Goal: Task Accomplishment & Management: Use online tool/utility

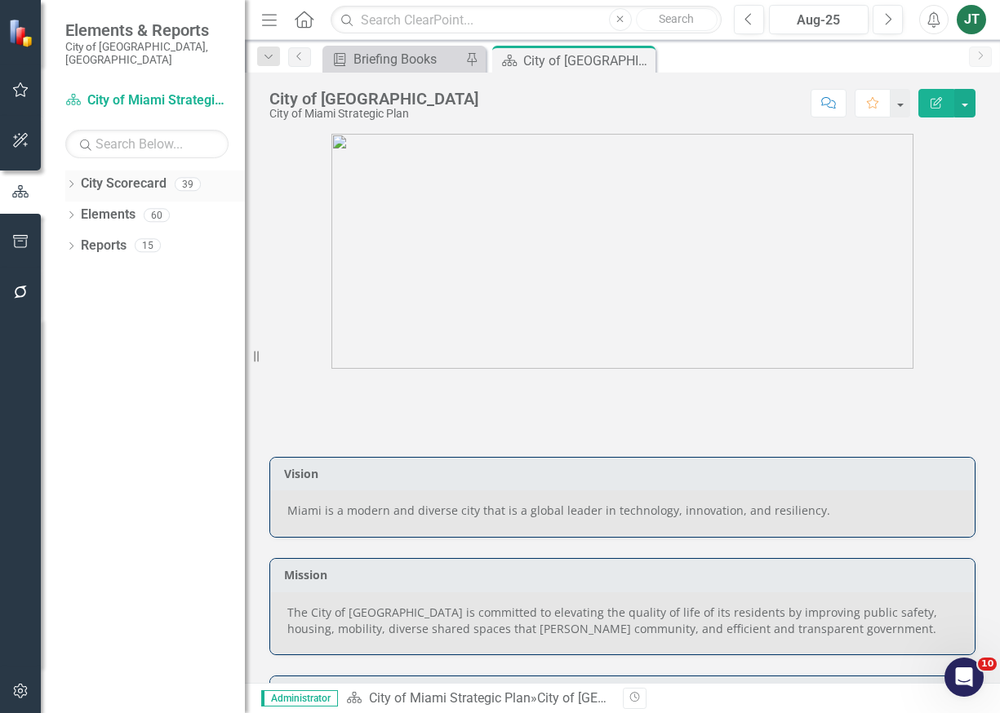
click at [73, 171] on div "Dropdown City Scorecard 39" at bounding box center [155, 186] width 180 height 31
click at [67, 181] on icon "Dropdown" at bounding box center [70, 185] width 11 height 9
click at [78, 240] on icon "Dropdown" at bounding box center [79, 245] width 12 height 10
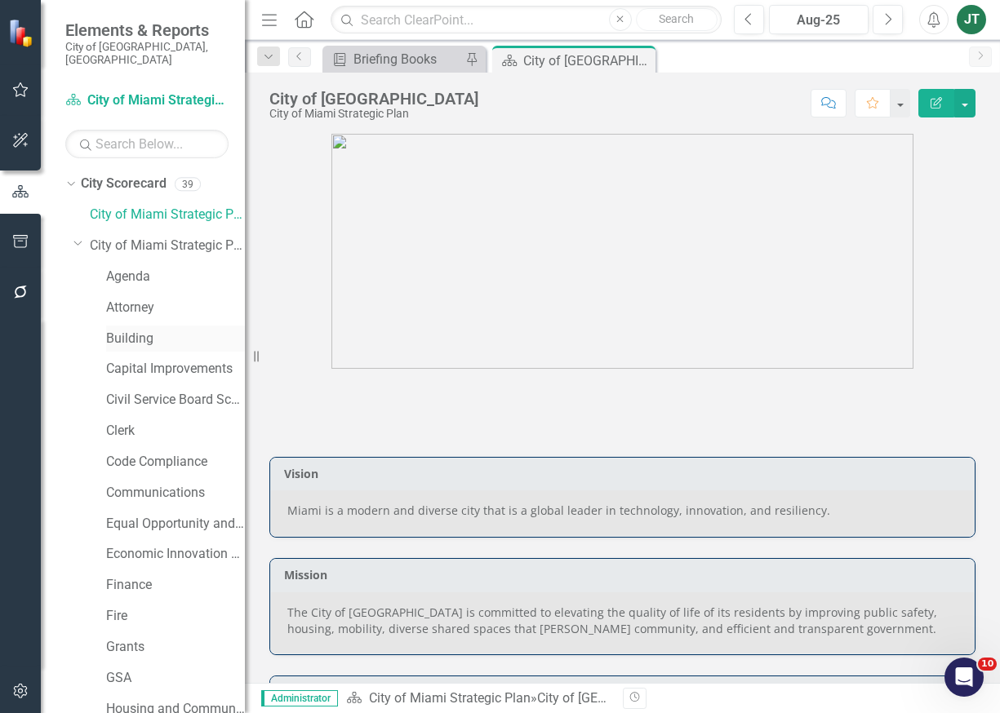
click at [126, 330] on link "Building" at bounding box center [175, 339] width 139 height 19
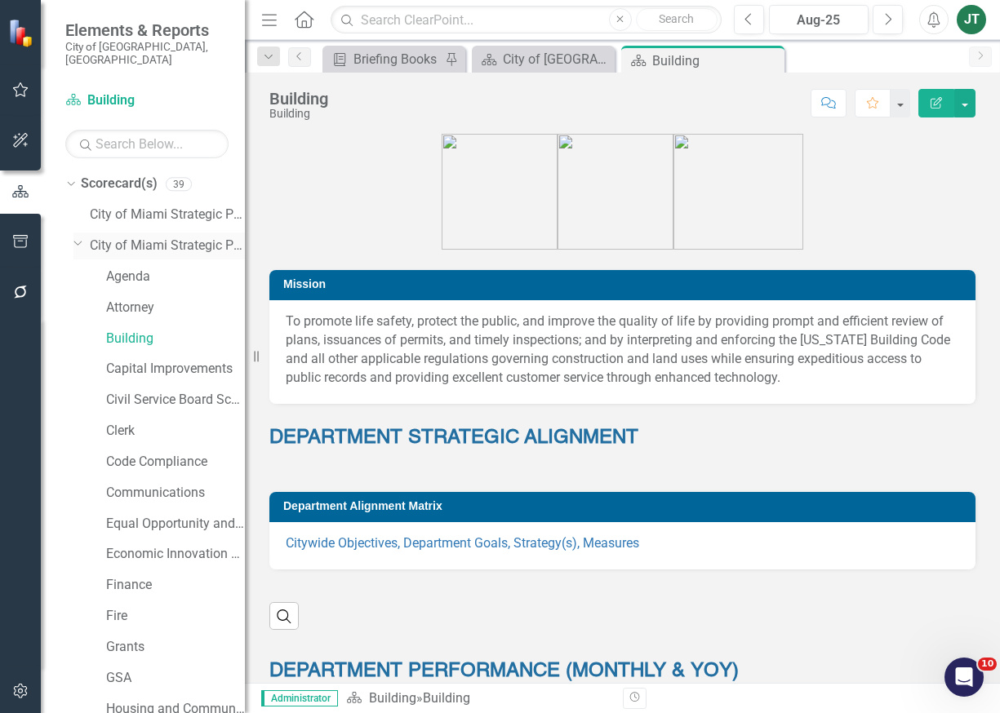
click at [74, 237] on icon "Dropdown" at bounding box center [78, 243] width 10 height 12
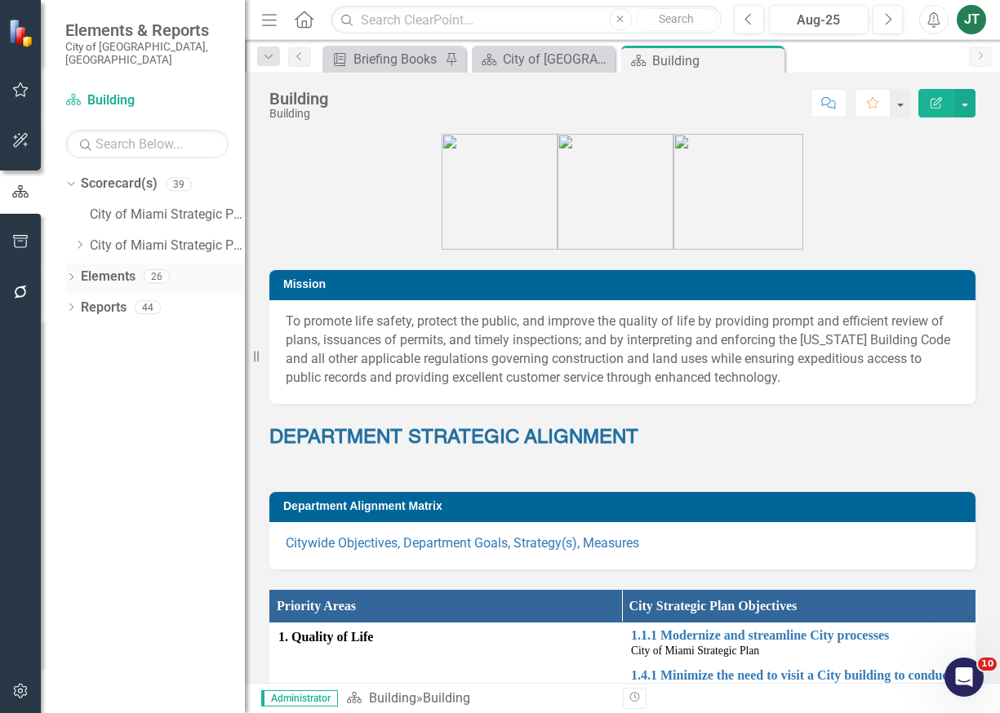
click at [100, 268] on link "Elements" at bounding box center [108, 277] width 55 height 19
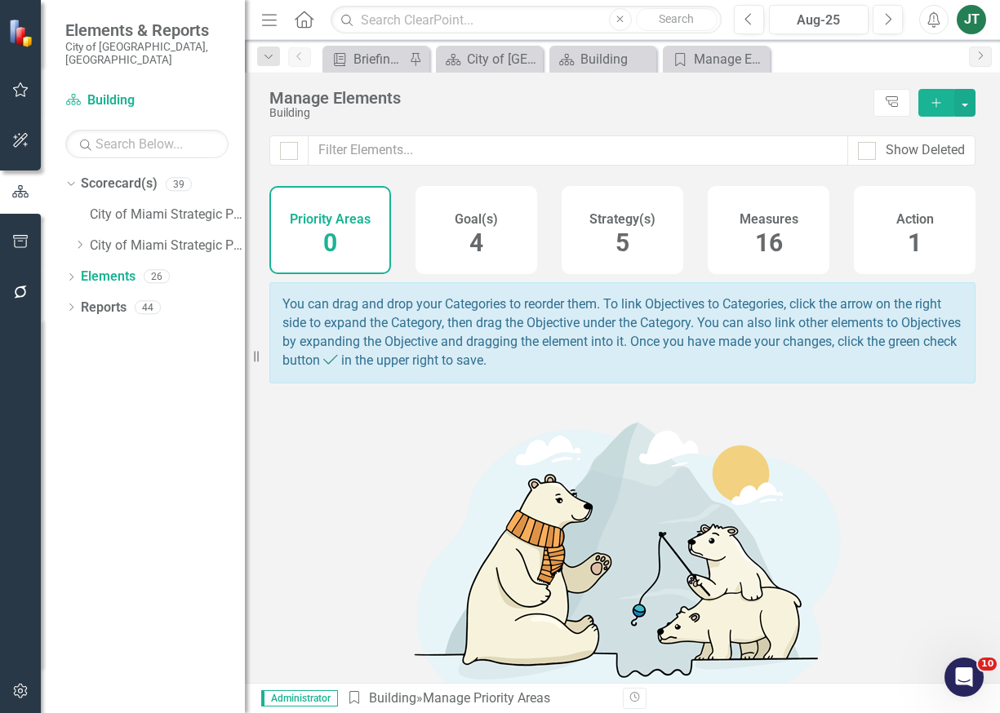
click at [643, 242] on div "Strategy(s) 5" at bounding box center [623, 230] width 122 height 88
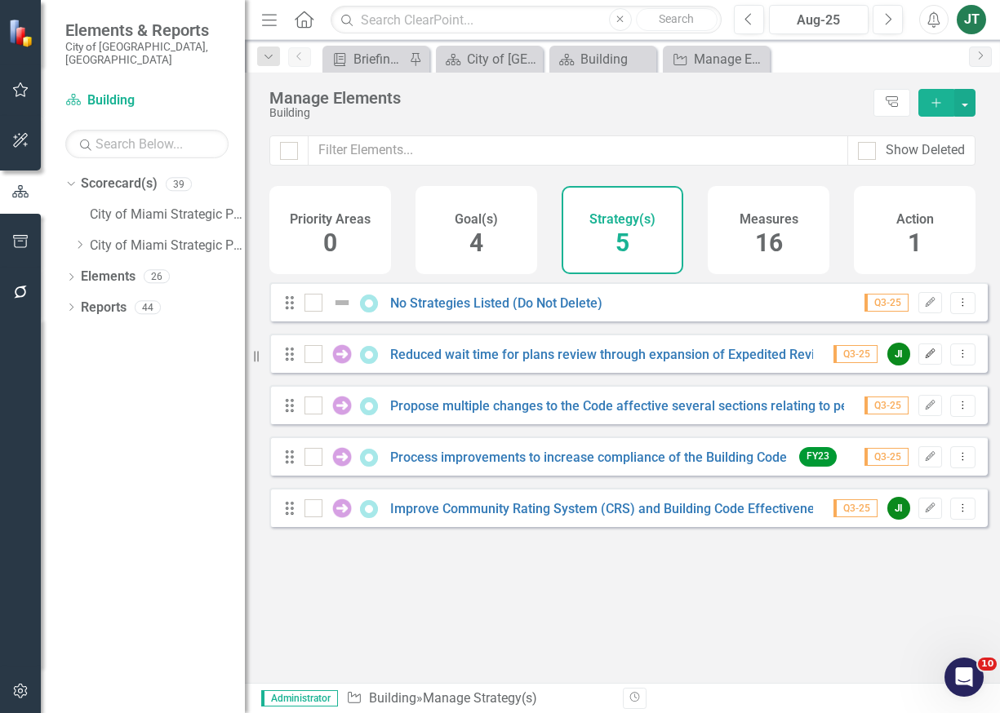
click at [924, 359] on icon "Edit" at bounding box center [930, 354] width 12 height 10
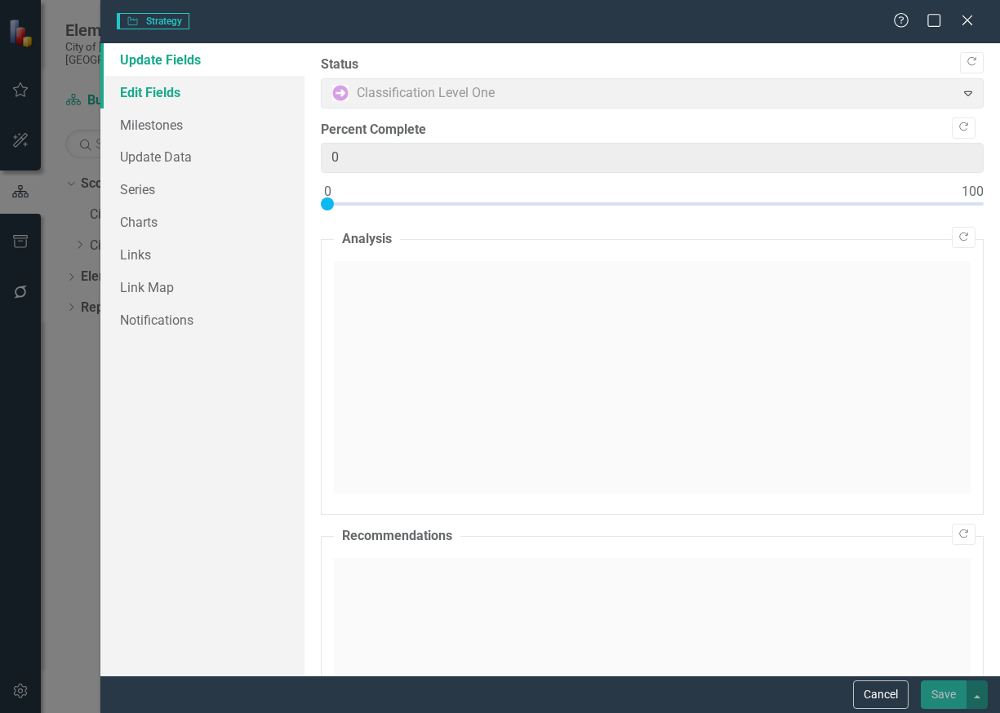
click at [225, 104] on link "Edit Fields" at bounding box center [202, 92] width 204 height 33
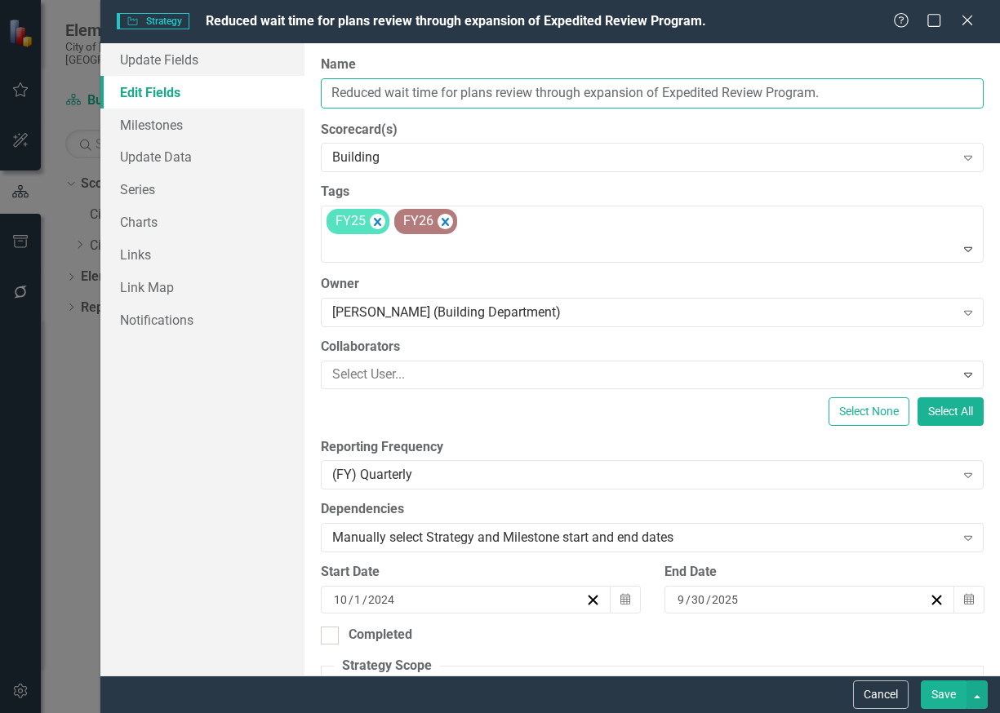
click at [657, 85] on input "Reduced wait time for plans review through expansion of Expedited Review Progra…" at bounding box center [653, 93] width 664 height 30
drag, startPoint x: 643, startPoint y: 89, endPoint x: 387, endPoint y: 87, distance: 256.3
click at [309, 86] on div "ClearPoint Can Do More! How ClearPoint Can Help Close Enterprise plans can auto…" at bounding box center [652, 359] width 696 height 633
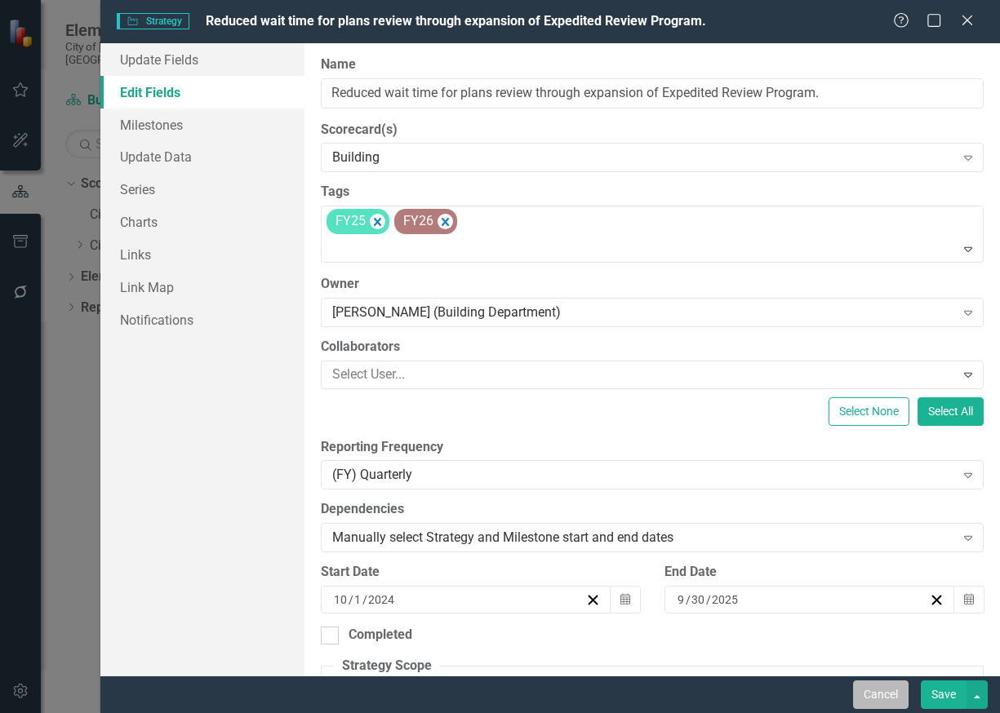
click at [882, 696] on button "Cancel" at bounding box center [880, 695] width 55 height 29
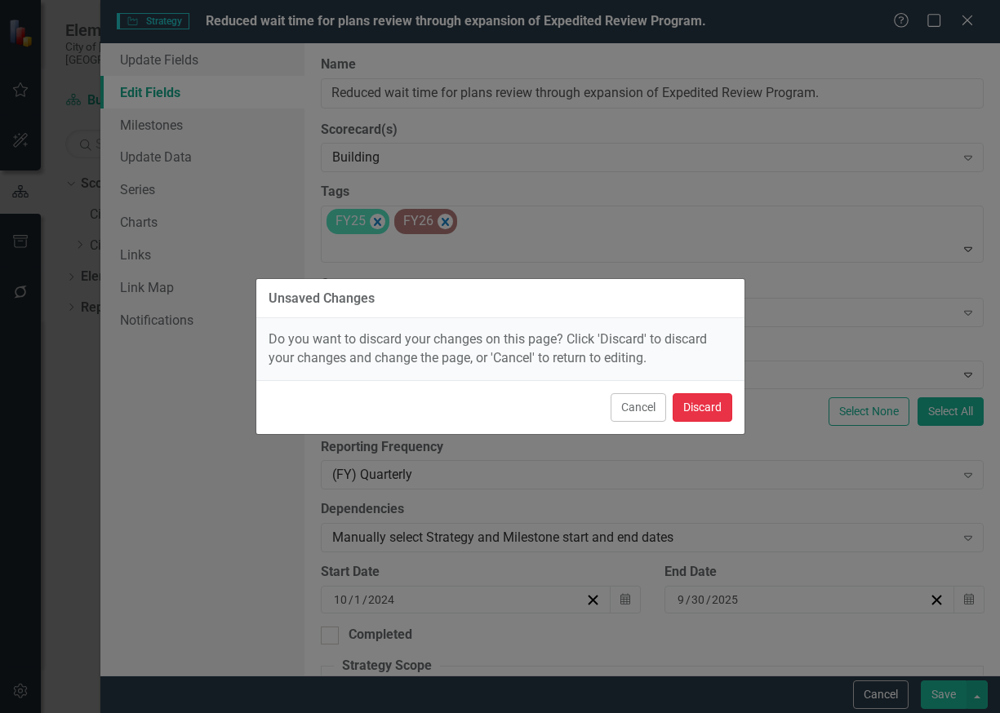
click at [690, 402] on button "Discard" at bounding box center [703, 407] width 60 height 29
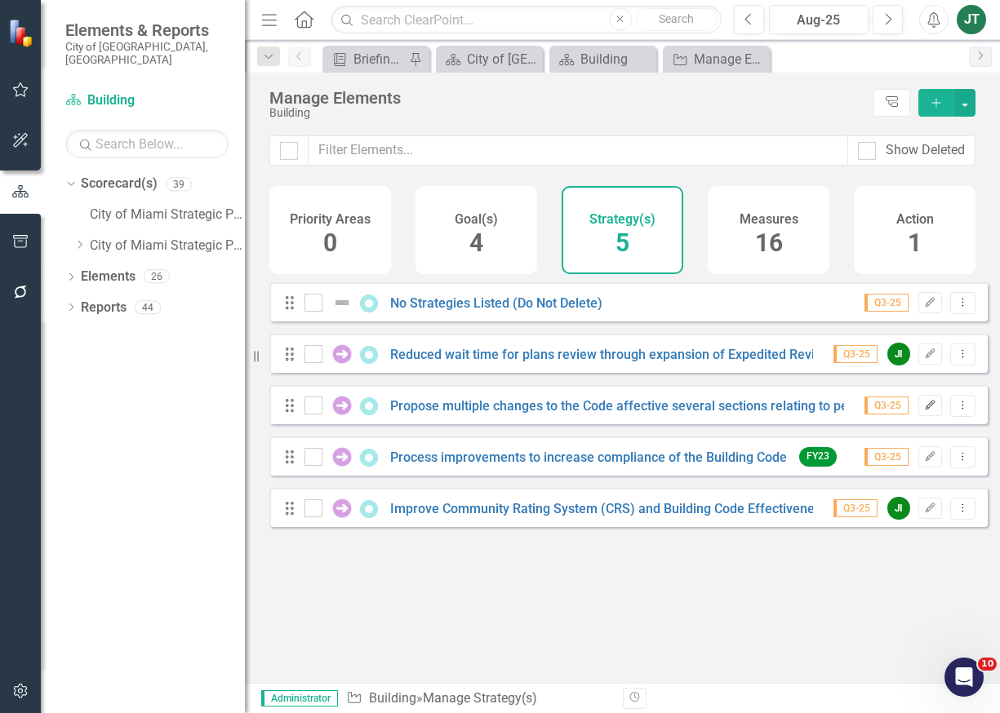
click at [924, 411] on icon "Edit" at bounding box center [930, 406] width 12 height 10
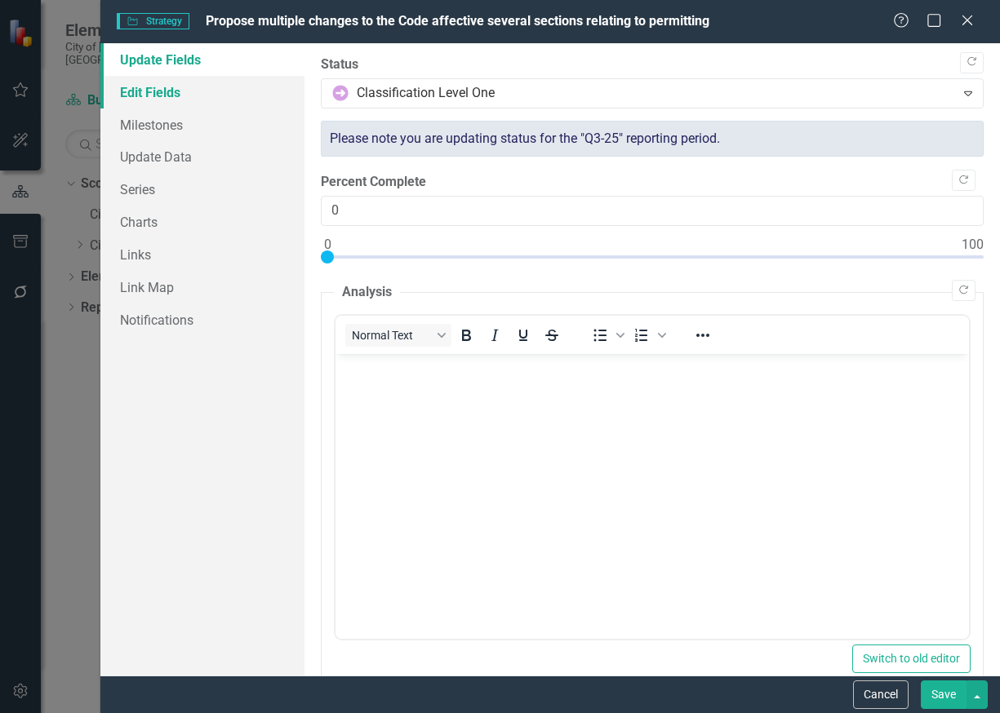
click at [134, 91] on link "Edit Fields" at bounding box center [202, 92] width 204 height 33
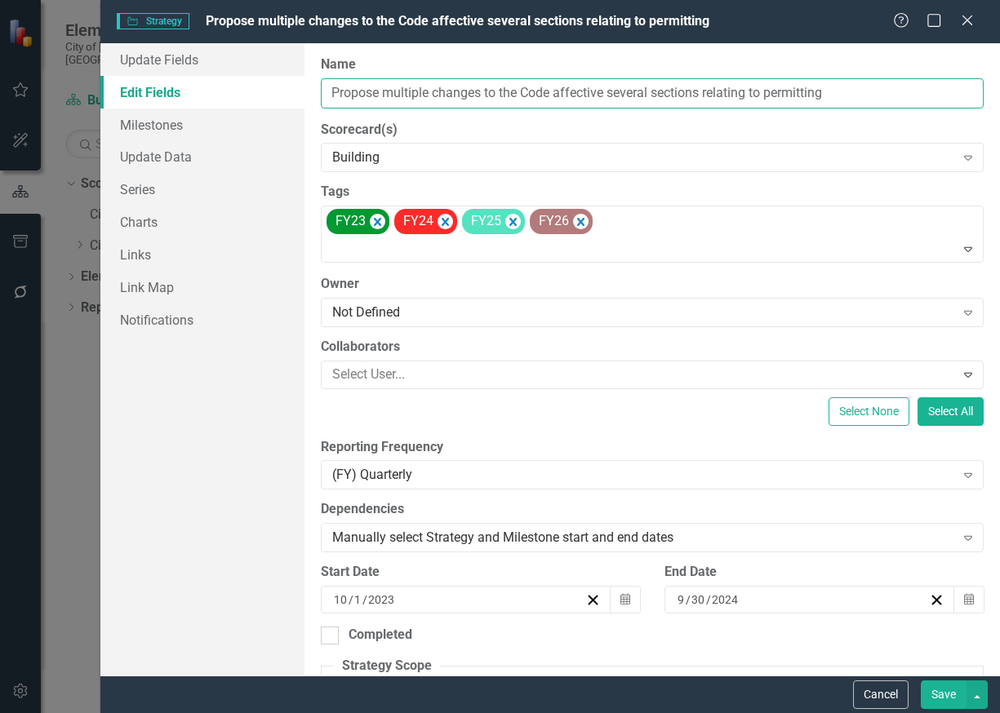
click at [602, 90] on input "Propose multiple changes to the Code affective several sections relating to per…" at bounding box center [653, 93] width 664 height 30
drag, startPoint x: 606, startPoint y: 90, endPoint x: 309, endPoint y: 88, distance: 297.9
click at [309, 88] on div "ClearPoint Can Do More! How ClearPoint Can Help Close Enterprise plans can auto…" at bounding box center [652, 359] width 696 height 633
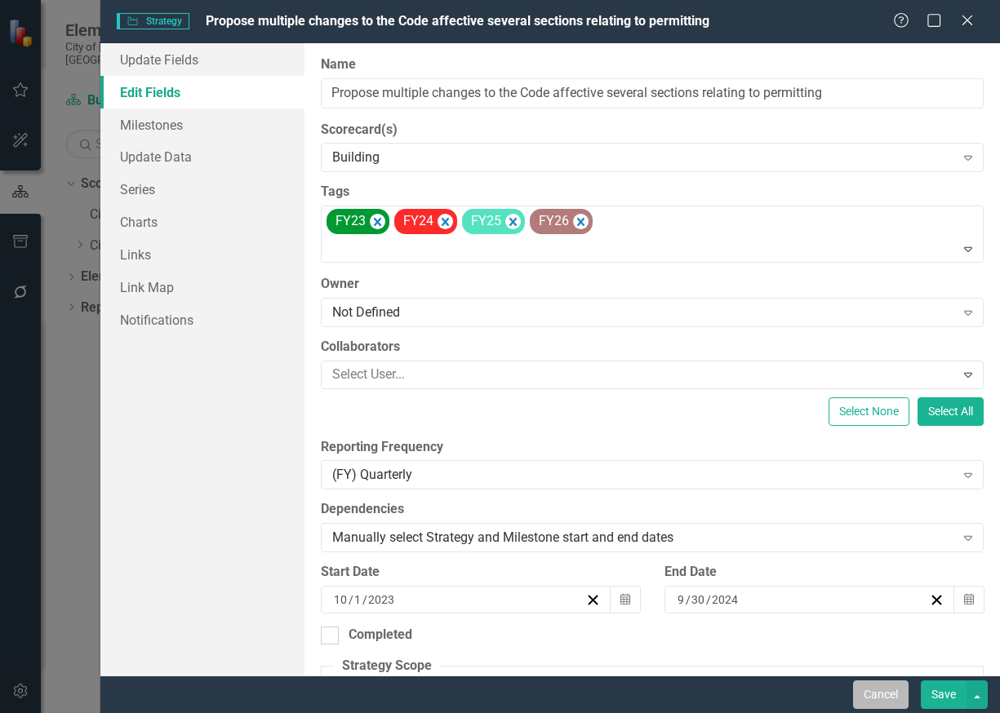
click at [888, 691] on button "Cancel" at bounding box center [880, 695] width 55 height 29
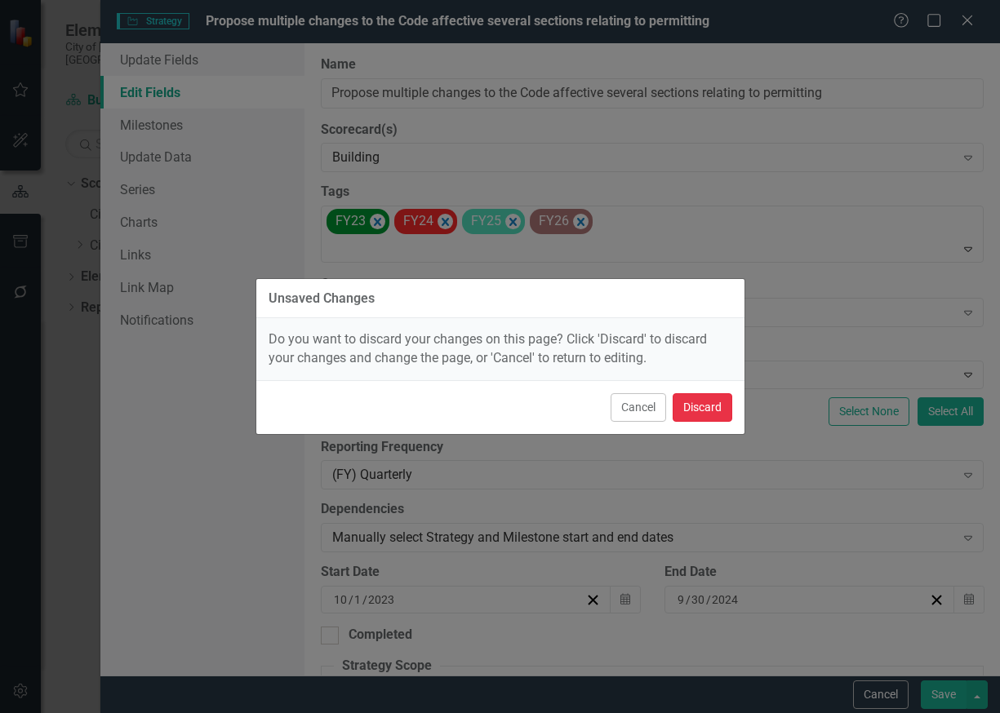
click at [695, 405] on button "Discard" at bounding box center [703, 407] width 60 height 29
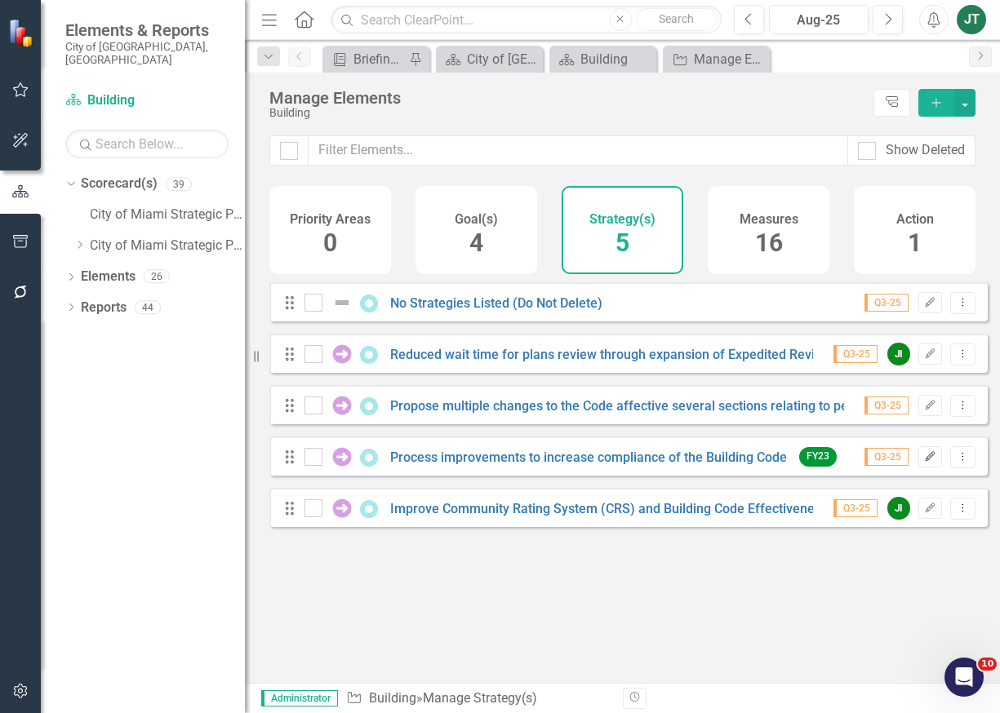
click at [918, 468] on button "Edit" at bounding box center [930, 456] width 24 height 21
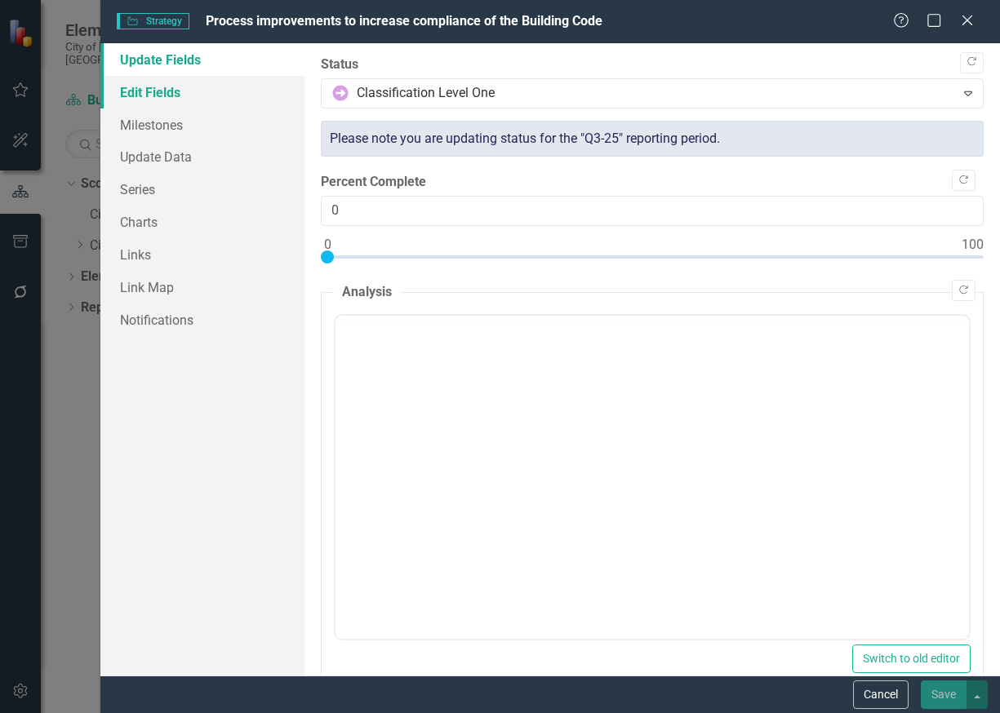
click at [153, 86] on link "Edit Fields" at bounding box center [202, 92] width 204 height 33
click at [127, 91] on link "Edit Fields" at bounding box center [202, 92] width 204 height 33
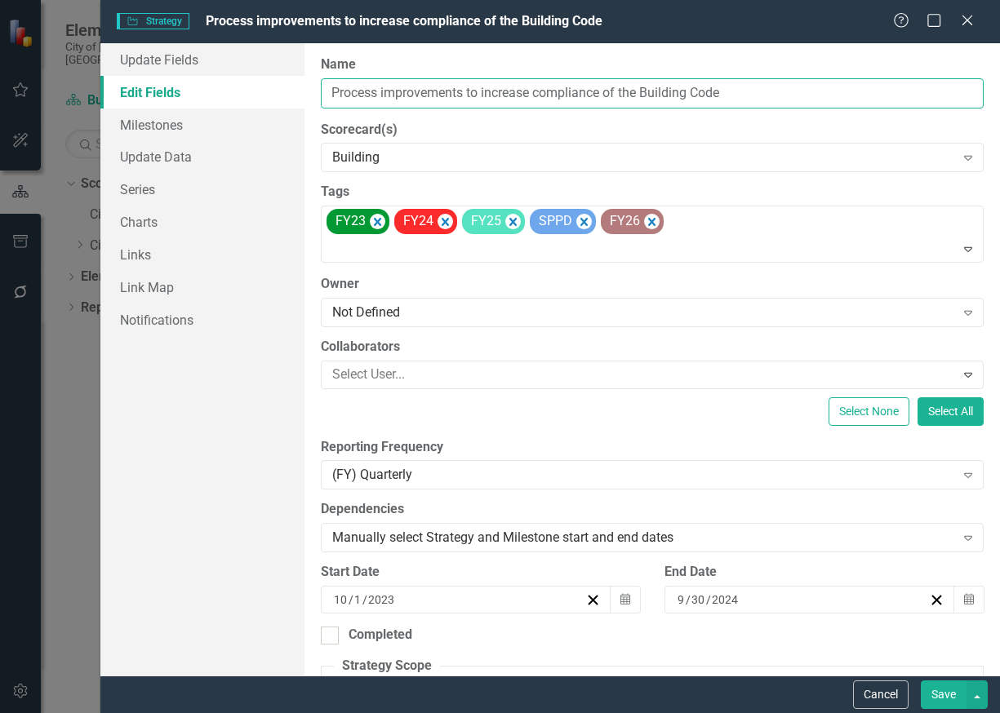
click at [584, 104] on input "Process improvements to increase compliance of the Building Code" at bounding box center [653, 93] width 664 height 30
drag, startPoint x: 604, startPoint y: 93, endPoint x: 414, endPoint y: 87, distance: 190.3
click at [254, 87] on div "Update Fields Edit Fields Milestones Update Data Series Charts Links Link Map N…" at bounding box center [550, 359] width 900 height 633
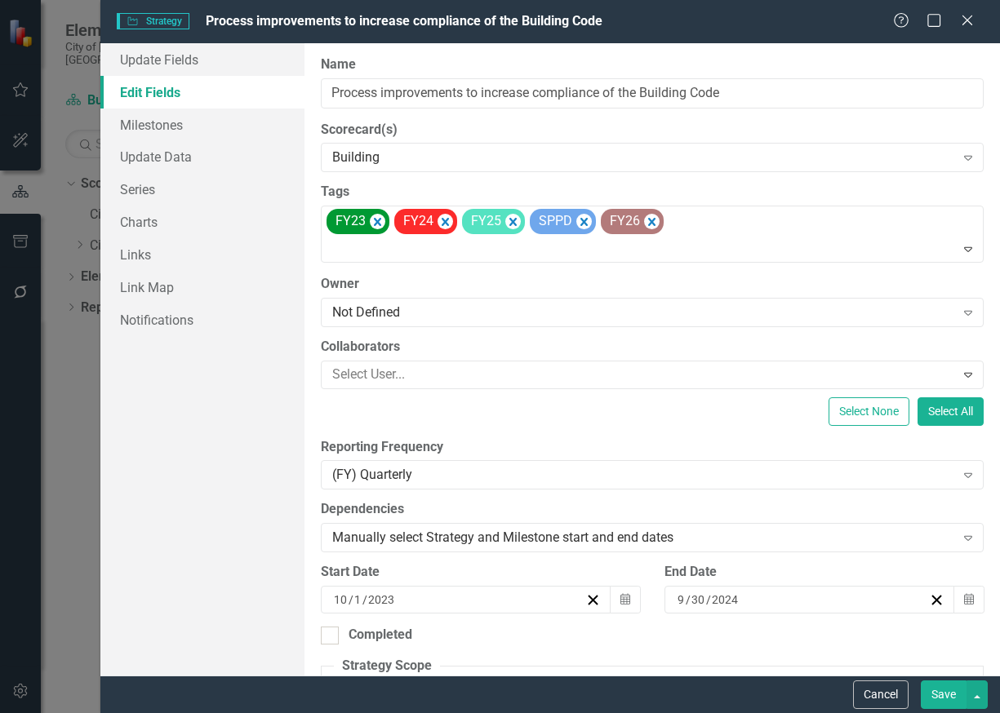
click at [934, 688] on button "Save" at bounding box center [944, 695] width 46 height 29
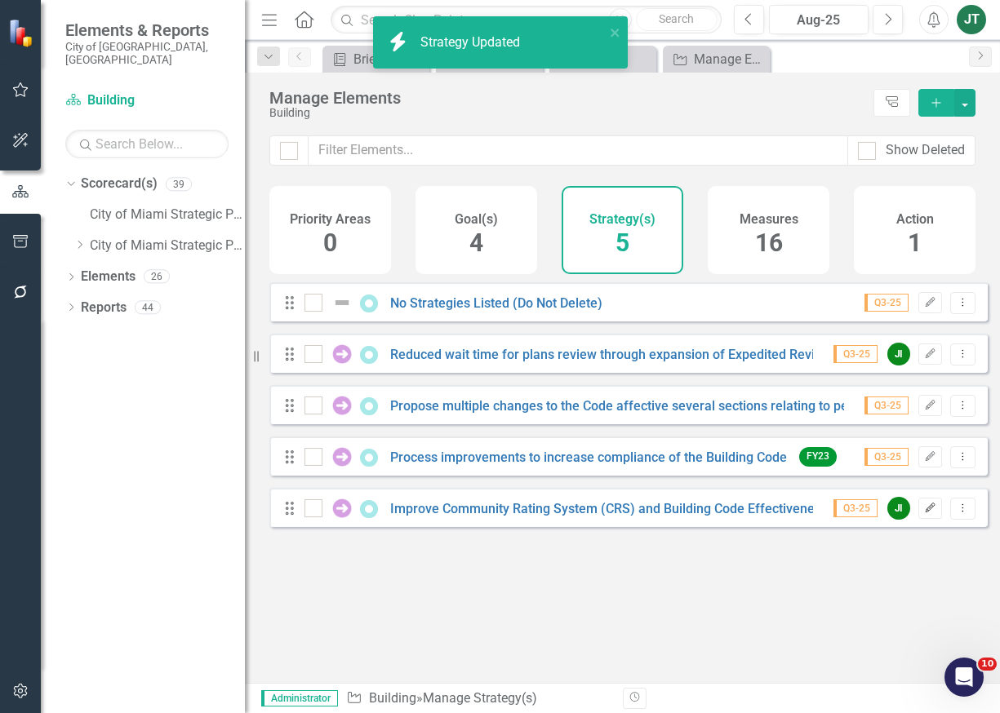
click at [927, 519] on button "Edit" at bounding box center [930, 508] width 24 height 21
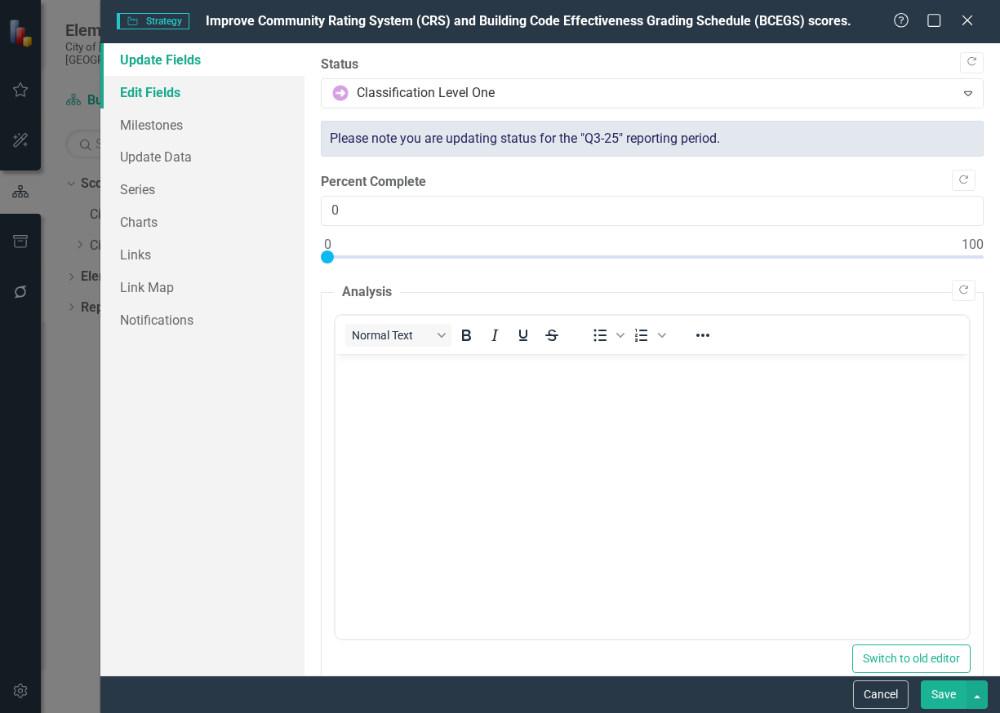
click at [149, 91] on link "Edit Fields" at bounding box center [202, 92] width 204 height 33
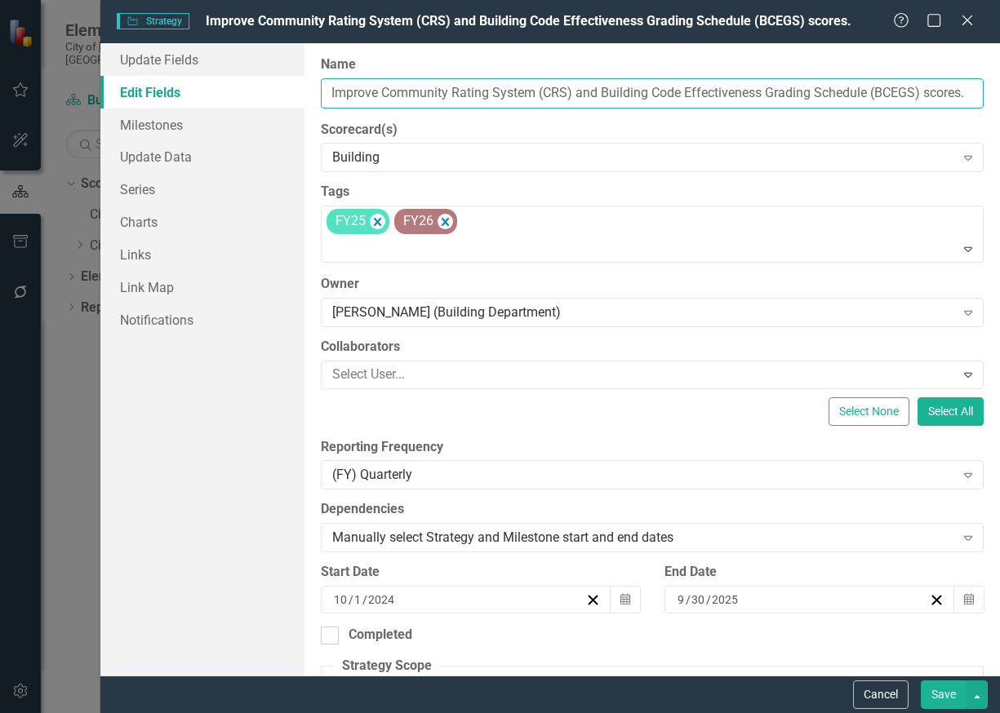
drag, startPoint x: 440, startPoint y: 93, endPoint x: 454, endPoint y: 93, distance: 13.9
click at [444, 93] on input "Improve Community Rating System (CRS) and Building Code Effectiveness Grading S…" at bounding box center [653, 93] width 664 height 30
drag, startPoint x: 760, startPoint y: 93, endPoint x: 364, endPoint y: 94, distance: 395.8
click at [326, 94] on input "Improve Community Rating System (CRS) and Building Code Effectiveness Grading S…" at bounding box center [653, 93] width 664 height 30
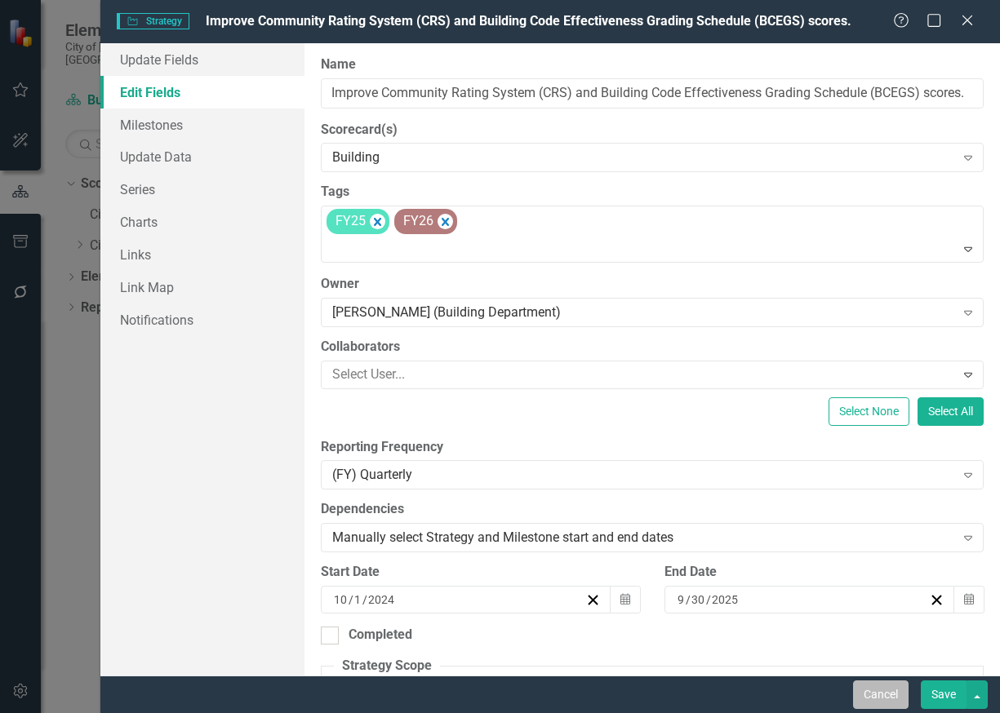
click at [886, 701] on button "Cancel" at bounding box center [880, 695] width 55 height 29
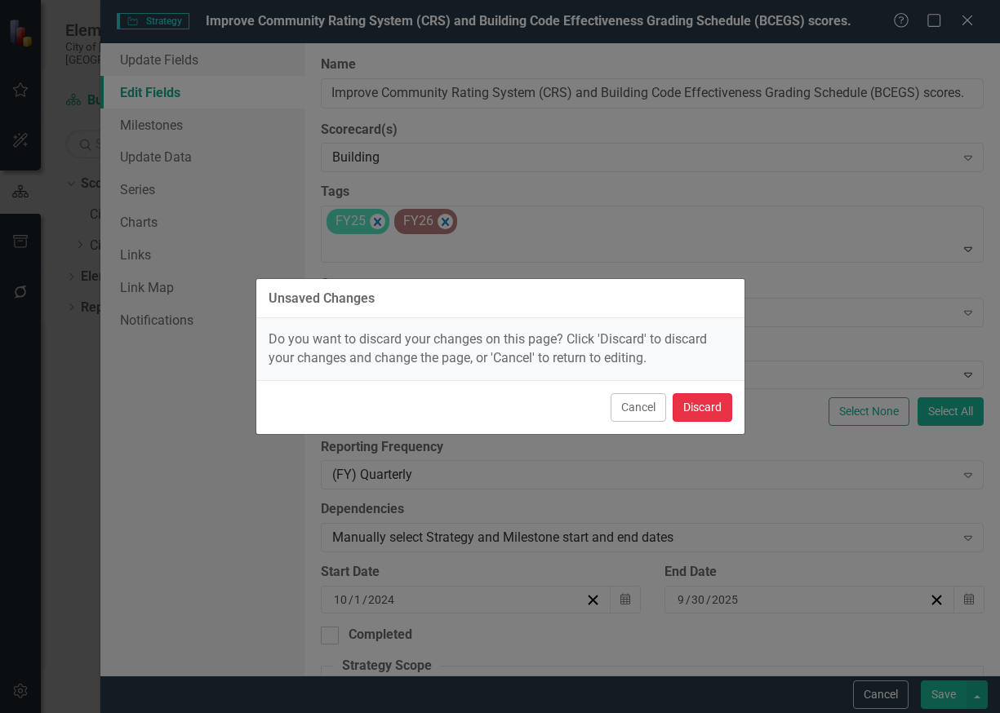
click at [696, 405] on button "Discard" at bounding box center [703, 407] width 60 height 29
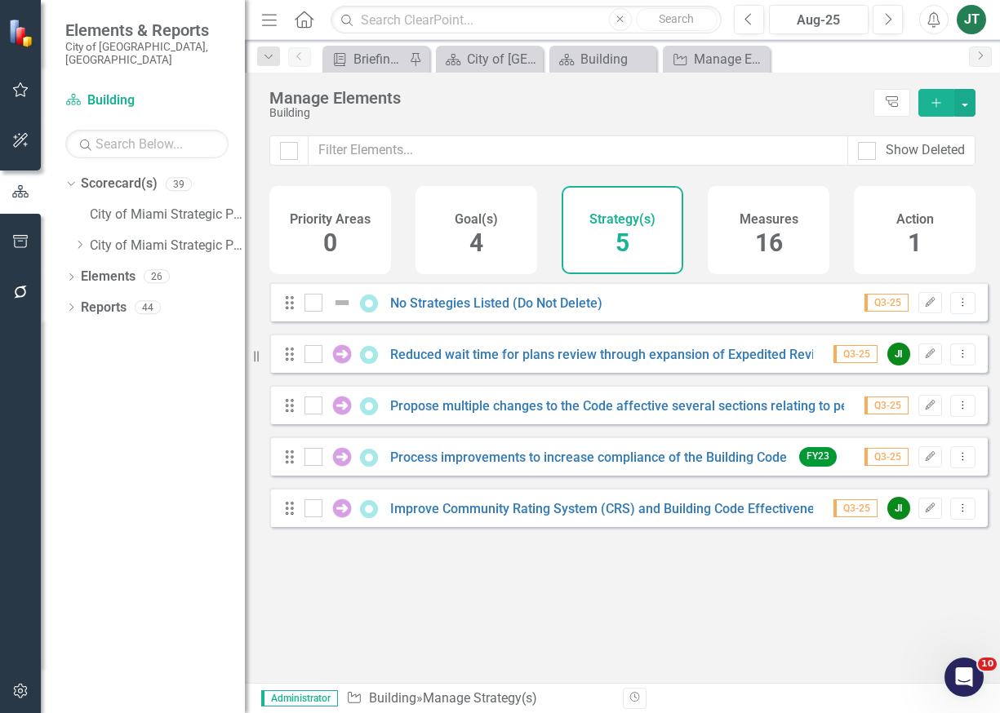
click at [361, 585] on div "Looks like you don't have any Strategy(s) set up yet. Why don't you add an Stra…" at bounding box center [628, 462] width 718 height 360
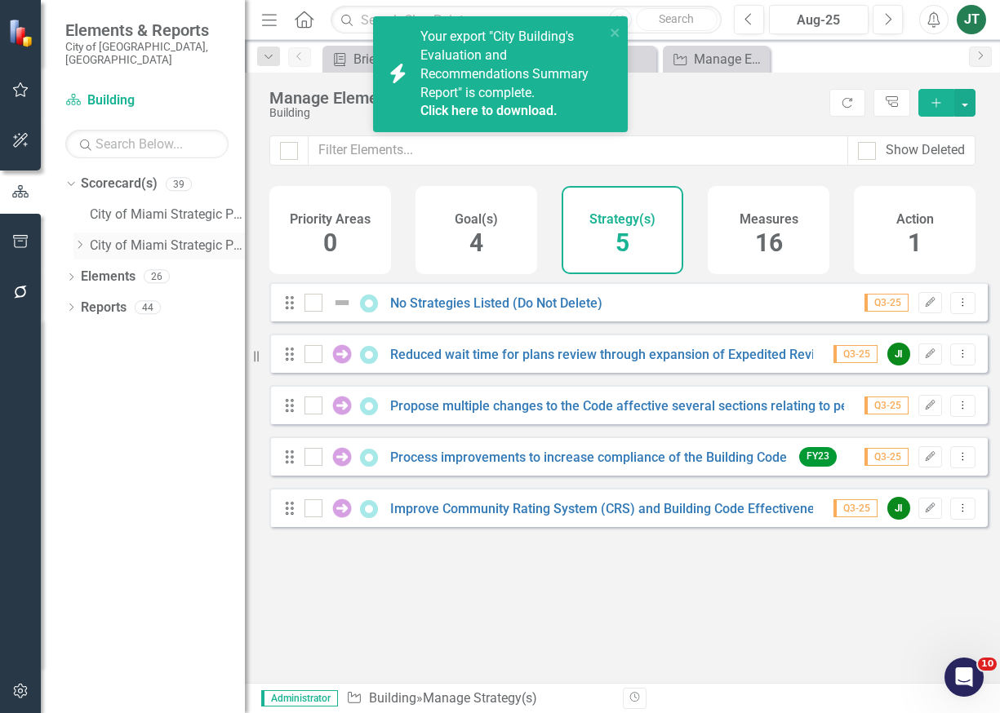
click at [80, 240] on icon "Dropdown" at bounding box center [79, 245] width 12 height 10
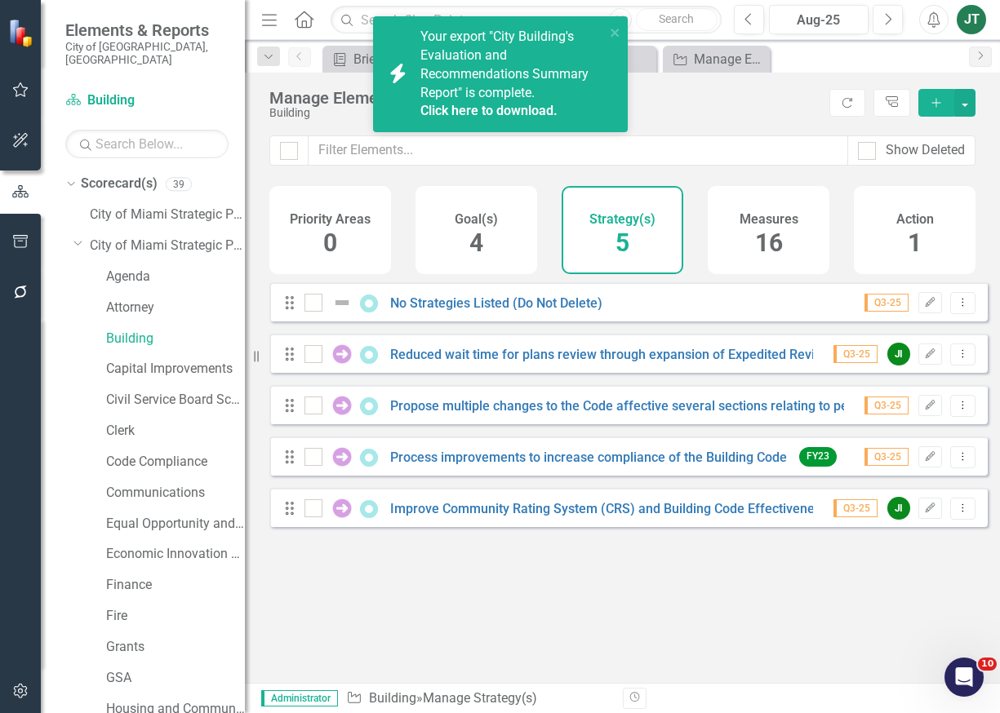
click at [517, 111] on link "Click here to download." at bounding box center [488, 111] width 137 height 16
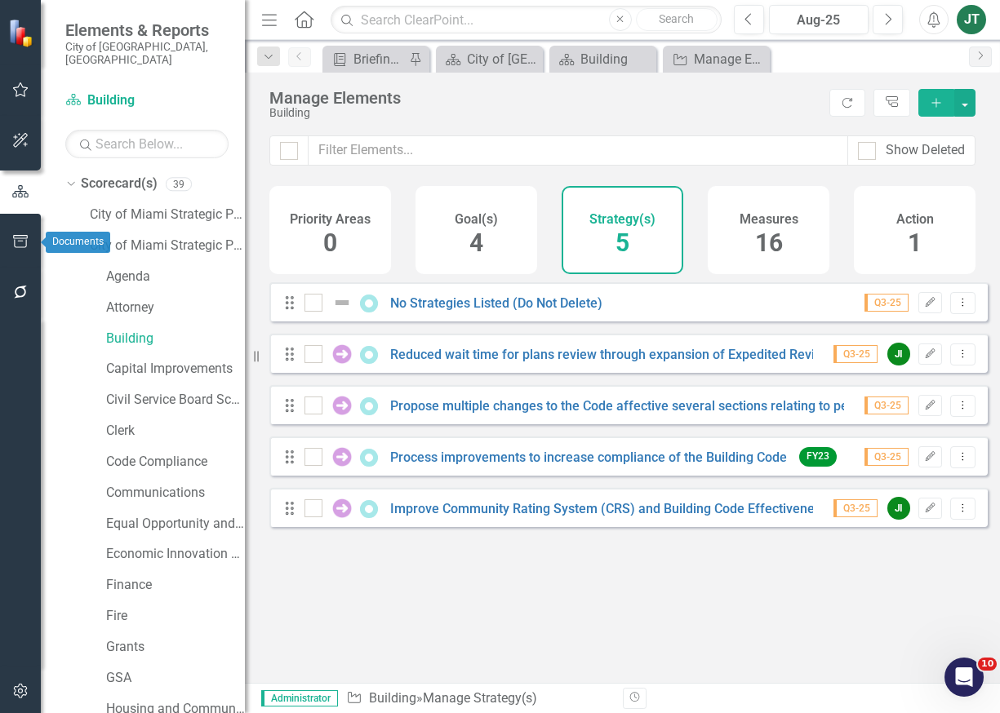
click at [20, 238] on icon "button" at bounding box center [20, 241] width 17 height 13
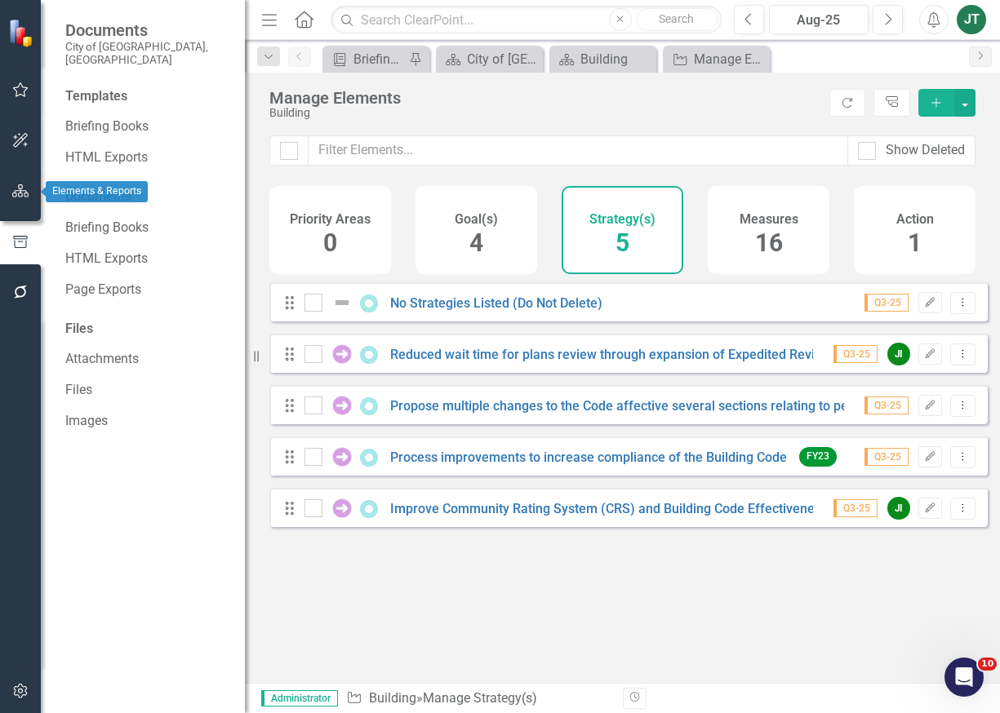
click at [28, 196] on icon "button" at bounding box center [20, 190] width 17 height 13
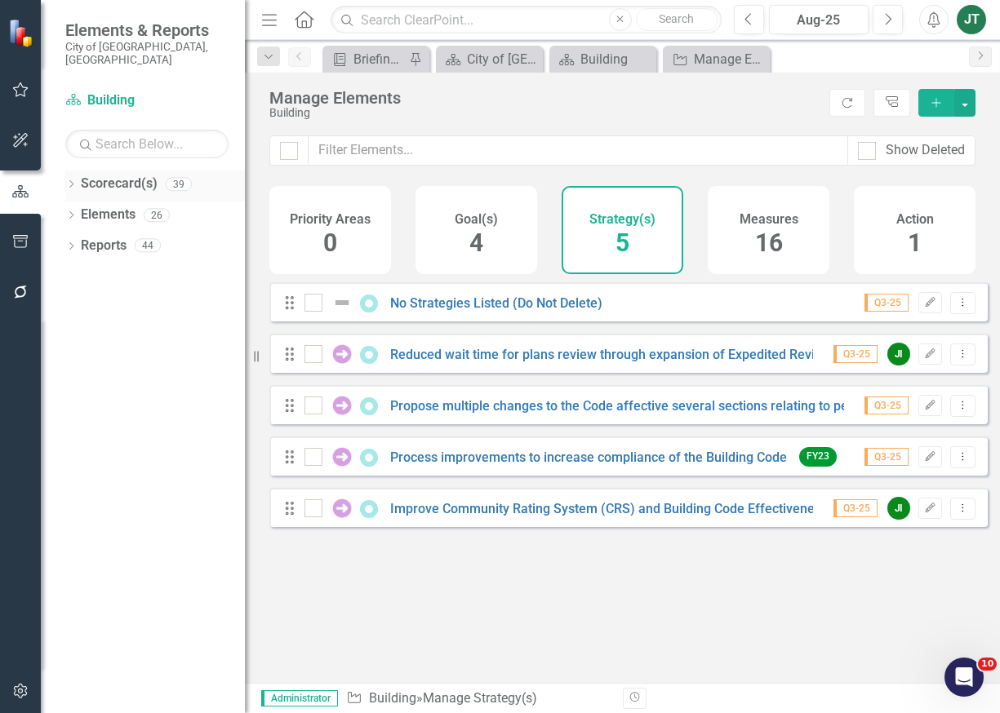
click at [74, 171] on div "Dropdown Scorecard(s) 39" at bounding box center [155, 186] width 180 height 31
click at [74, 181] on icon "Dropdown" at bounding box center [70, 185] width 11 height 9
click at [81, 240] on icon "Dropdown" at bounding box center [79, 245] width 12 height 10
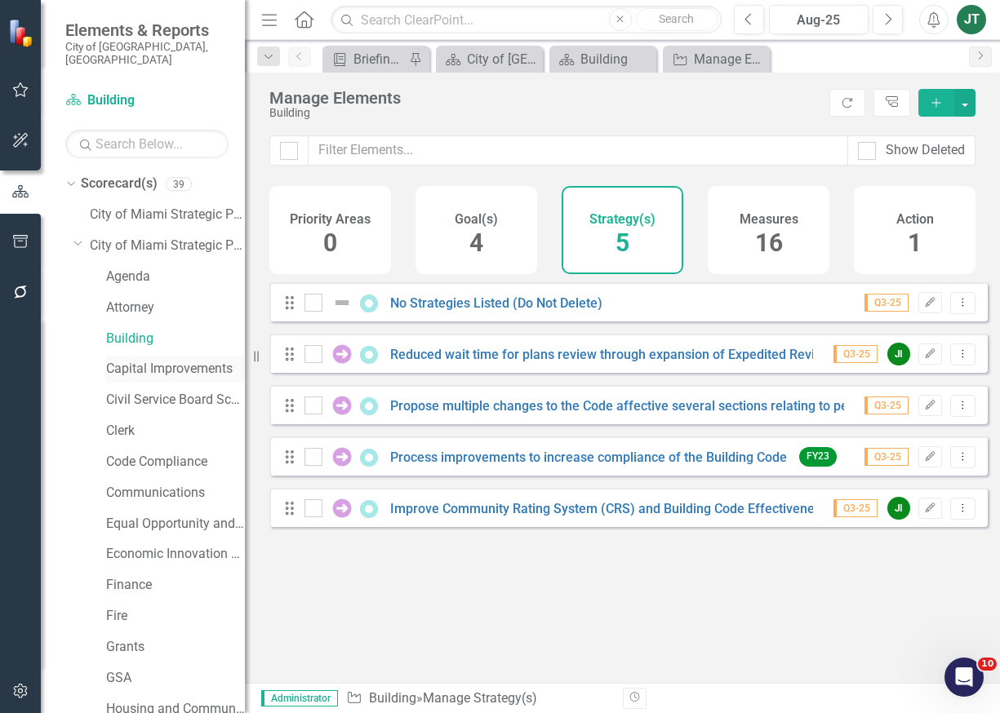
click at [127, 360] on link "Capital Improvements" at bounding box center [175, 369] width 139 height 19
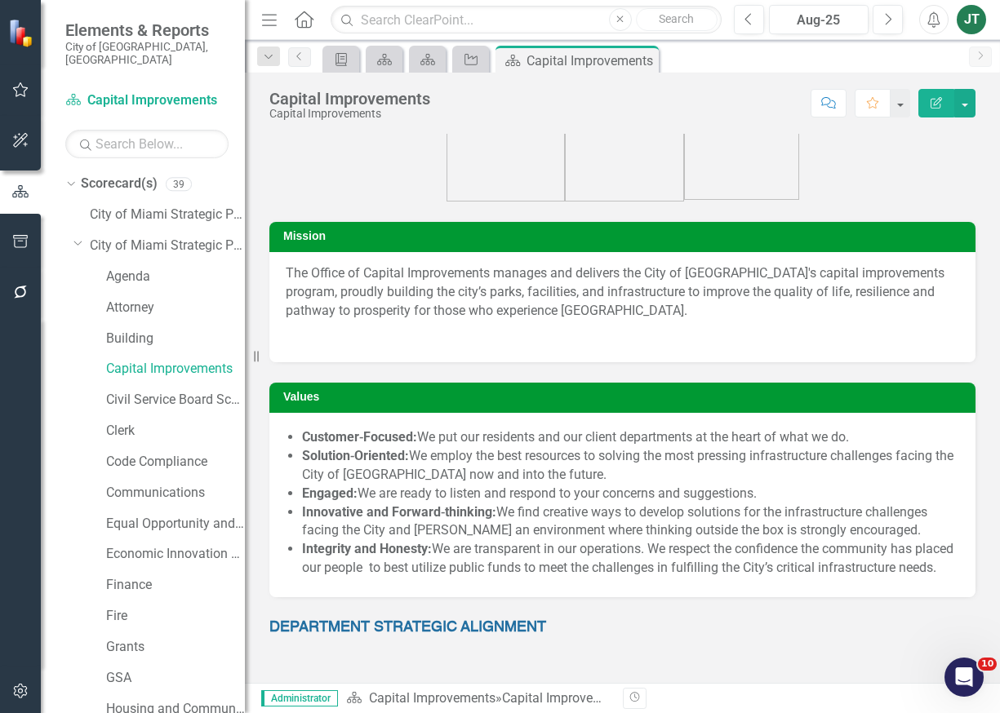
scroll to position [326, 0]
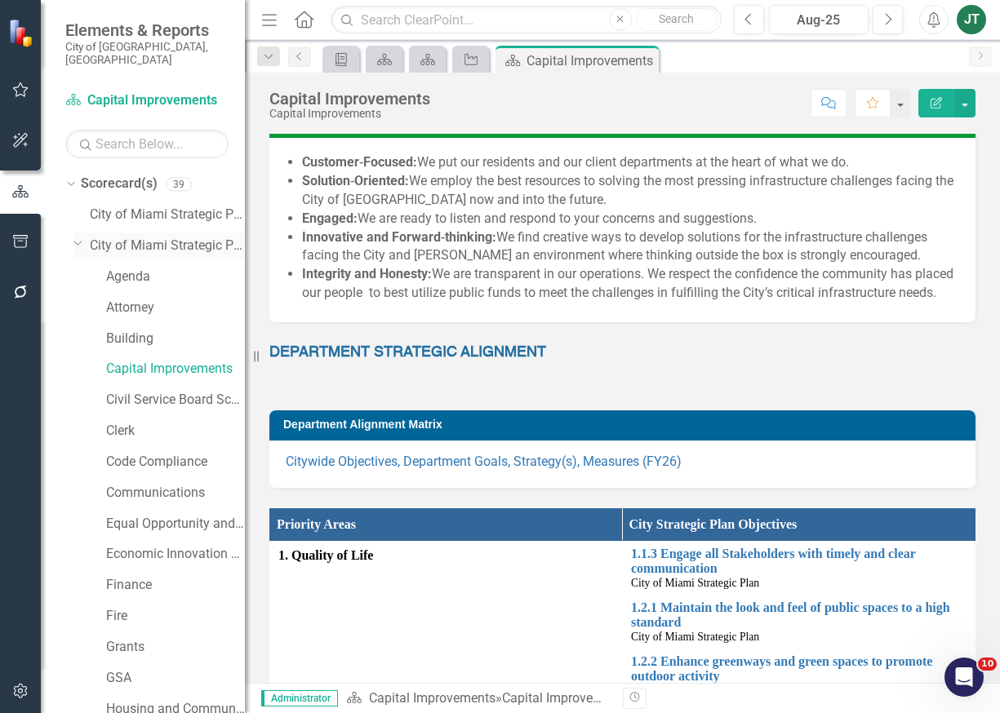
click at [75, 237] on icon "Dropdown" at bounding box center [78, 243] width 10 height 12
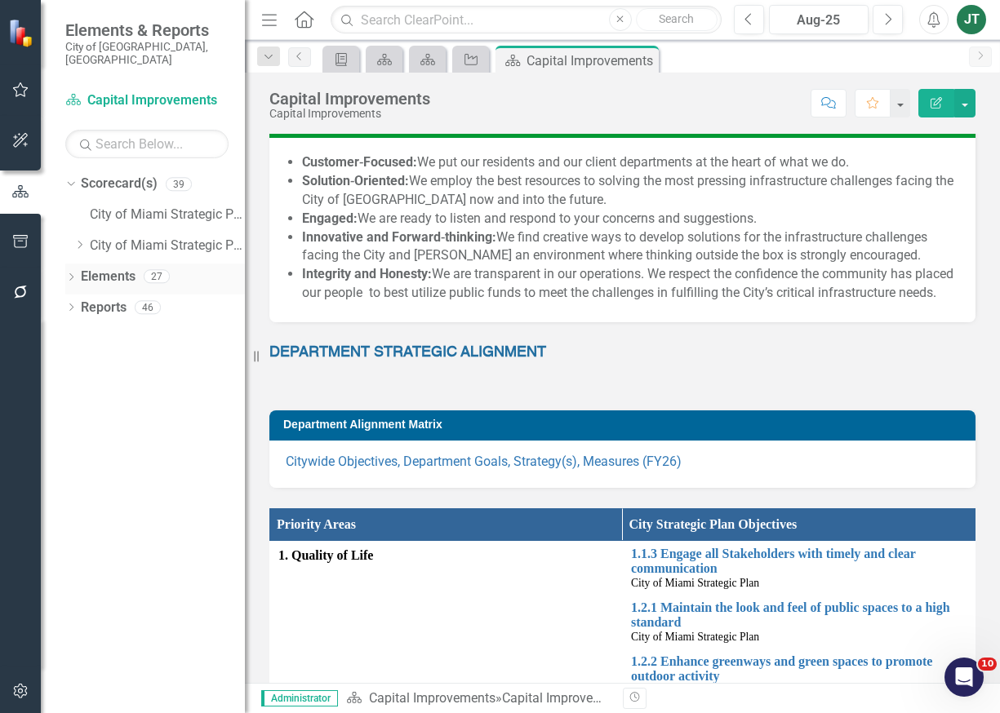
click at [95, 268] on link "Elements" at bounding box center [108, 277] width 55 height 19
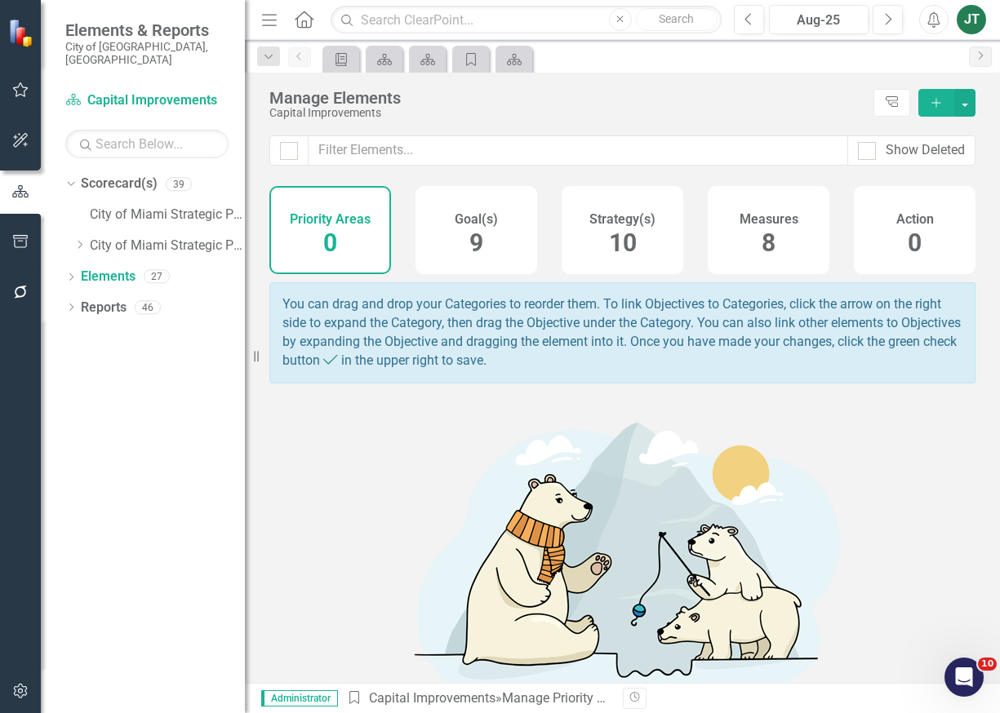
click at [628, 233] on span "10" at bounding box center [623, 243] width 28 height 29
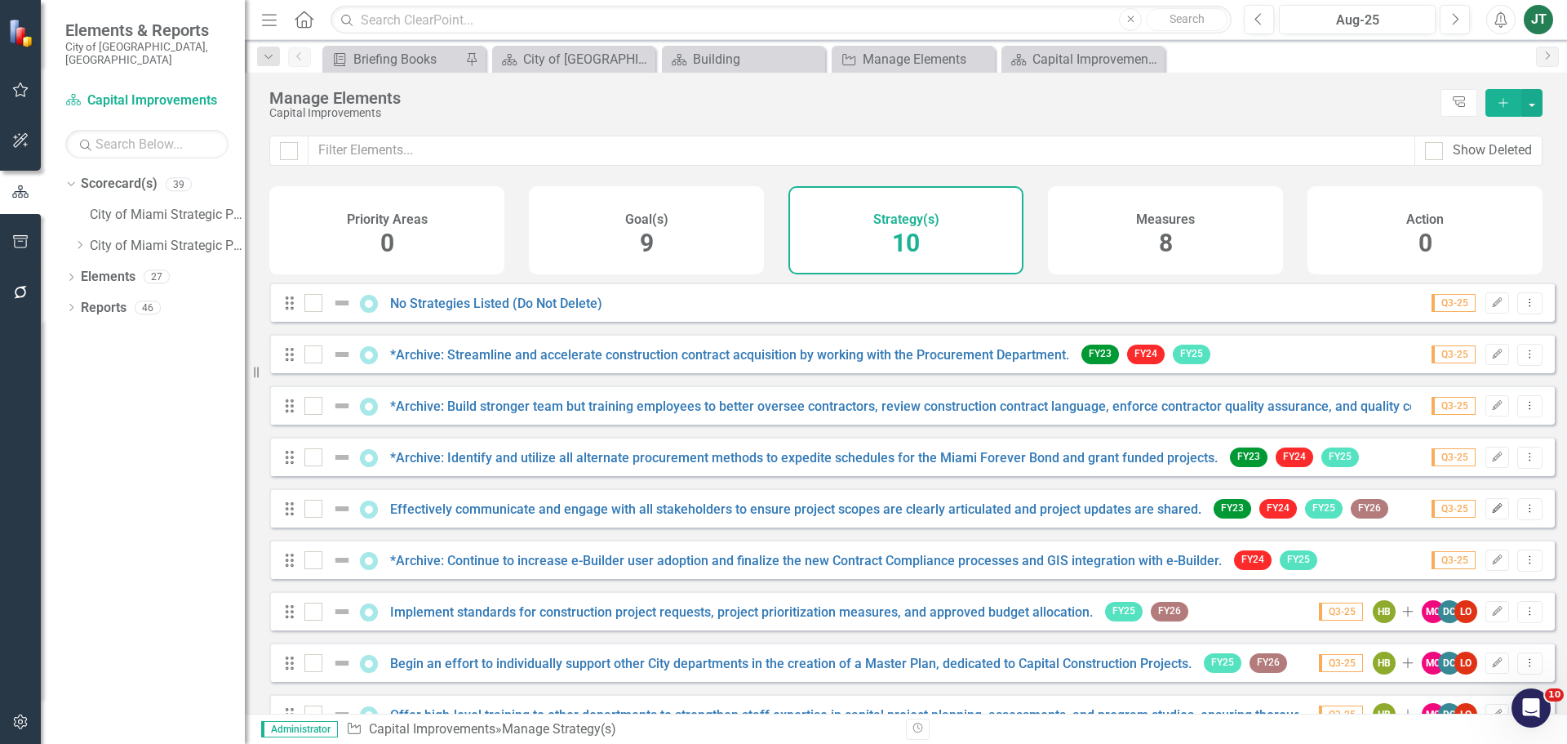
click at [999, 519] on button "Edit" at bounding box center [1497, 508] width 24 height 21
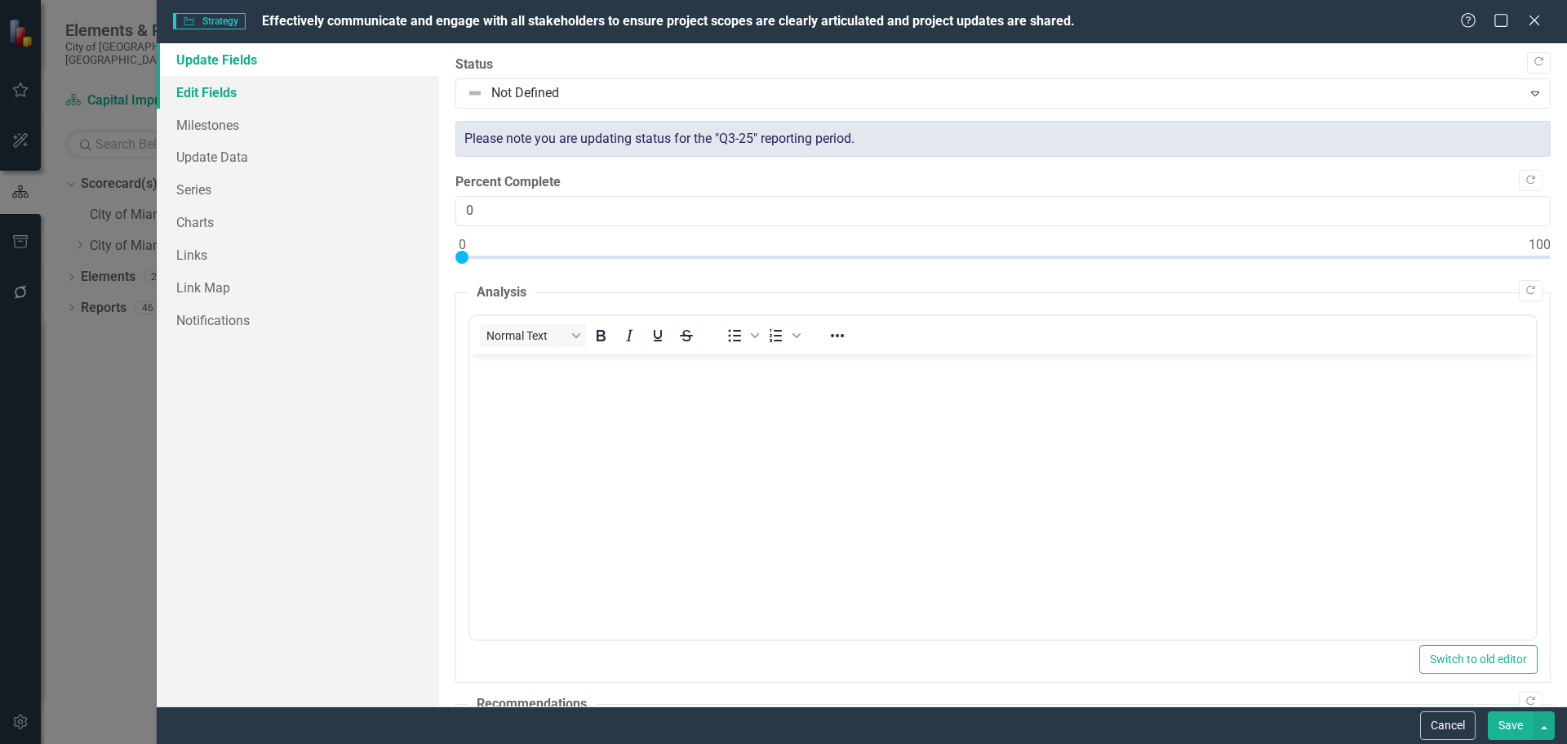
click at [226, 81] on link "Edit Fields" at bounding box center [298, 92] width 282 height 33
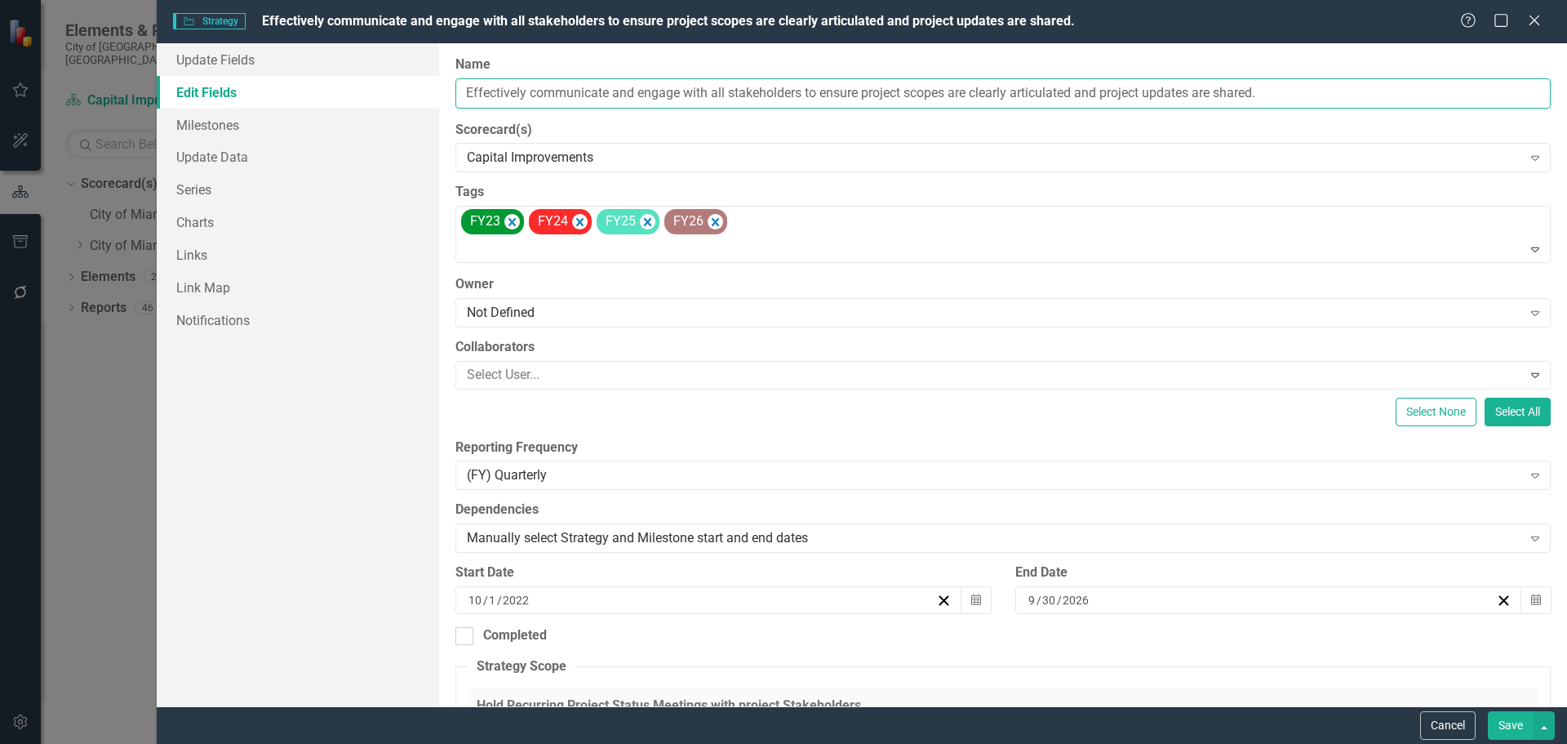
drag, startPoint x: 806, startPoint y: 90, endPoint x: 436, endPoint y: 89, distance: 369.7
click at [433, 89] on div "Update Fields Edit Fields Milestones Update Data Series Charts Links Link Map N…" at bounding box center [862, 374] width 1410 height 663
drag, startPoint x: 1449, startPoint y: 388, endPoint x: 1432, endPoint y: 671, distance: 282.9
click at [999, 668] on div "ClearPoint Can Do More! How ClearPoint Can Help Close Enterprise plans can auto…" at bounding box center [1003, 374] width 1128 height 663
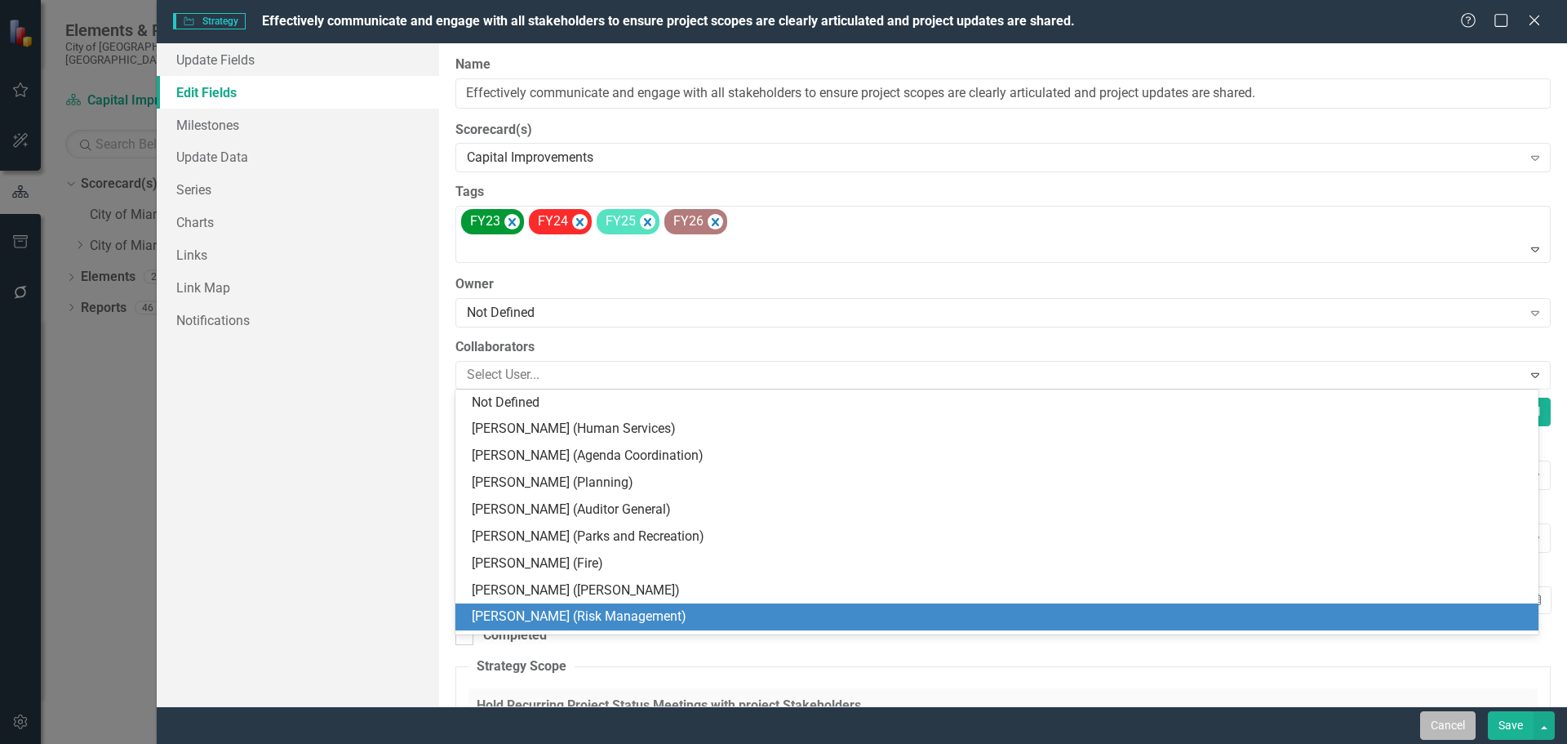
click at [999, 713] on button "Cancel" at bounding box center [1447, 725] width 55 height 29
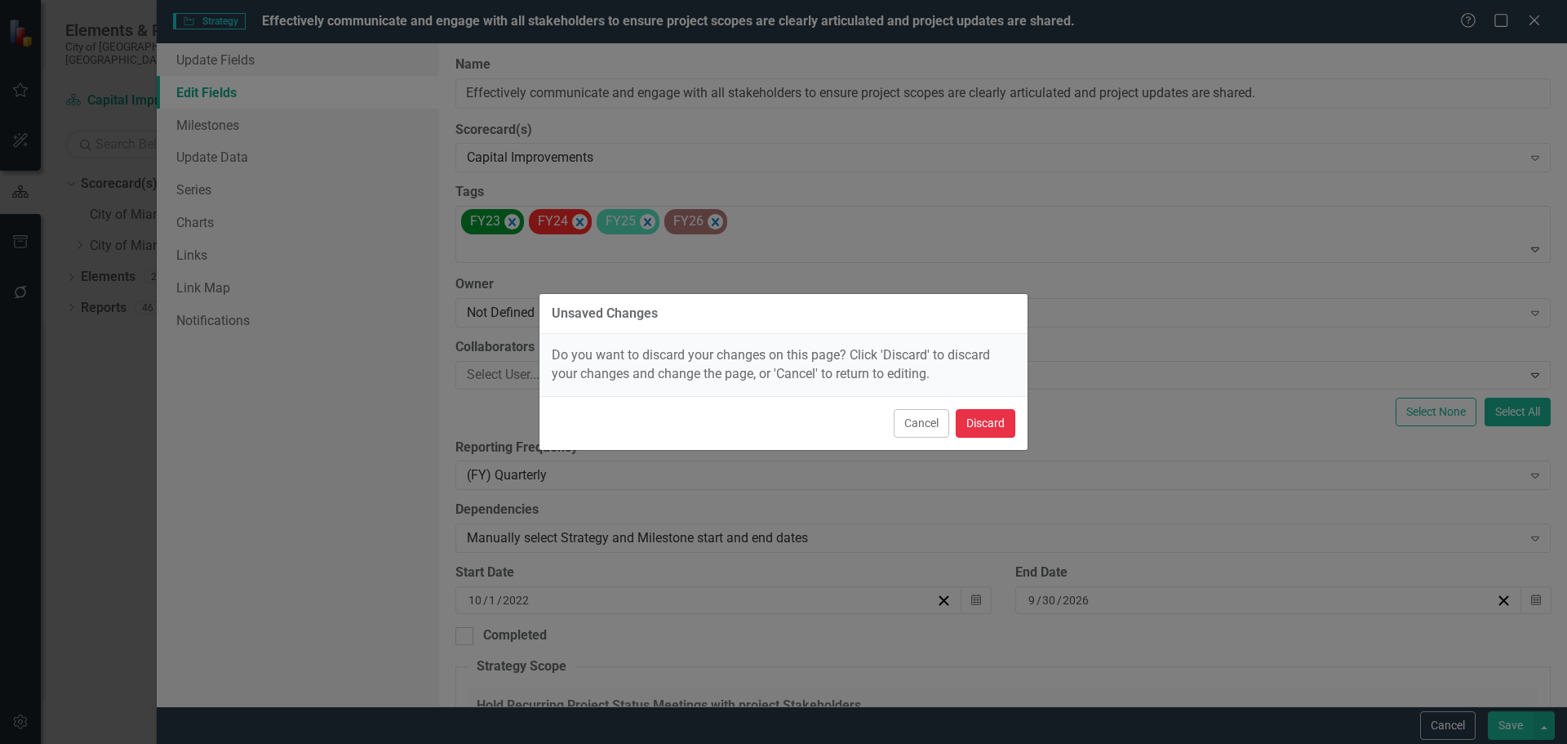
click at [982, 419] on button "Discard" at bounding box center [986, 423] width 60 height 29
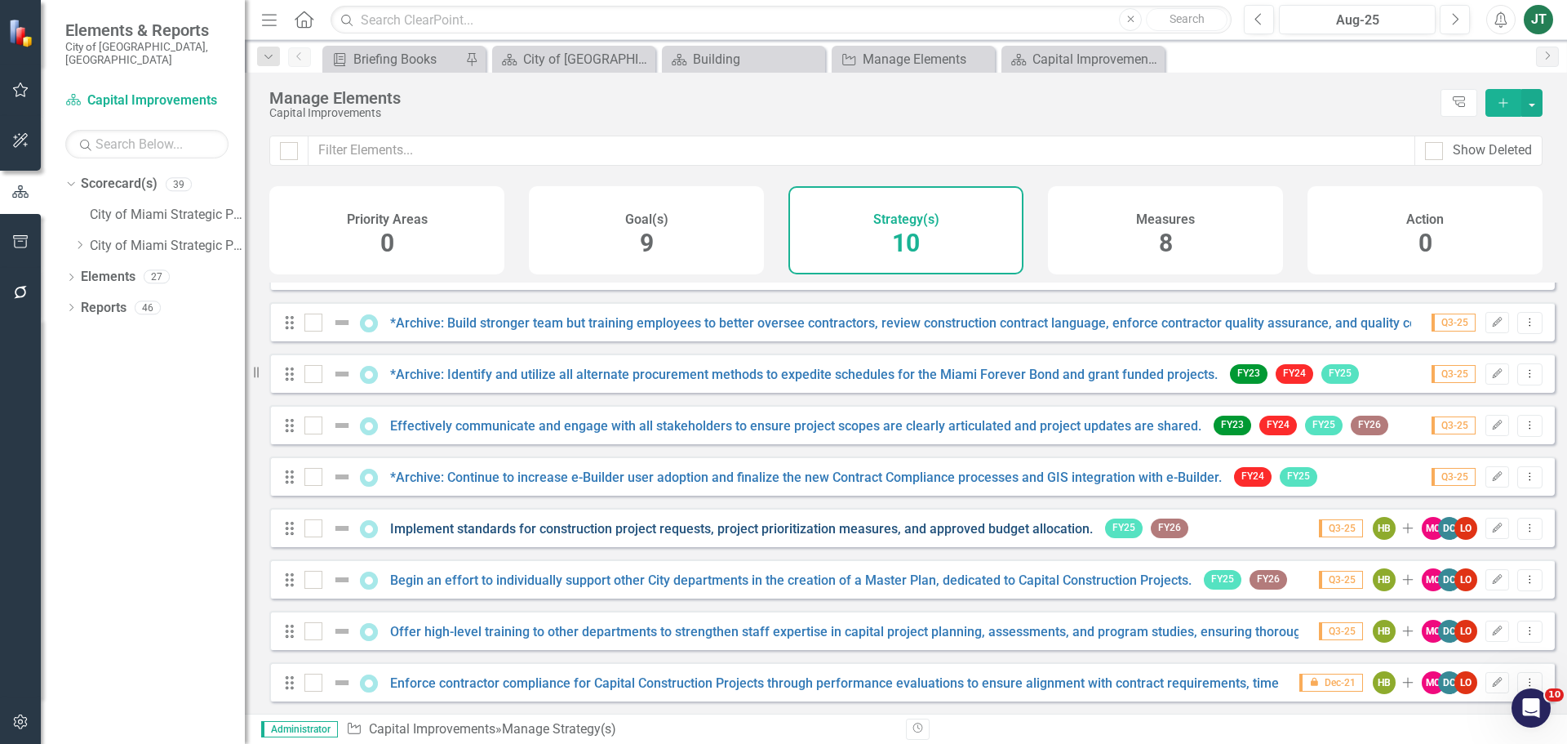
scroll to position [95, 0]
click at [999, 526] on icon "Edit" at bounding box center [1497, 528] width 12 height 10
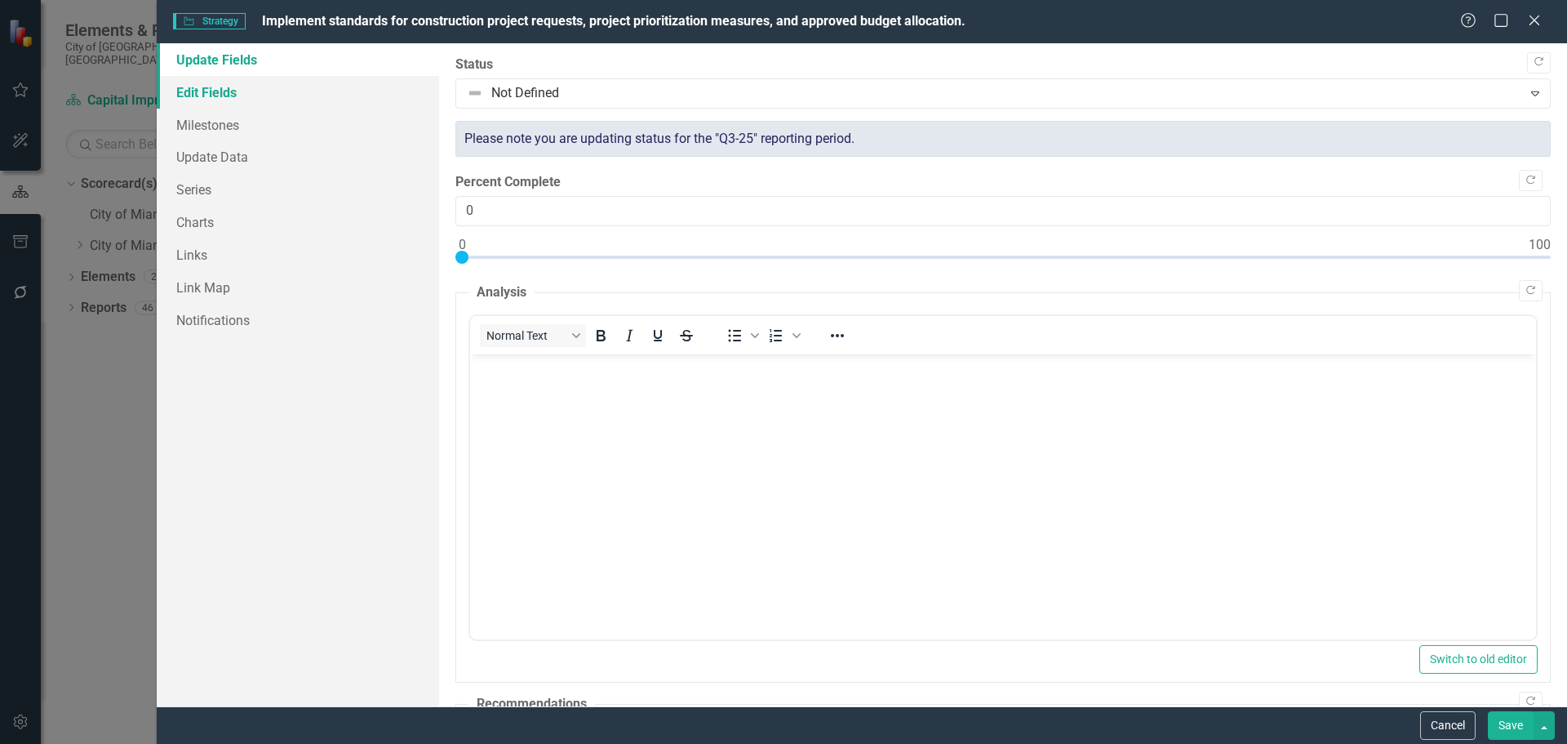
click at [255, 95] on link "Edit Fields" at bounding box center [298, 92] width 282 height 33
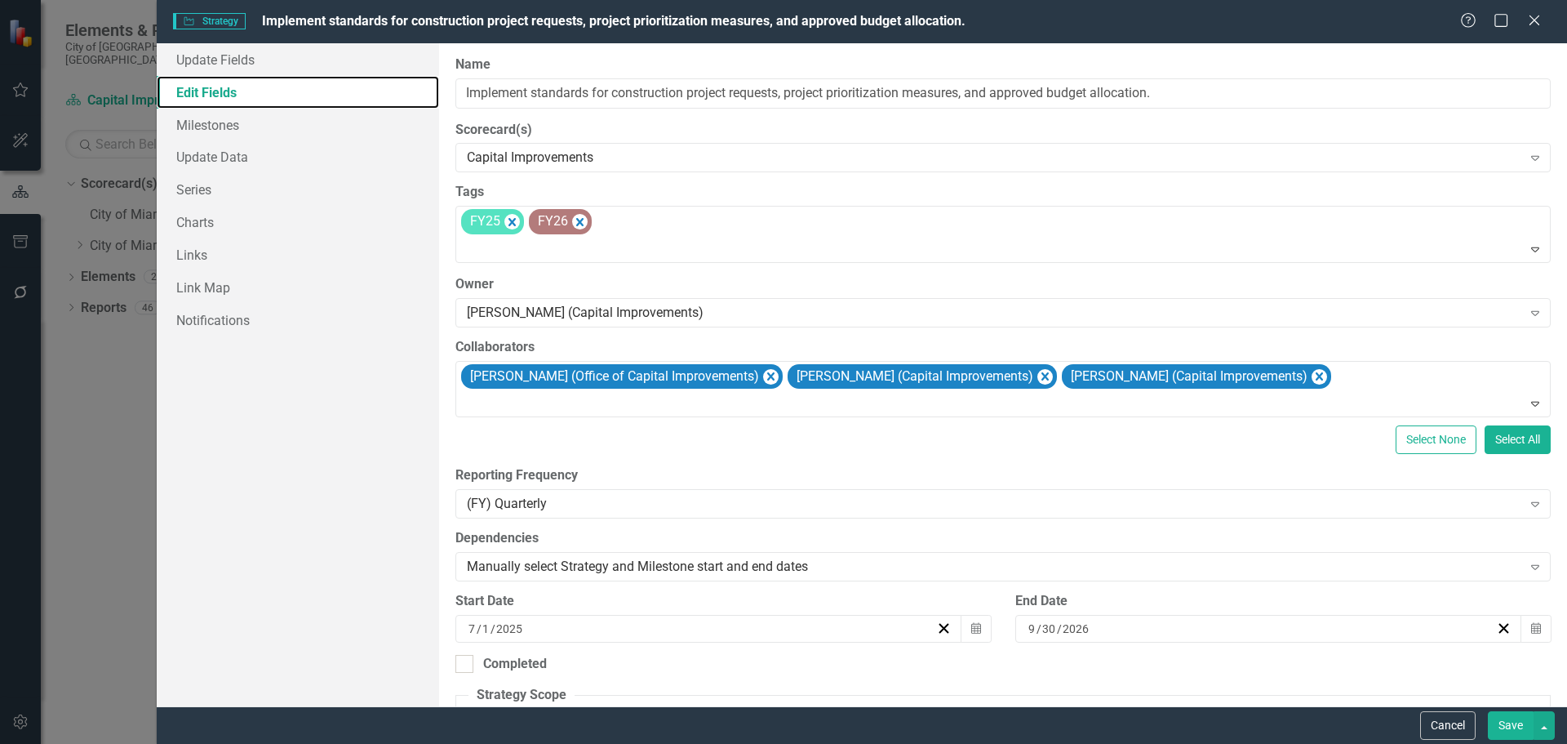
scroll to position [0, 0]
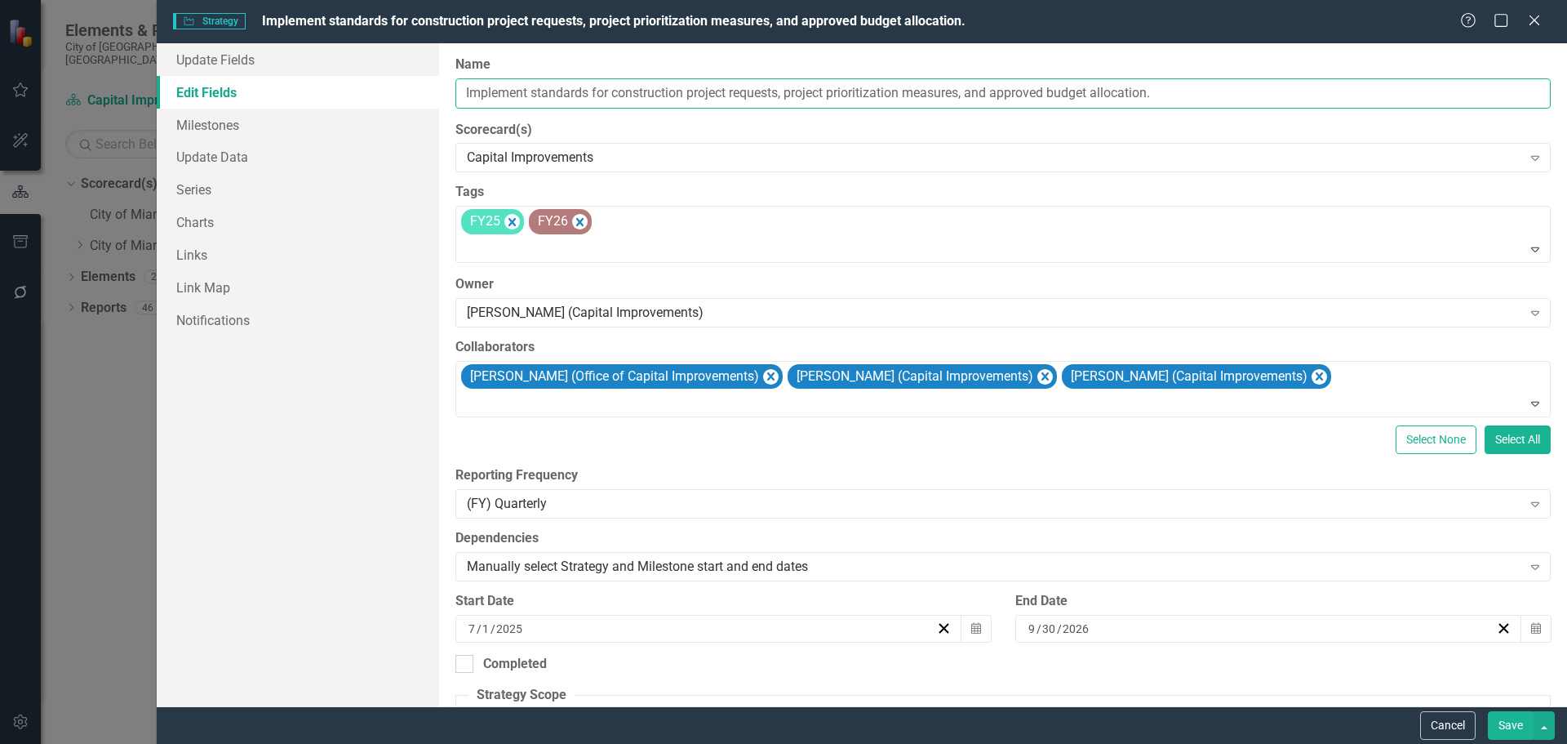
drag, startPoint x: 704, startPoint y: 98, endPoint x: 715, endPoint y: 97, distance: 10.6
click at [705, 98] on input "Implement standards for construction project requests, project prioritization m…" at bounding box center [1002, 93] width 1095 height 30
drag, startPoint x: 788, startPoint y: 93, endPoint x: 443, endPoint y: 87, distance: 344.5
click at [440, 87] on div "ClearPoint Can Do More! How ClearPoint Can Help Close Enterprise plans can auto…" at bounding box center [1003, 374] width 1128 height 663
click at [999, 713] on button "Cancel" at bounding box center [1447, 725] width 55 height 29
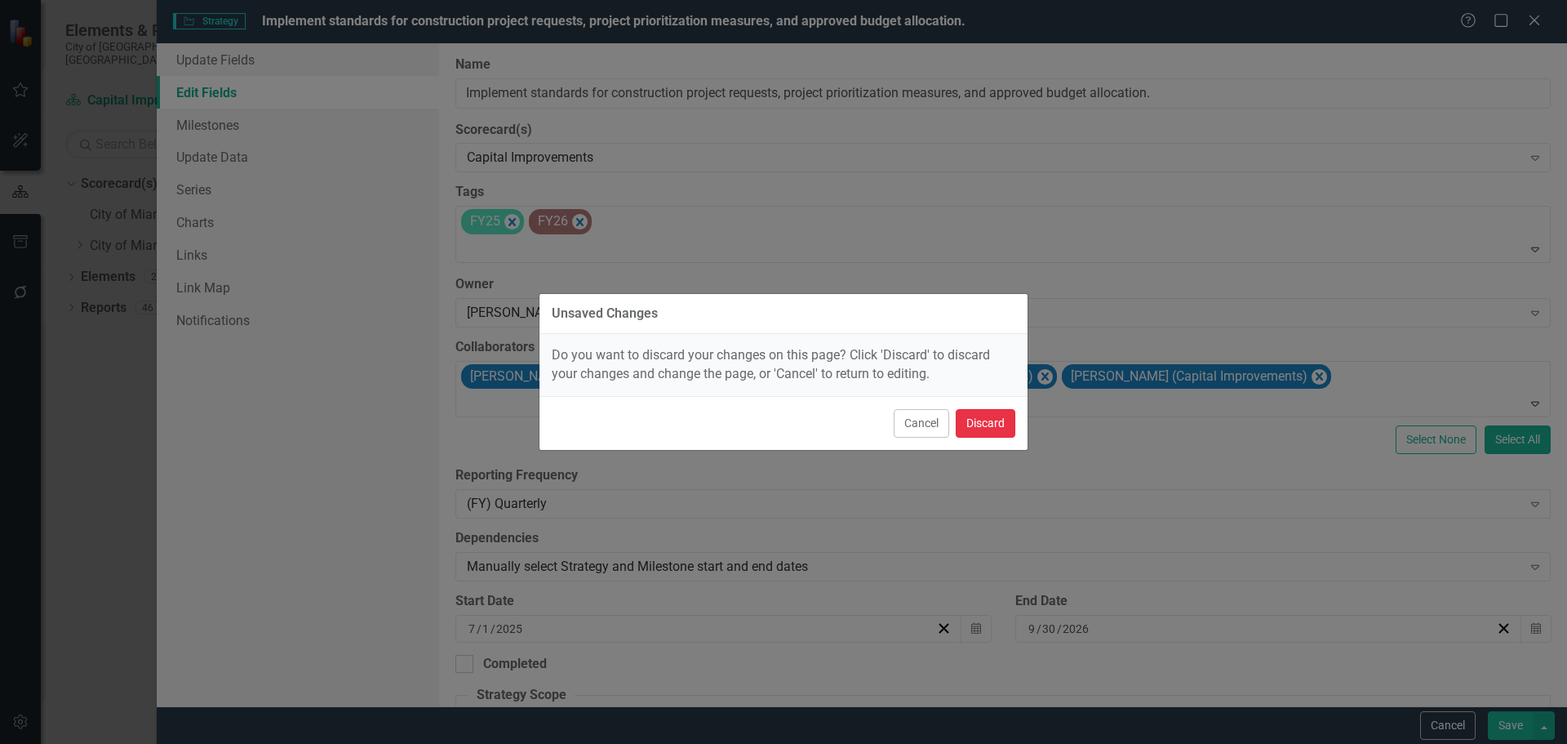
click at [980, 417] on button "Discard" at bounding box center [986, 423] width 60 height 29
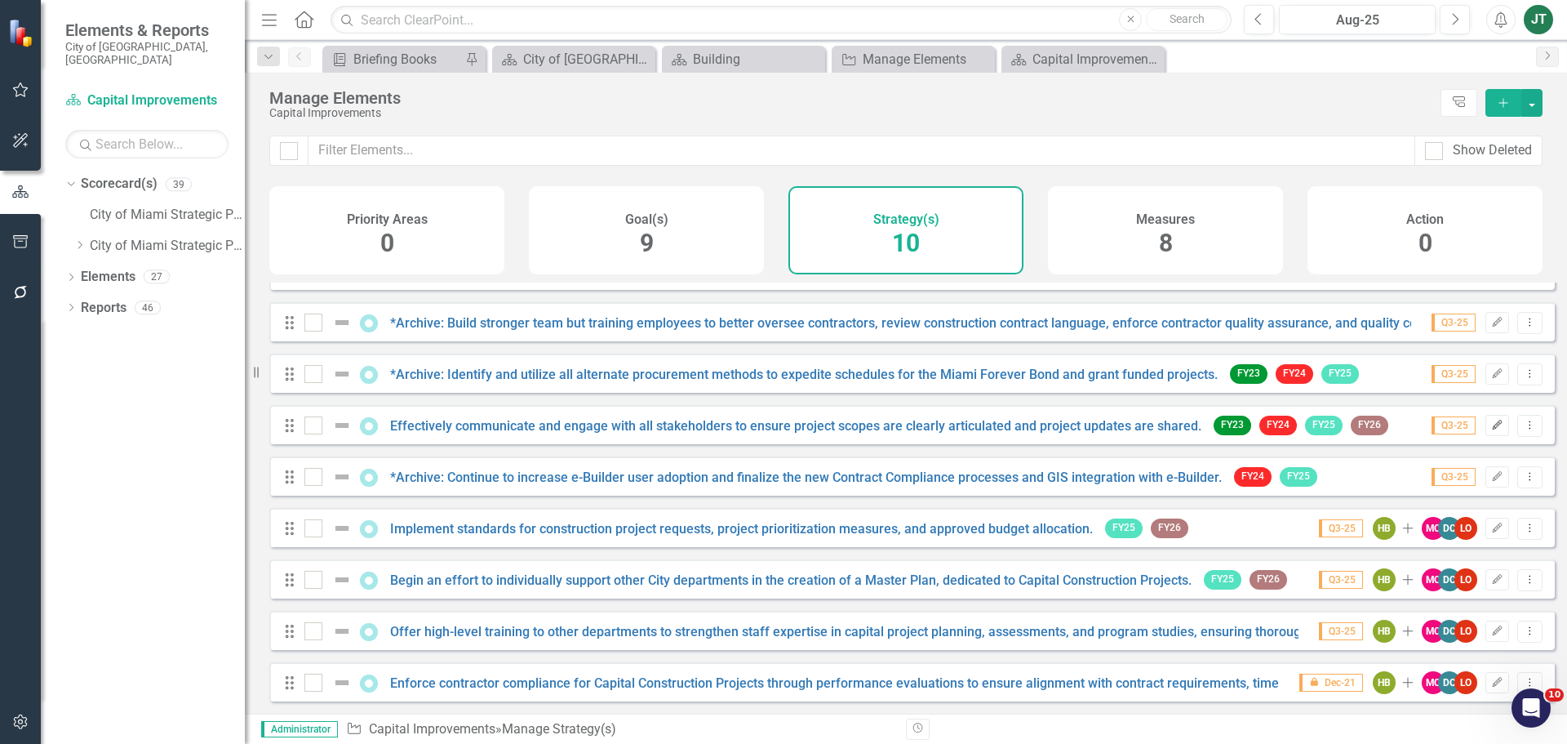
click at [999, 432] on button "Edit" at bounding box center [1497, 425] width 24 height 21
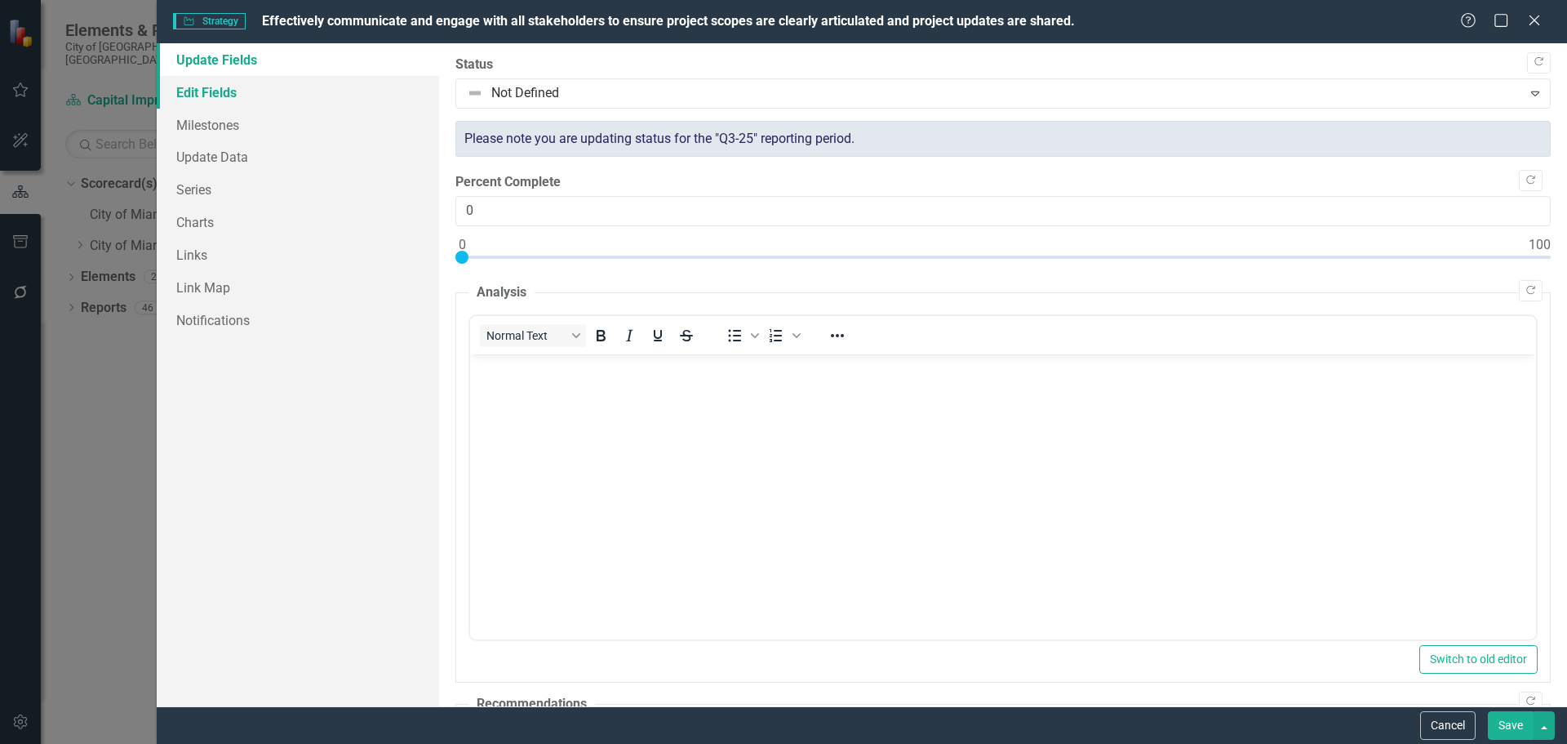
click at [269, 99] on link "Edit Fields" at bounding box center [298, 92] width 282 height 33
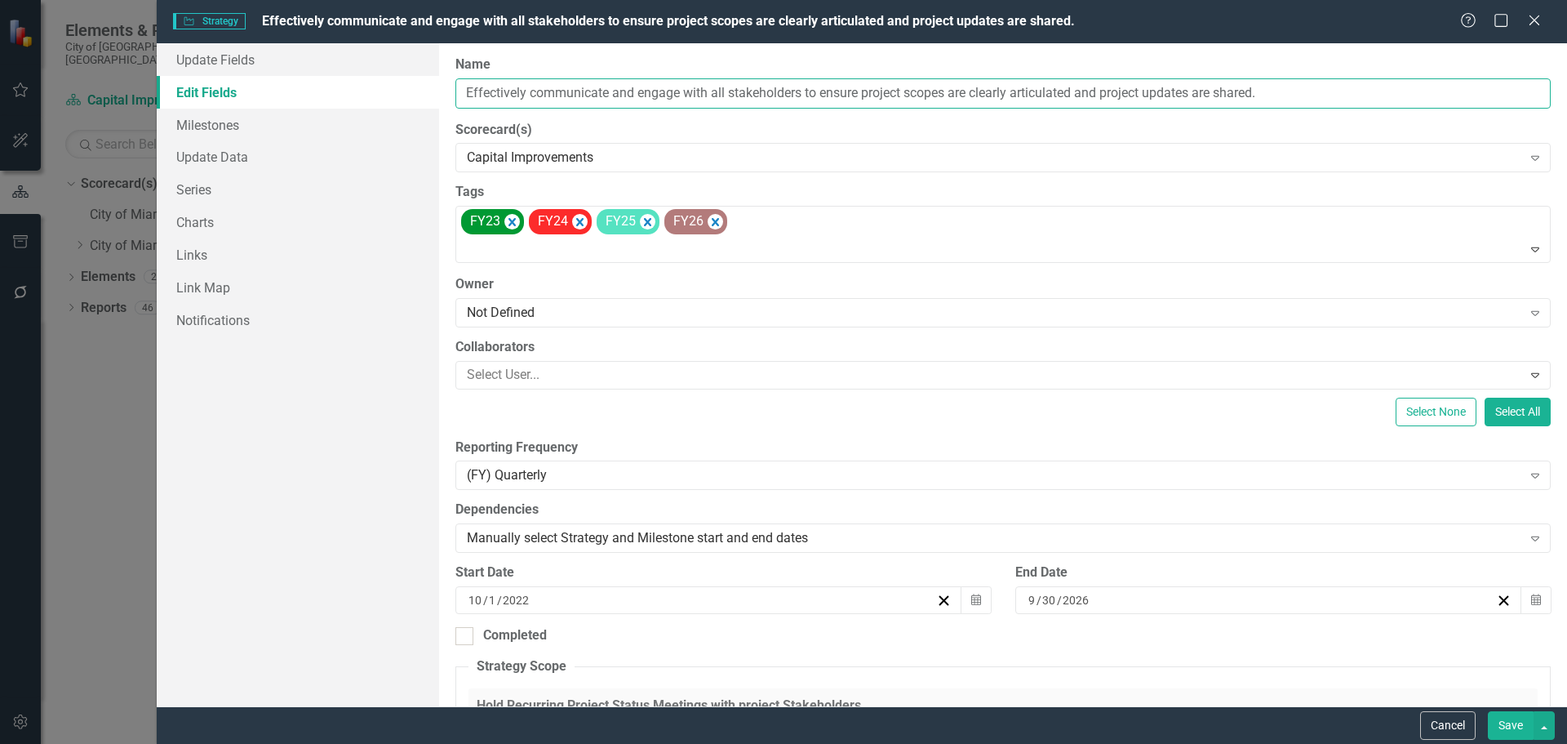
click at [770, 95] on input "Effectively communicate and engage with all stakeholders to ensure project scop…" at bounding box center [1002, 93] width 1095 height 30
drag, startPoint x: 803, startPoint y: 91, endPoint x: 483, endPoint y: 87, distance: 320.0
click at [439, 87] on div "ClearPoint Can Do More! How ClearPoint Can Help Close Enterprise plans can auto…" at bounding box center [1003, 374] width 1128 height 663
click at [999, 713] on button "Cancel" at bounding box center [1447, 725] width 55 height 29
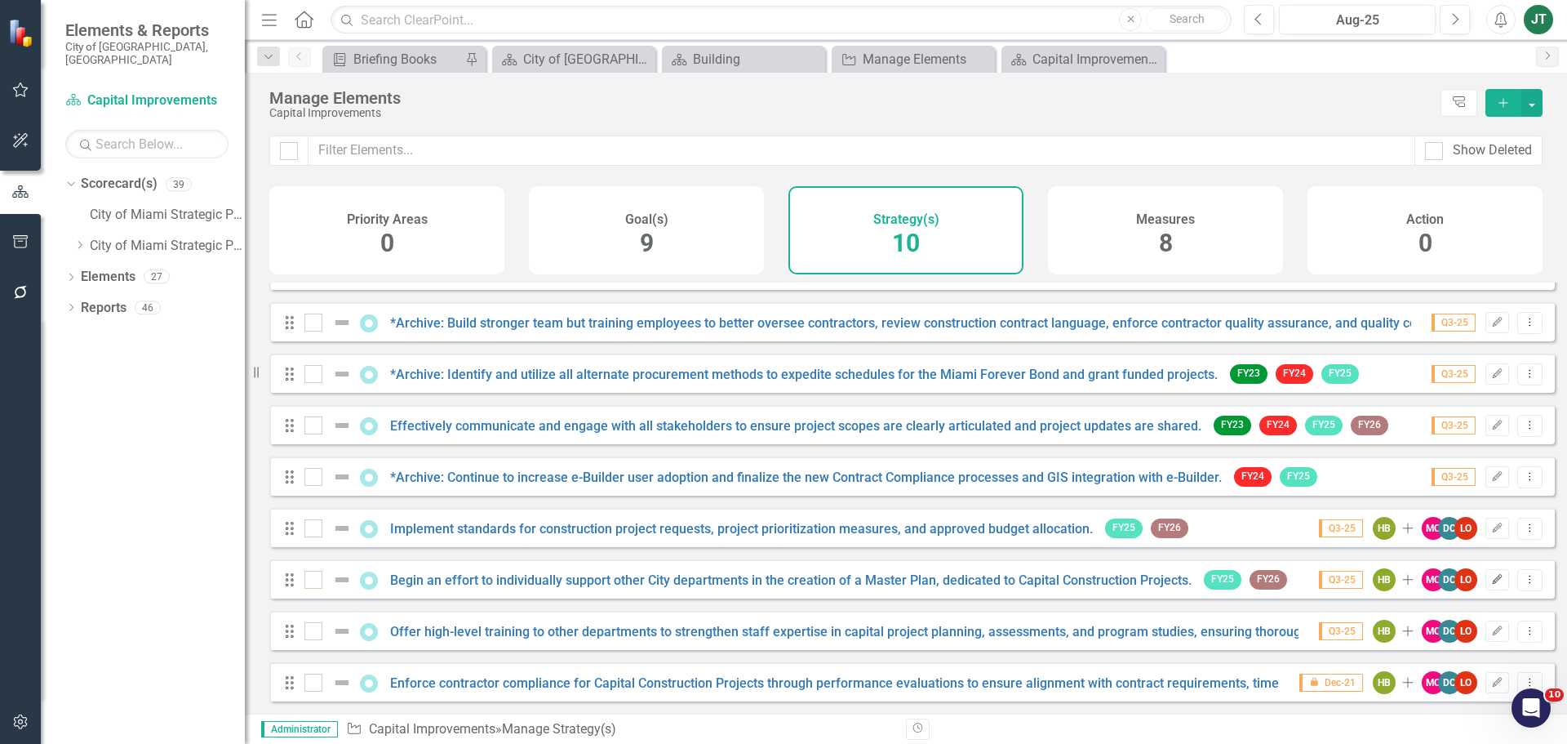
click at [999, 580] on icon "button" at bounding box center [1498, 579] width 10 height 10
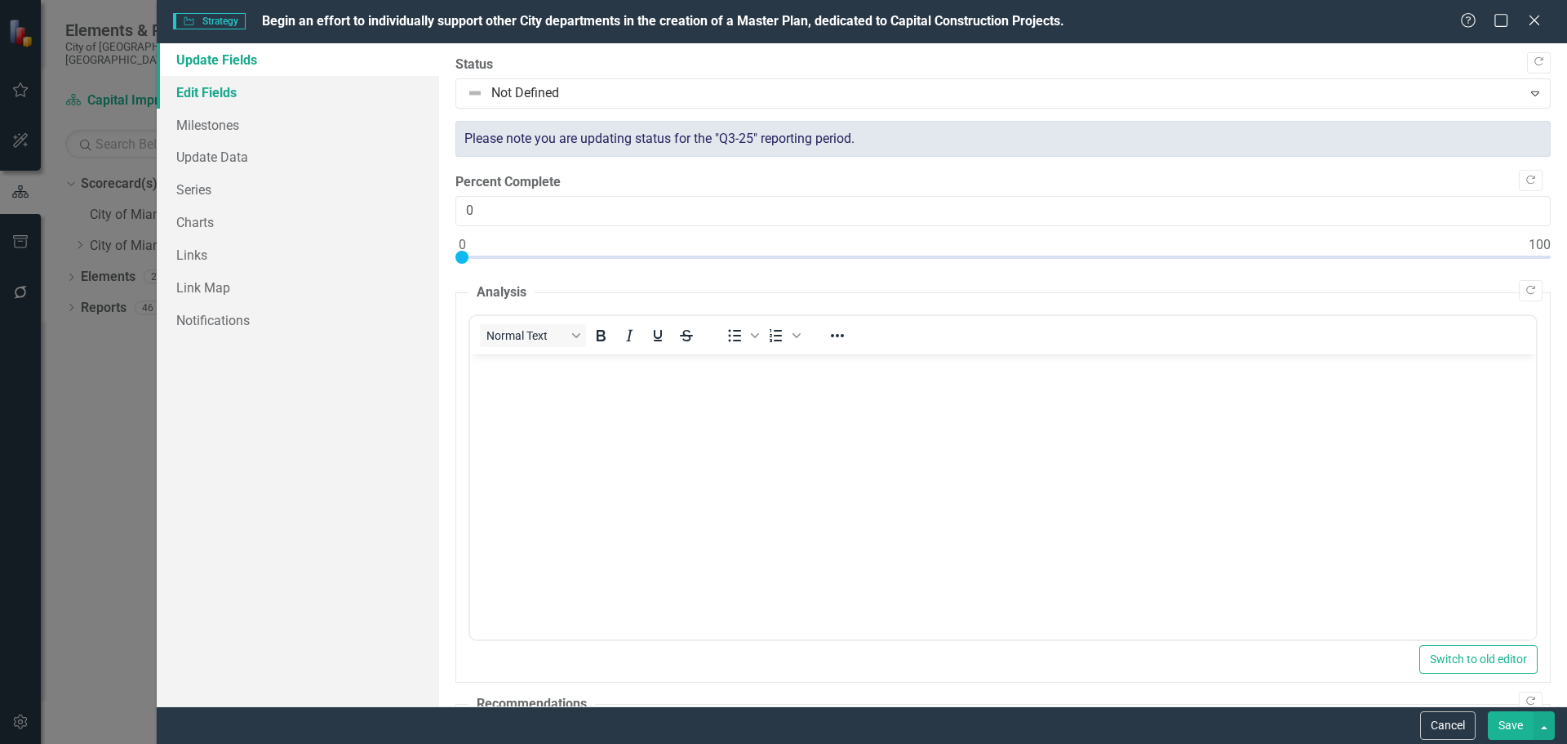
click at [186, 81] on link "Edit Fields" at bounding box center [298, 92] width 282 height 33
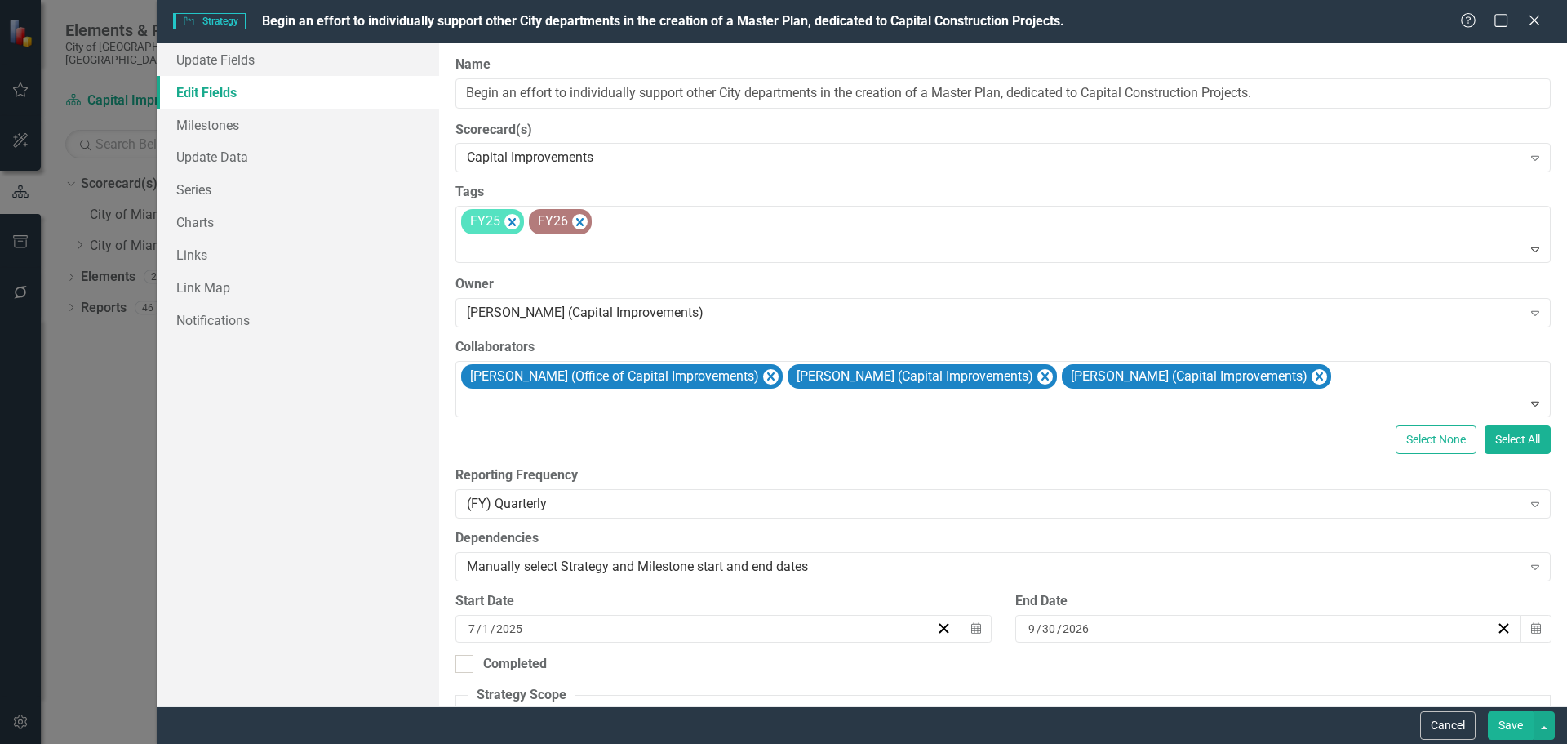
click at [581, 69] on label "Name" at bounding box center [1002, 64] width 1095 height 19
click at [581, 78] on input "Begin an effort to individually support other City departments in the creation …" at bounding box center [1002, 93] width 1095 height 30
drag, startPoint x: 713, startPoint y: 107, endPoint x: 779, endPoint y: 96, distance: 67.0
click at [716, 107] on input "Begin an effort to individually support other City departments in the creation …" at bounding box center [1002, 93] width 1095 height 30
click at [801, 95] on input "Begin an effort to individually support other City departments in the creation …" at bounding box center [1002, 93] width 1095 height 30
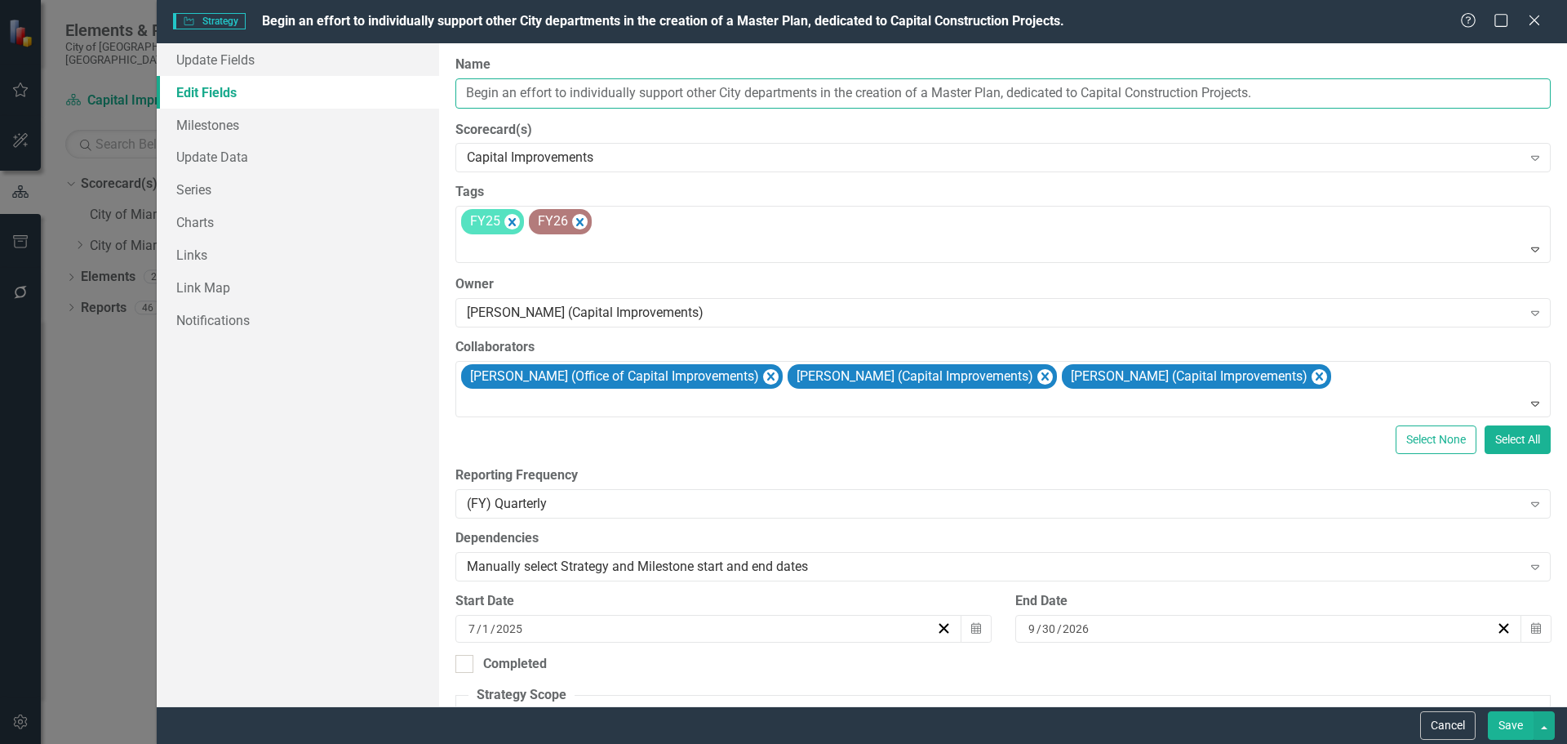
drag, startPoint x: 816, startPoint y: 91, endPoint x: 447, endPoint y: 90, distance: 368.9
click at [447, 90] on div "ClearPoint Can Do More! How ClearPoint Can Help Close Enterprise plans can auto…" at bounding box center [1003, 374] width 1128 height 663
click at [999, 713] on button "Cancel" at bounding box center [1447, 725] width 55 height 29
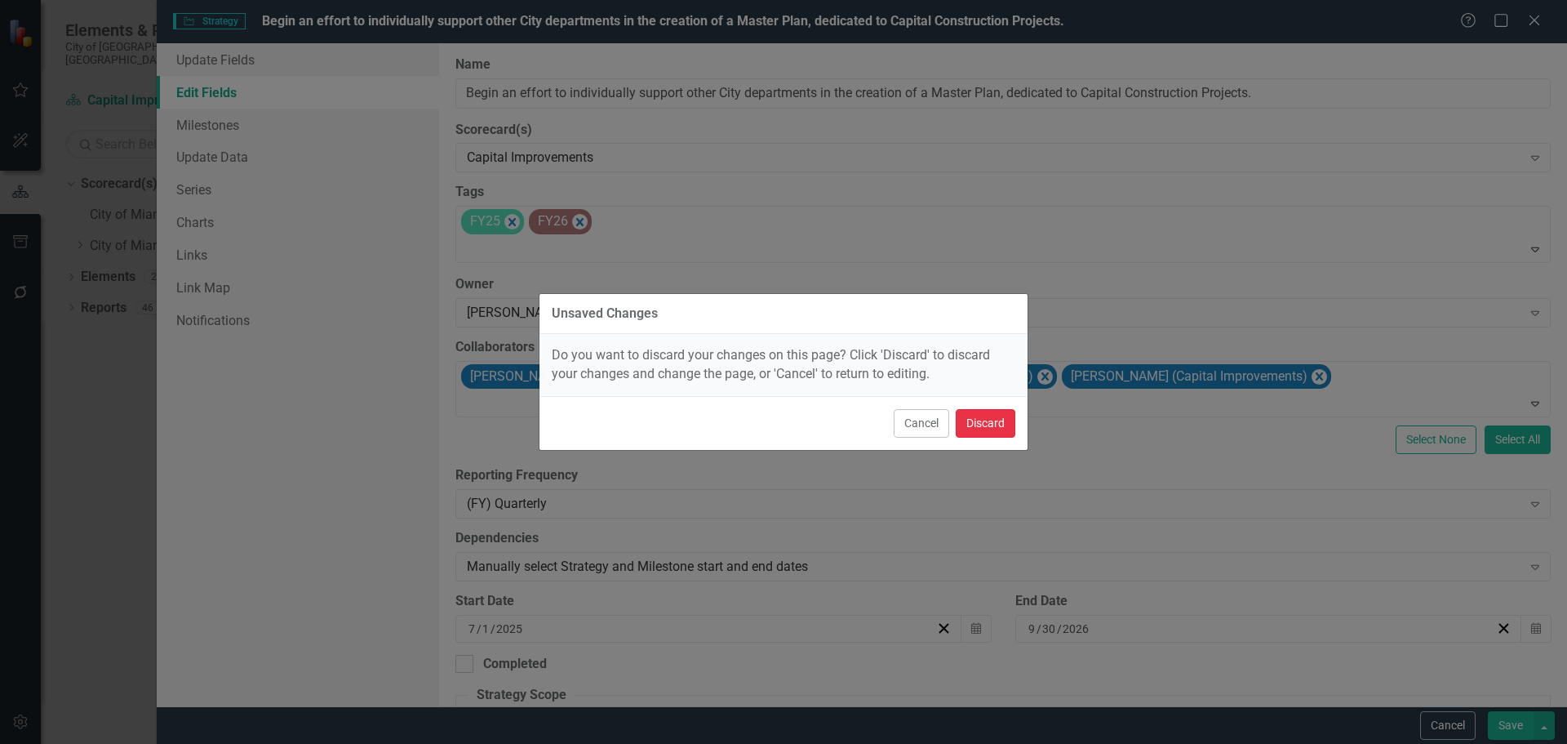
click at [991, 418] on button "Discard" at bounding box center [986, 423] width 60 height 29
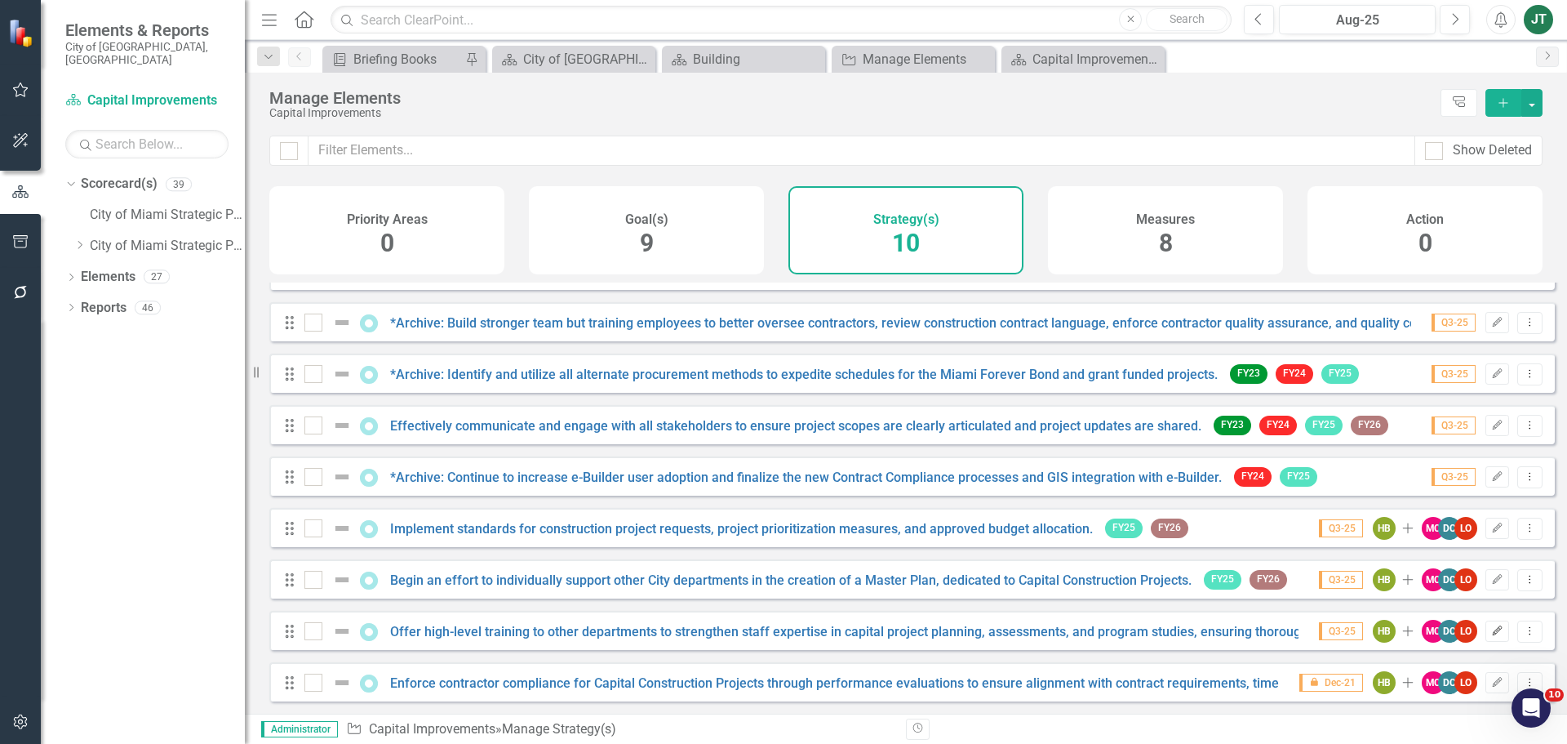
click at [999, 631] on icon "Edit" at bounding box center [1497, 631] width 12 height 10
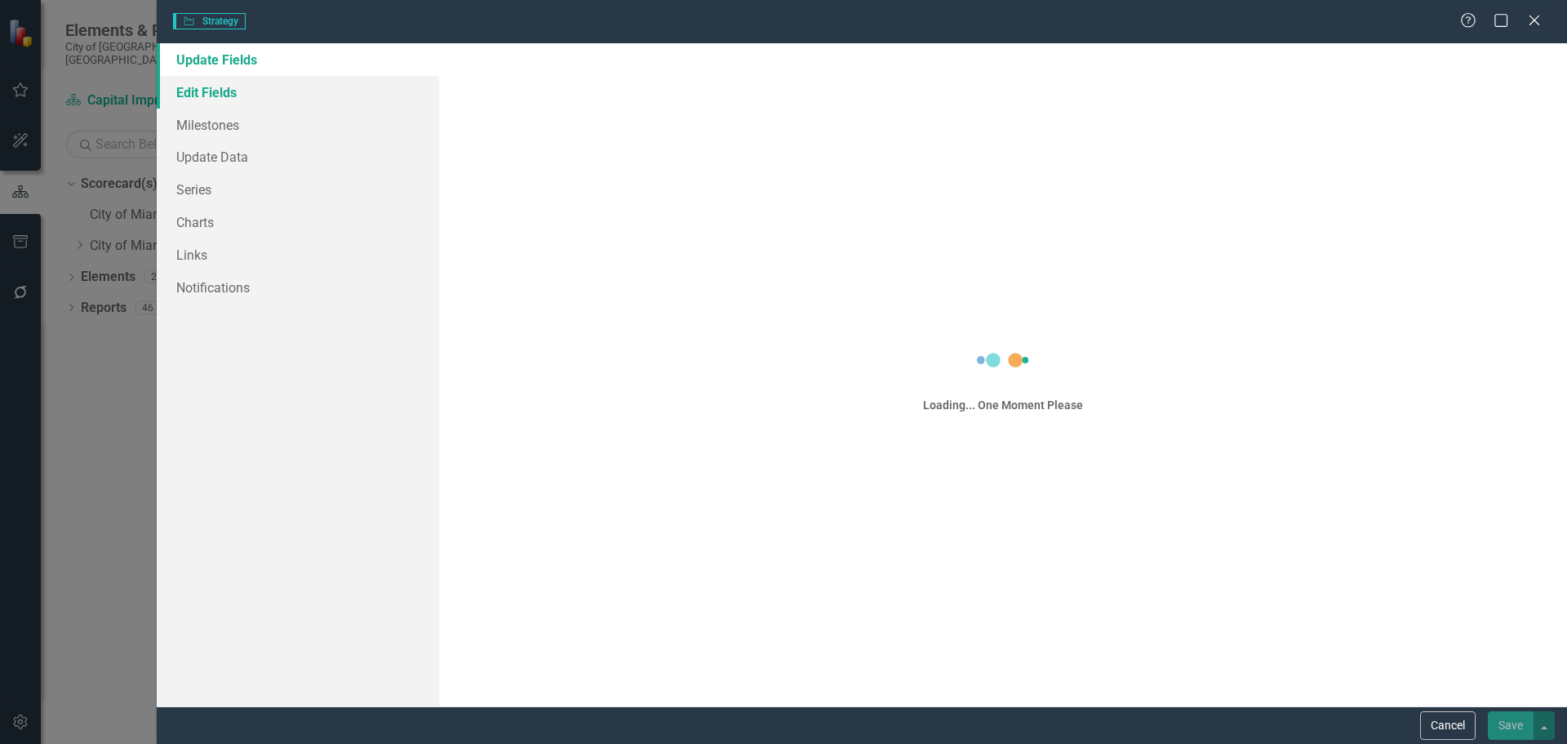
click at [252, 83] on link "Edit Fields" at bounding box center [298, 92] width 282 height 33
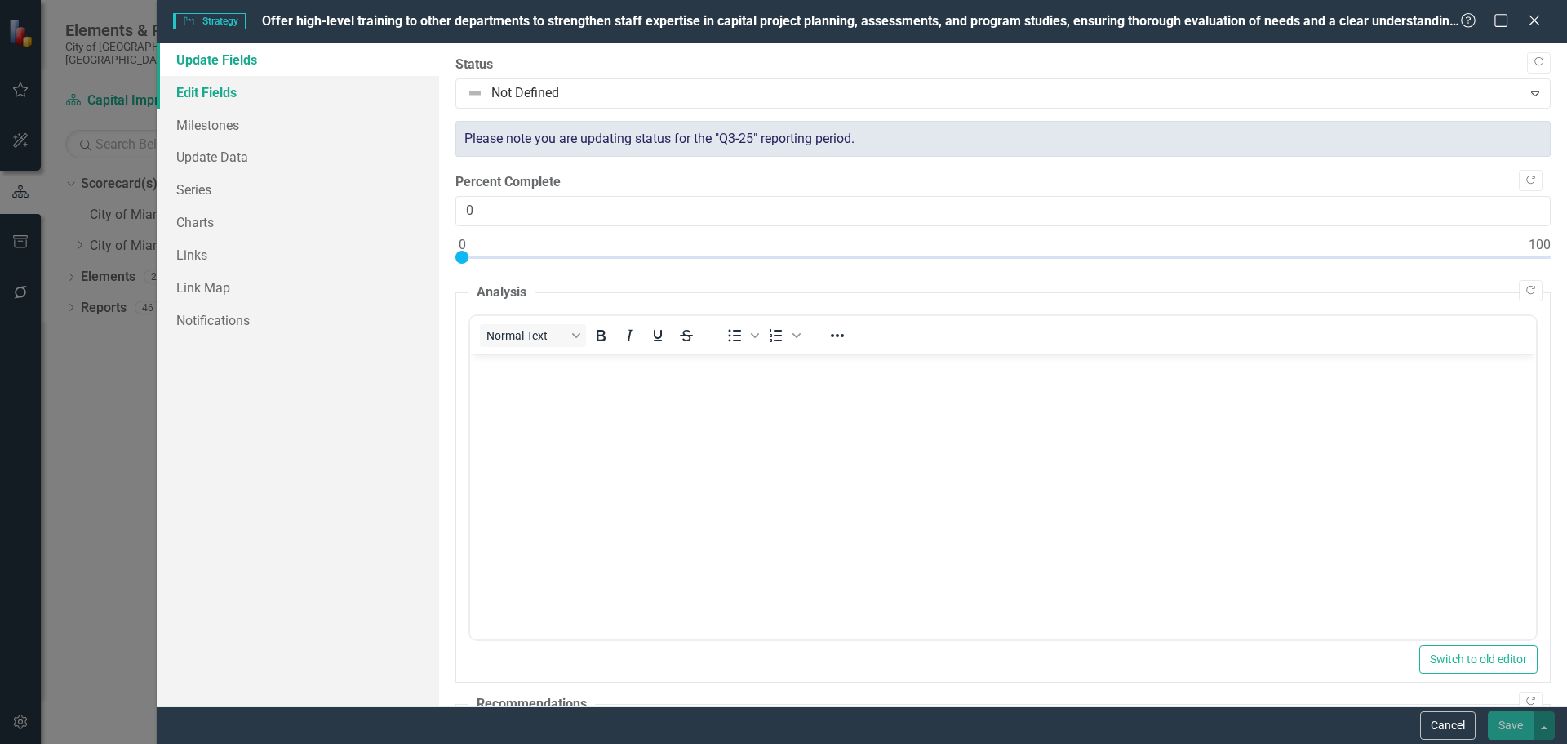
click at [218, 91] on link "Edit Fields" at bounding box center [298, 92] width 282 height 33
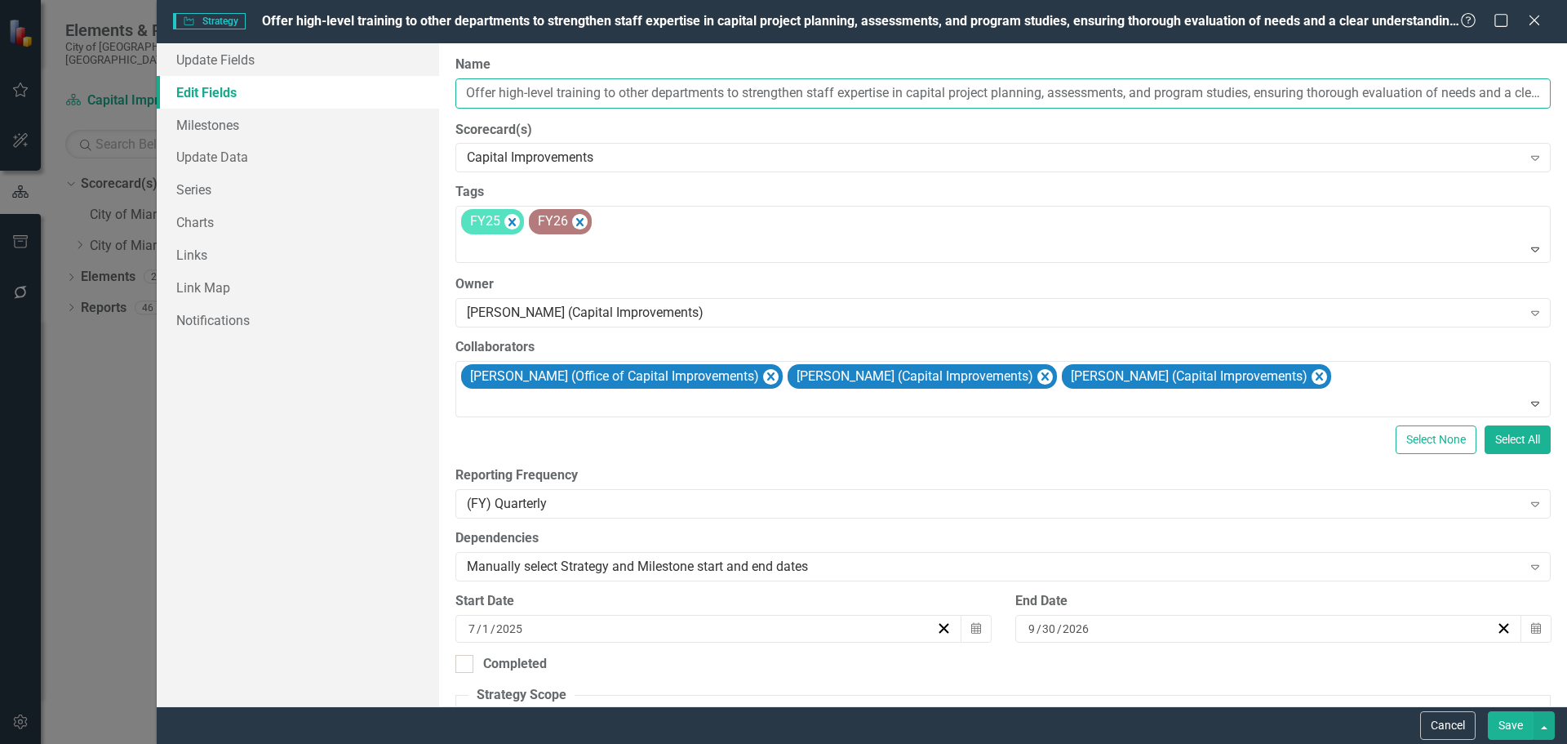
drag, startPoint x: 744, startPoint y: 95, endPoint x: 767, endPoint y: 93, distance: 22.9
click at [747, 95] on input "Offer high-level training to other departments to strengthen staff expertise in…" at bounding box center [1002, 93] width 1095 height 30
drag, startPoint x: 730, startPoint y: 91, endPoint x: 447, endPoint y: 91, distance: 283.2
click at [440, 92] on div "ClearPoint Can Do More! How ClearPoint Can Help Close Enterprise plans can auto…" at bounding box center [1003, 374] width 1128 height 663
click at [999, 713] on button "Cancel" at bounding box center [1447, 725] width 55 height 29
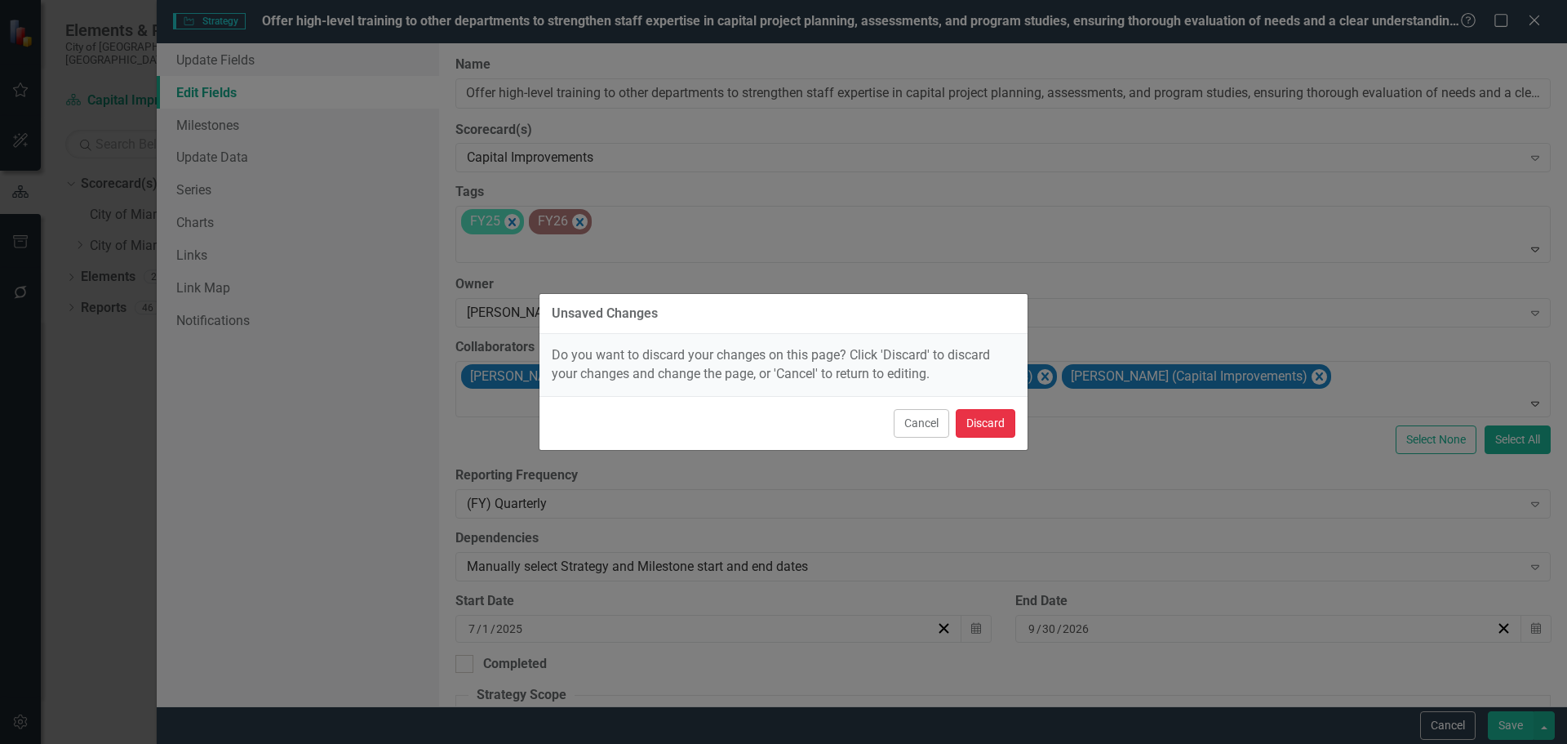
click at [990, 418] on button "Discard" at bounding box center [986, 423] width 60 height 29
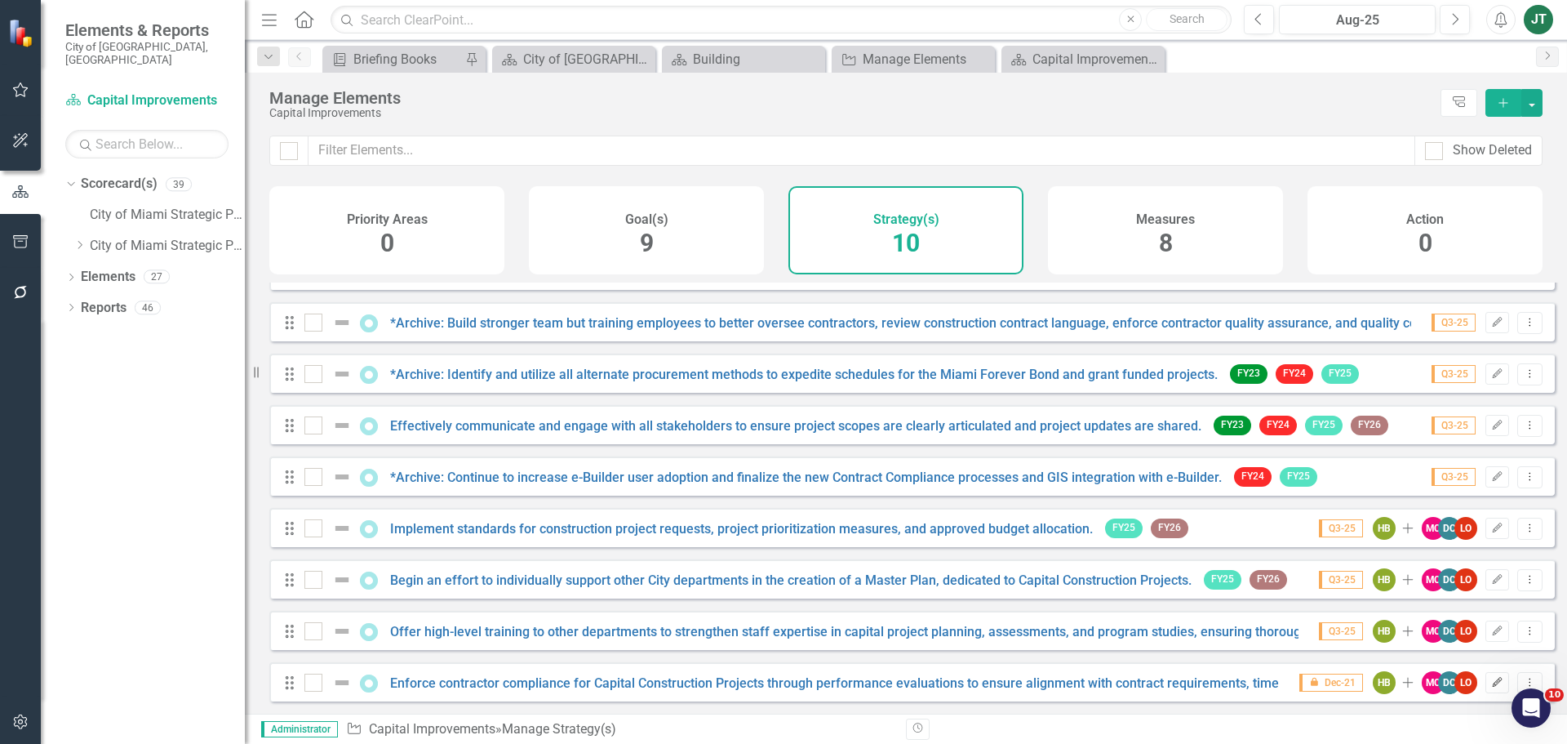
click at [999, 684] on icon "Edit" at bounding box center [1497, 682] width 12 height 10
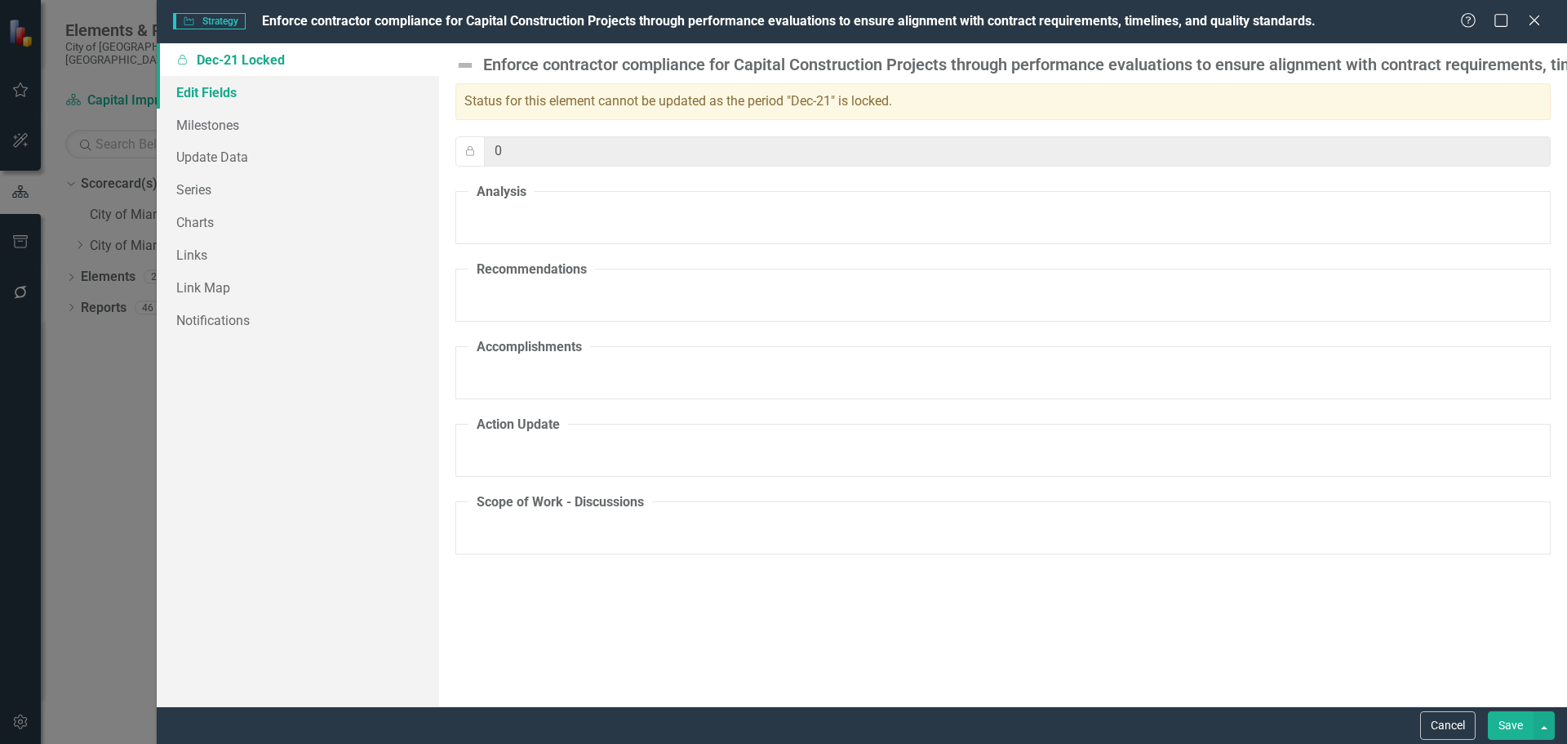
click at [175, 95] on link "Edit Fields" at bounding box center [298, 92] width 282 height 33
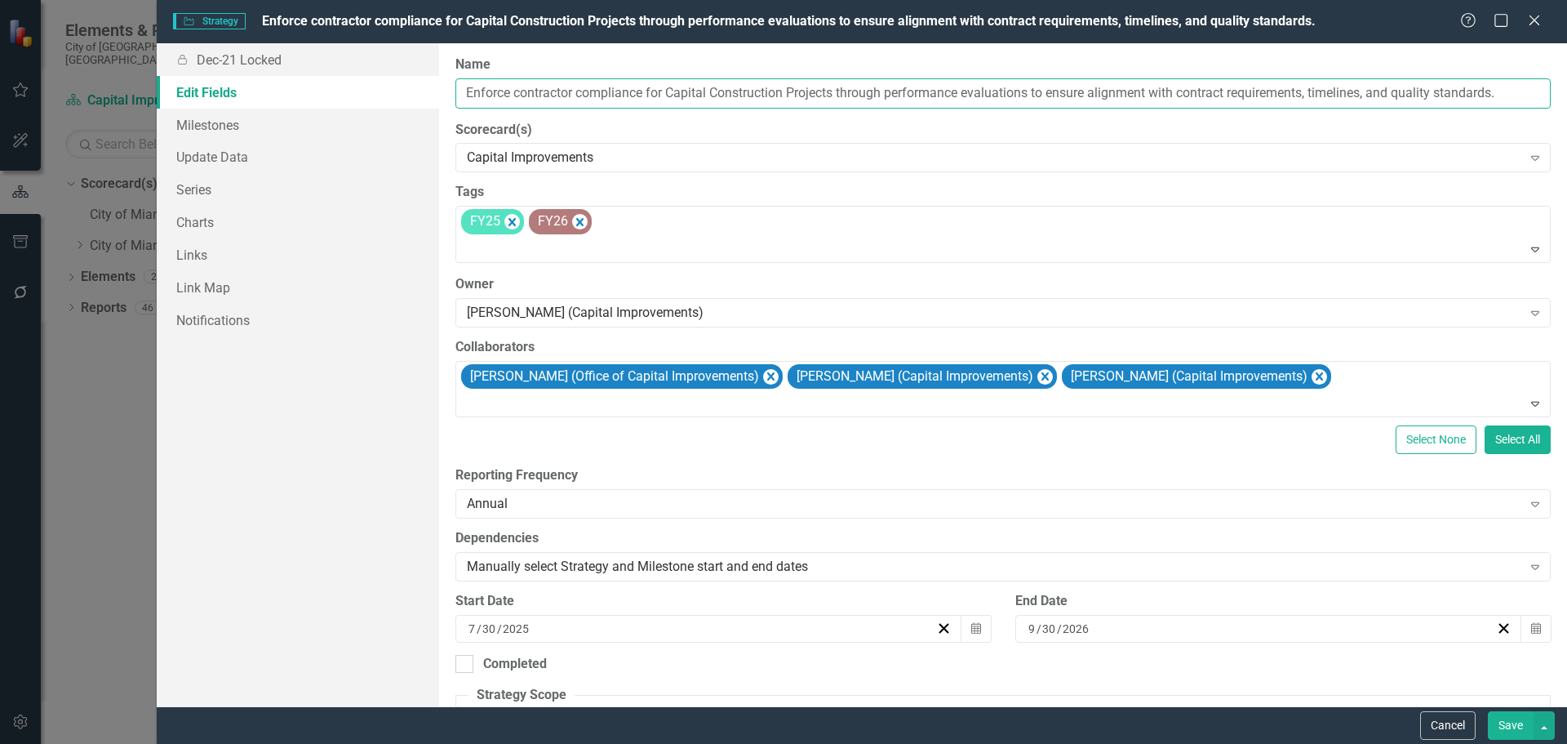
drag, startPoint x: 610, startPoint y: 91, endPoint x: 699, endPoint y: 95, distance: 89.9
click at [610, 91] on input "Enforce contractor compliance for Capital Construction Projects through perform…" at bounding box center [1002, 93] width 1095 height 30
drag, startPoint x: 837, startPoint y: 91, endPoint x: 436, endPoint y: 87, distance: 400.8
click at [433, 87] on div "Locked Dec-21 Locked Edit Fields Milestones Update Data Series Charts Links Lin…" at bounding box center [862, 374] width 1410 height 663
click at [999, 713] on button "Cancel" at bounding box center [1447, 725] width 55 height 29
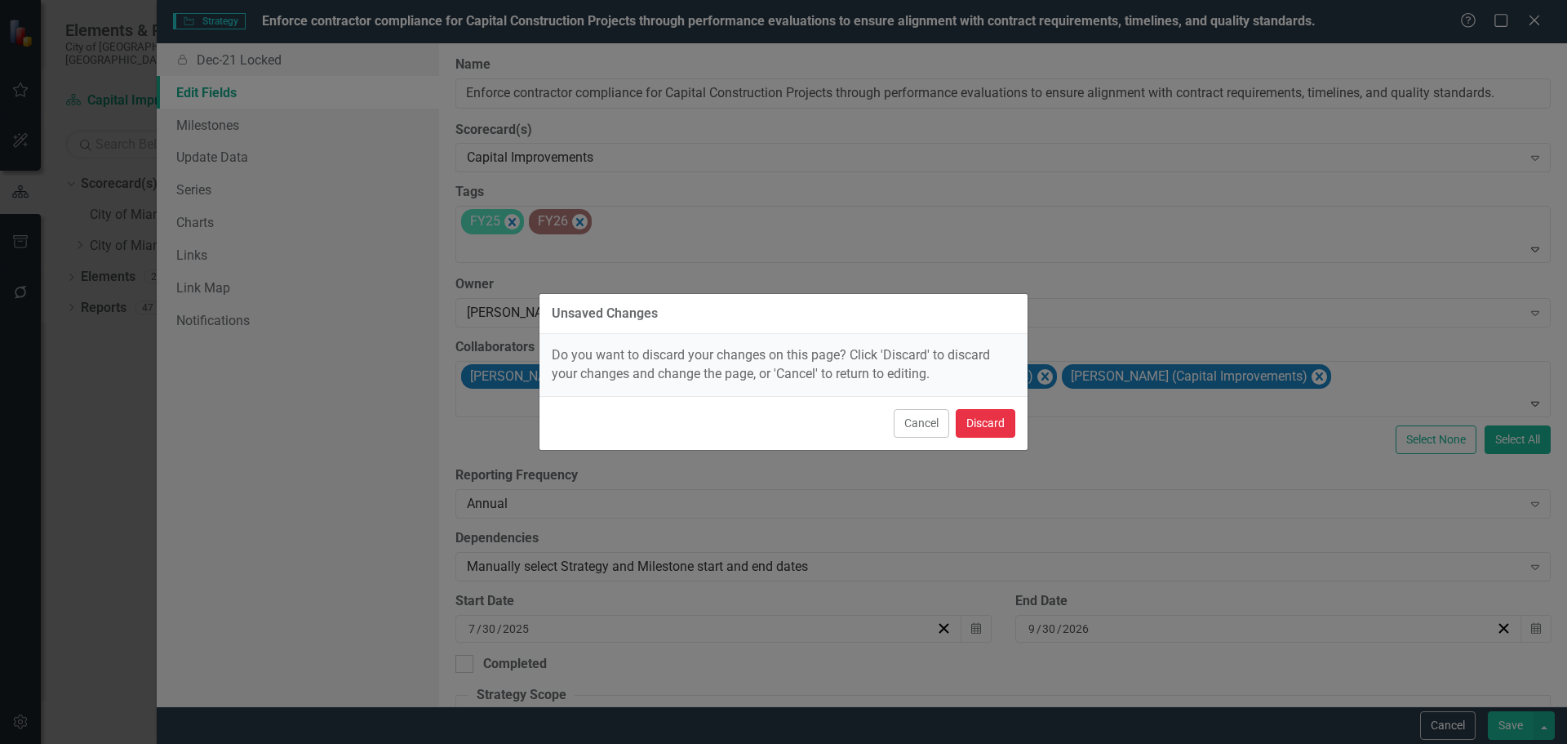
drag, startPoint x: 1003, startPoint y: 415, endPoint x: 983, endPoint y: 418, distance: 20.7
click at [999, 415] on button "Discard" at bounding box center [986, 423] width 60 height 29
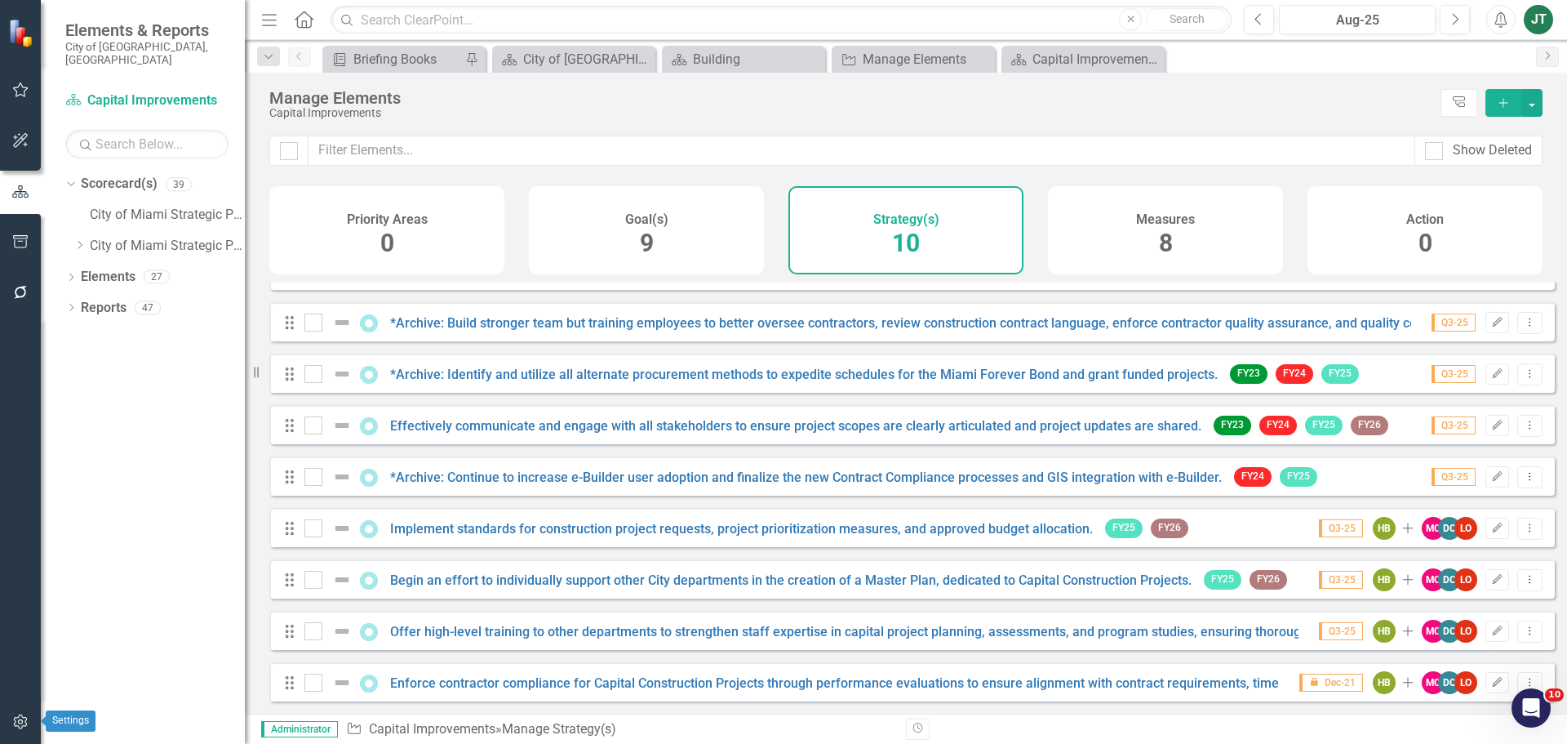
click at [25, 713] on button "button" at bounding box center [20, 722] width 37 height 34
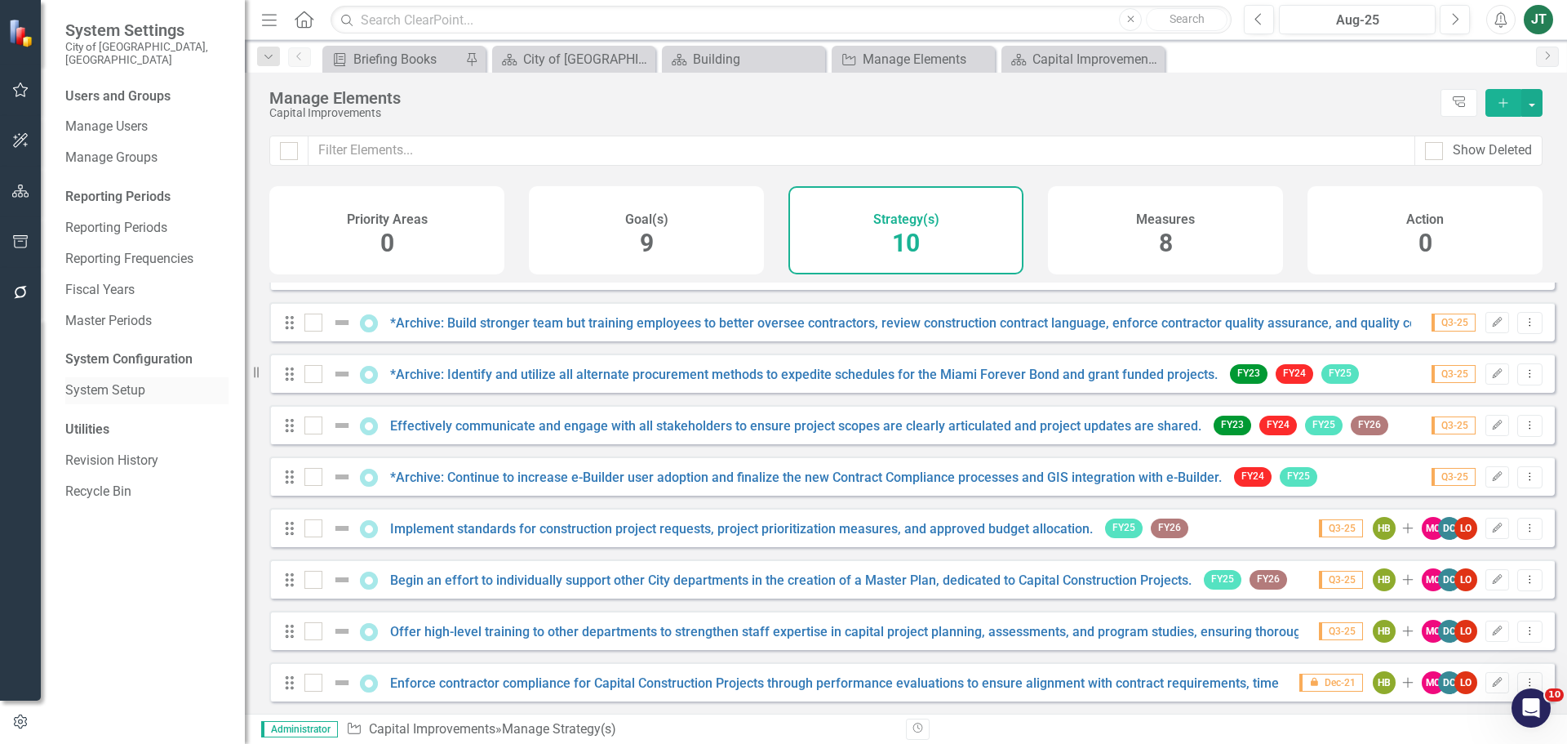
click at [82, 381] on link "System Setup" at bounding box center [146, 390] width 163 height 19
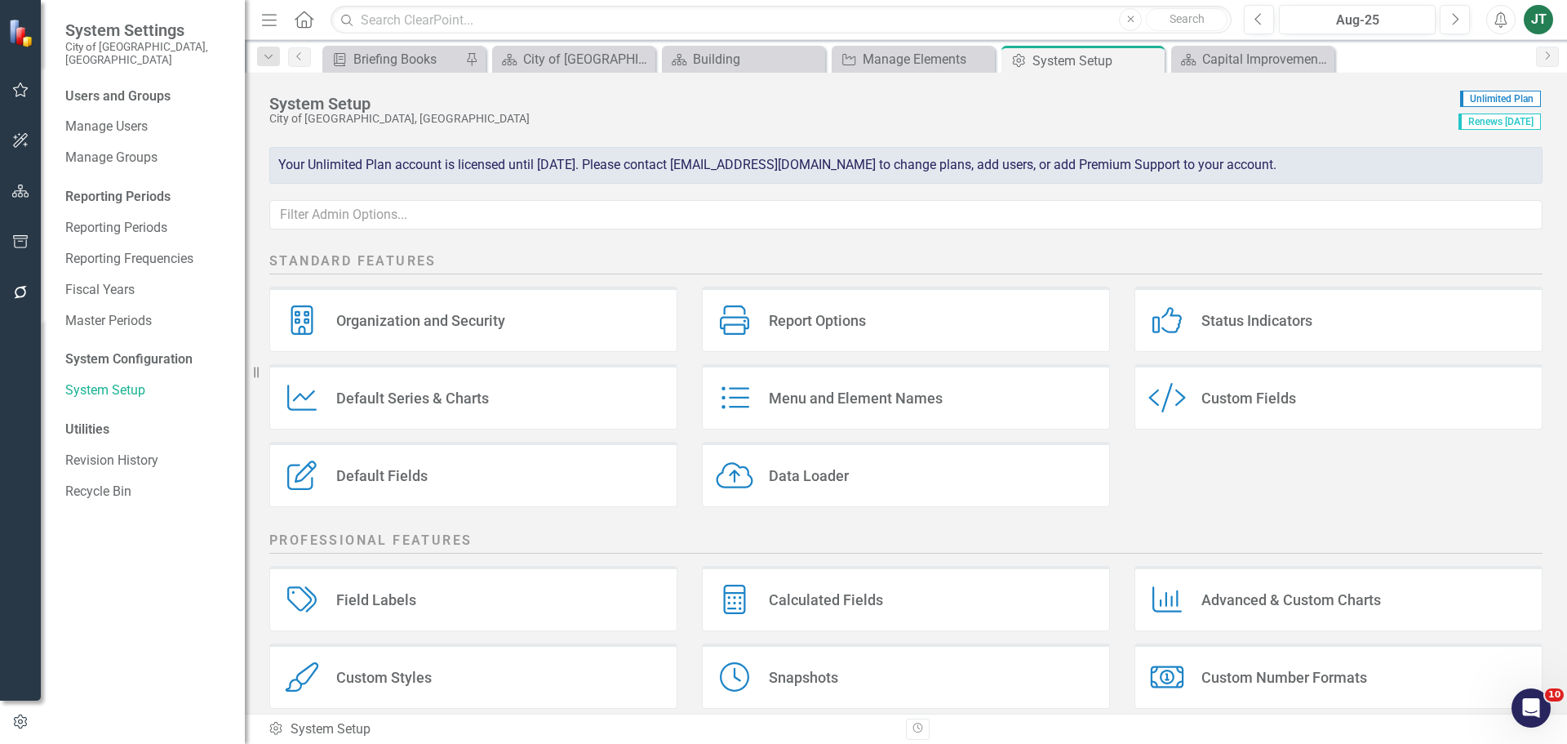
click at [999, 323] on div "Status Indicators" at bounding box center [1256, 320] width 111 height 19
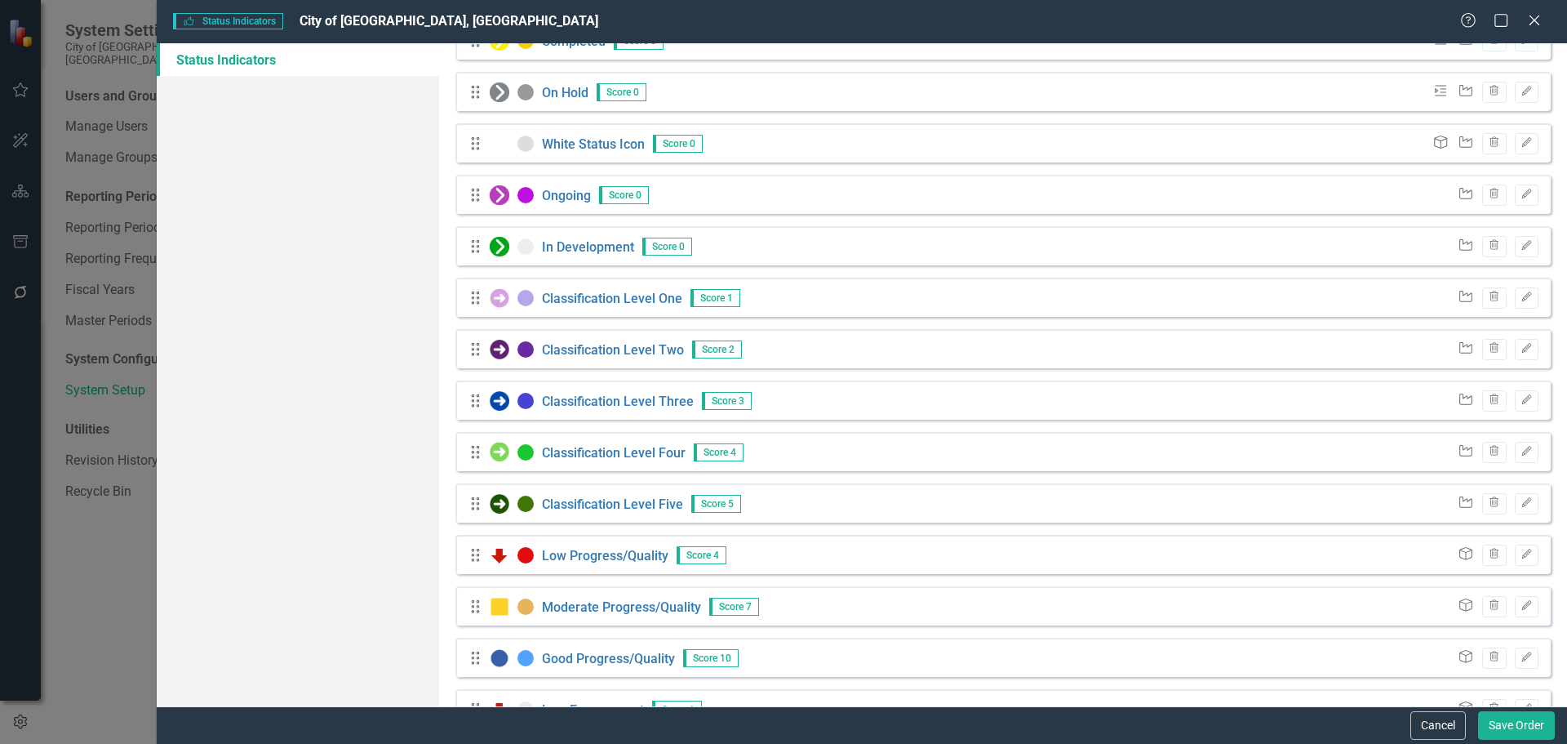
scroll to position [372, 0]
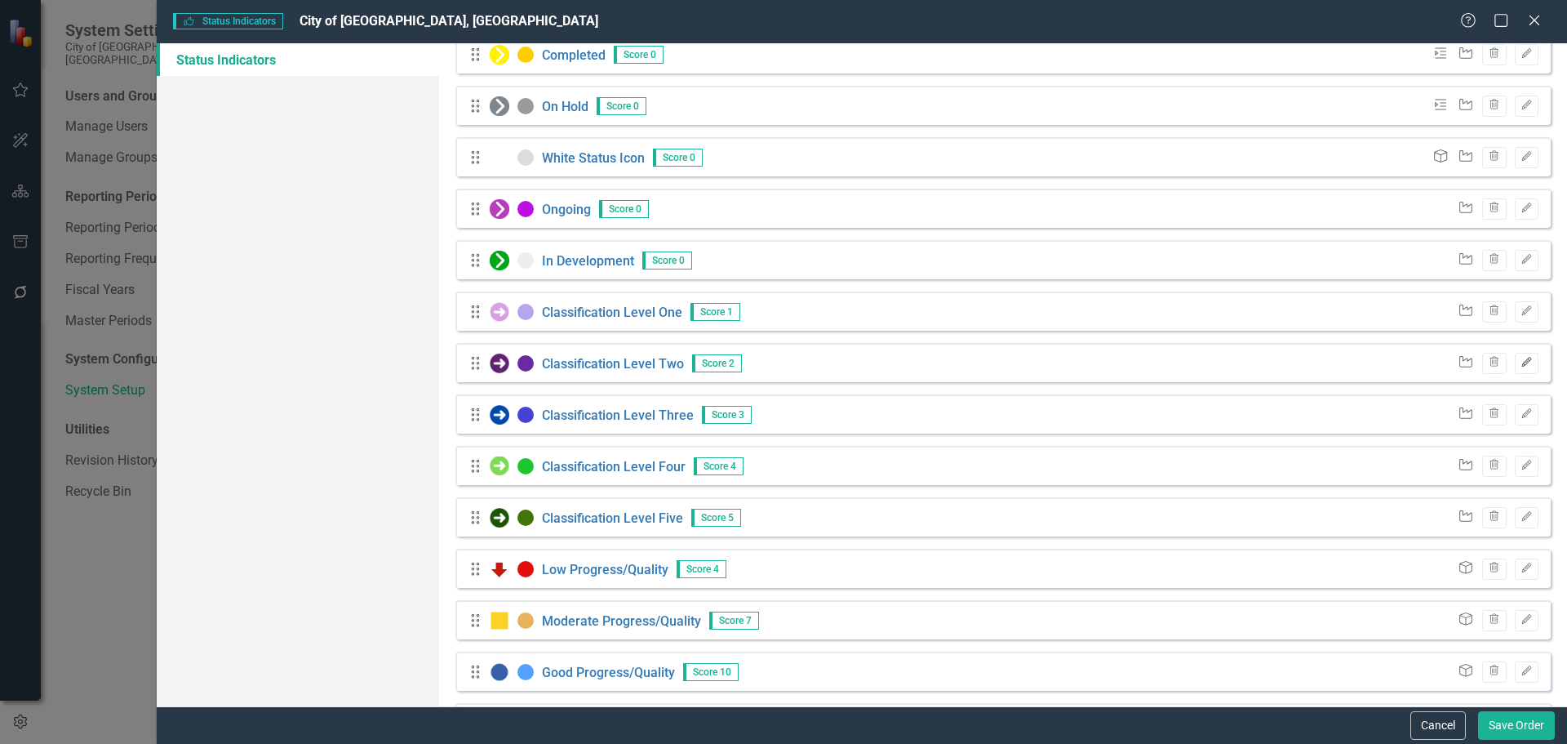
click at [999, 365] on icon "button" at bounding box center [1526, 362] width 10 height 10
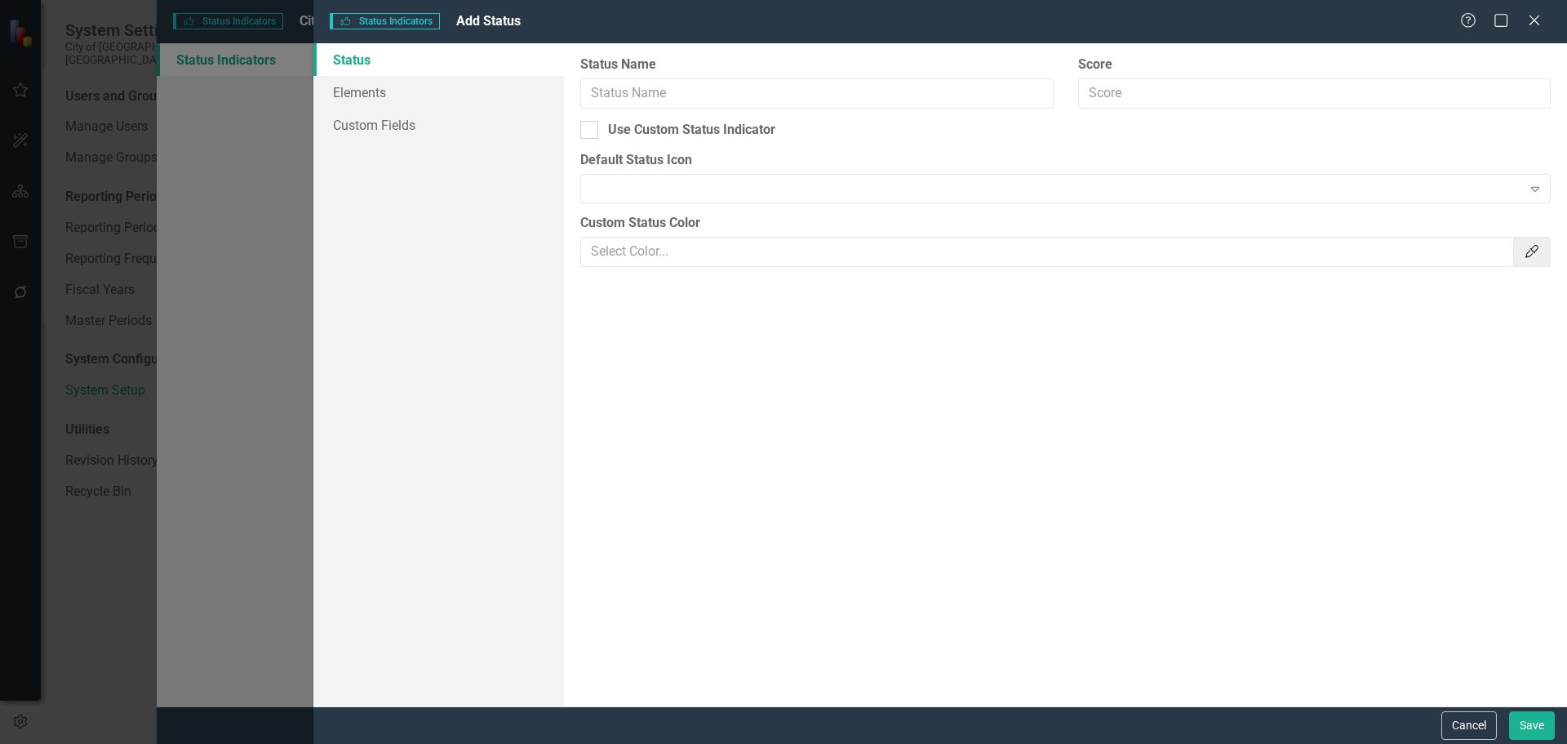
type input "Classification Level Two"
type input "2"
checkbox input "true"
type input "#6a2ba2"
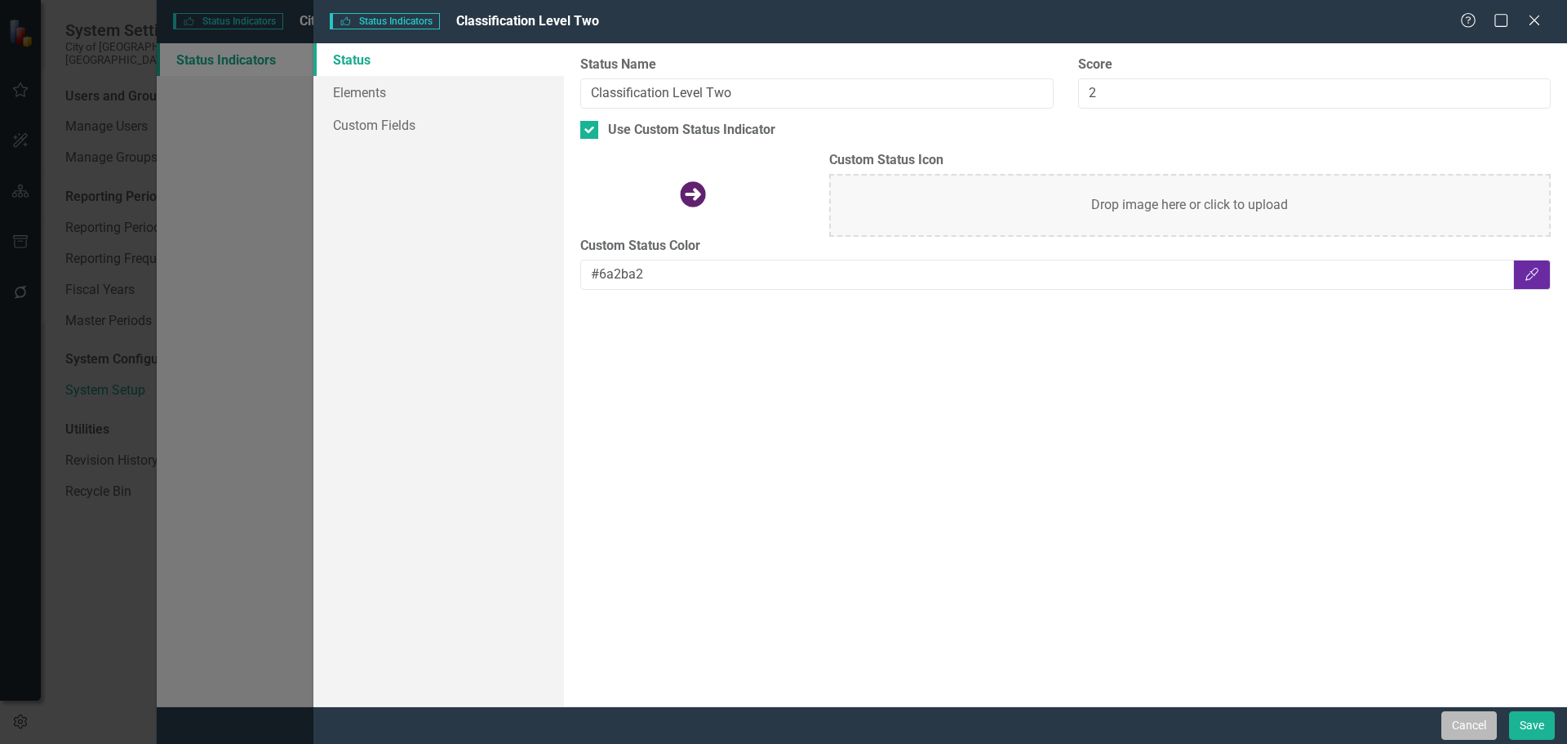
click at [999, 713] on button "Cancel" at bounding box center [1468, 725] width 55 height 29
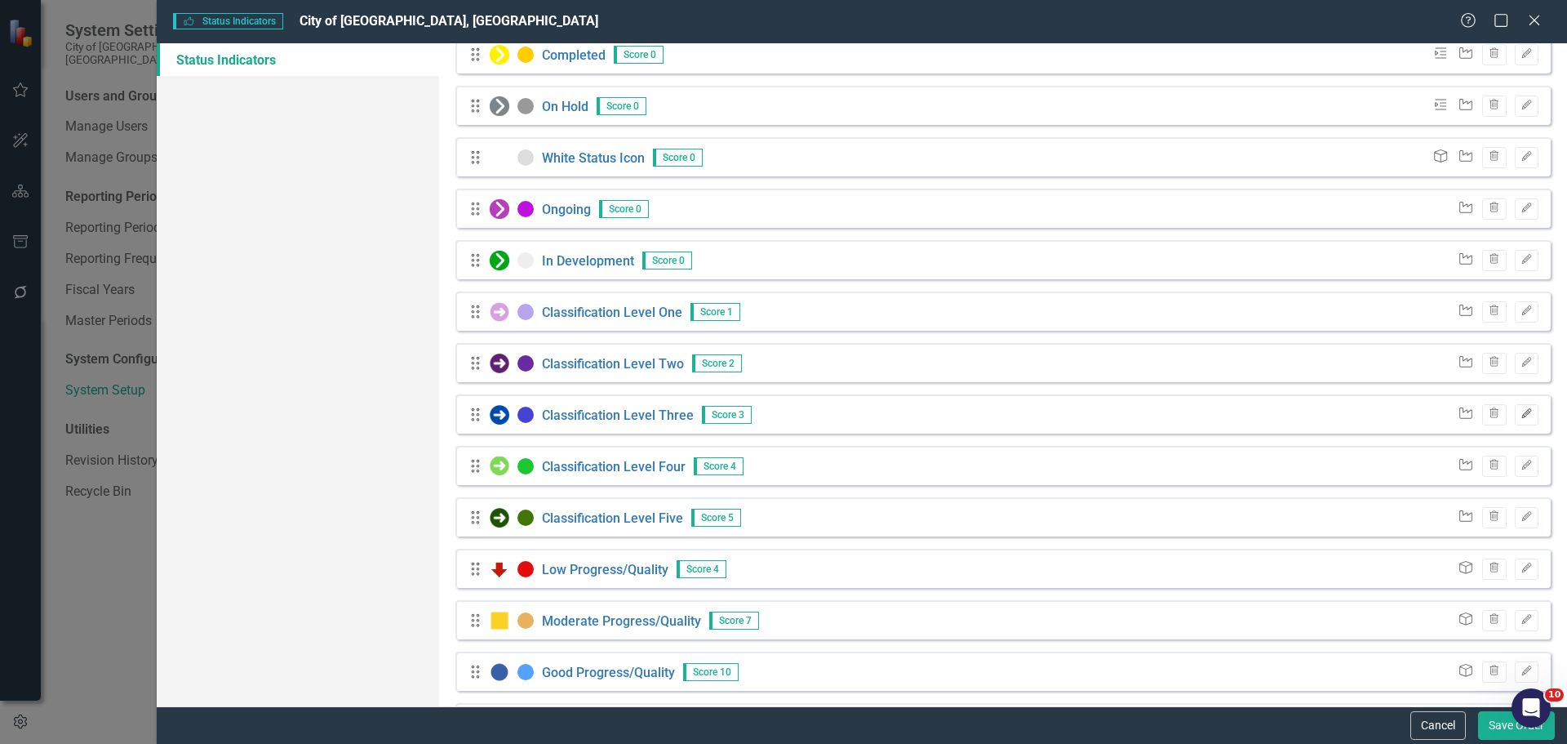
click at [999, 418] on button "Edit" at bounding box center [1527, 414] width 24 height 21
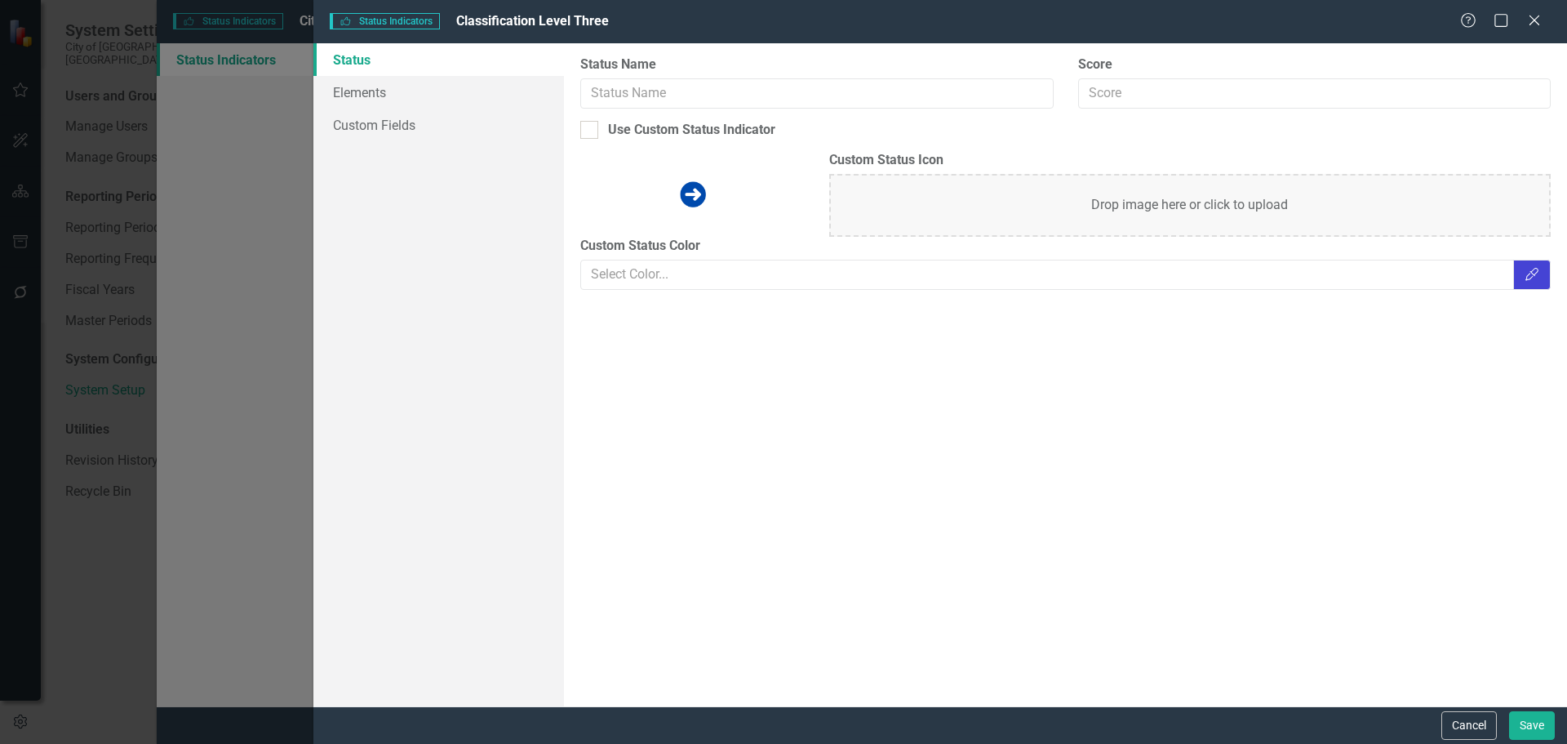
type input "Classification Level Three"
type input "3"
checkbox input "true"
type input "#4543d4"
click at [999, 710] on div "Cancel Save" at bounding box center [940, 725] width 1254 height 38
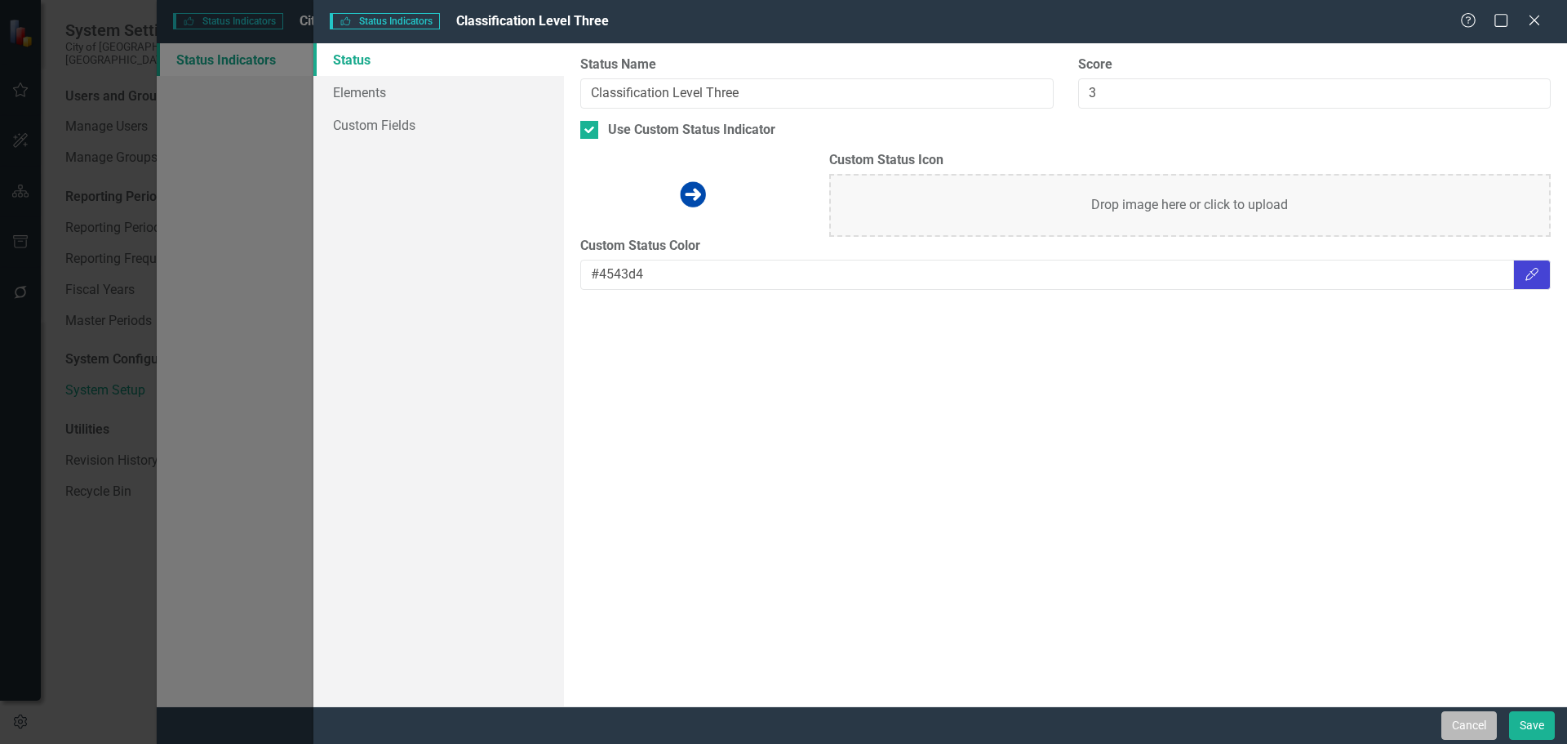
click at [999, 713] on button "Cancel" at bounding box center [1468, 725] width 55 height 29
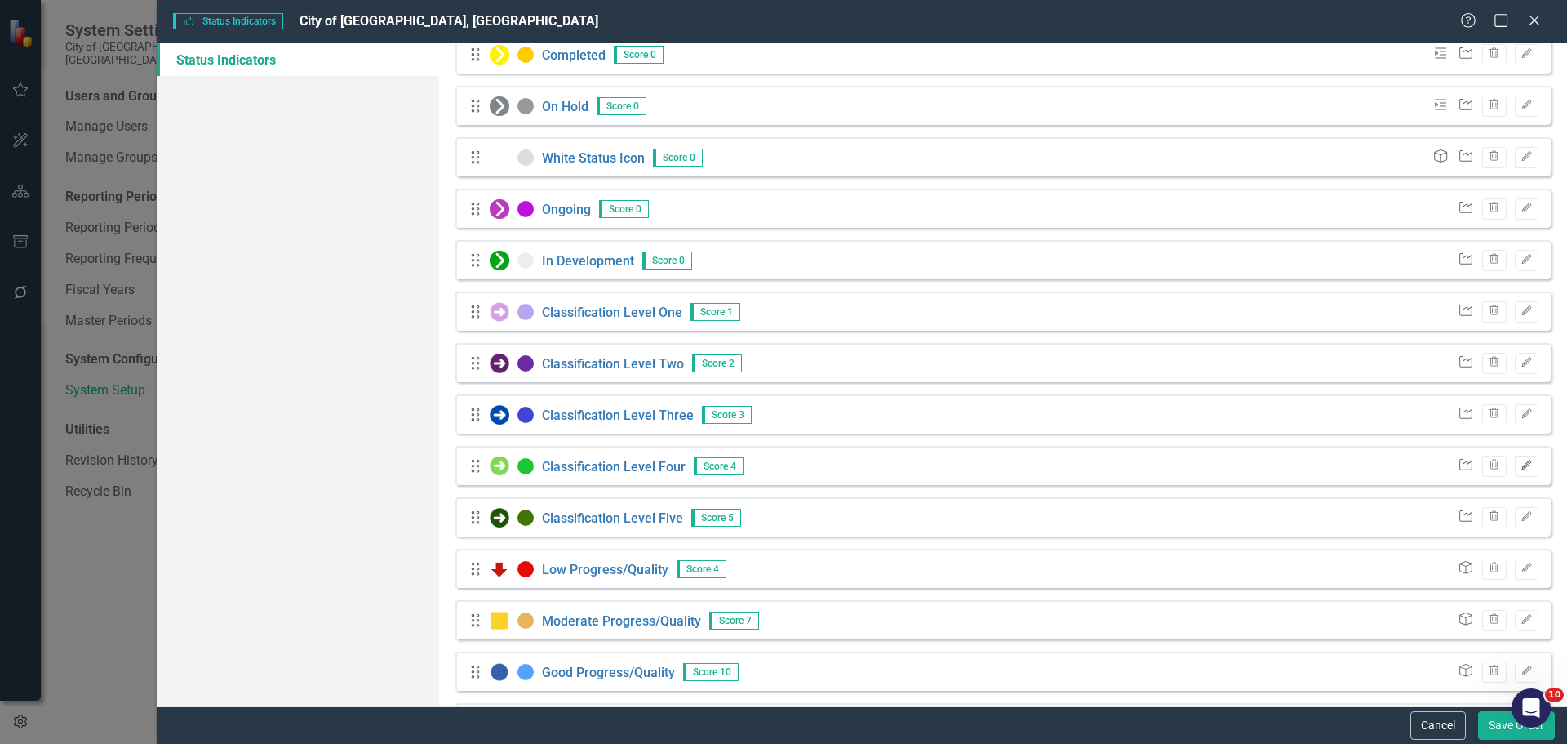
click at [999, 463] on button "Edit" at bounding box center [1527, 465] width 24 height 21
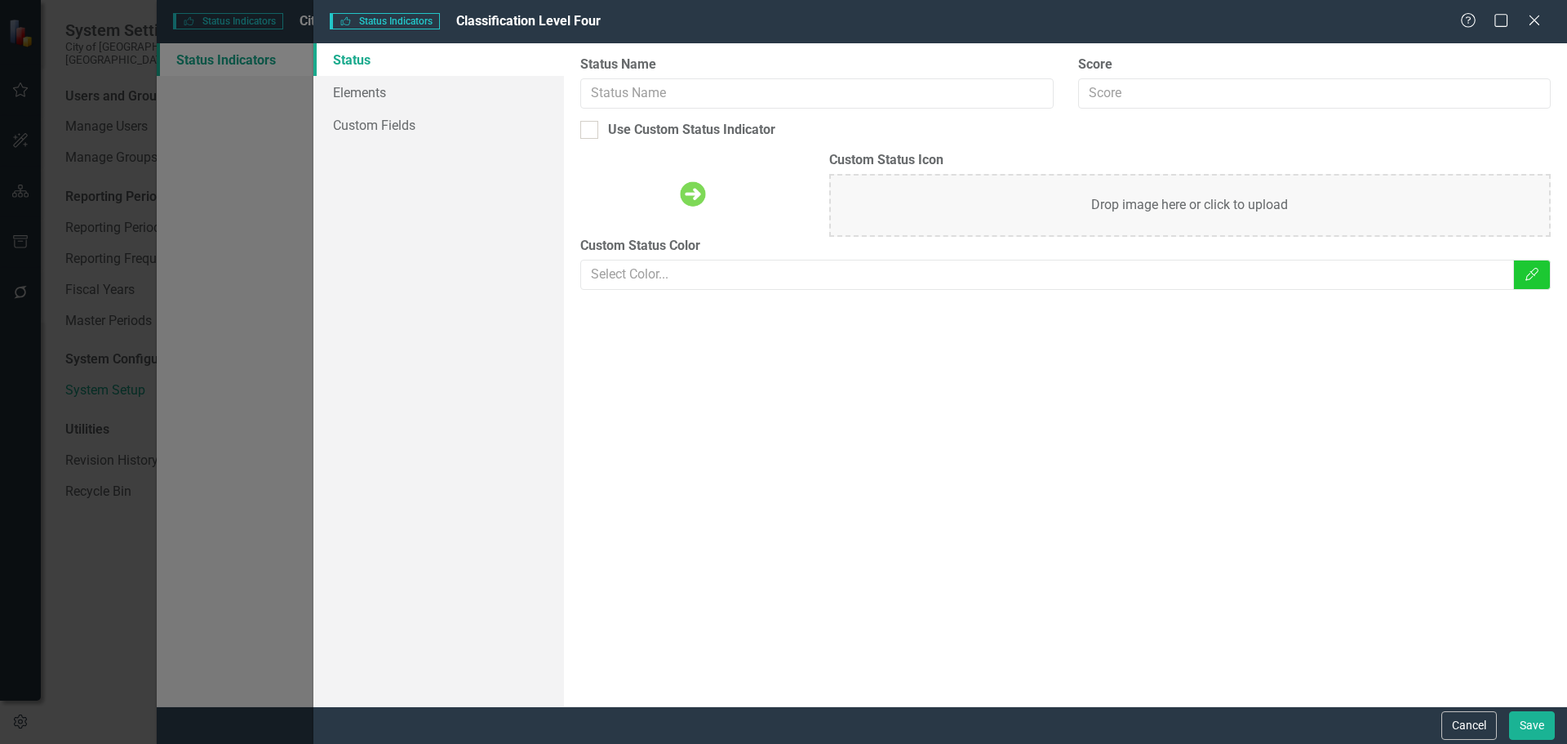
type input "Classification Level Four"
type input "4"
checkbox input "true"
type input "#1cc832"
click at [999, 713] on button "Cancel" at bounding box center [1468, 725] width 55 height 29
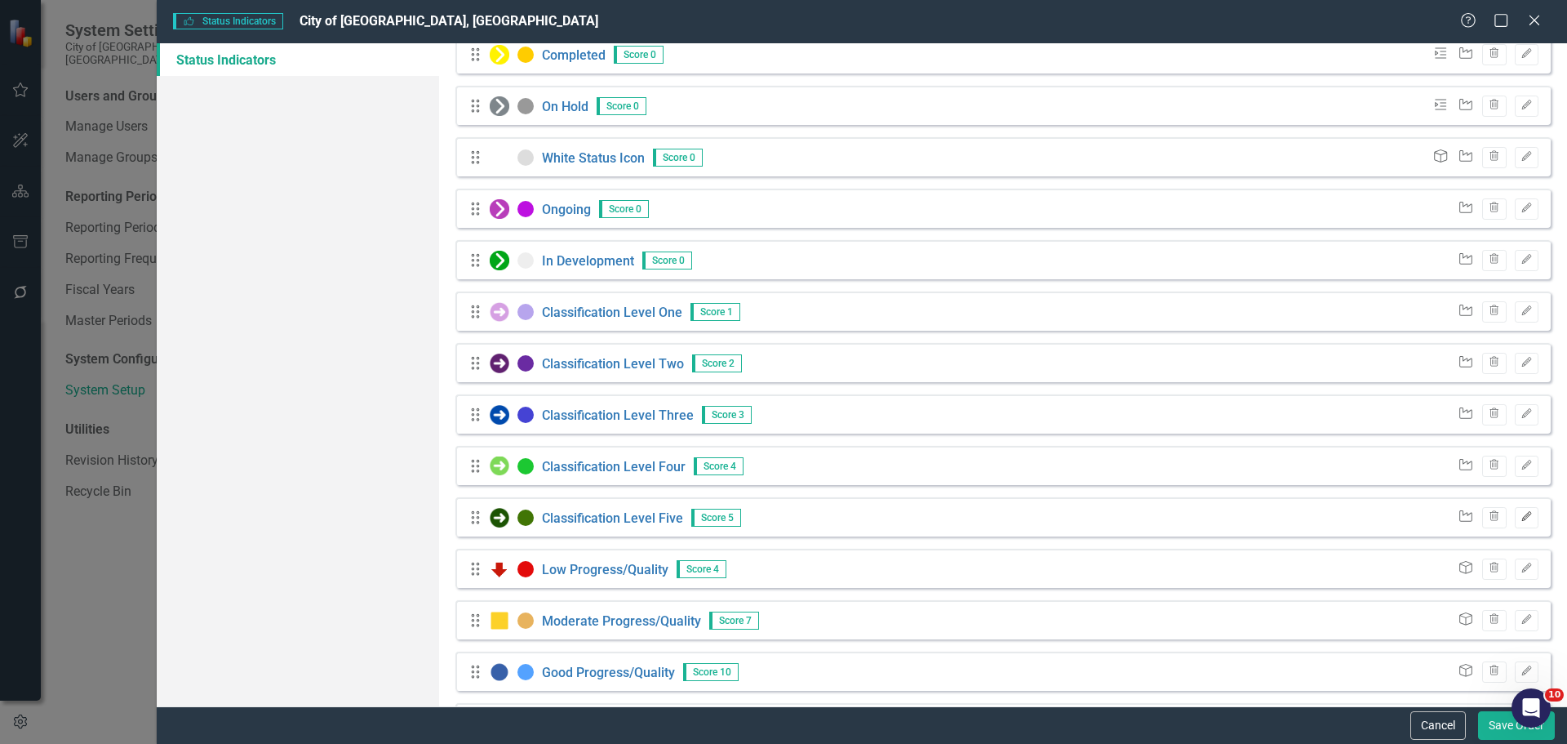
click at [999, 516] on icon "Edit" at bounding box center [1527, 517] width 12 height 10
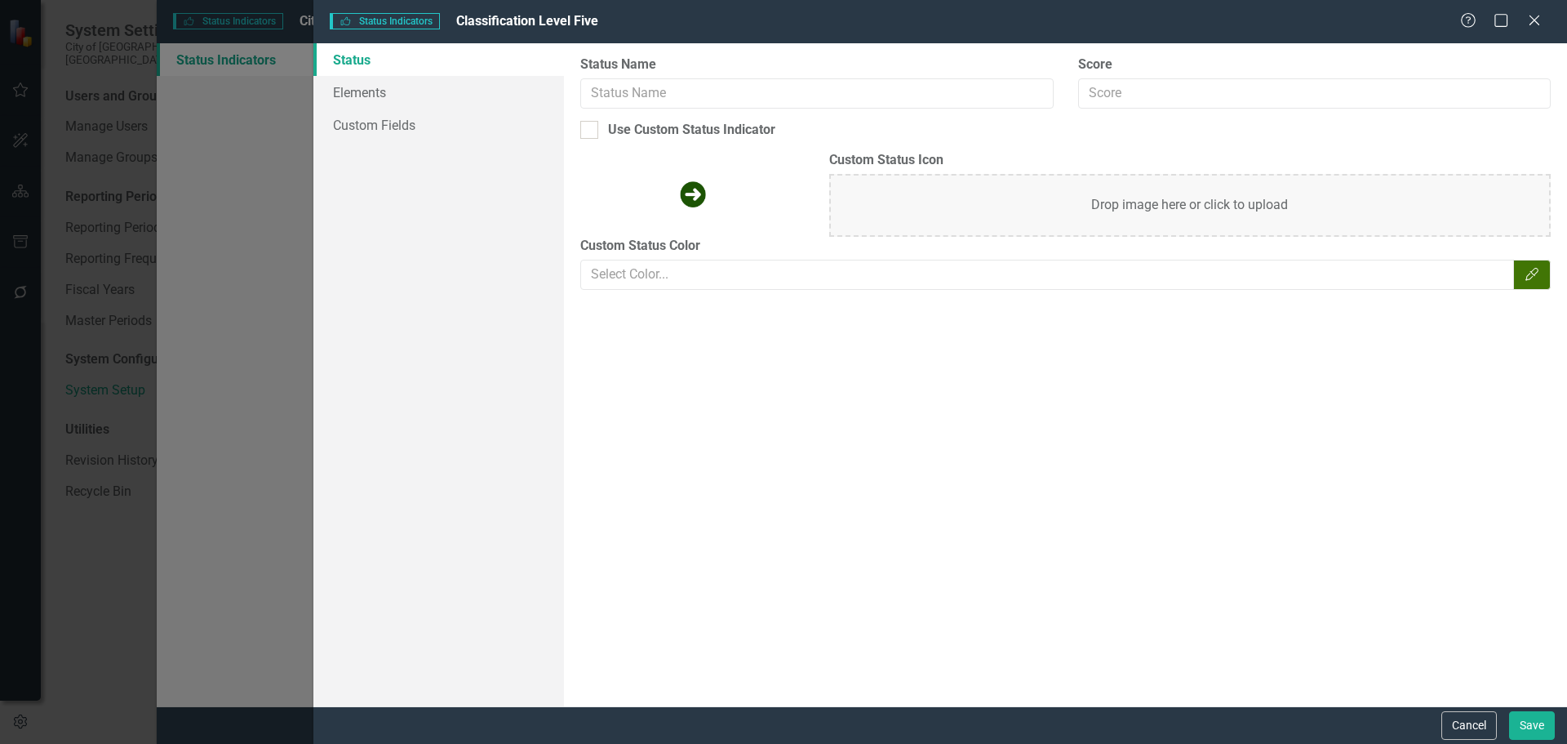
type input "Classification Level Five"
type input "5"
checkbox input "true"
type input "#417505"
click at [349, 89] on link "Elements" at bounding box center [438, 92] width 251 height 33
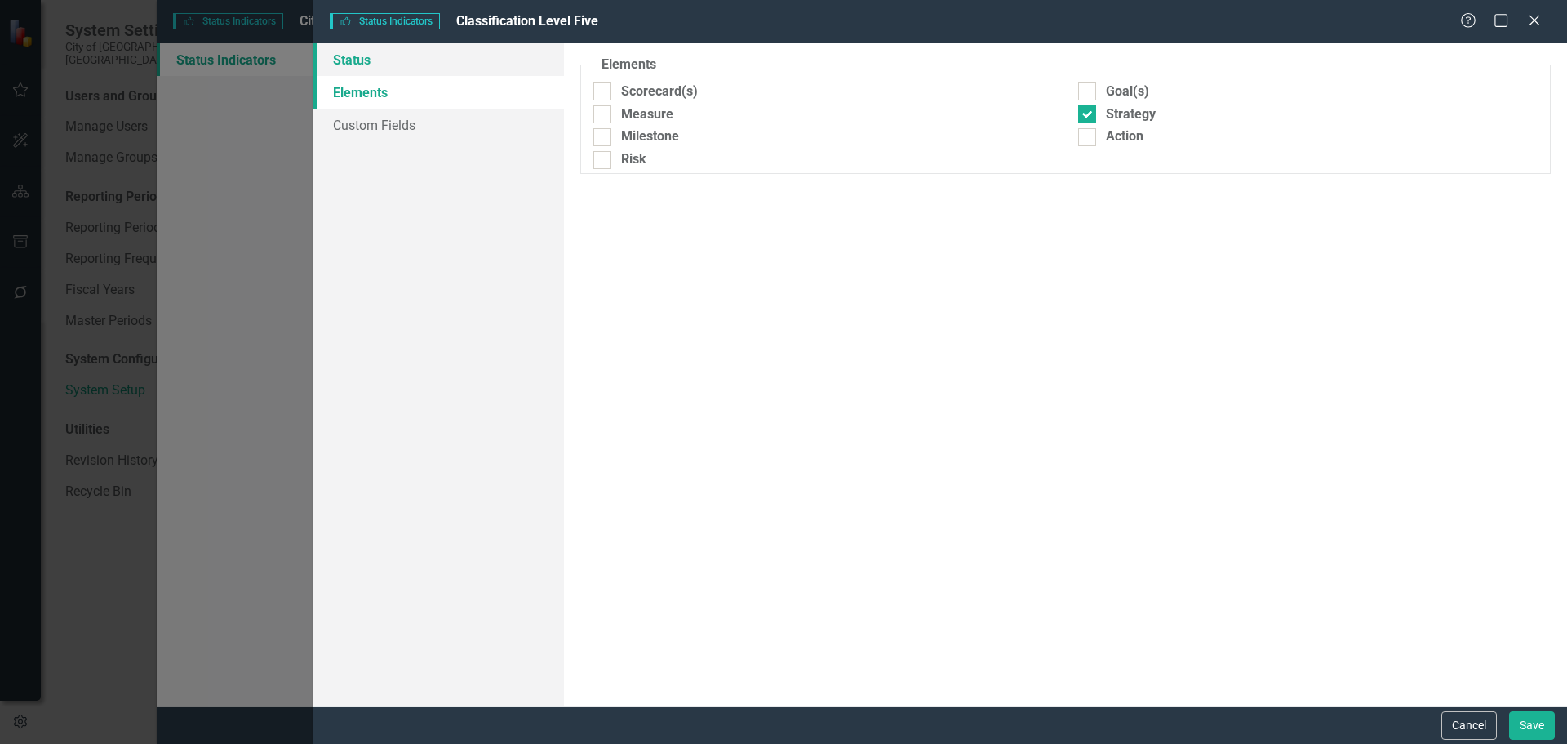
click at [398, 55] on link "Status" at bounding box center [438, 59] width 251 height 33
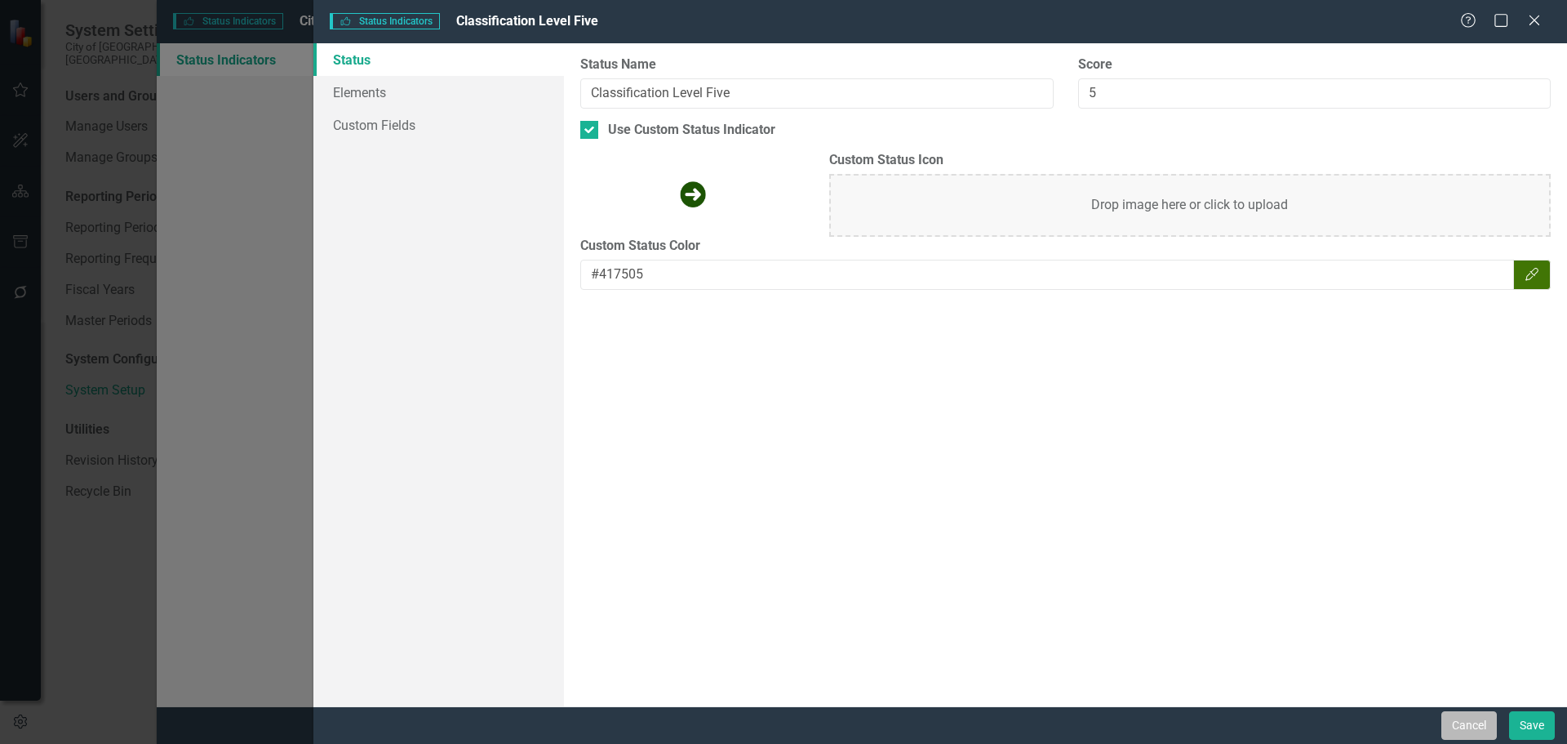
click at [999, 713] on button "Cancel" at bounding box center [1468, 725] width 55 height 29
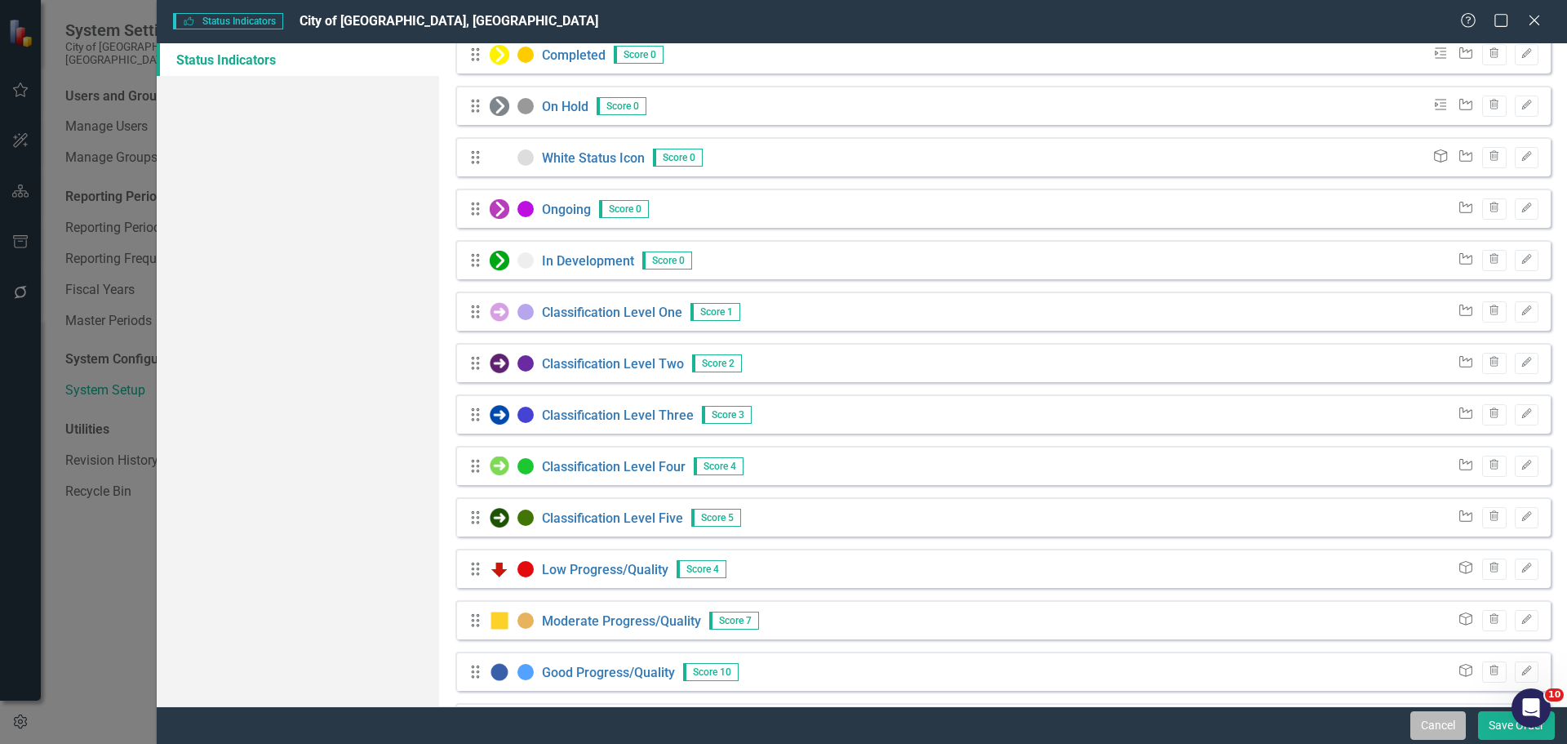
click at [999, 713] on button "Cancel" at bounding box center [1437, 725] width 55 height 29
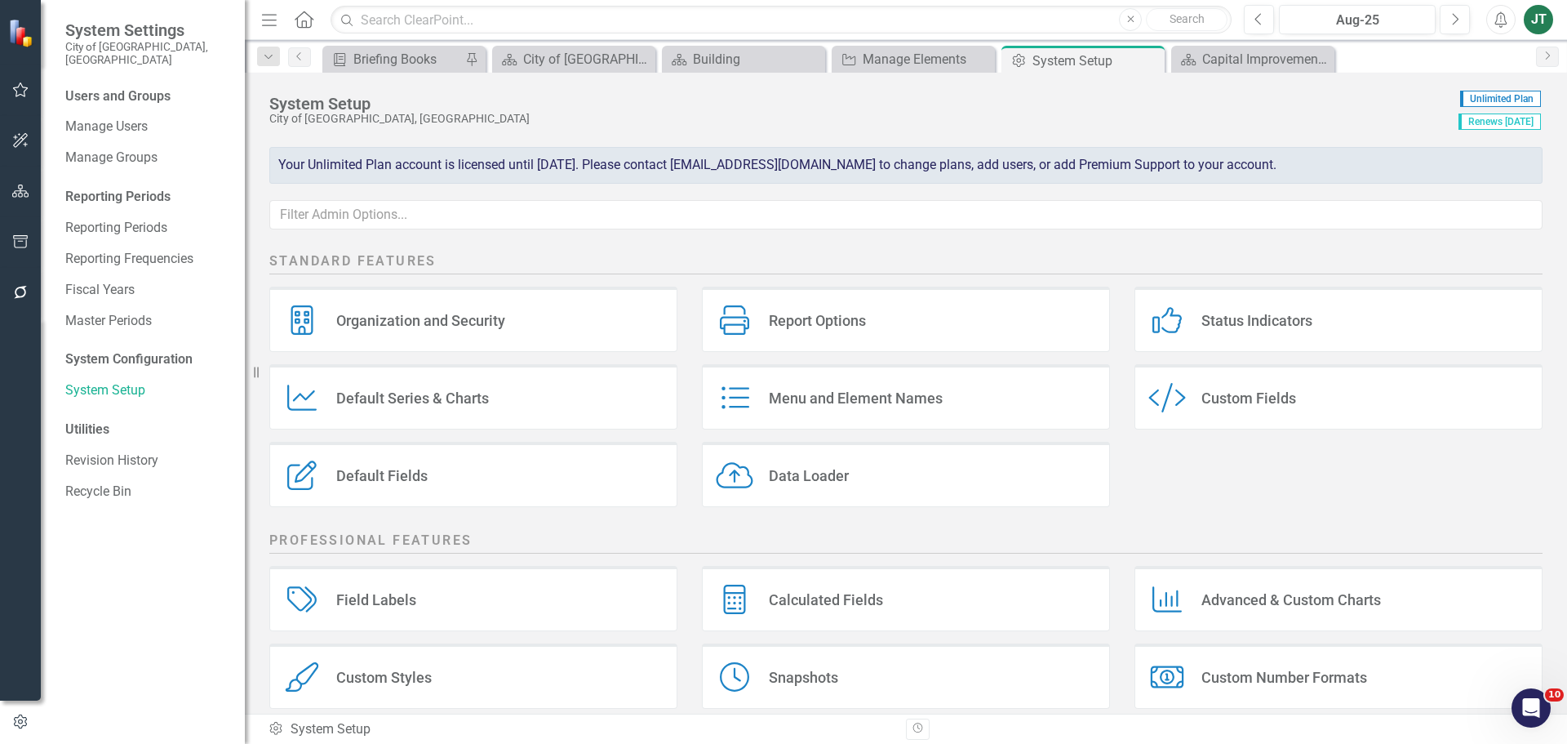
click at [999, 322] on div "Status Indicators" at bounding box center [1256, 320] width 111 height 19
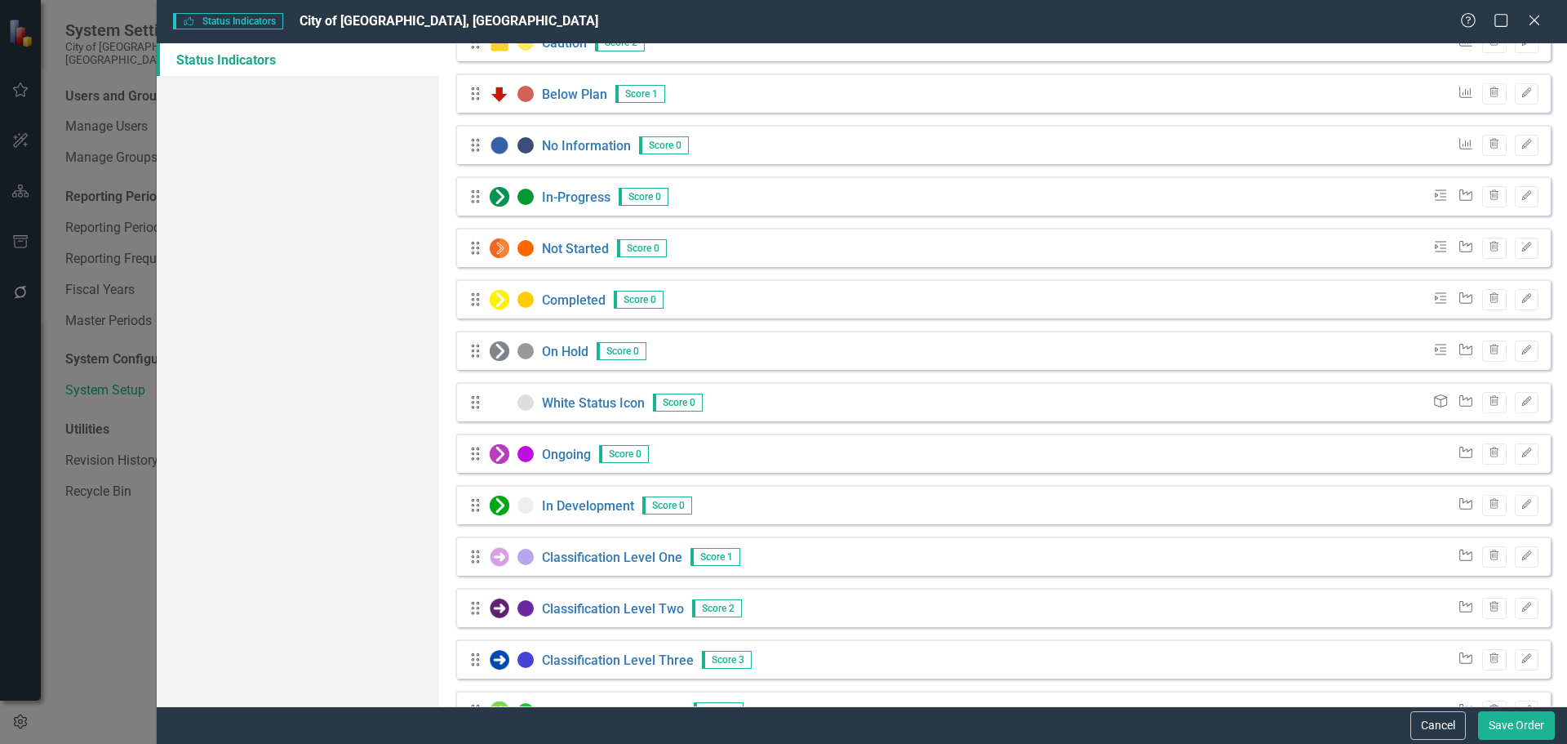
scroll to position [0, 0]
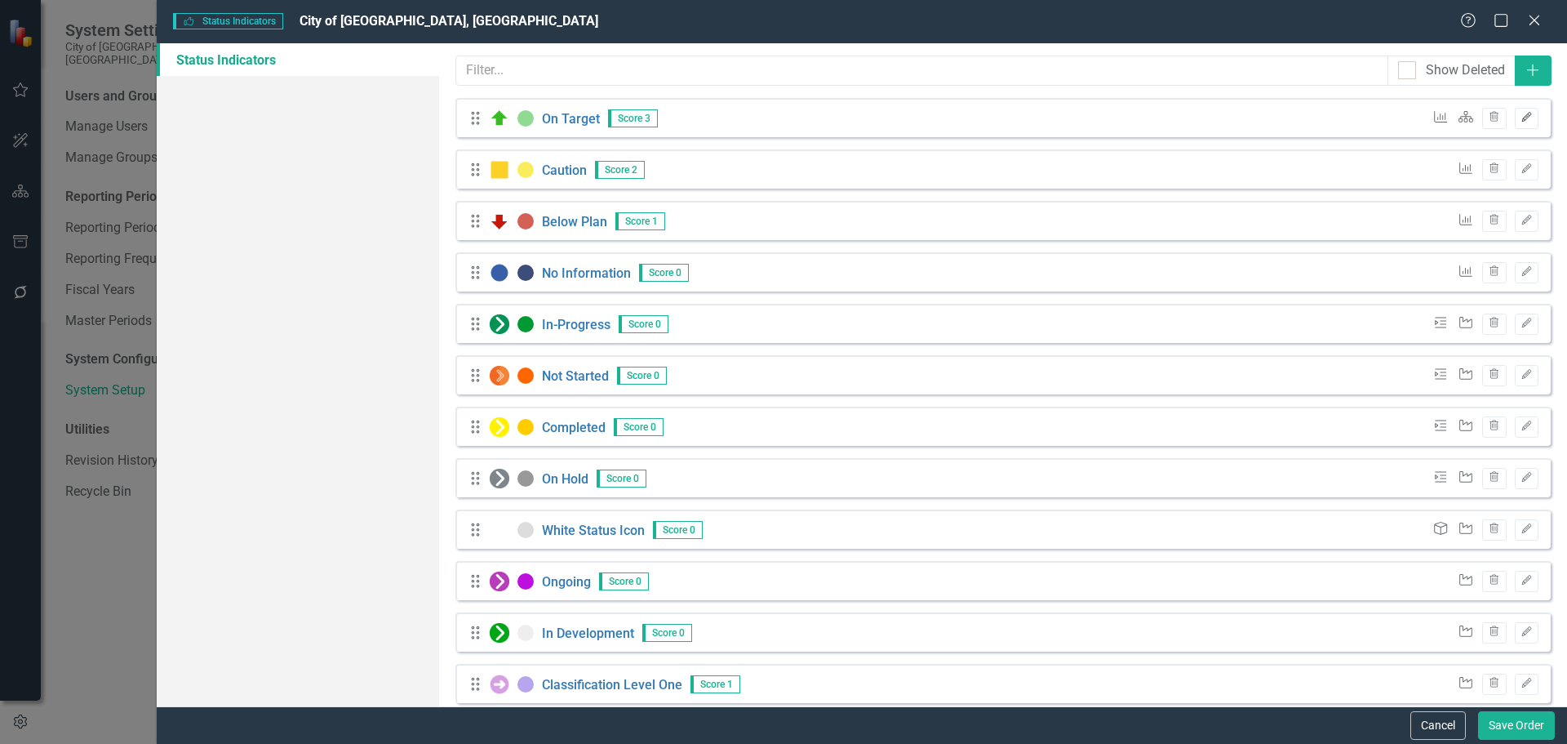
click at [999, 115] on icon "Edit" at bounding box center [1527, 118] width 12 height 10
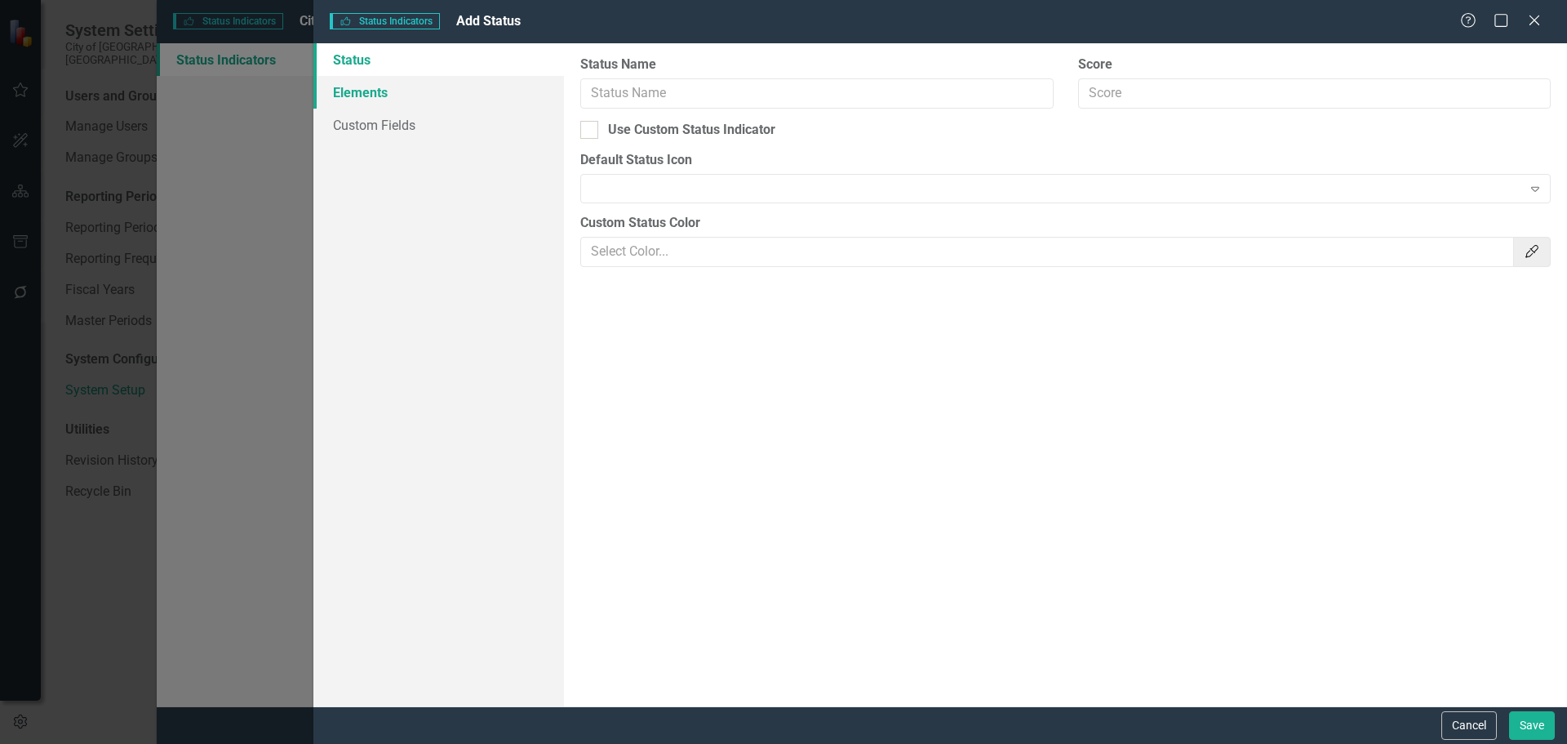
type input "On Target"
type input "3"
type input "#91da92"
click at [341, 85] on link "Elements" at bounding box center [438, 92] width 251 height 33
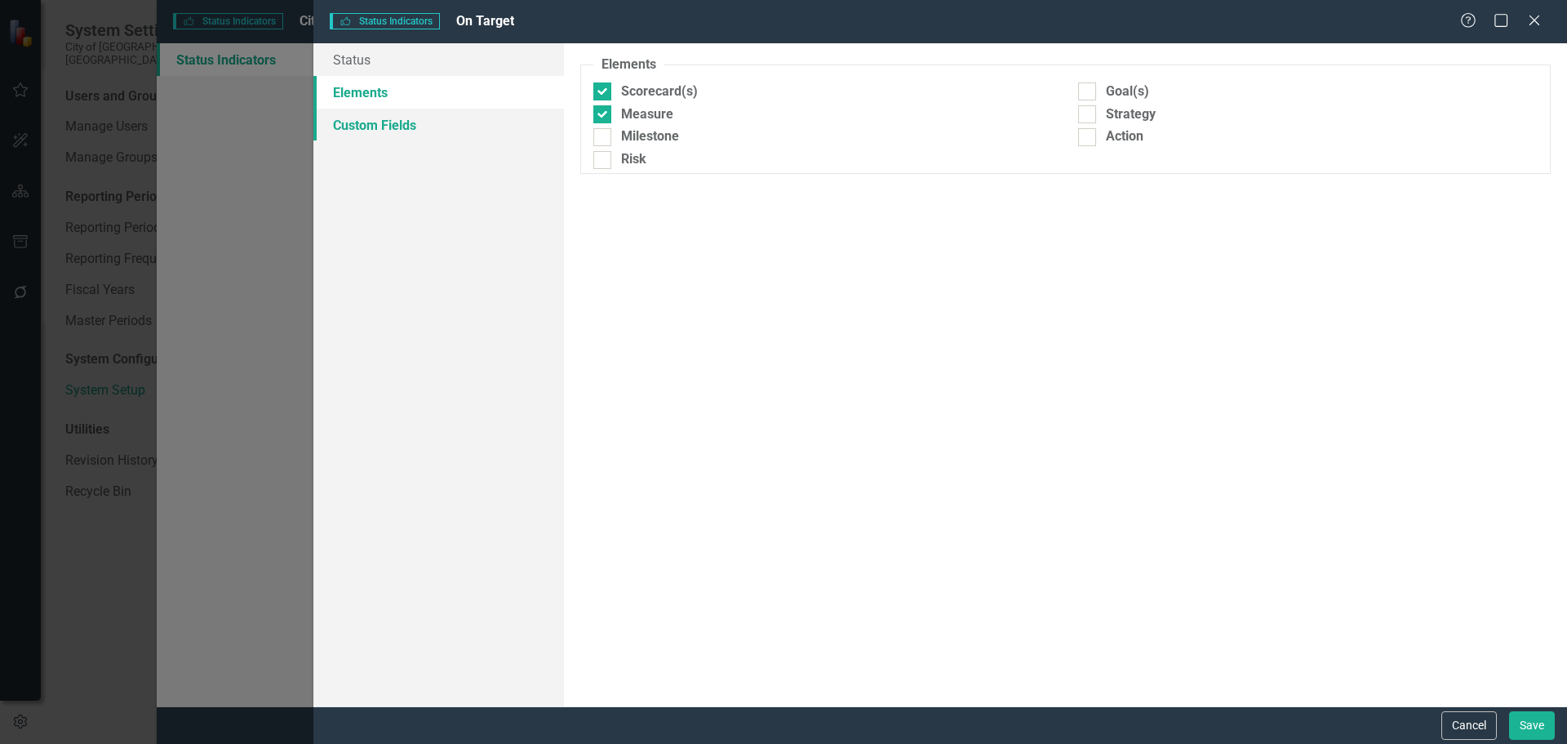
click at [336, 117] on link "Custom Fields" at bounding box center [438, 125] width 251 height 33
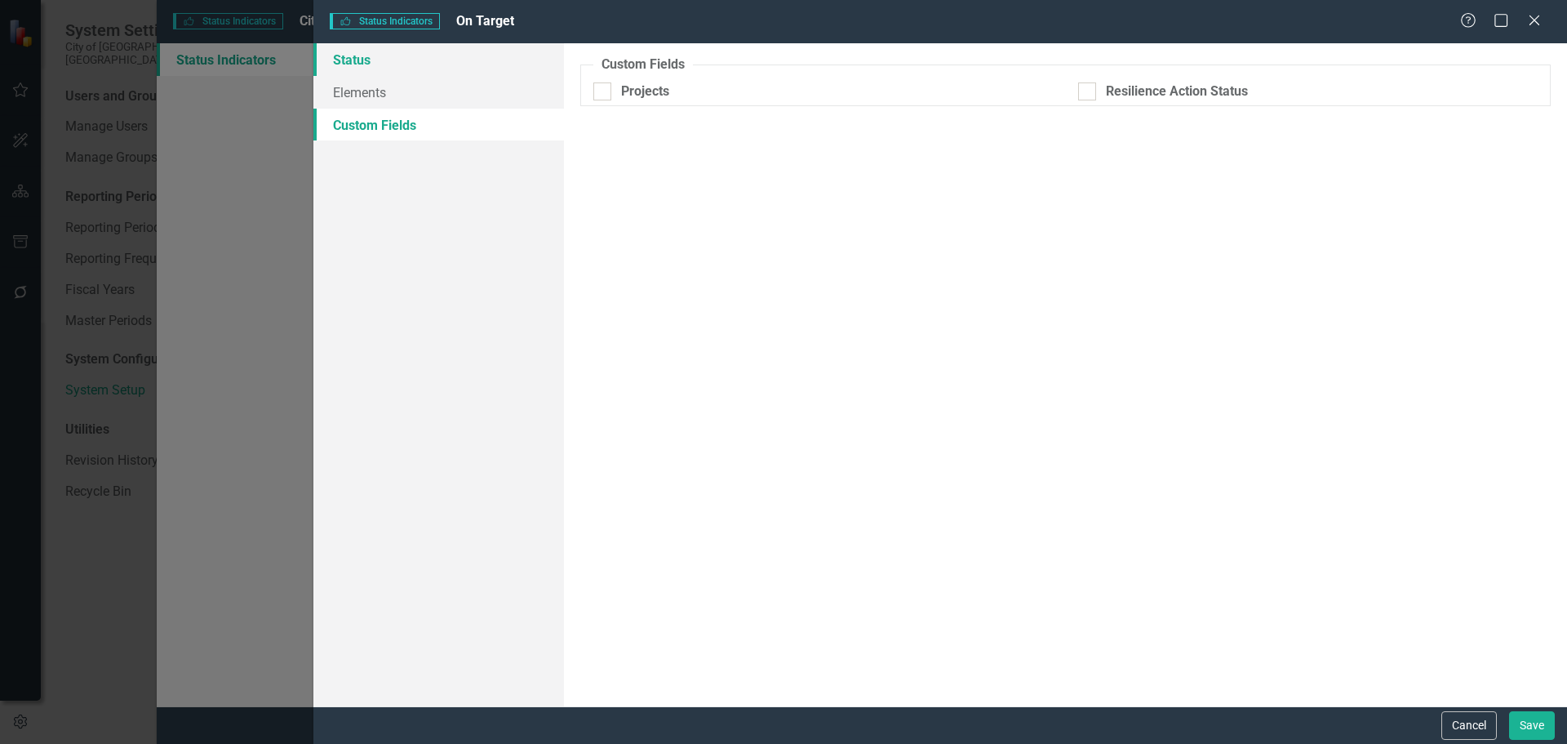
click at [360, 65] on link "Status" at bounding box center [438, 59] width 251 height 33
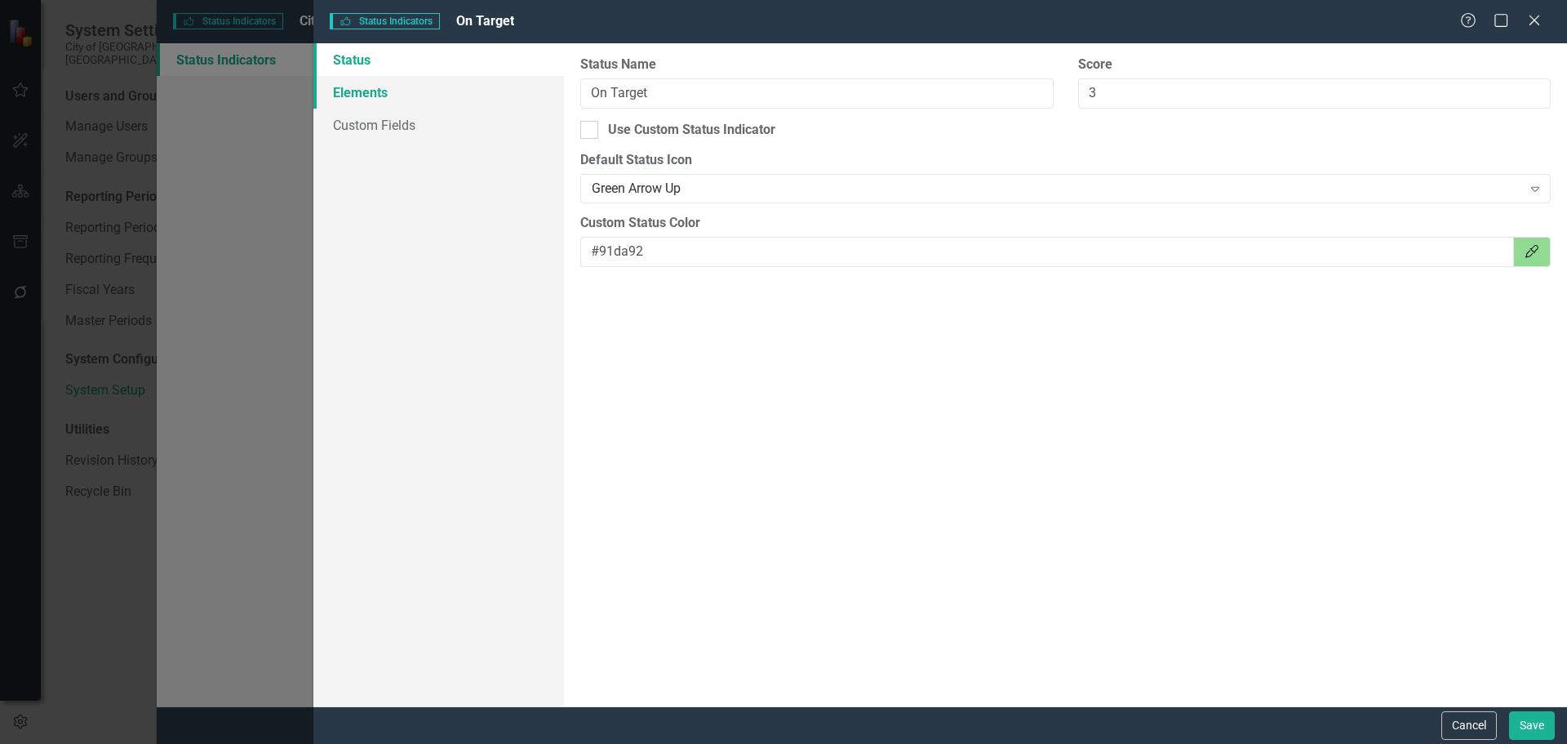
click at [389, 96] on link "Elements" at bounding box center [438, 92] width 251 height 33
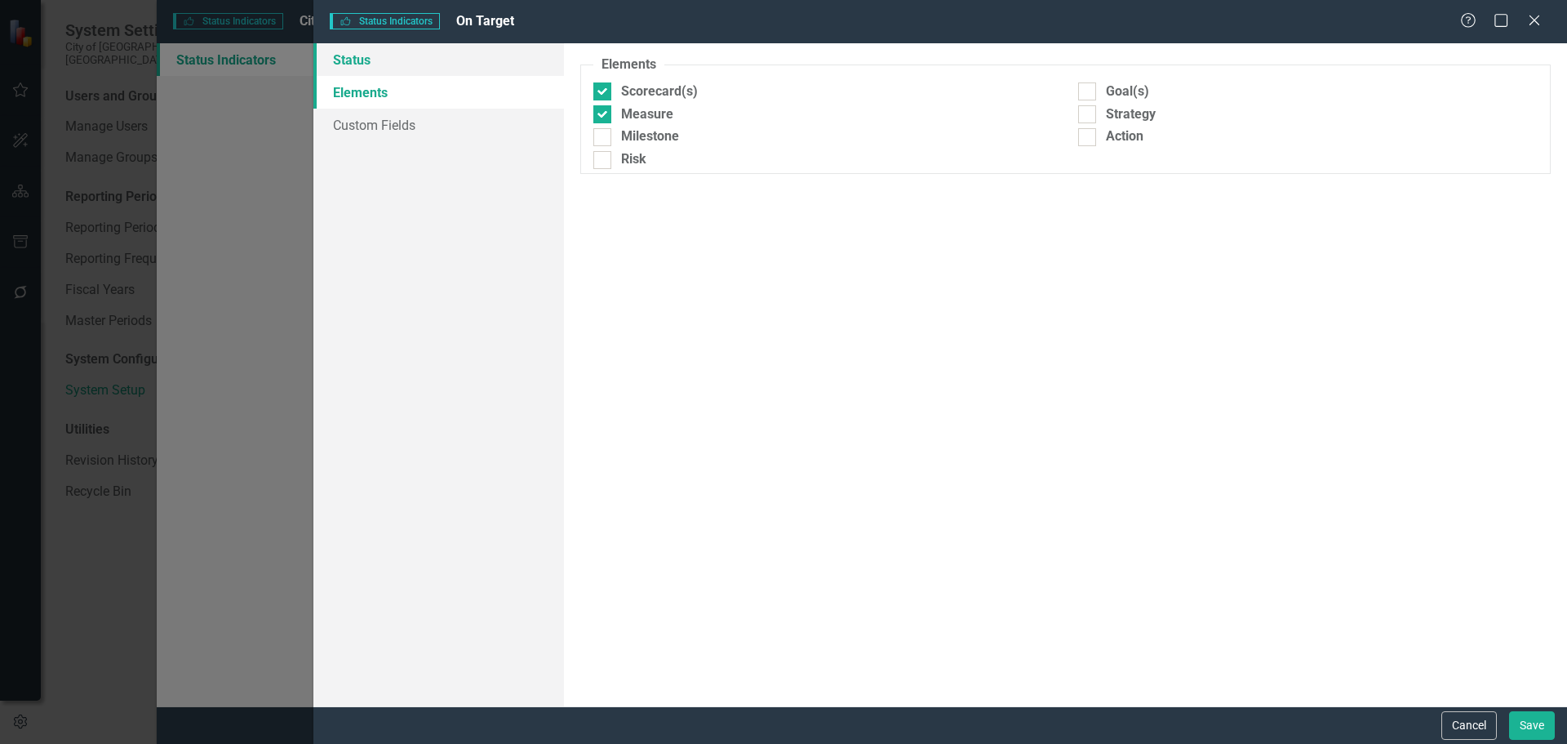
click at [361, 67] on link "Status" at bounding box center [438, 59] width 251 height 33
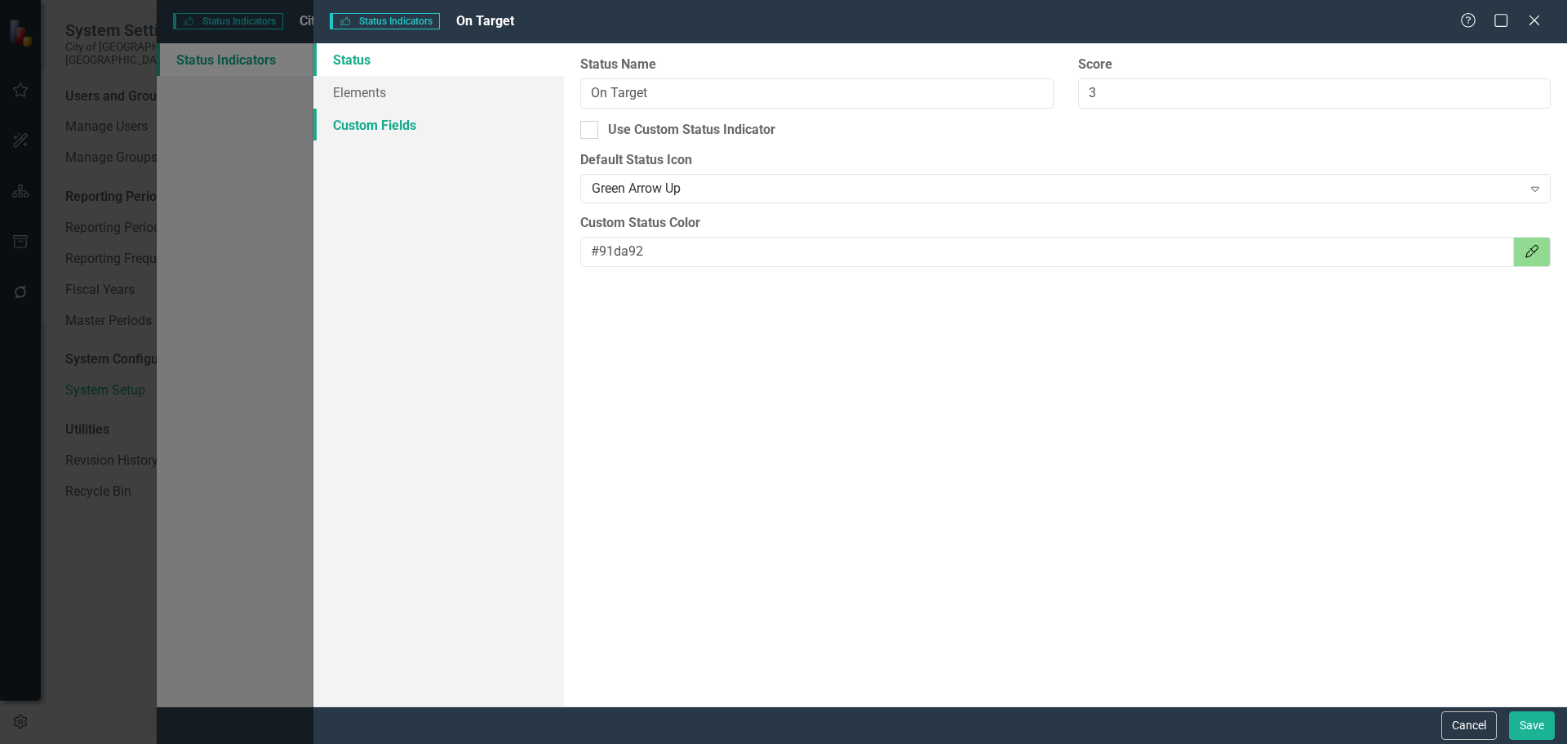
click at [375, 134] on link "Custom Fields" at bounding box center [438, 125] width 251 height 33
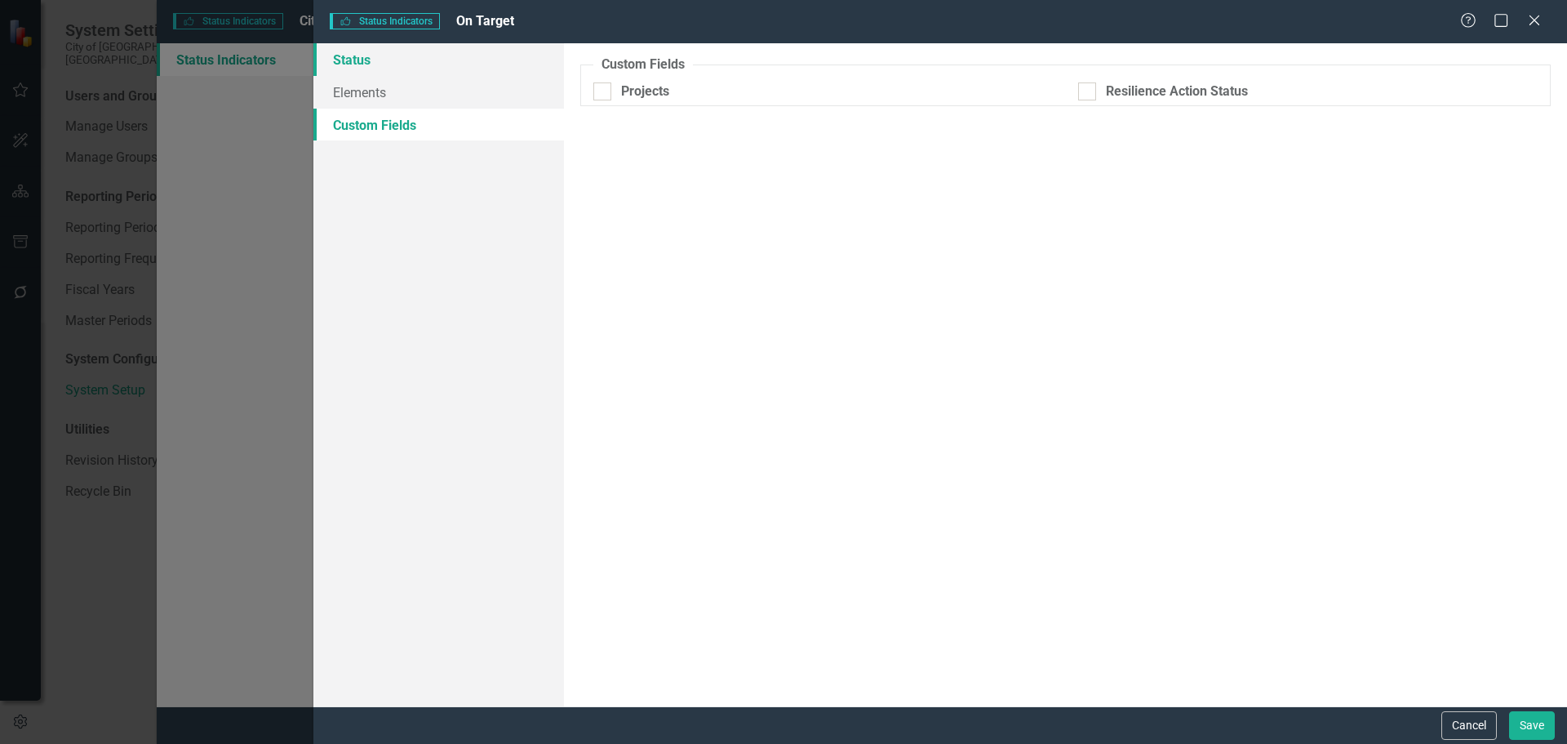
click at [374, 63] on link "Status" at bounding box center [438, 59] width 251 height 33
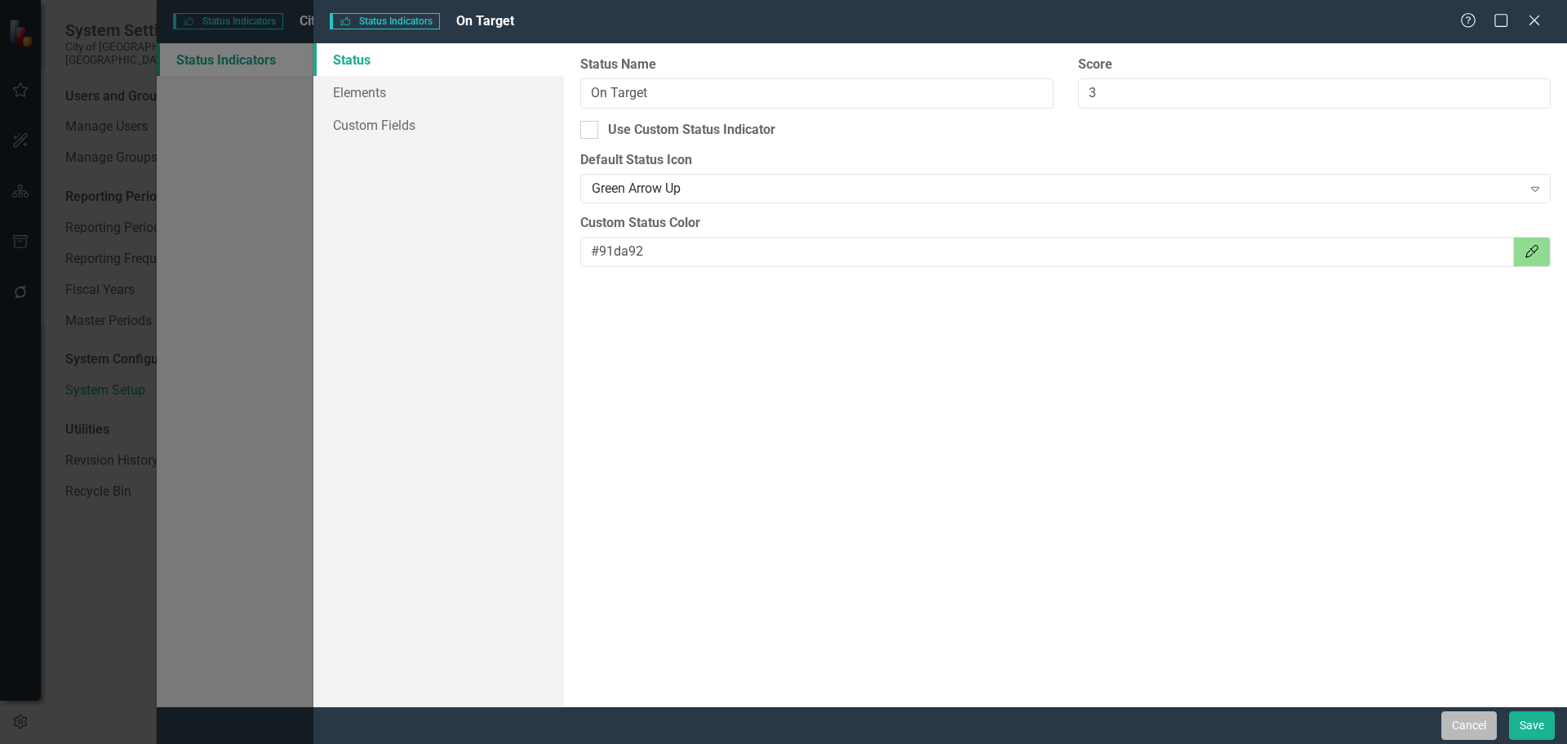
click at [999, 713] on button "Cancel" at bounding box center [1468, 725] width 55 height 29
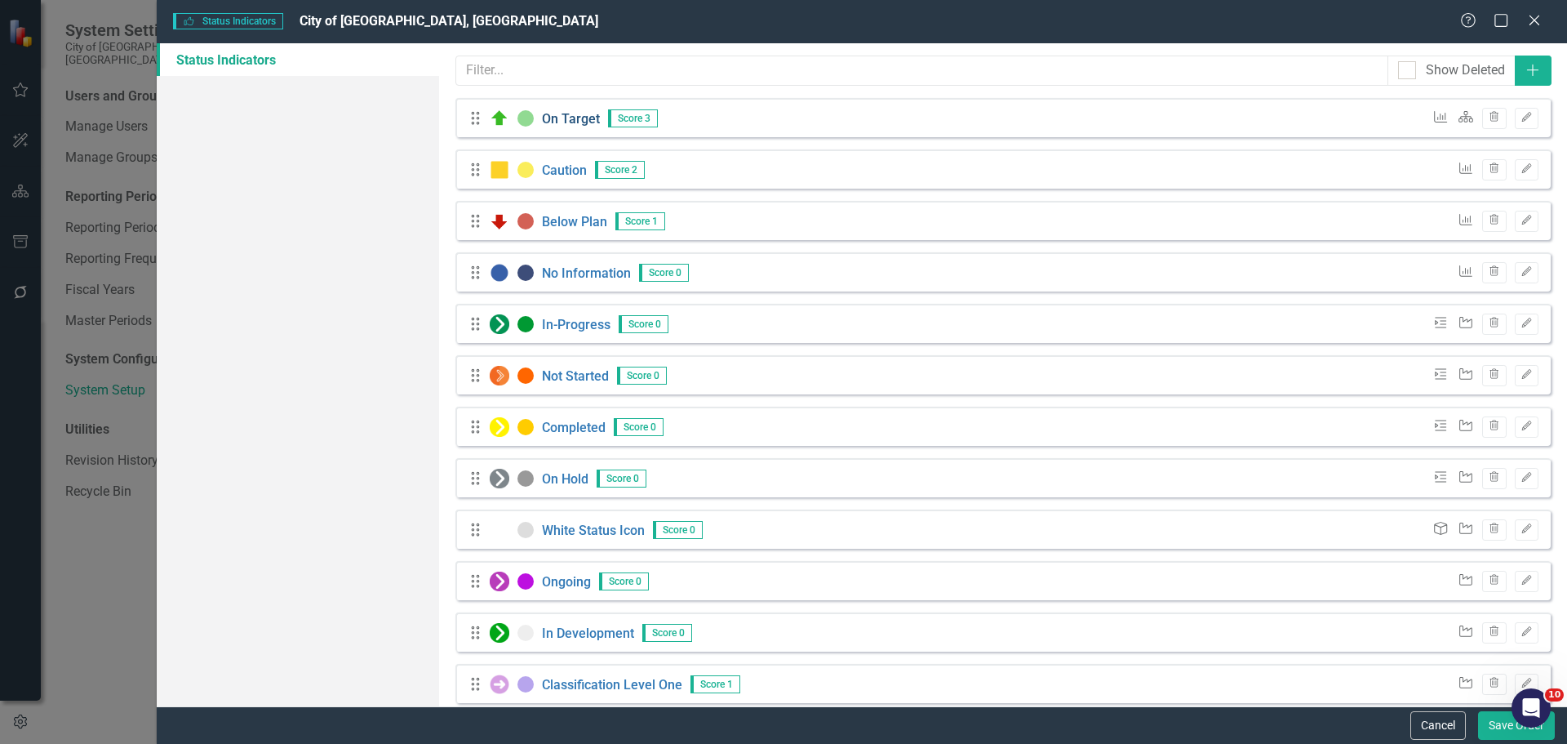
click at [569, 122] on link "On Target" at bounding box center [571, 118] width 58 height 16
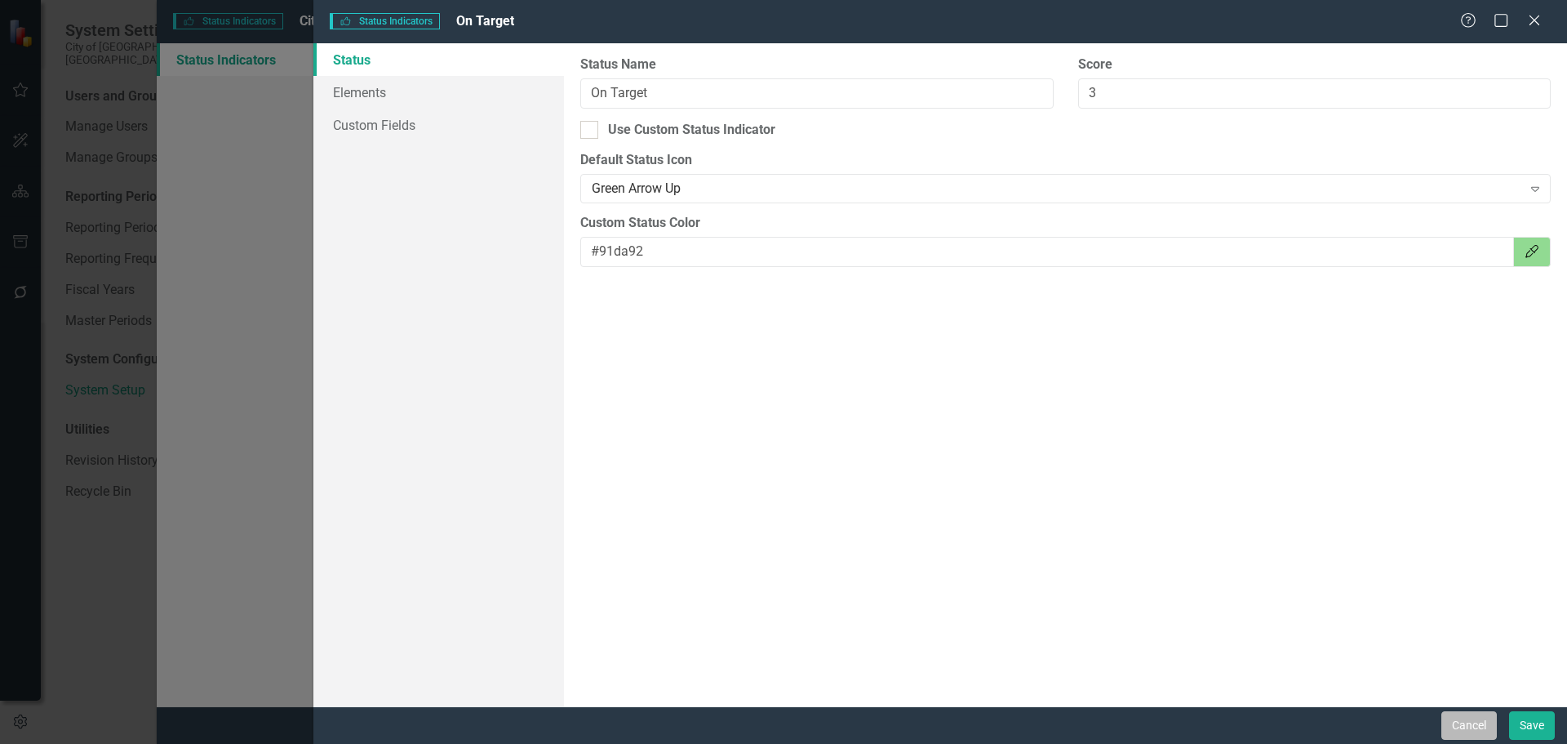
click at [999, 713] on button "Cancel" at bounding box center [1468, 725] width 55 height 29
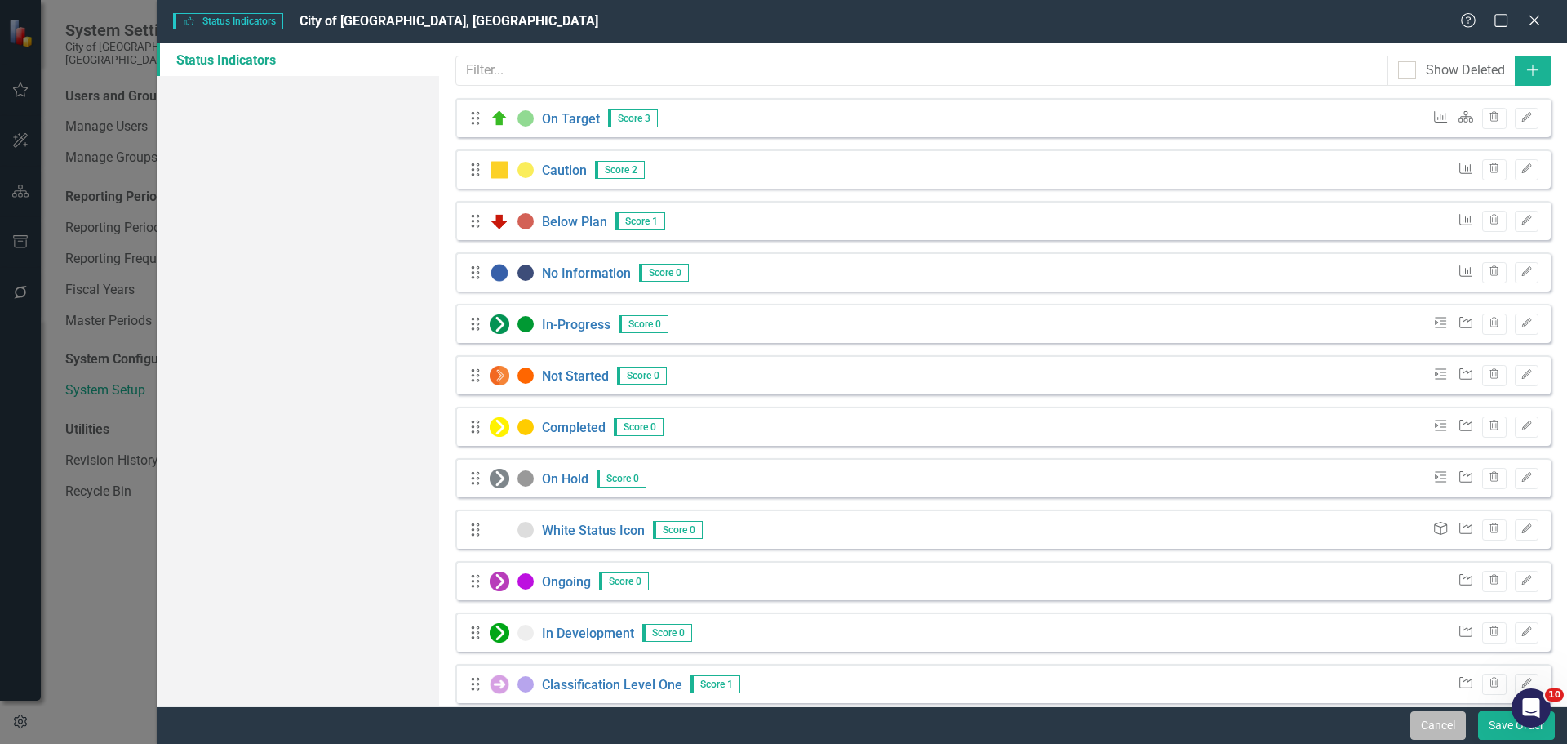
click at [999, 713] on button "Cancel" at bounding box center [1437, 725] width 55 height 29
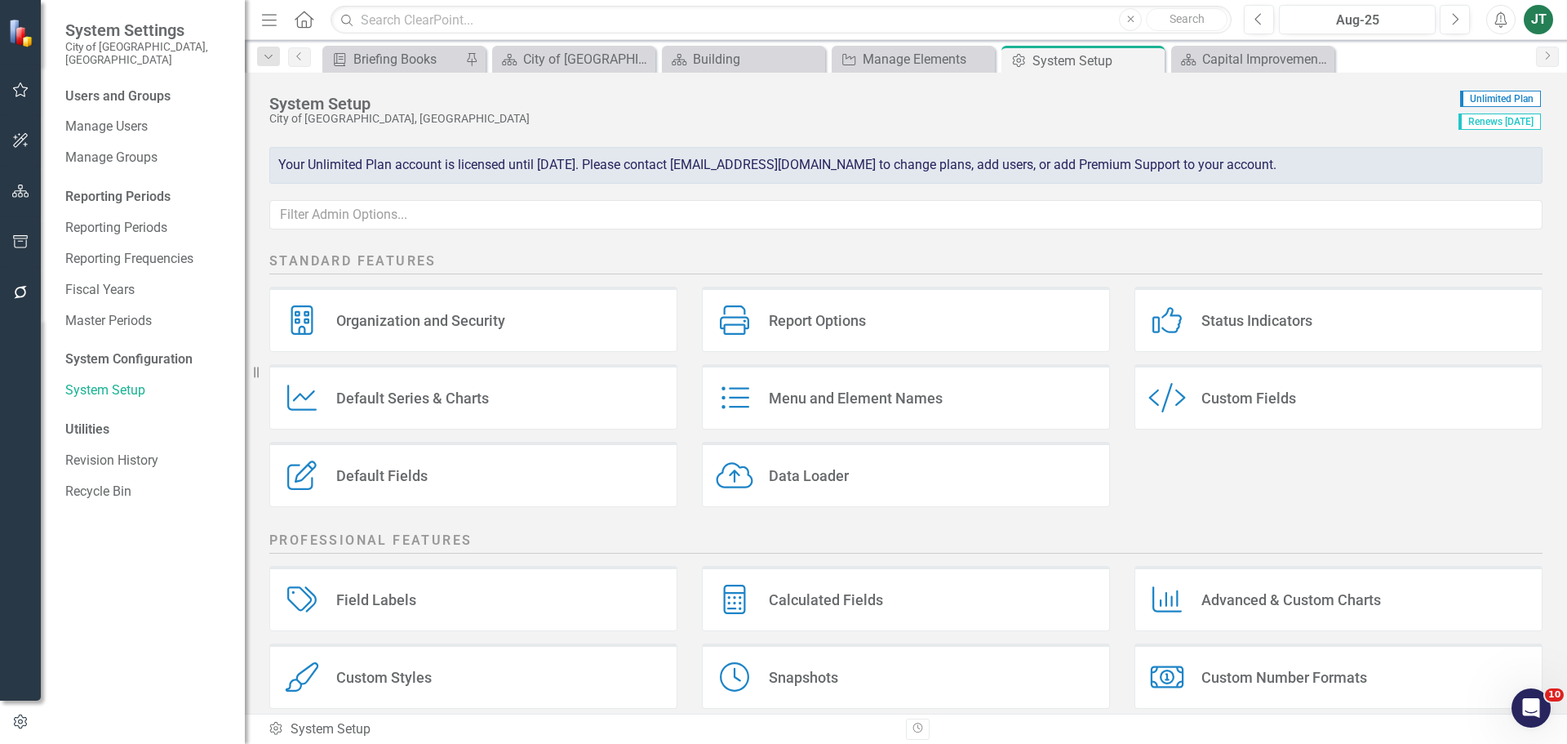
click at [20, 179] on button "button" at bounding box center [20, 192] width 37 height 34
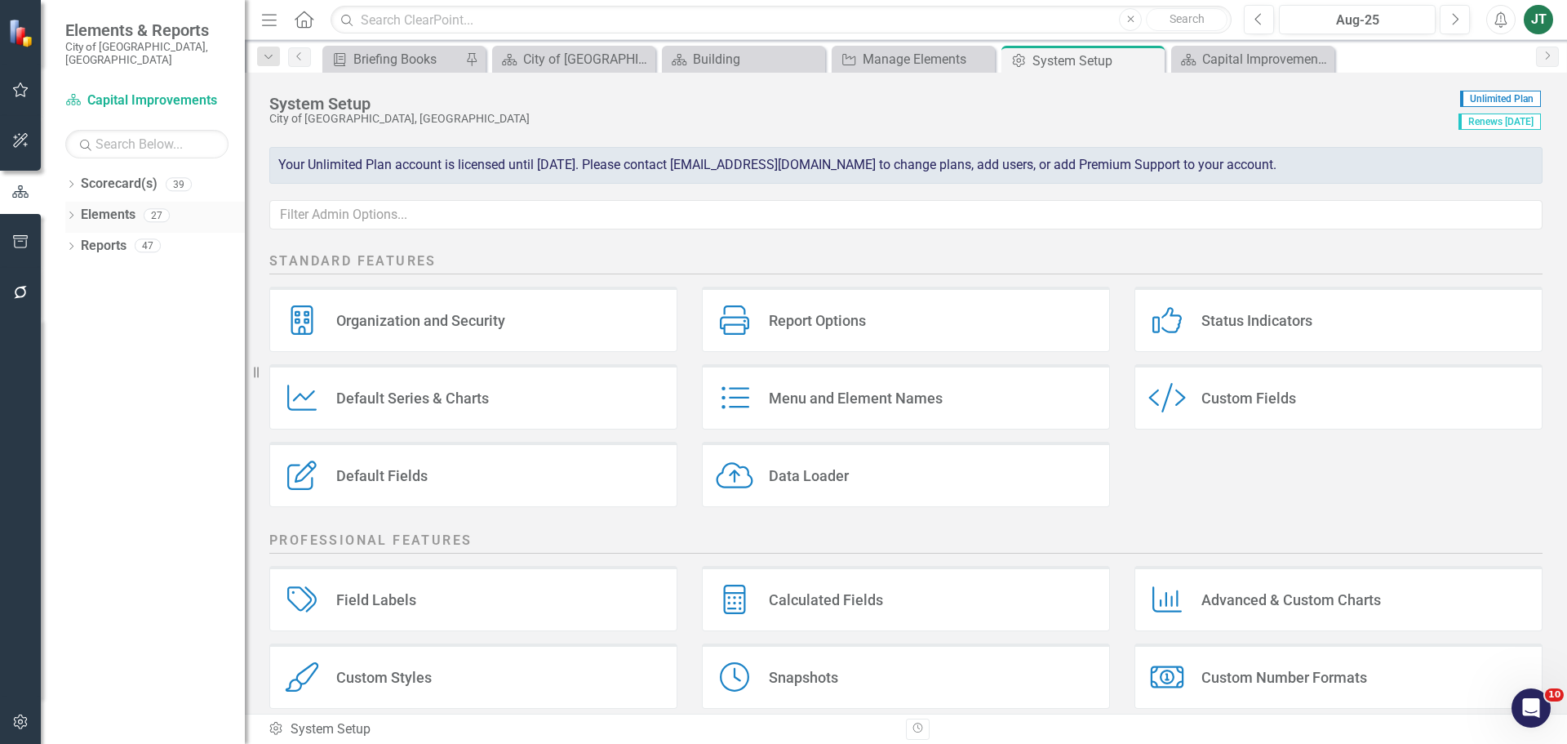
click at [95, 206] on link "Elements" at bounding box center [108, 215] width 55 height 19
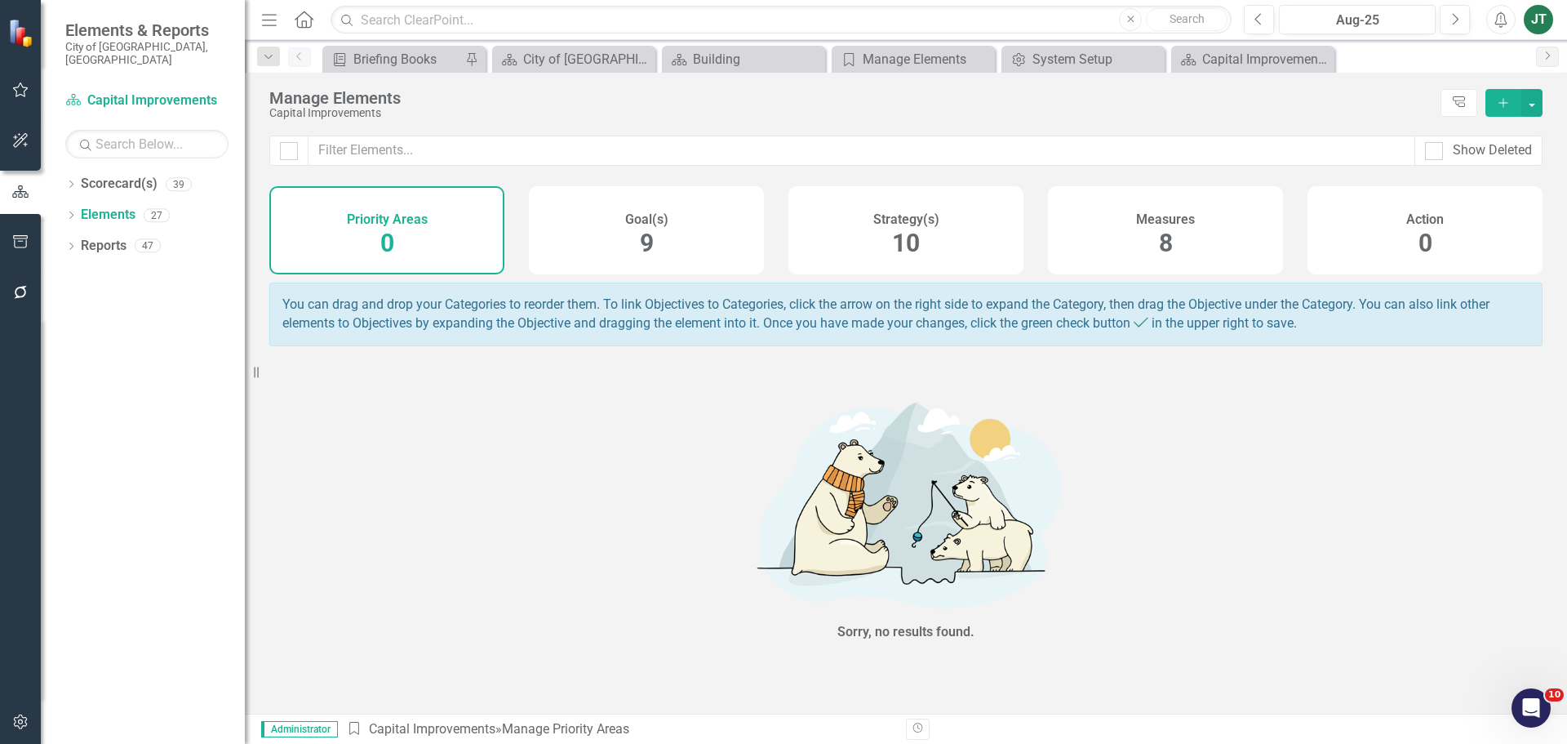
click at [999, 230] on div "Measures 8" at bounding box center [1165, 230] width 235 height 88
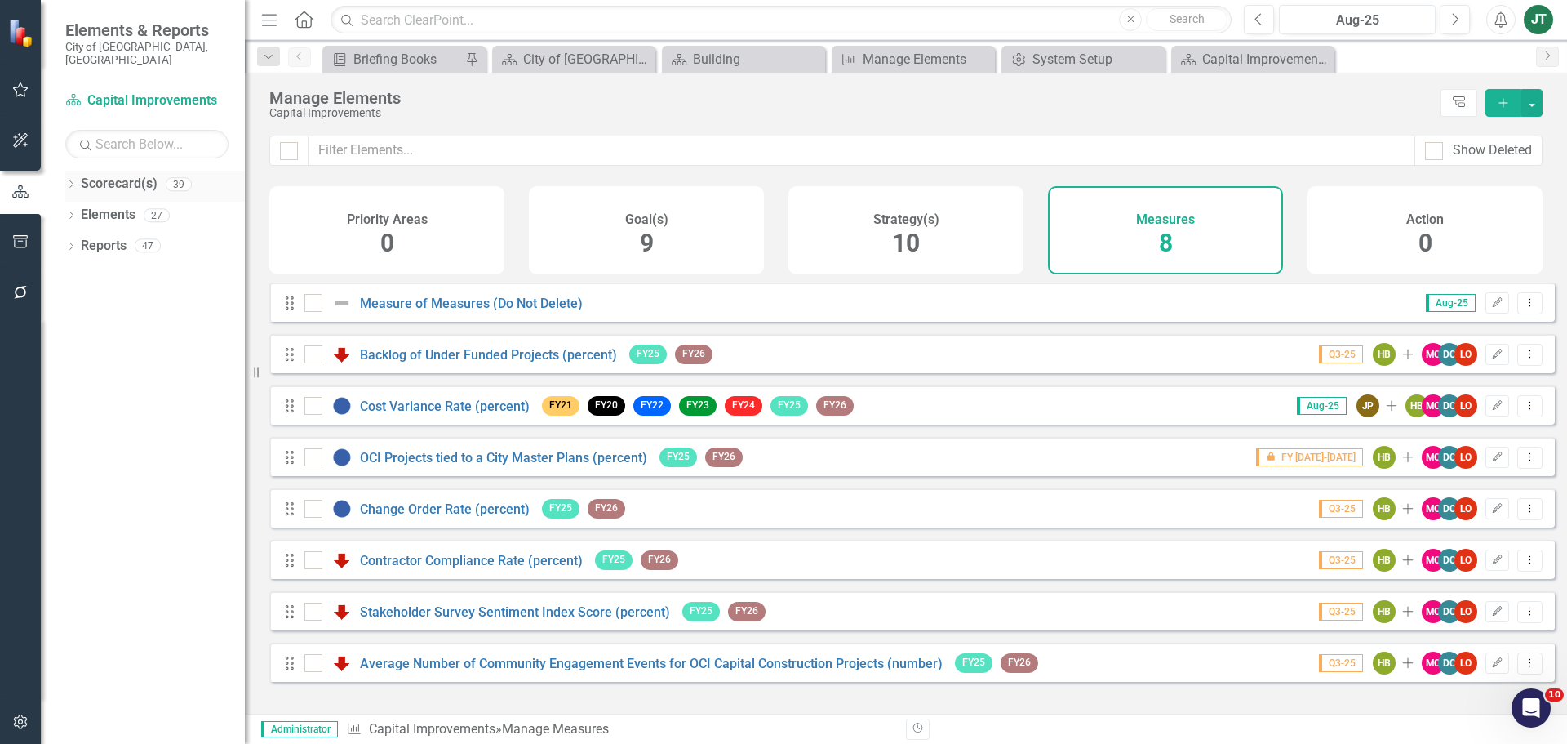
click at [69, 181] on icon "Dropdown" at bounding box center [70, 185] width 11 height 9
click at [82, 240] on icon "Dropdown" at bounding box center [79, 245] width 12 height 10
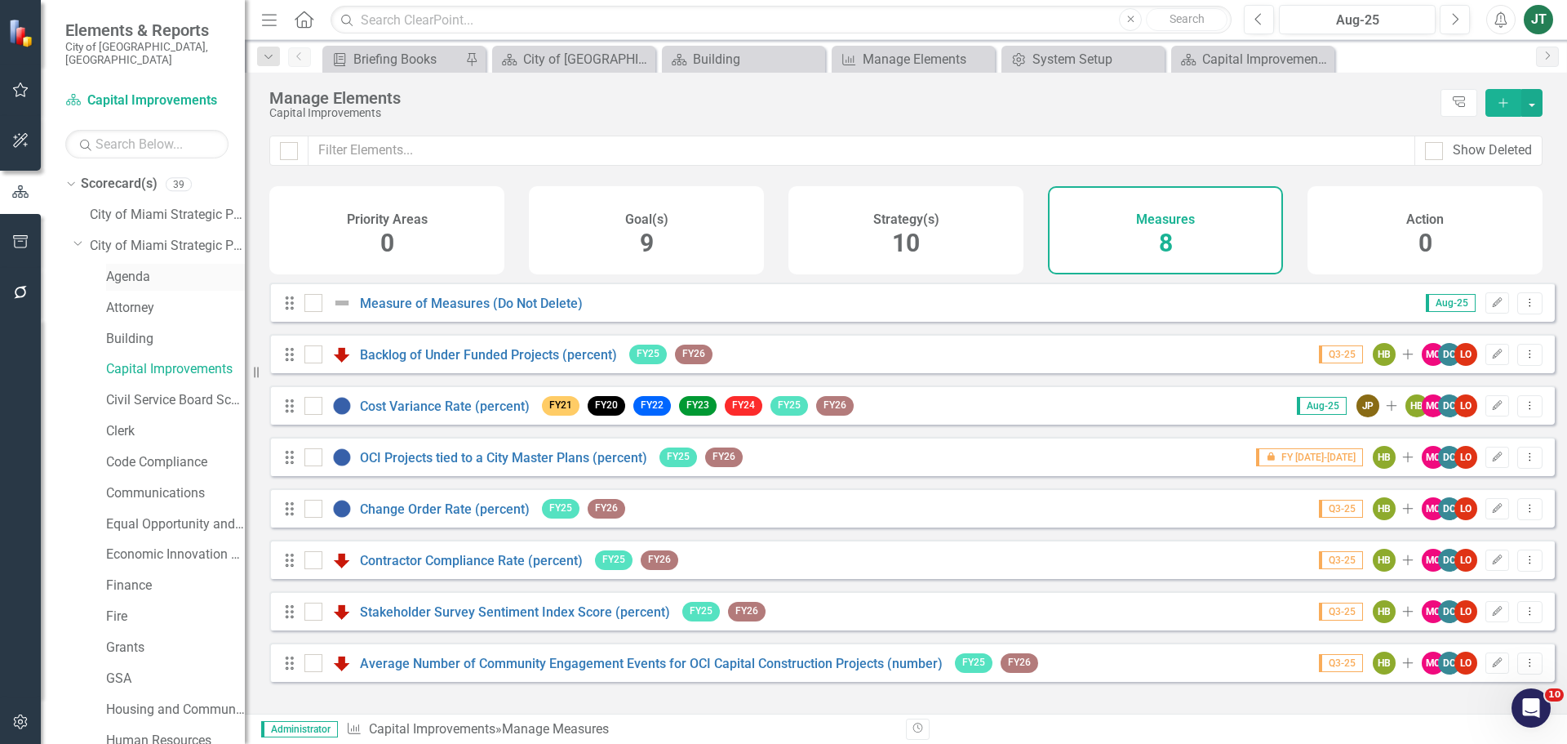
click at [108, 268] on link "Agenda" at bounding box center [175, 277] width 139 height 19
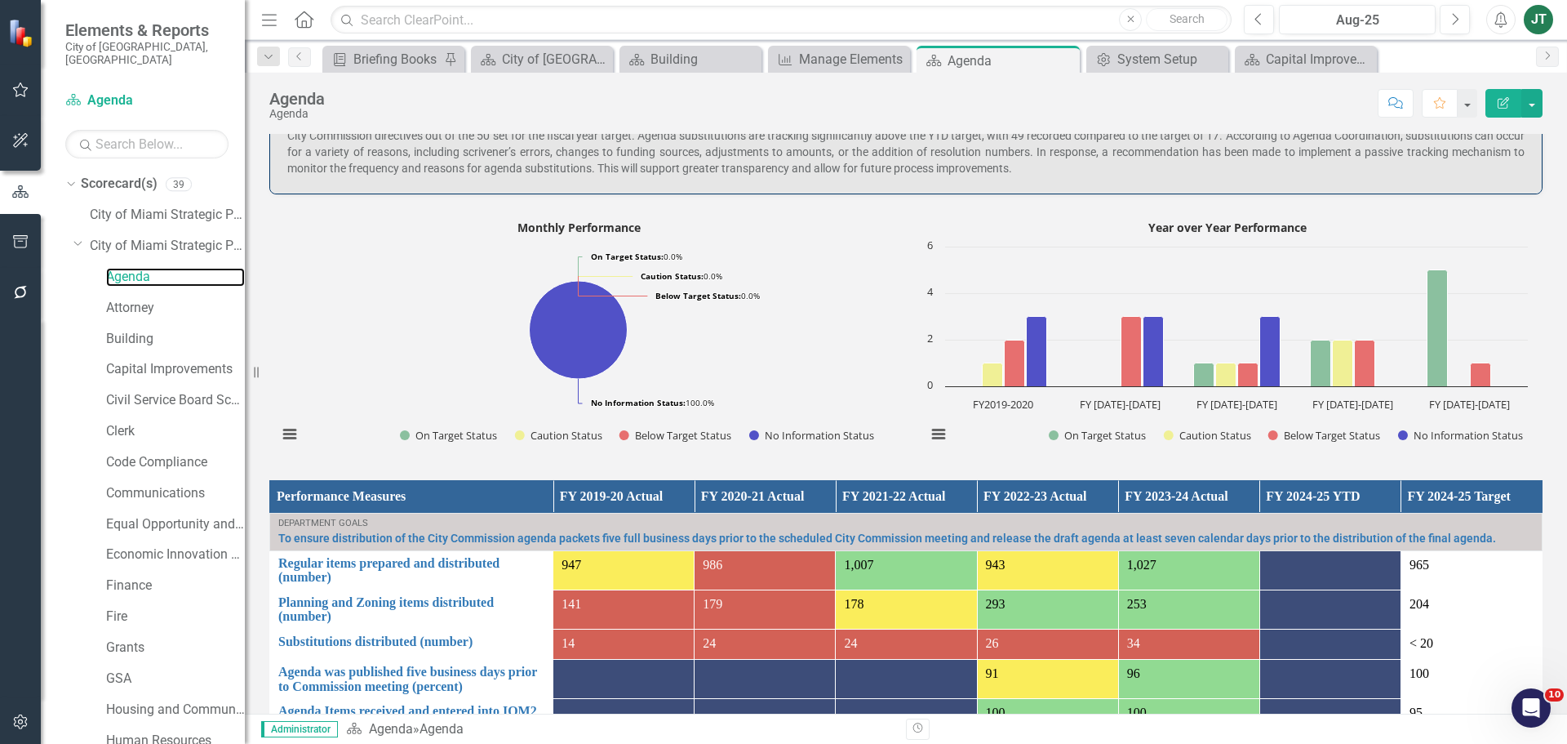
scroll to position [805, 0]
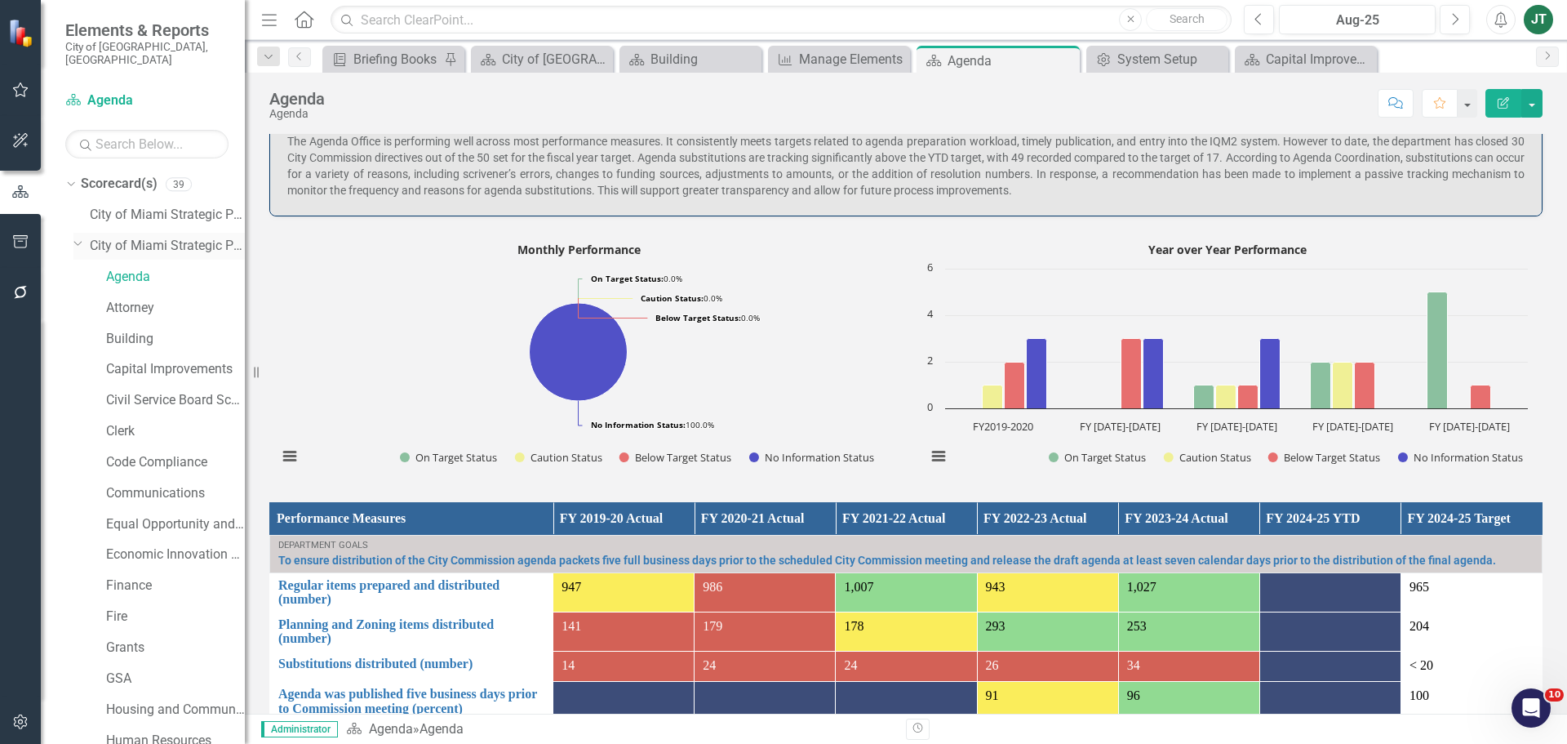
click at [77, 237] on icon "Dropdown" at bounding box center [78, 243] width 10 height 12
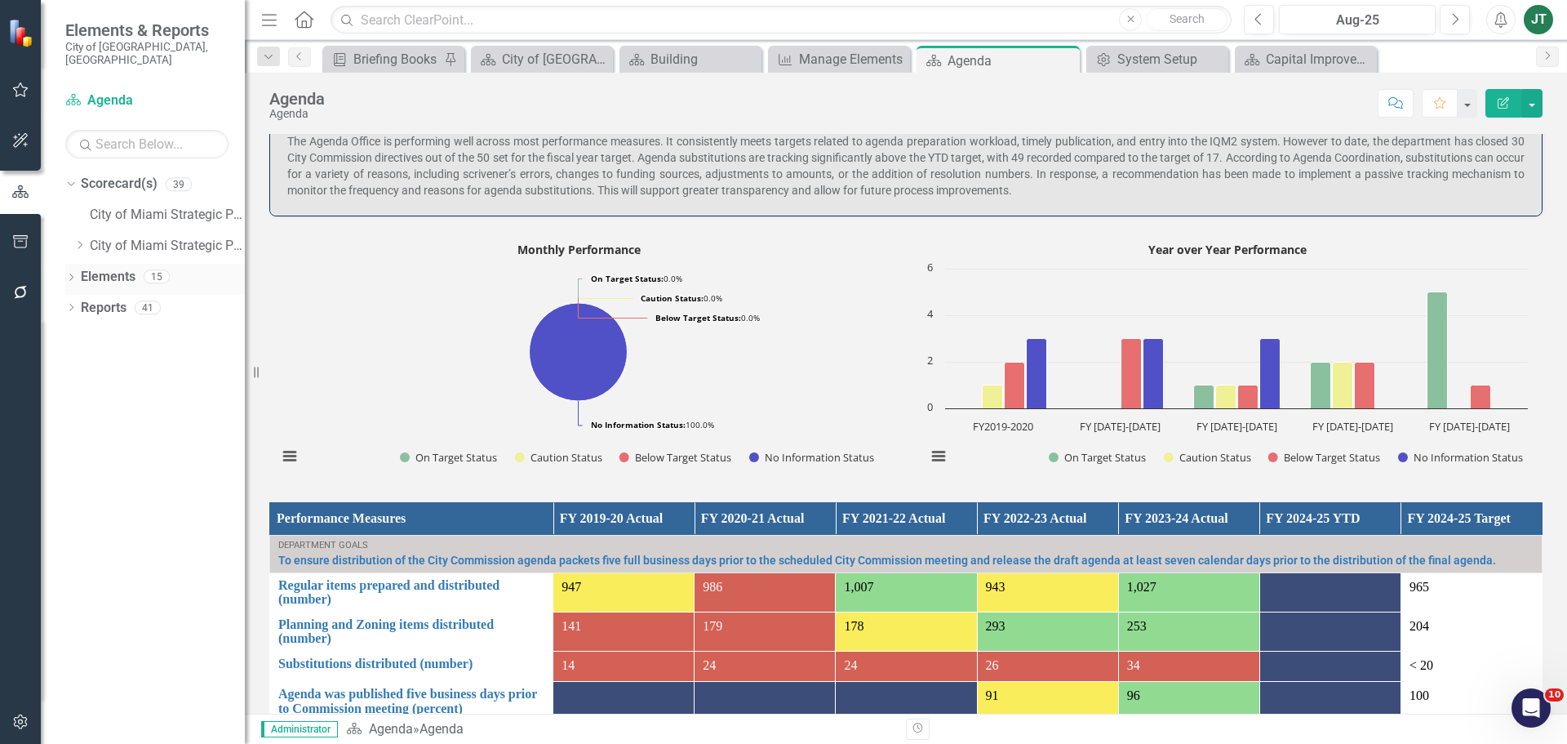
click at [109, 268] on link "Elements" at bounding box center [108, 277] width 55 height 19
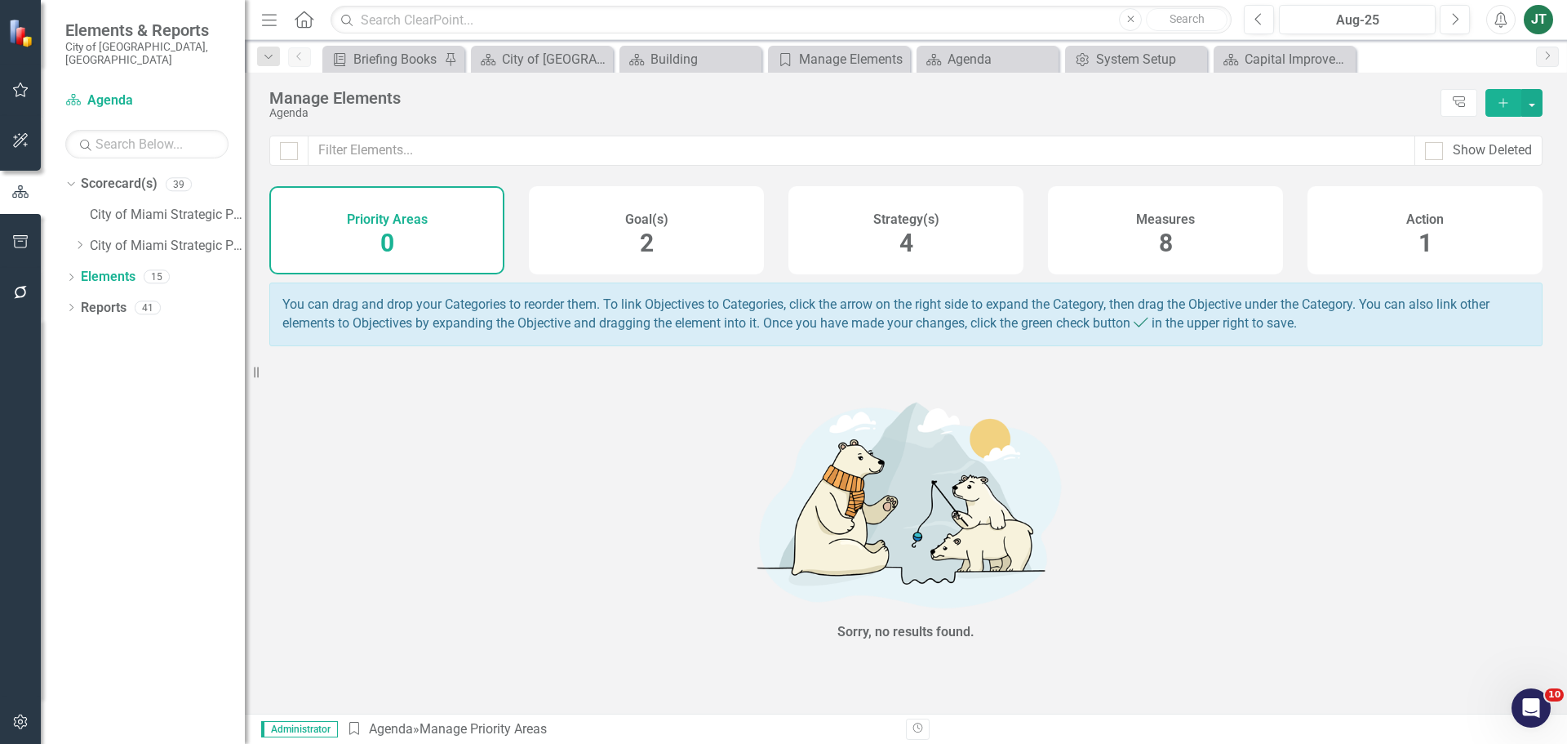
click at [944, 224] on div "Strategy(s) 4" at bounding box center [905, 230] width 235 height 88
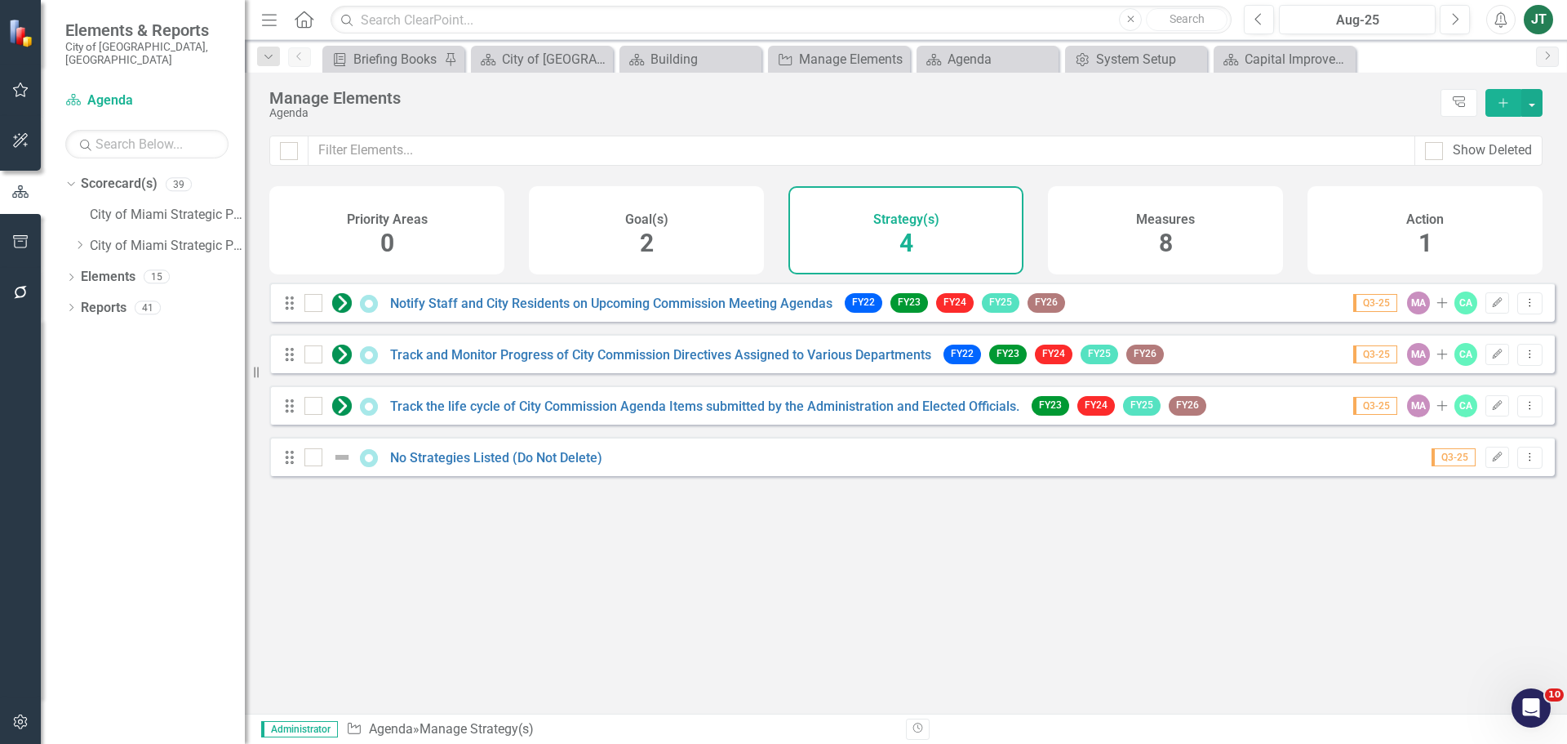
click at [1222, 244] on div "Measures 8" at bounding box center [1165, 230] width 235 height 88
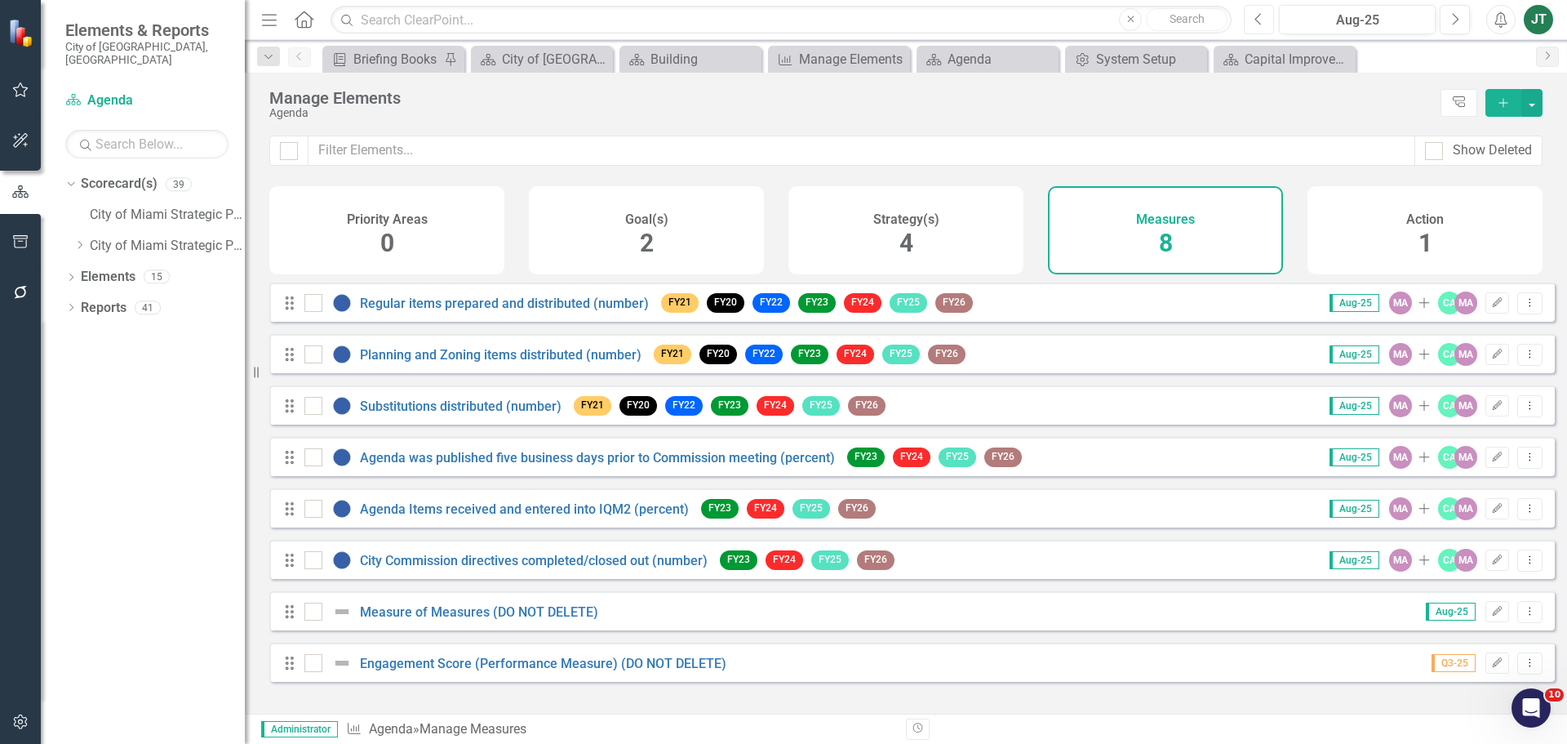
click at [1255, 19] on icon "button" at bounding box center [1258, 18] width 7 height 11
click at [410, 311] on link "Regular items prepared and distributed (number)" at bounding box center [504, 303] width 289 height 16
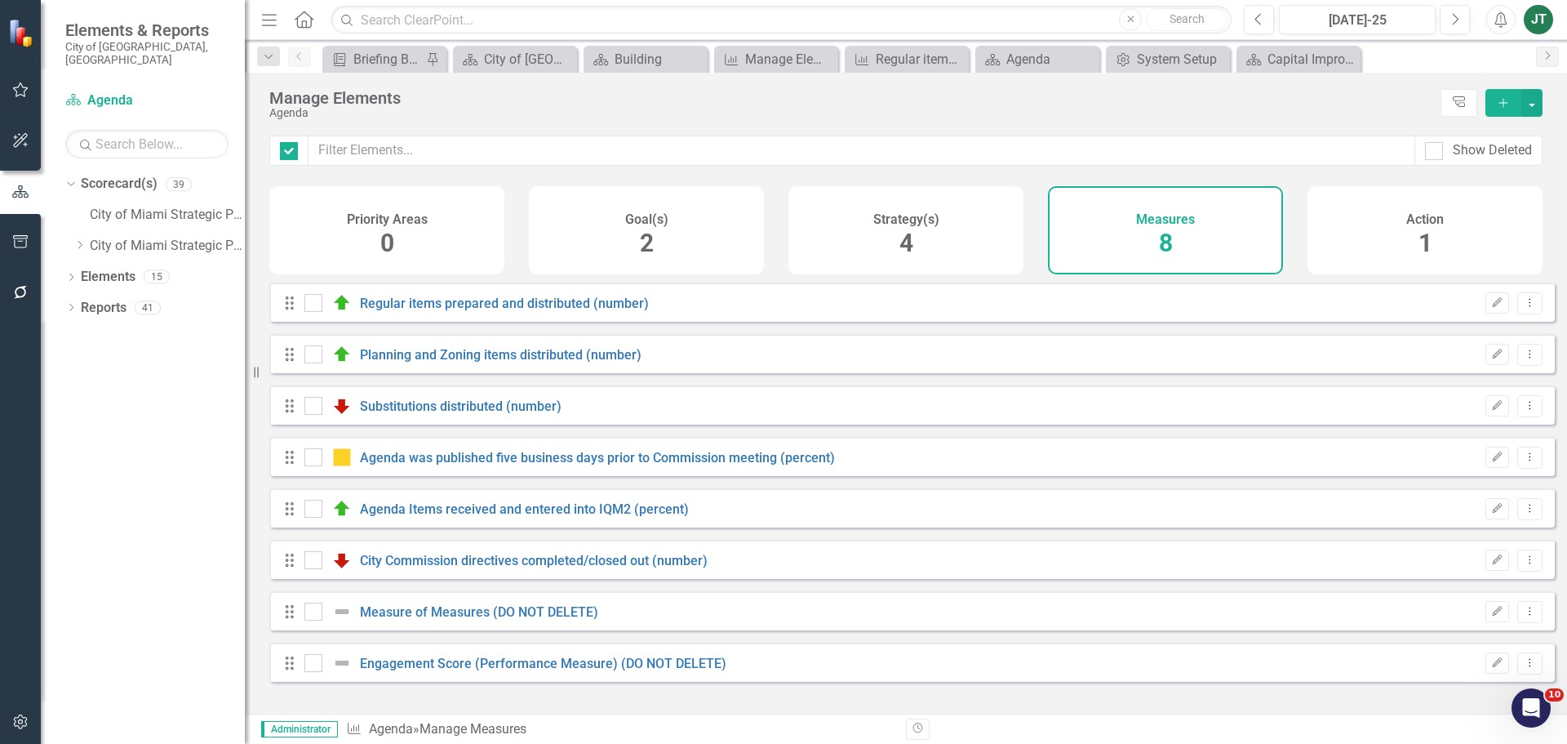
checkbox input "false"
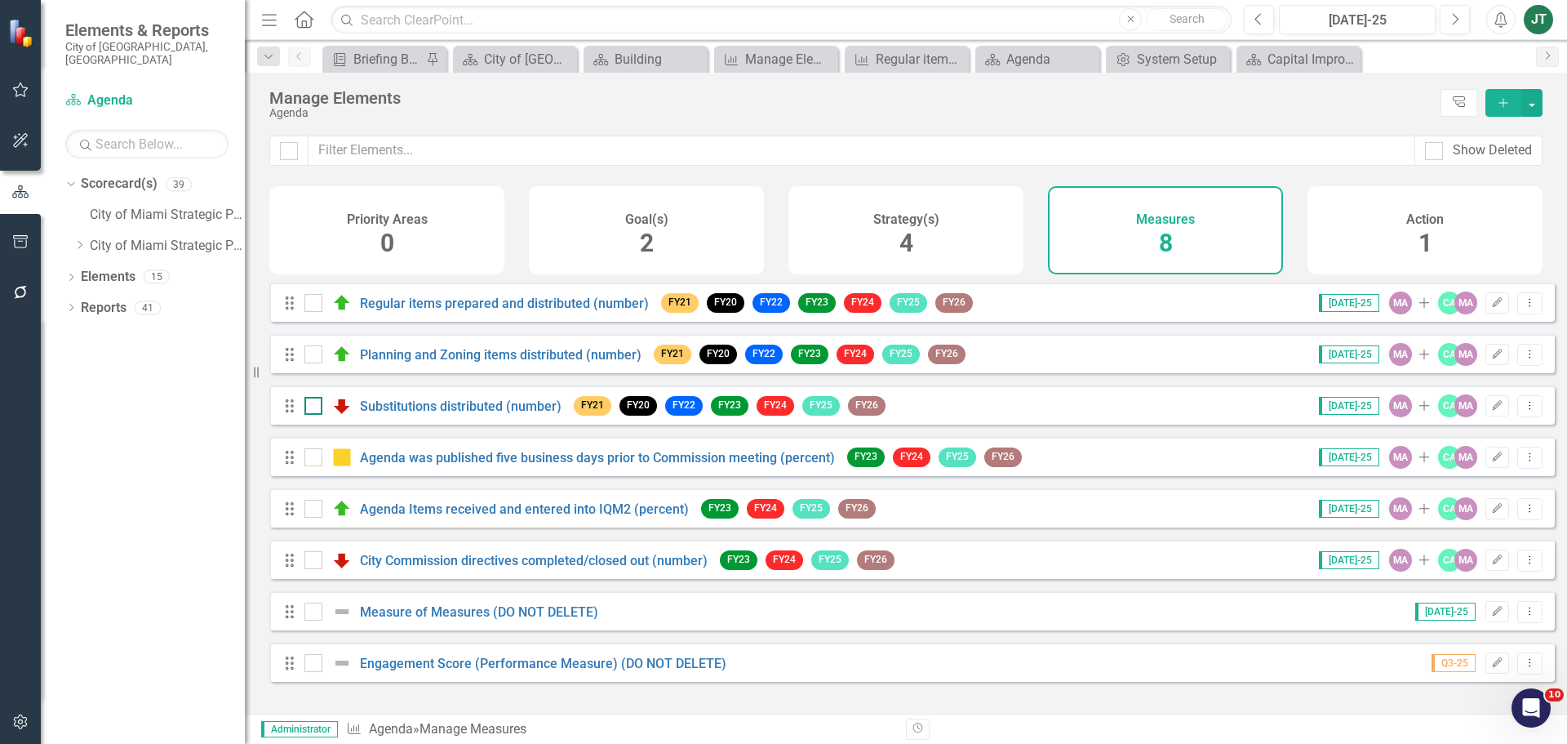
click at [343, 415] on img at bounding box center [342, 406] width 20 height 20
click at [315, 407] on input "checkbox" at bounding box center [309, 402] width 11 height 11
click at [343, 415] on img at bounding box center [342, 406] width 20 height 20
click at [315, 407] on input "checkbox" at bounding box center [309, 402] width 11 height 11
checkbox input "false"
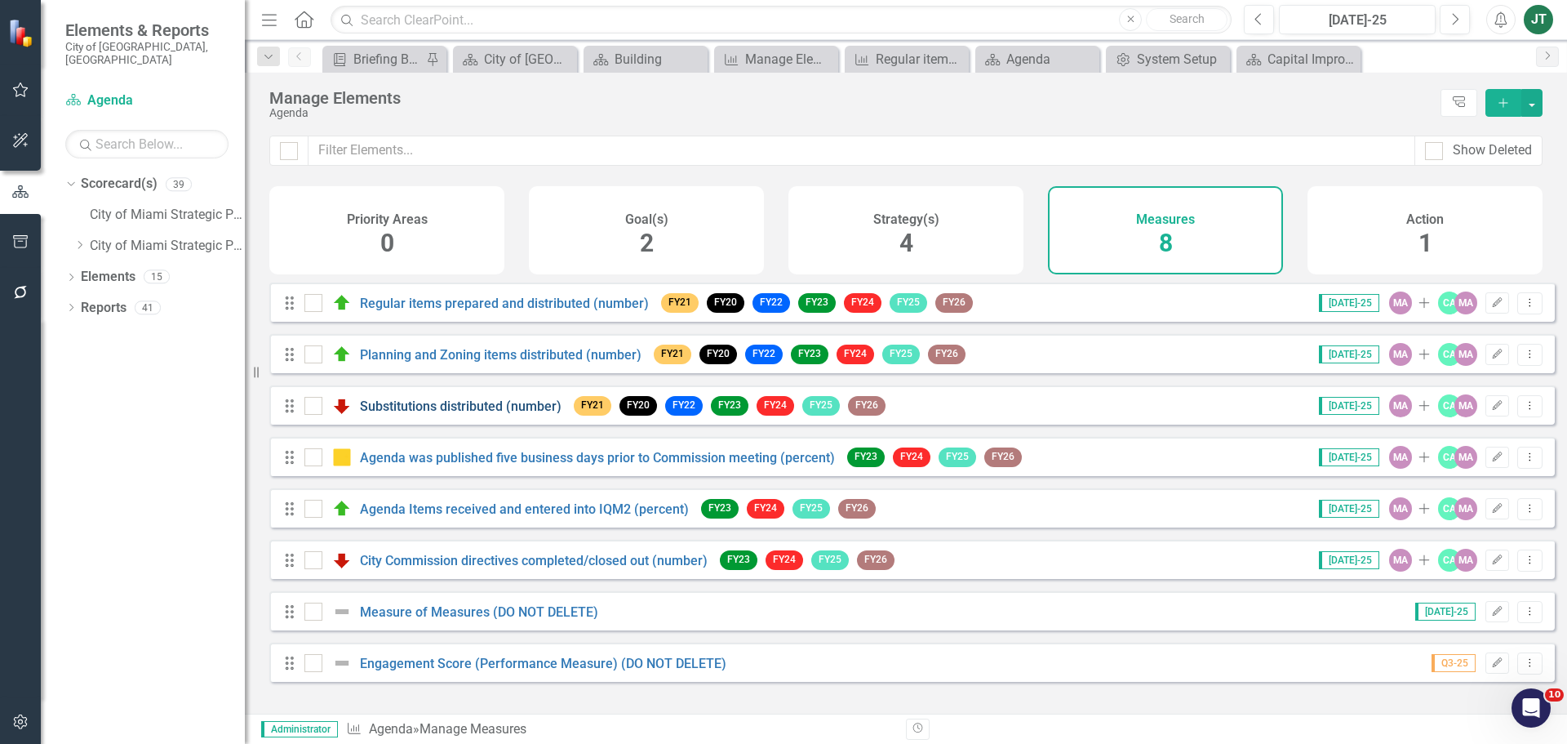
click at [430, 414] on link "Substitutions distributed (number)" at bounding box center [461, 406] width 202 height 16
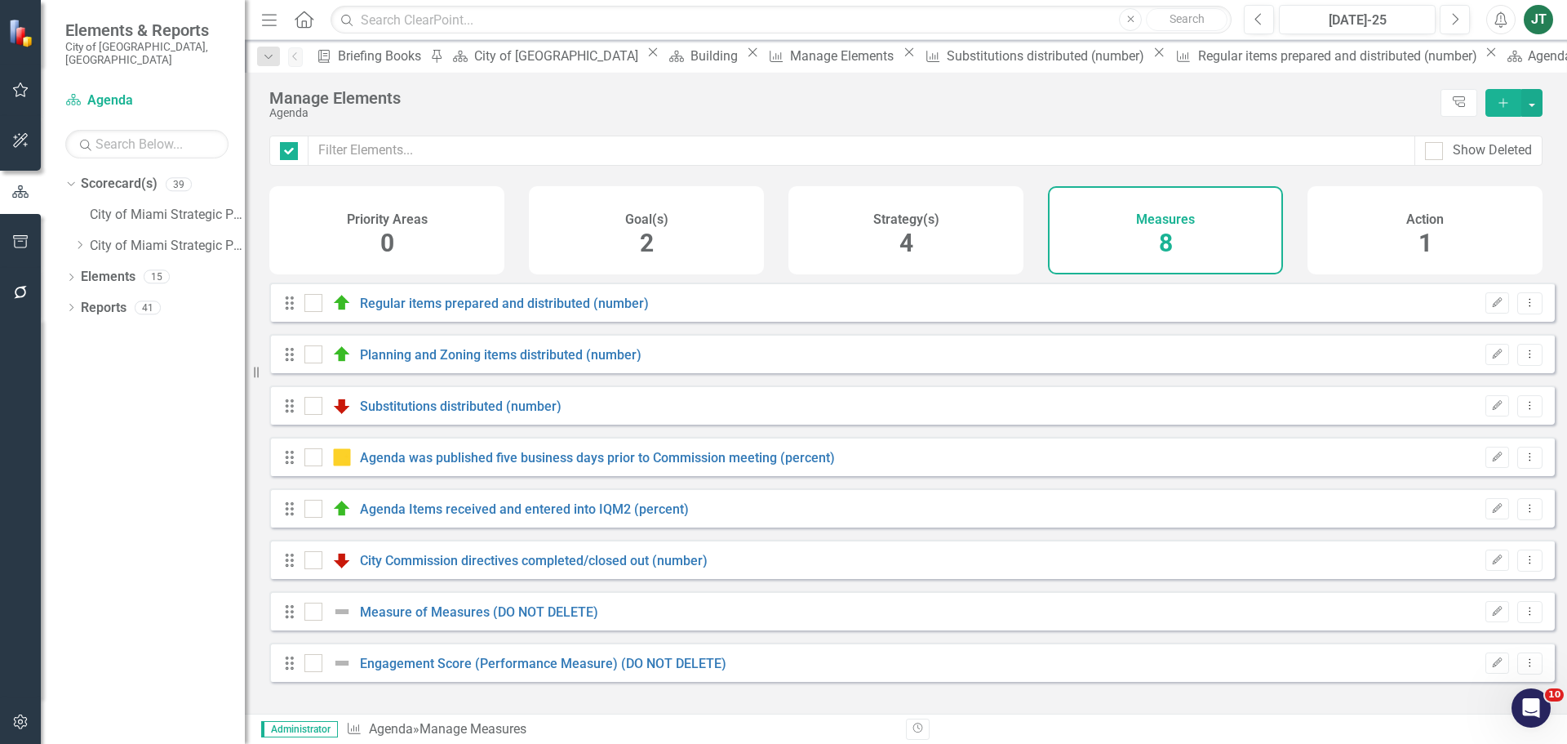
checkbox input "false"
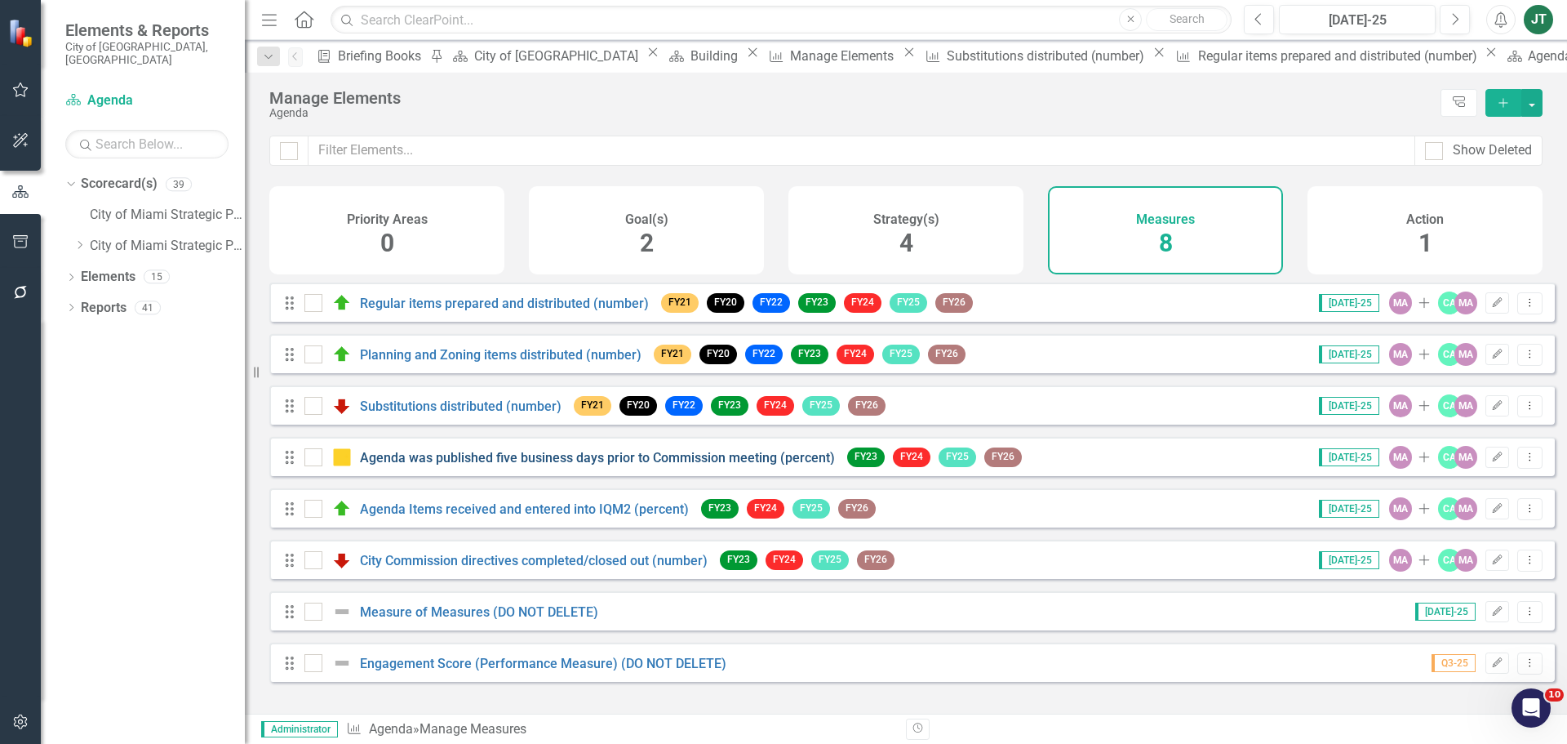
click at [388, 465] on link "Agenda was published five business days prior to Commission meeting (percent)" at bounding box center [597, 458] width 475 height 16
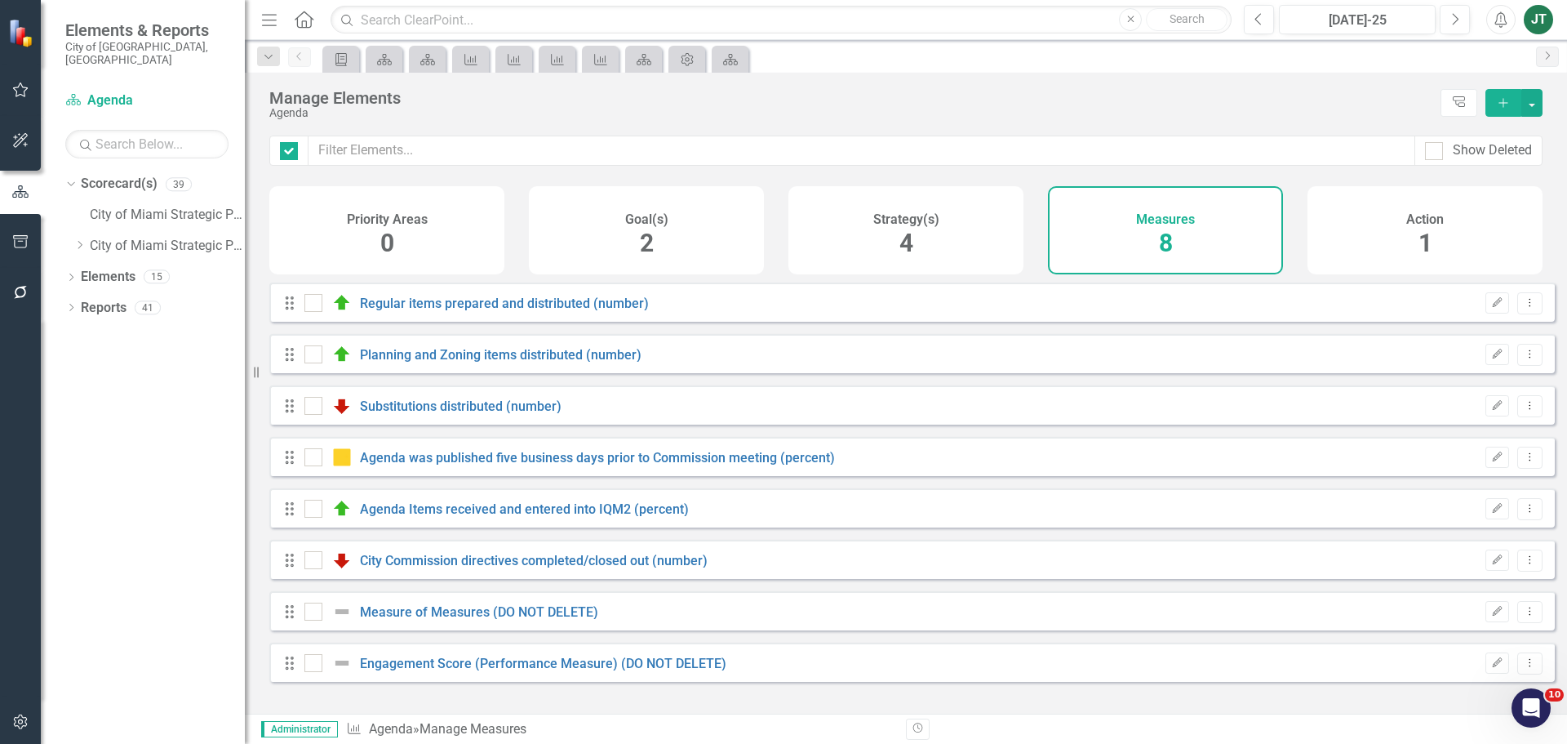
checkbox input "false"
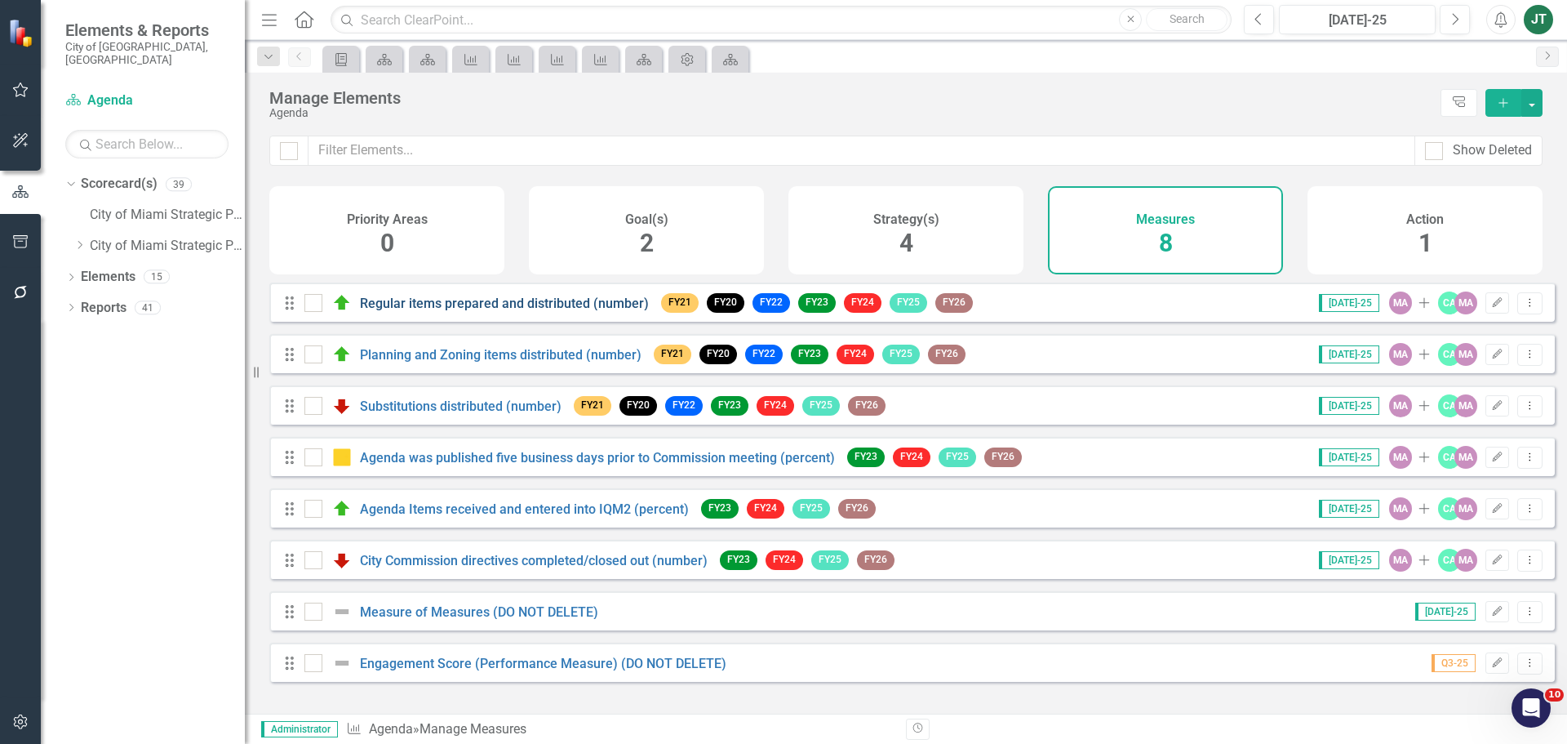
click at [372, 311] on link "Regular items prepared and distributed (number)" at bounding box center [504, 303] width 289 height 16
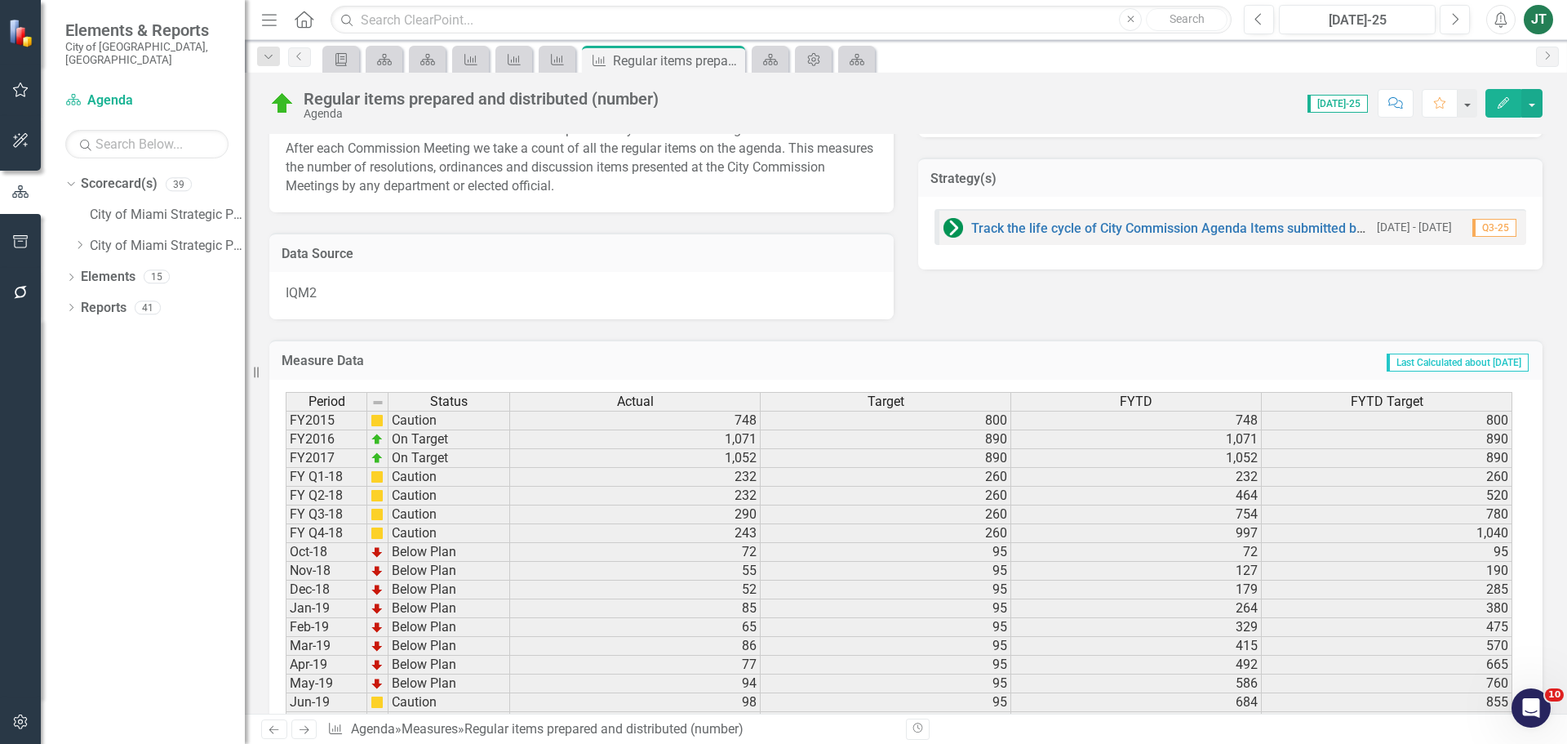
scroll to position [408, 0]
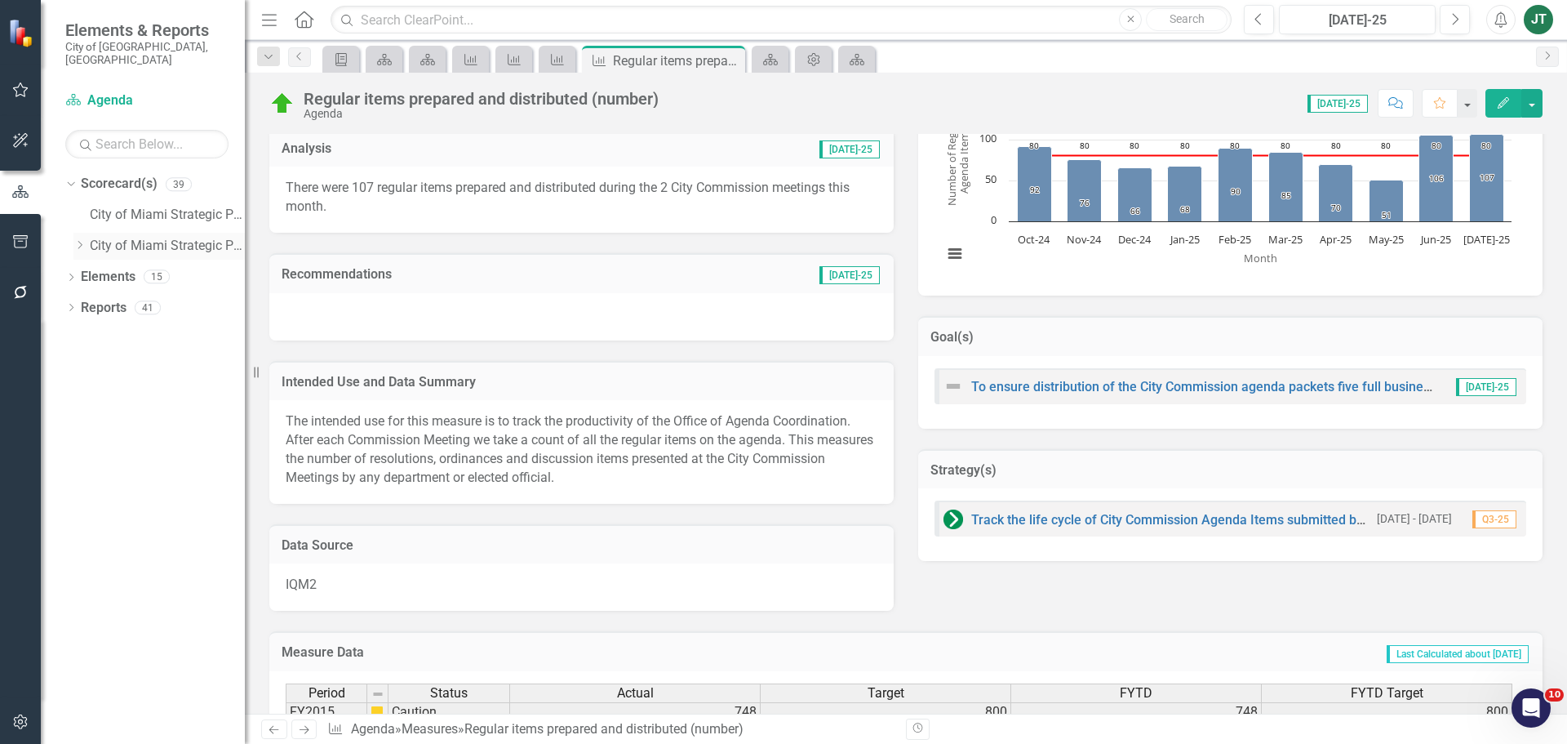
click at [82, 240] on icon "Dropdown" at bounding box center [79, 245] width 12 height 10
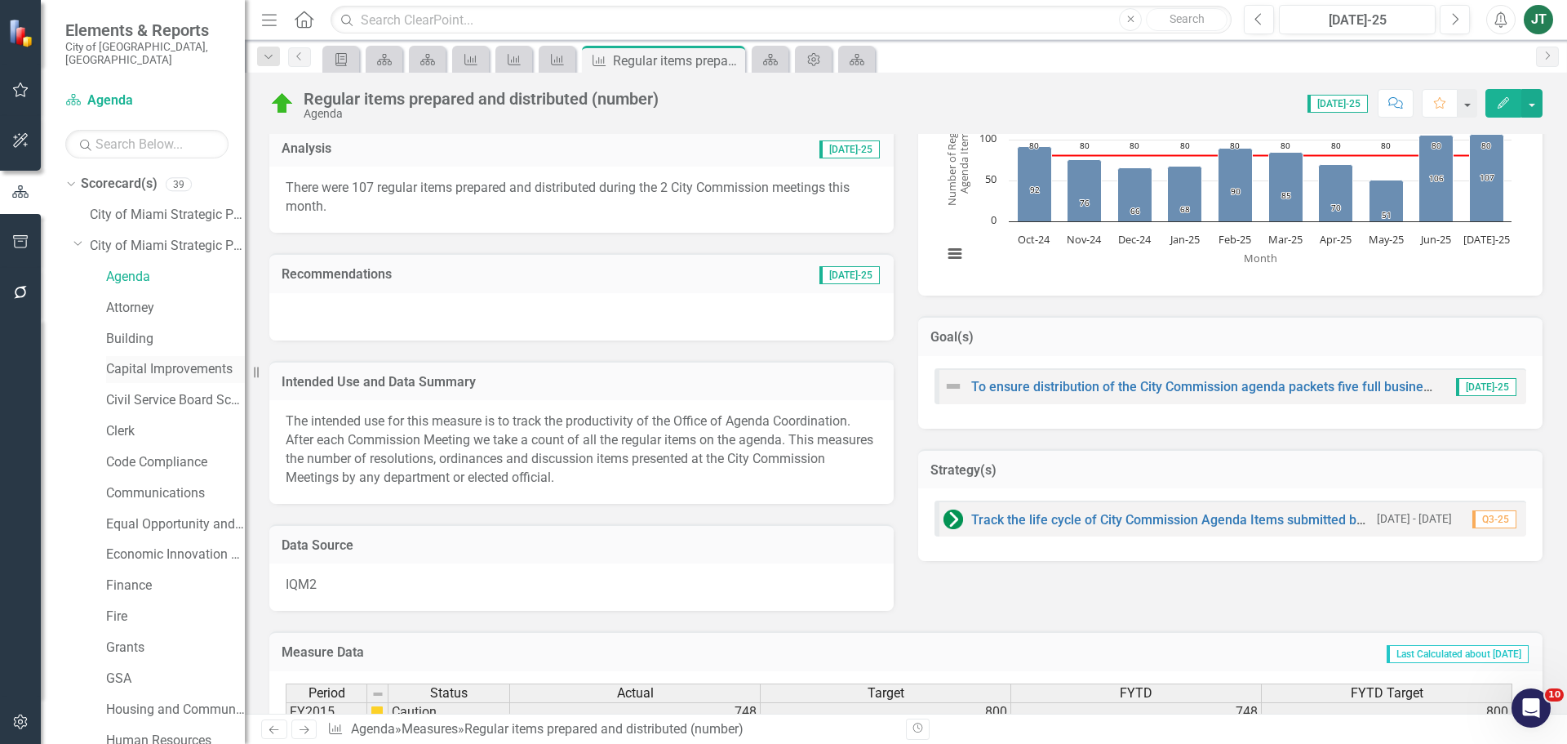
click at [121, 360] on link "Capital Improvements" at bounding box center [175, 369] width 139 height 19
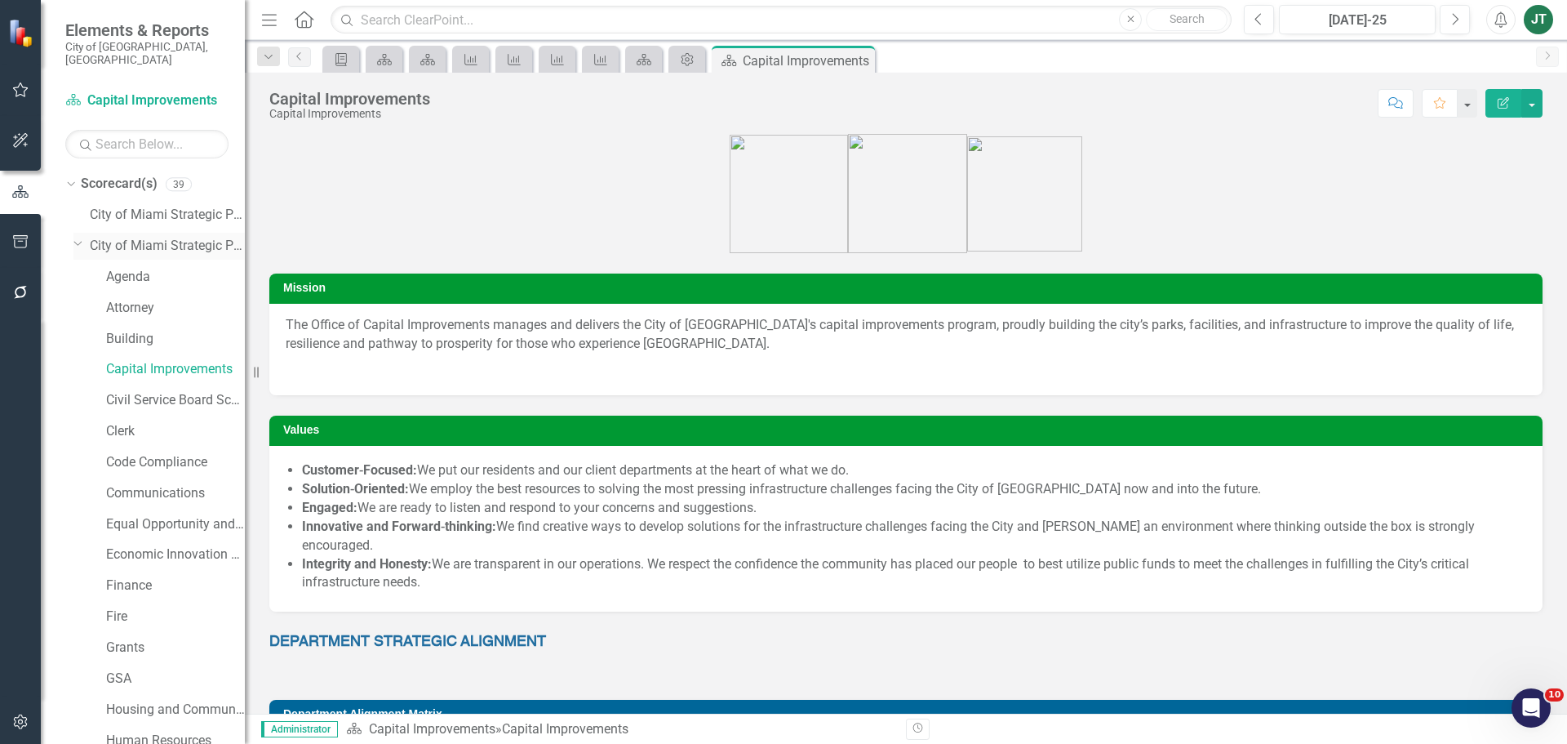
click at [73, 237] on icon "Dropdown" at bounding box center [78, 243] width 10 height 12
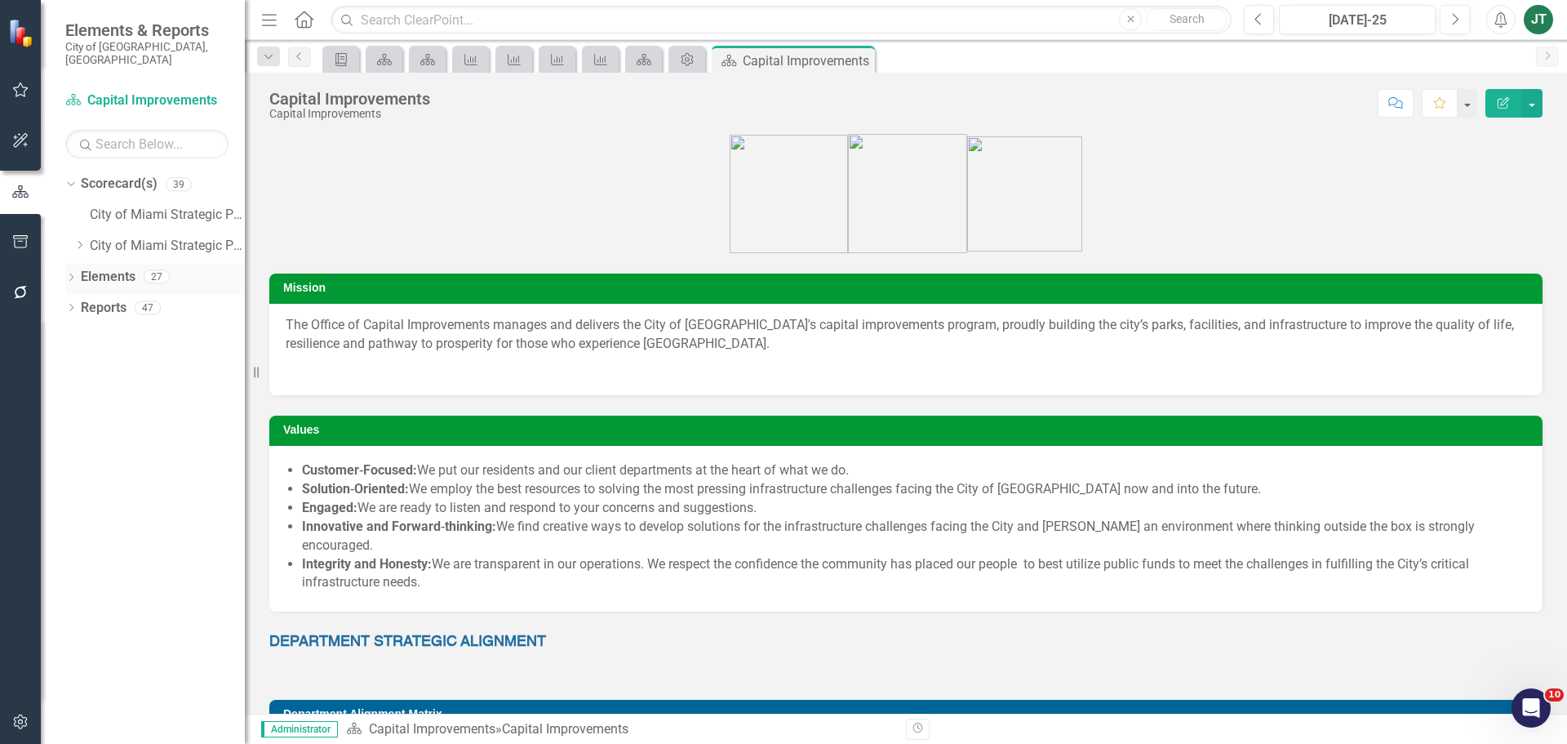
click at [104, 268] on link "Elements" at bounding box center [108, 277] width 55 height 19
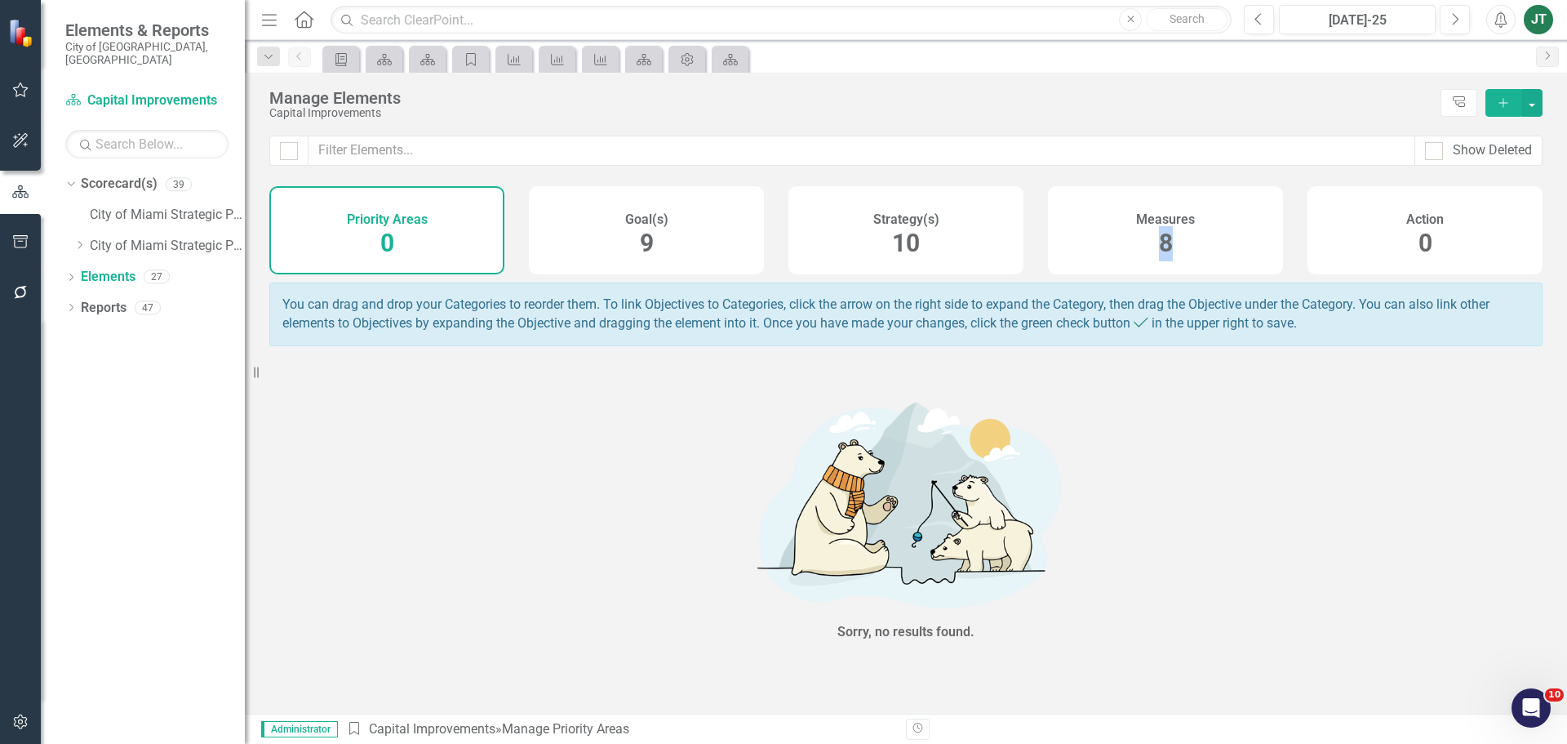
click at [1165, 244] on span "8" at bounding box center [1166, 243] width 14 height 29
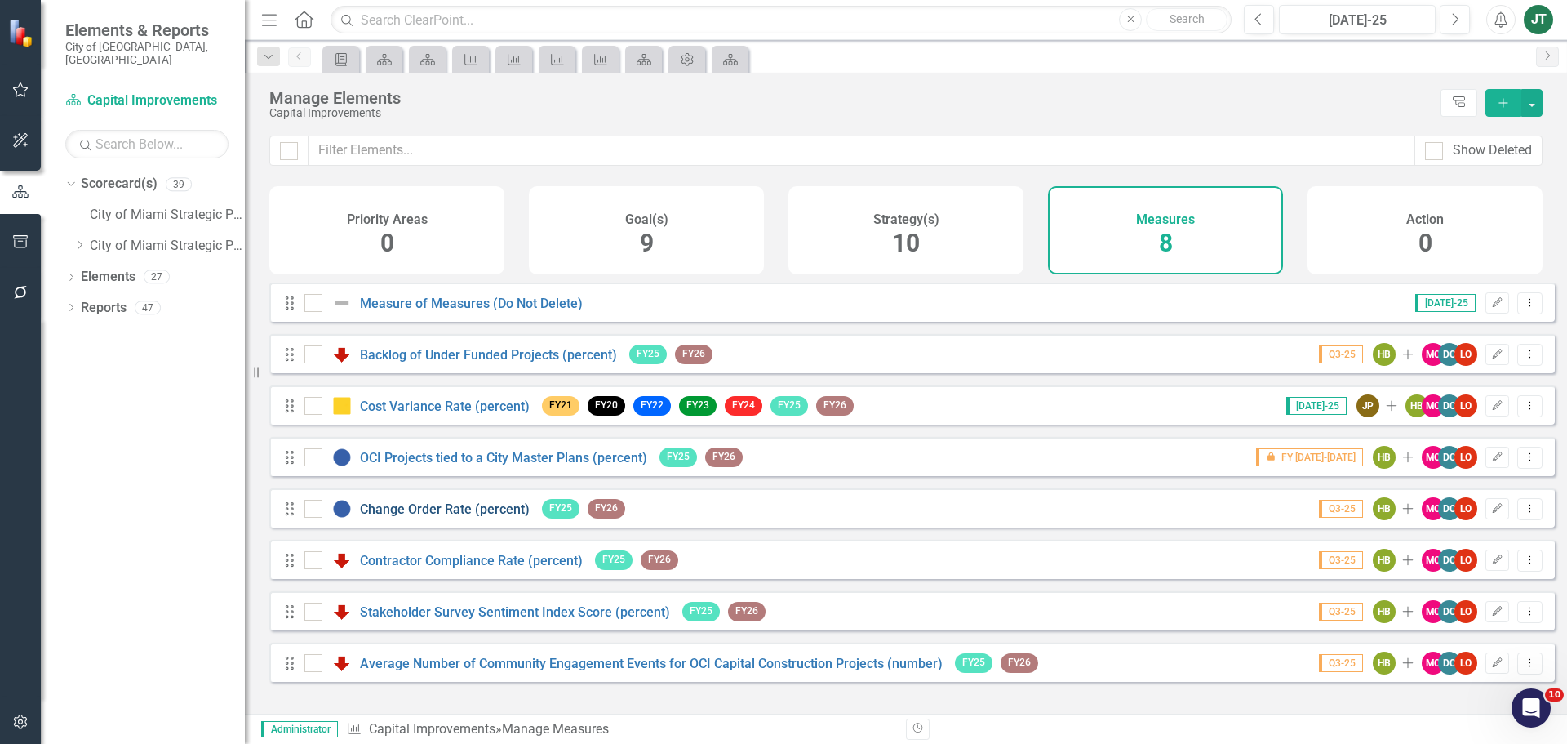
click at [381, 517] on link "Change Order Rate (percent)" at bounding box center [445, 509] width 170 height 16
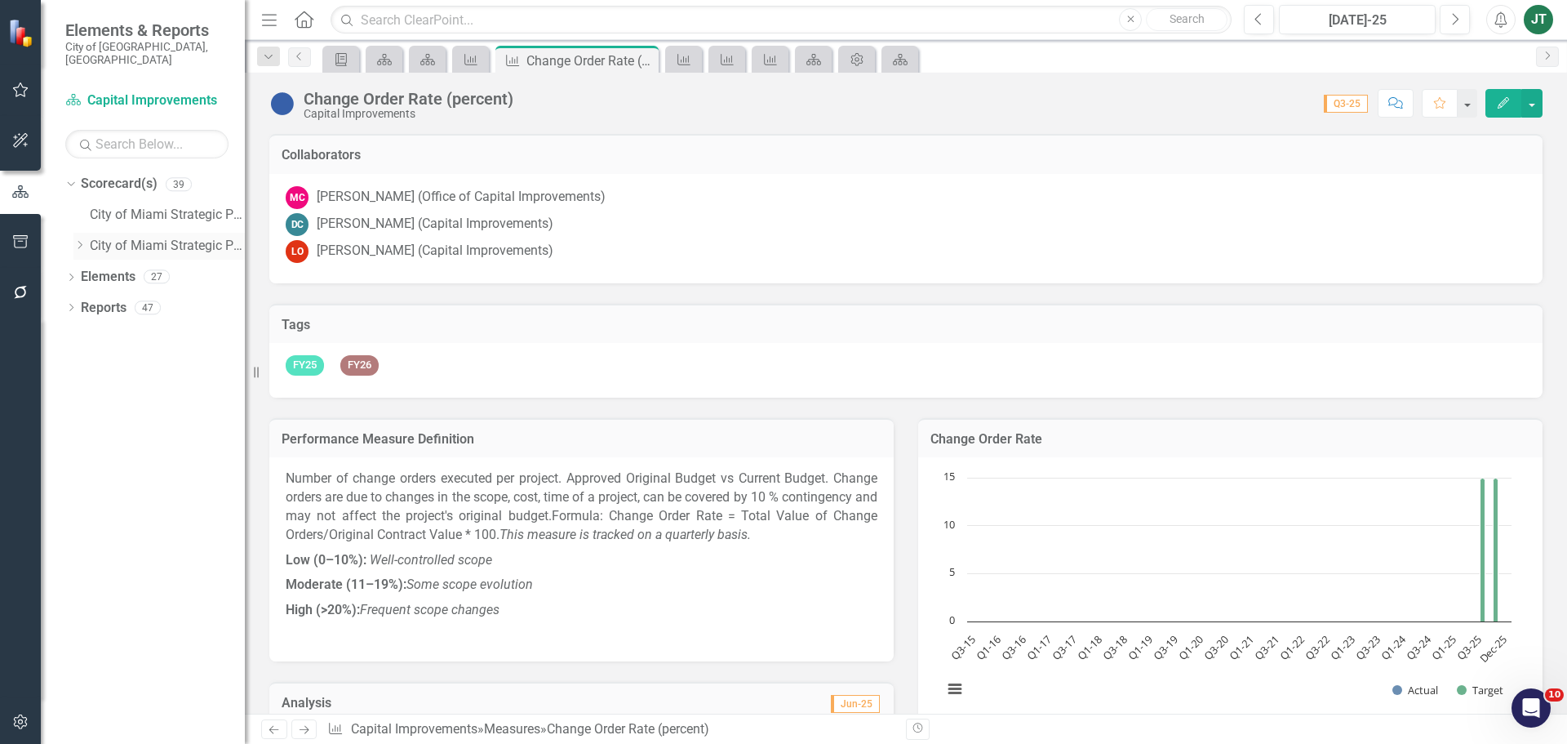
click at [86, 240] on icon "Dropdown" at bounding box center [79, 245] width 12 height 10
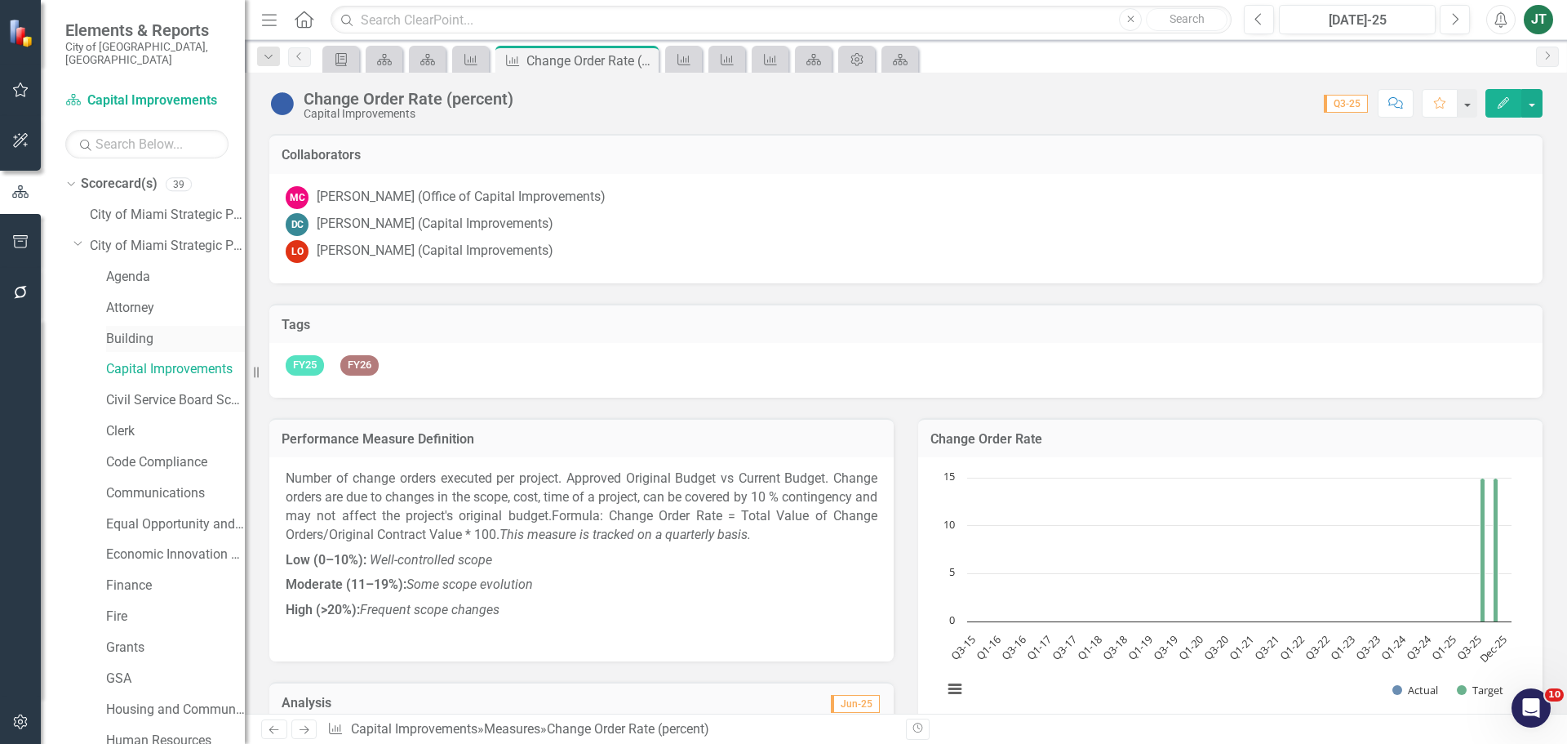
click at [121, 330] on link "Building" at bounding box center [175, 339] width 139 height 19
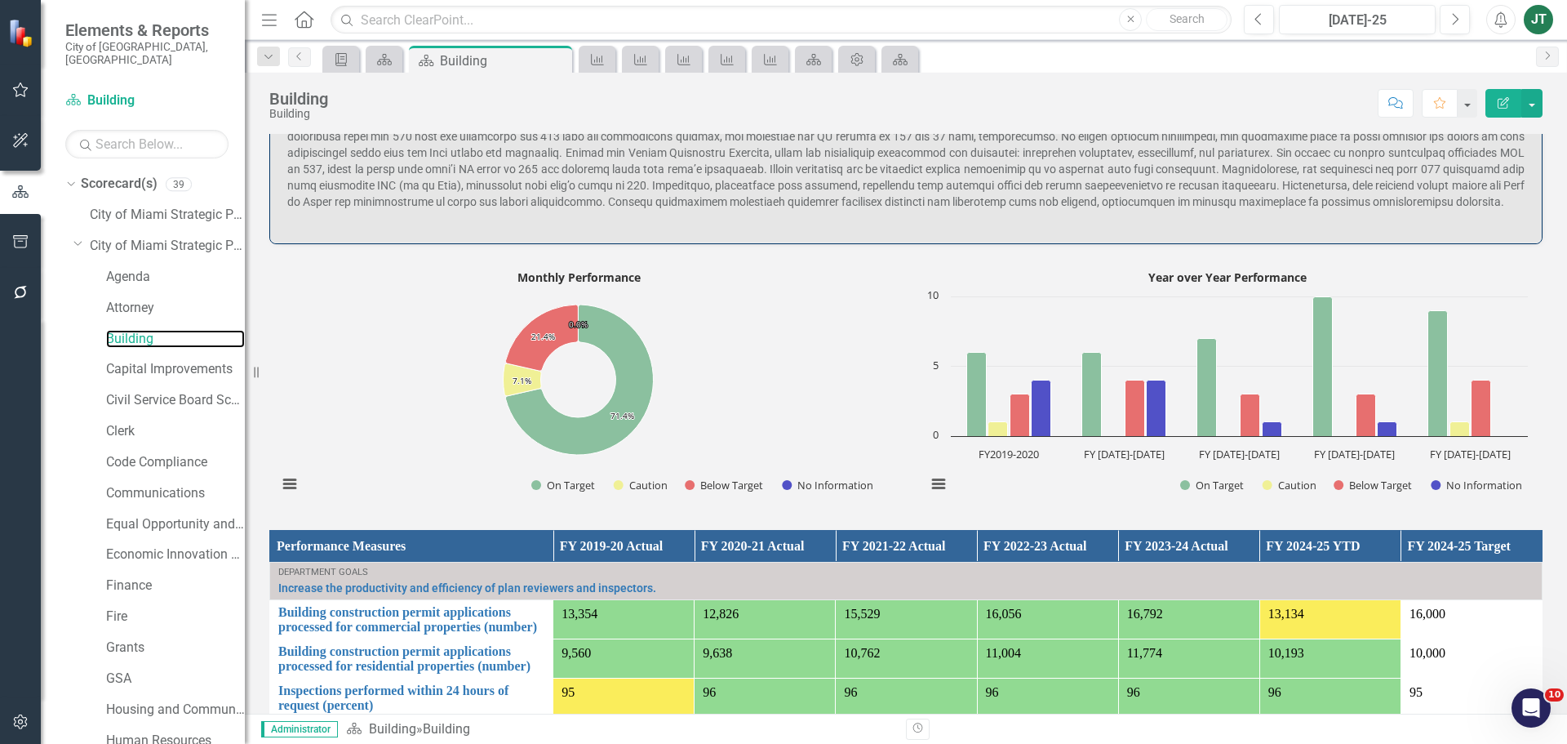
scroll to position [571, 0]
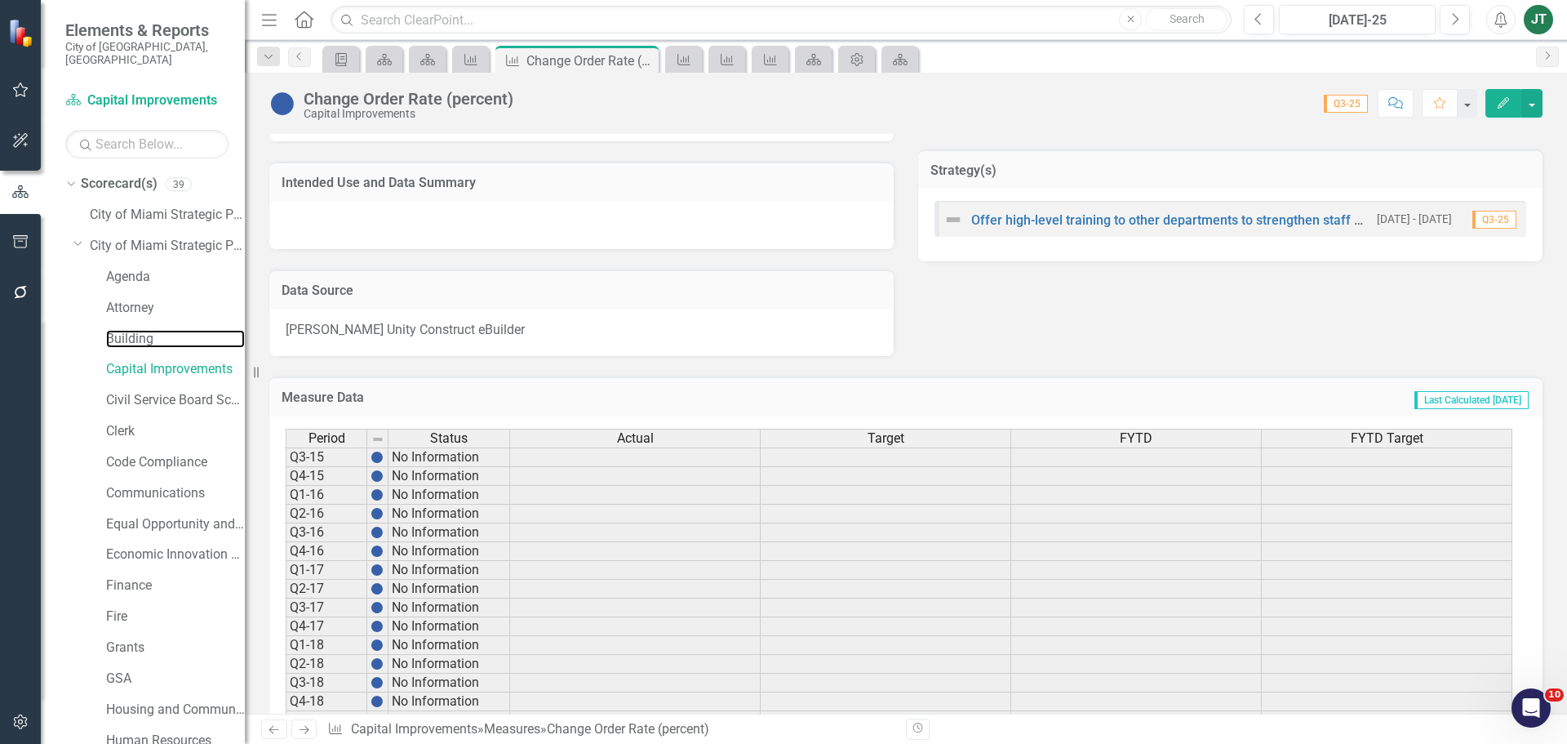
scroll to position [245, 0]
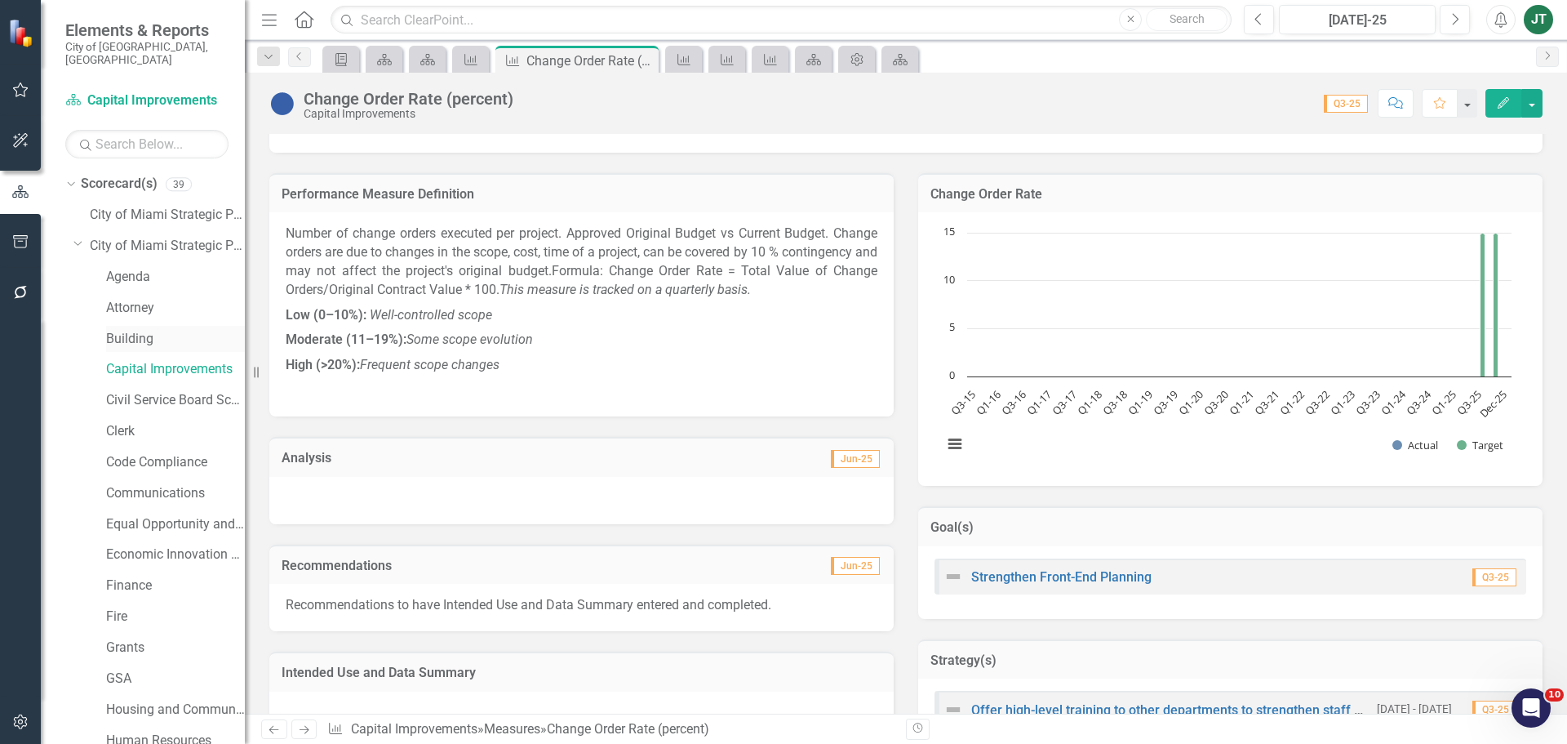
click at [130, 330] on link "Building" at bounding box center [175, 339] width 139 height 19
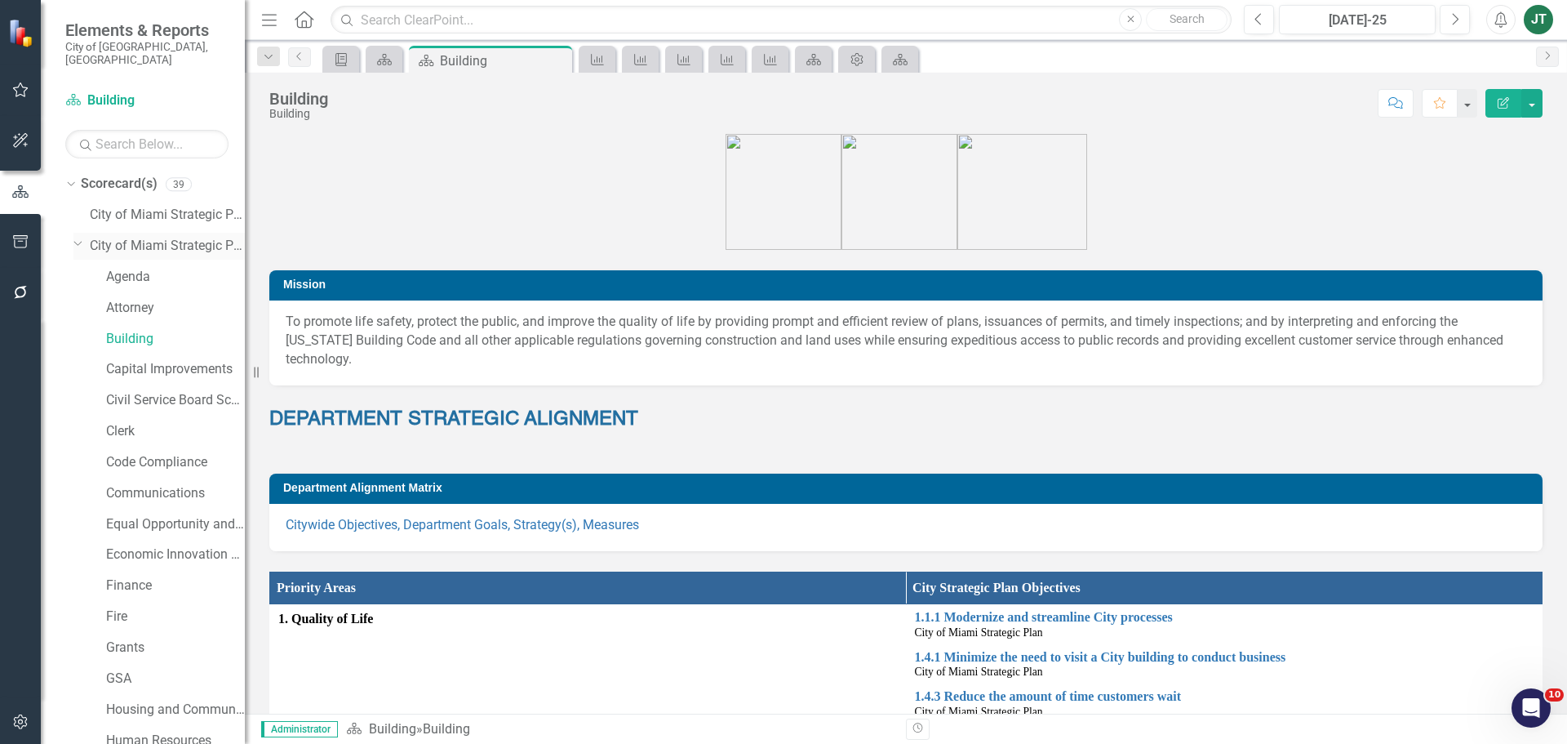
click at [78, 237] on icon "Dropdown" at bounding box center [78, 243] width 10 height 12
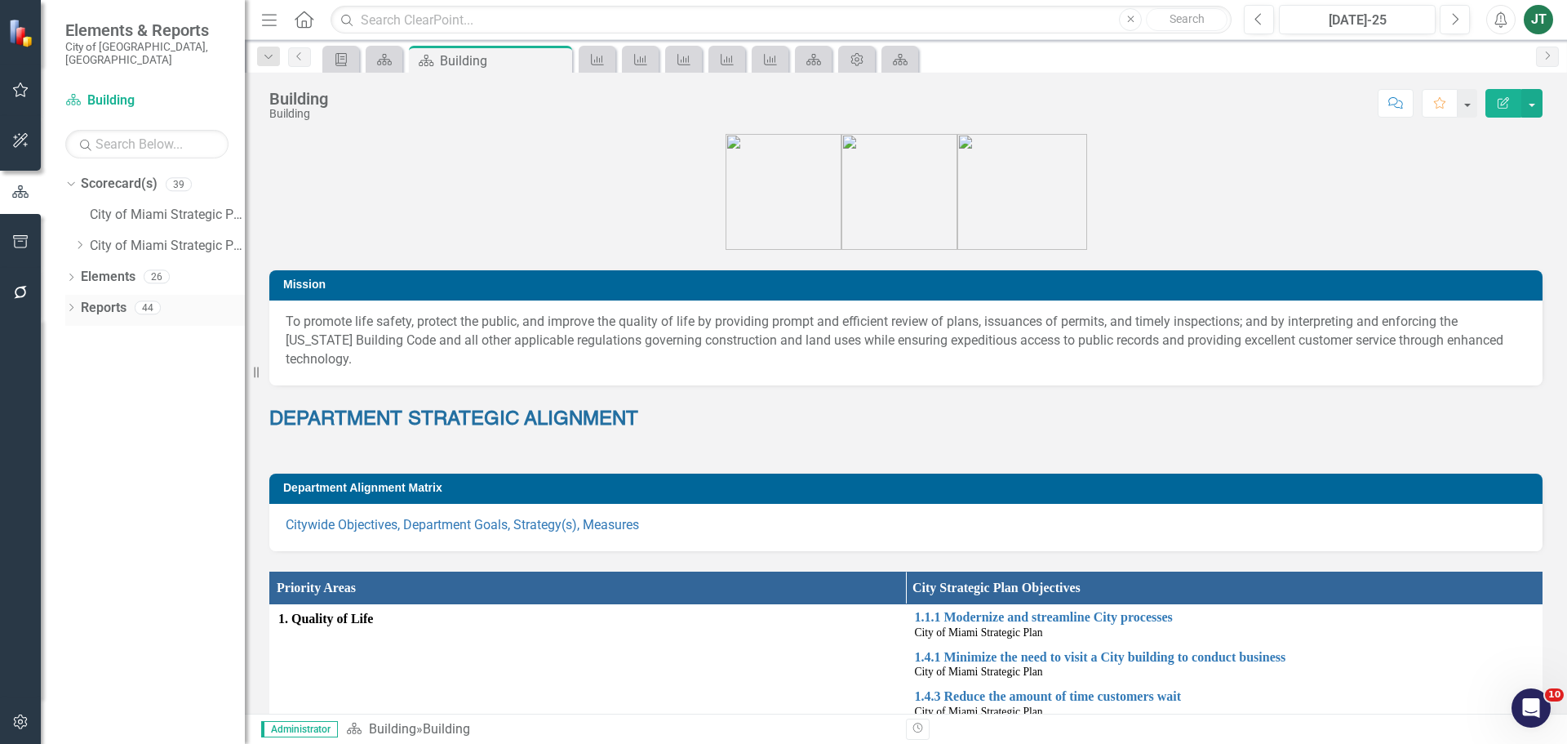
click at [96, 299] on link "Reports" at bounding box center [104, 308] width 46 height 19
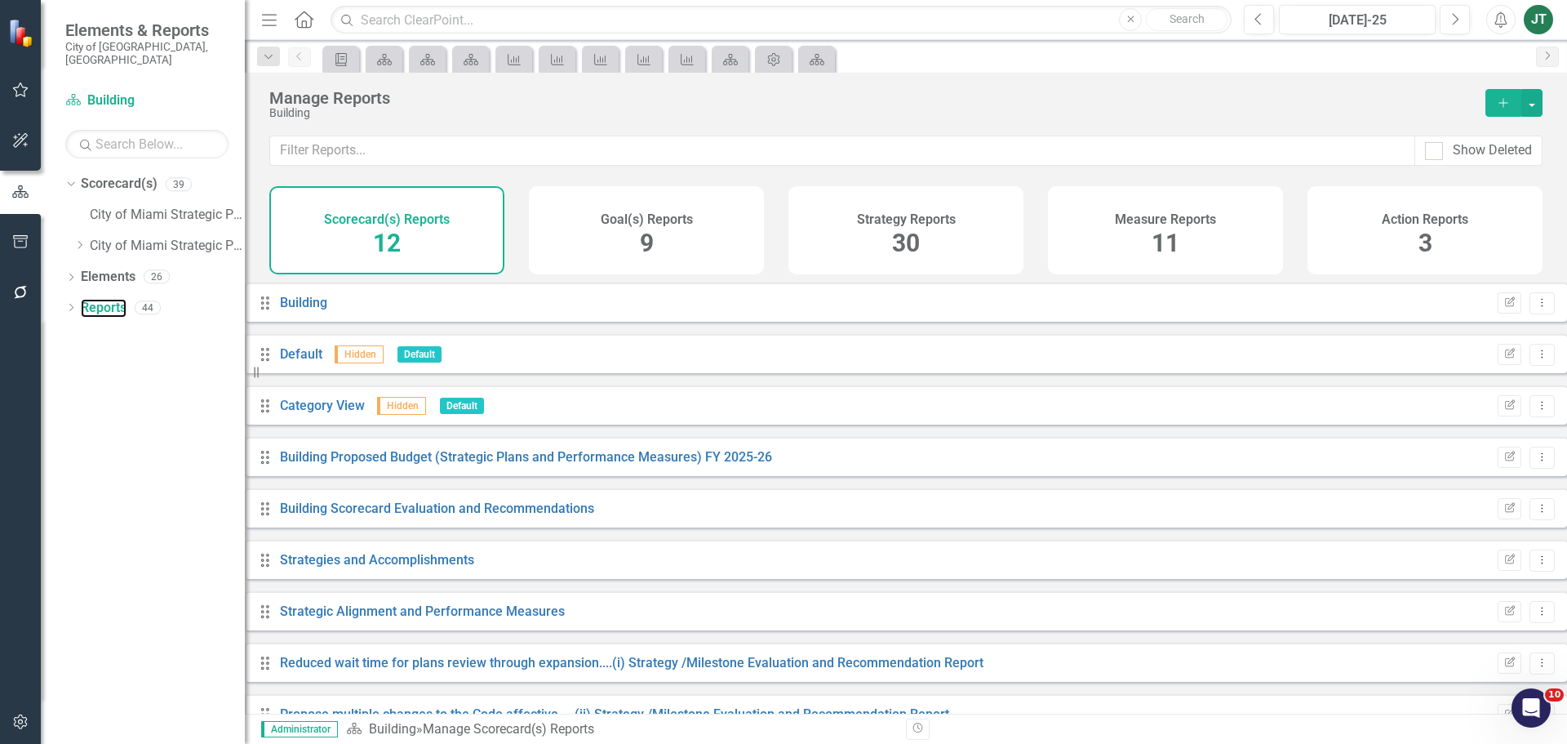
scroll to position [35, 0]
click at [410, 500] on link "Building Scorecard Evaluation and Recommendations" at bounding box center [437, 508] width 314 height 16
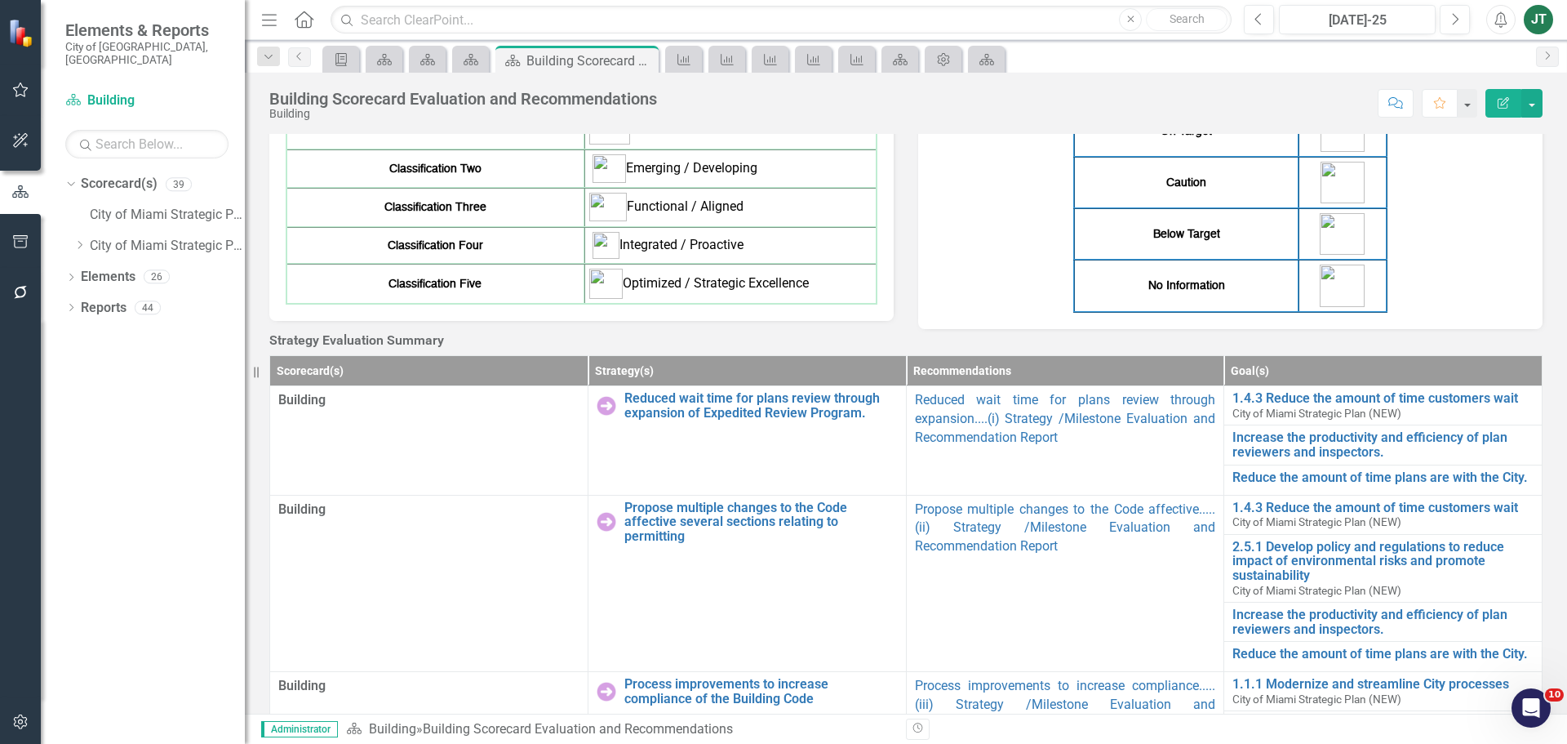
scroll to position [571, 0]
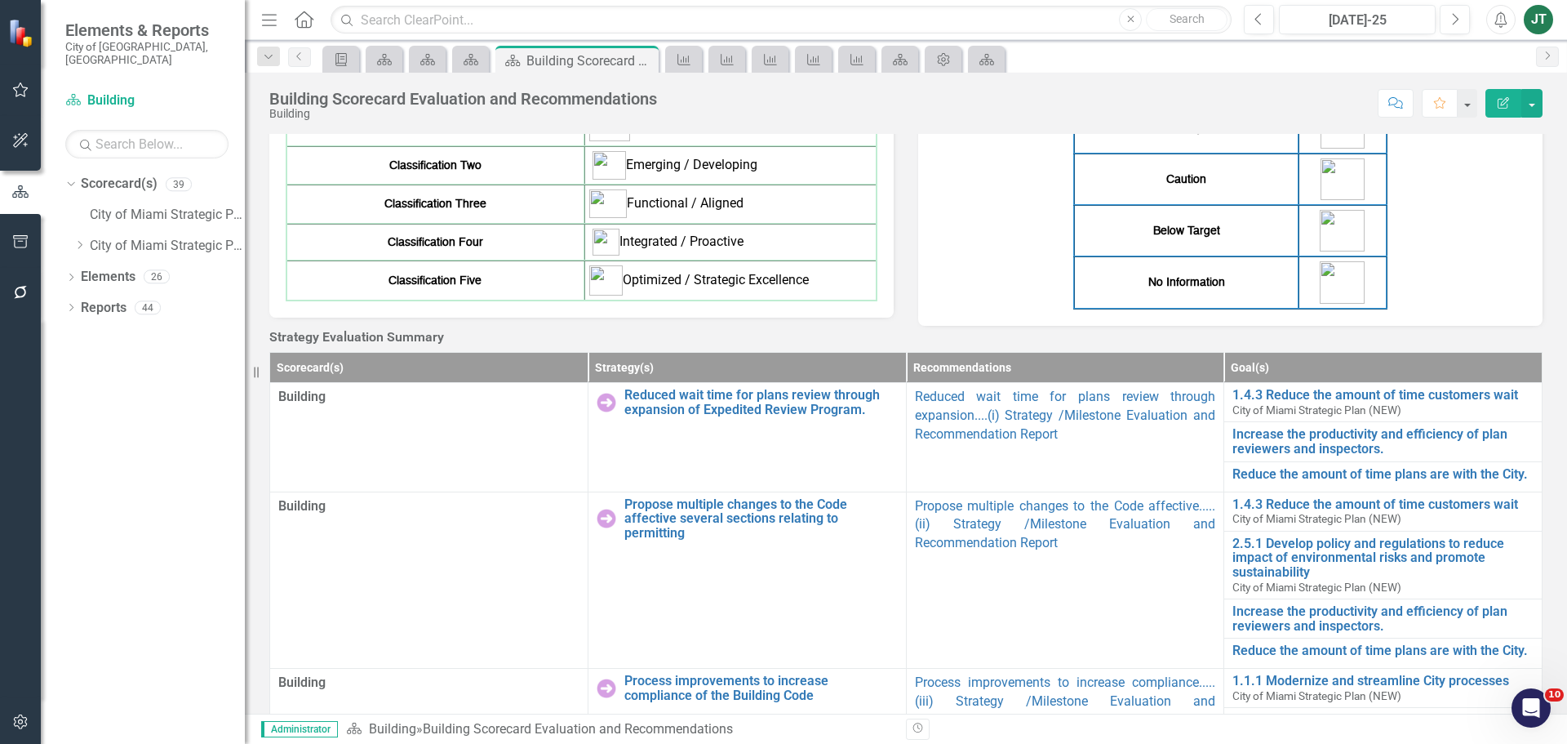
click at [765, 317] on div "Classification One Ineffective / Misaligned Classification Two Emerging / Devel…" at bounding box center [581, 204] width 624 height 228
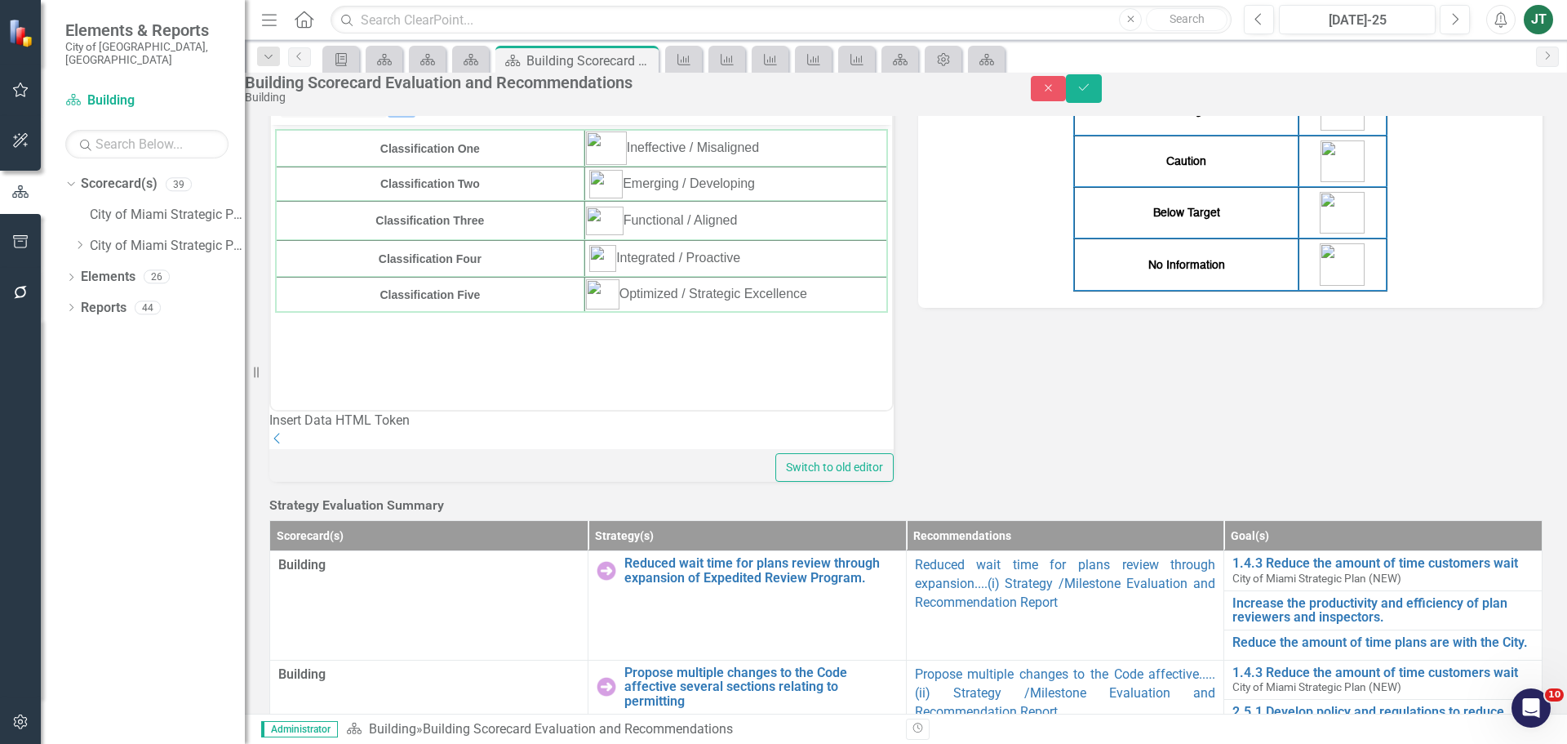
scroll to position [0, 0]
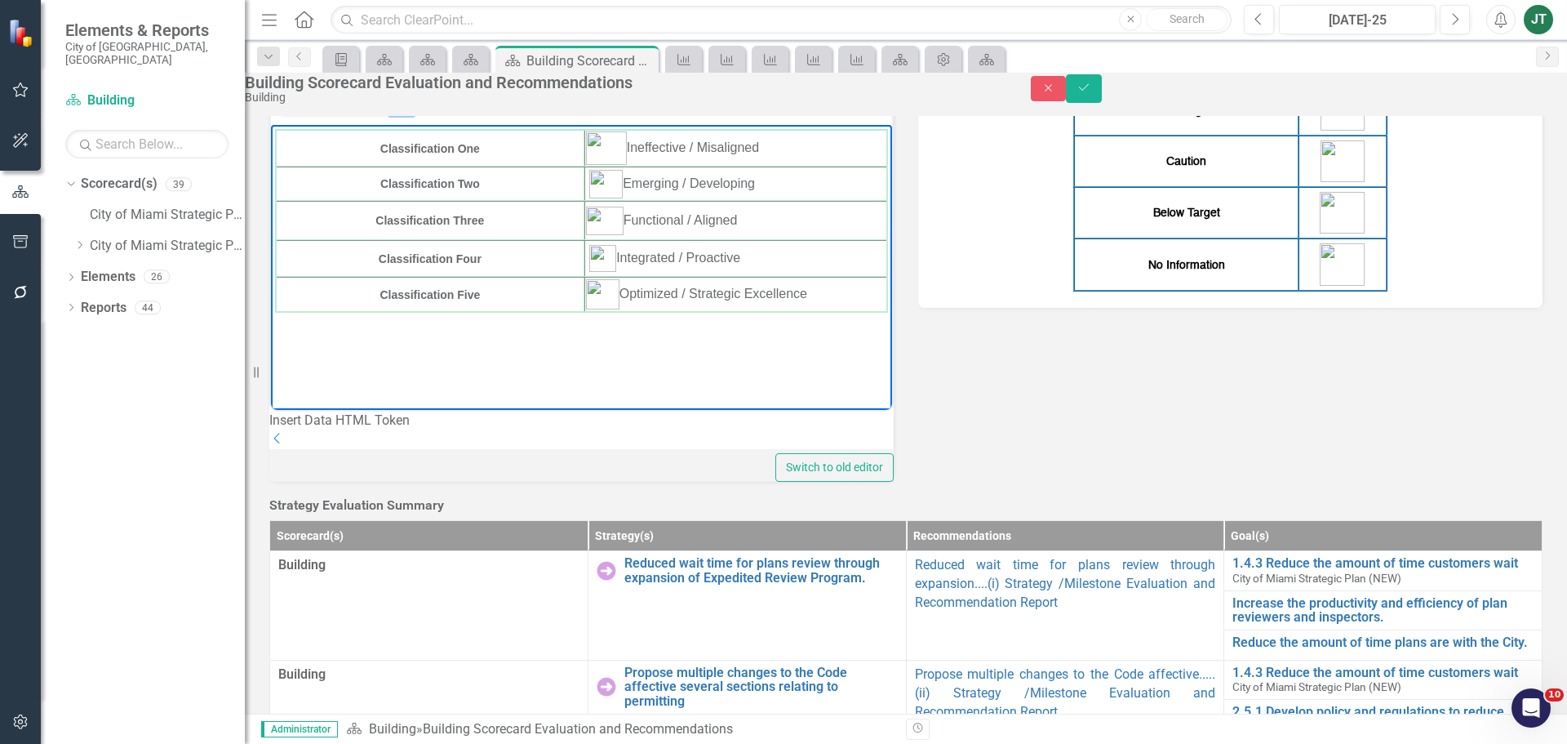
drag, startPoint x: 850, startPoint y: 304, endPoint x: 322, endPoint y: 148, distance: 550.6
click at [322, 148] on body "Classification One Ineffective / Misaligned Classification Two Emerging / Devel…" at bounding box center [581, 247] width 621 height 245
copy colgroup "Rich Text Area. Press ALT-0 for help."
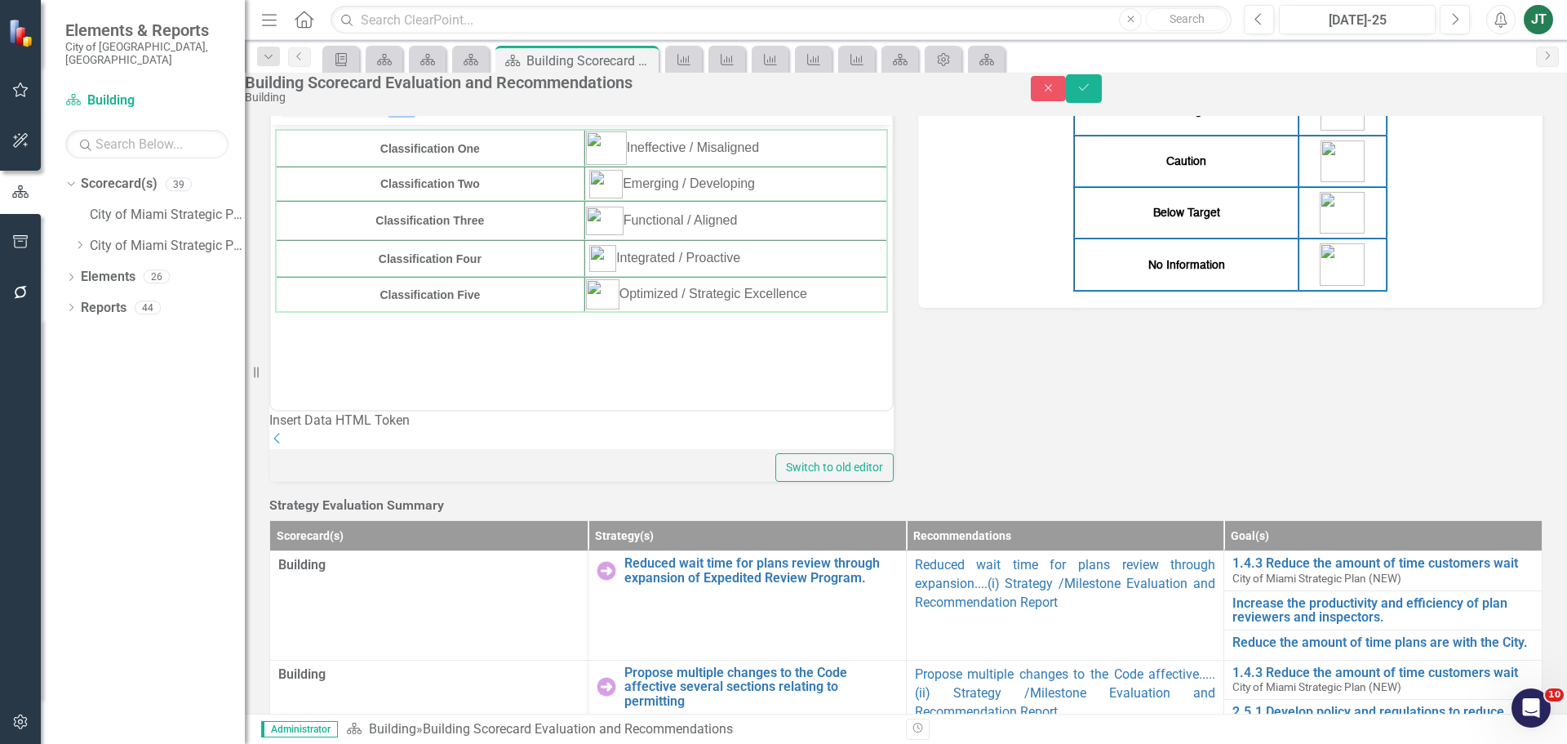
click at [1477, 291] on div "On Target Caution Below Target No Information" at bounding box center [1231, 187] width 592 height 207
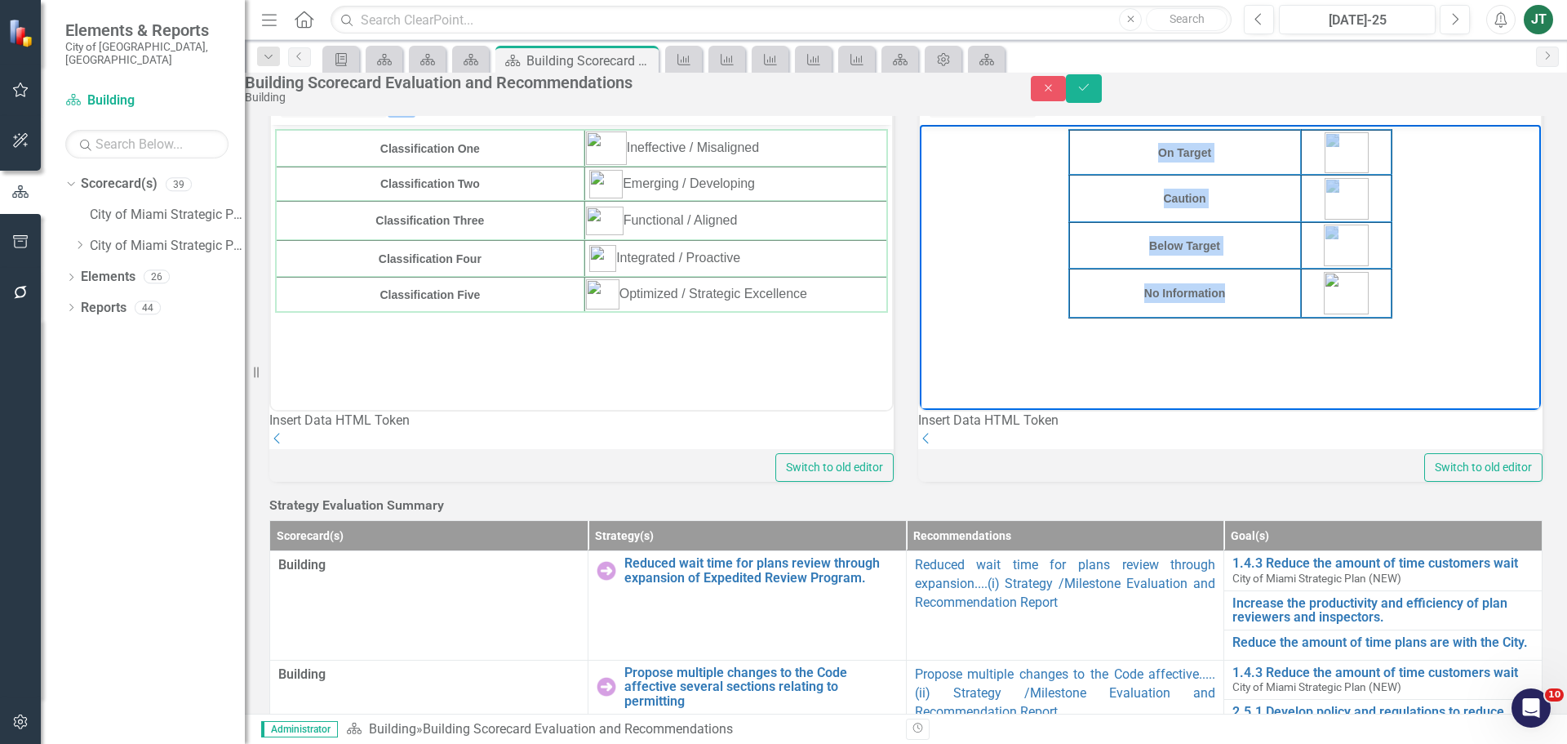
drag, startPoint x: 1378, startPoint y: 304, endPoint x: 1211, endPoint y: 295, distance: 166.7
click at [1211, 295] on body "On Target Caution Below Target No Information" at bounding box center [1230, 247] width 621 height 245
click at [1390, 304] on body "On Target Caution Below Target No Information" at bounding box center [1230, 247] width 621 height 245
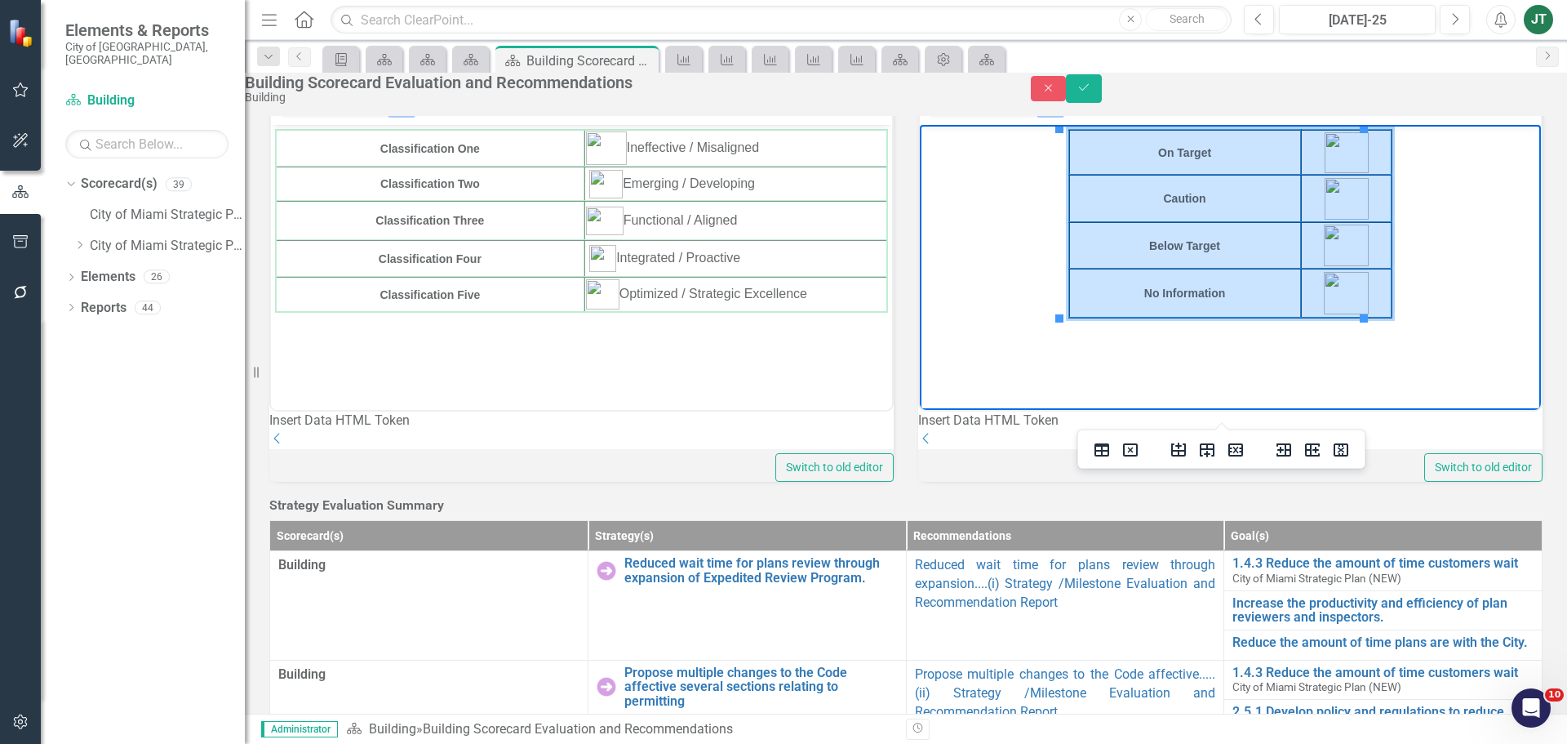
drag, startPoint x: 1354, startPoint y: 305, endPoint x: 1073, endPoint y: 138, distance: 326.8
click at [1073, 138] on tbody "On Target Caution Below Target No Information" at bounding box center [1230, 224] width 323 height 188
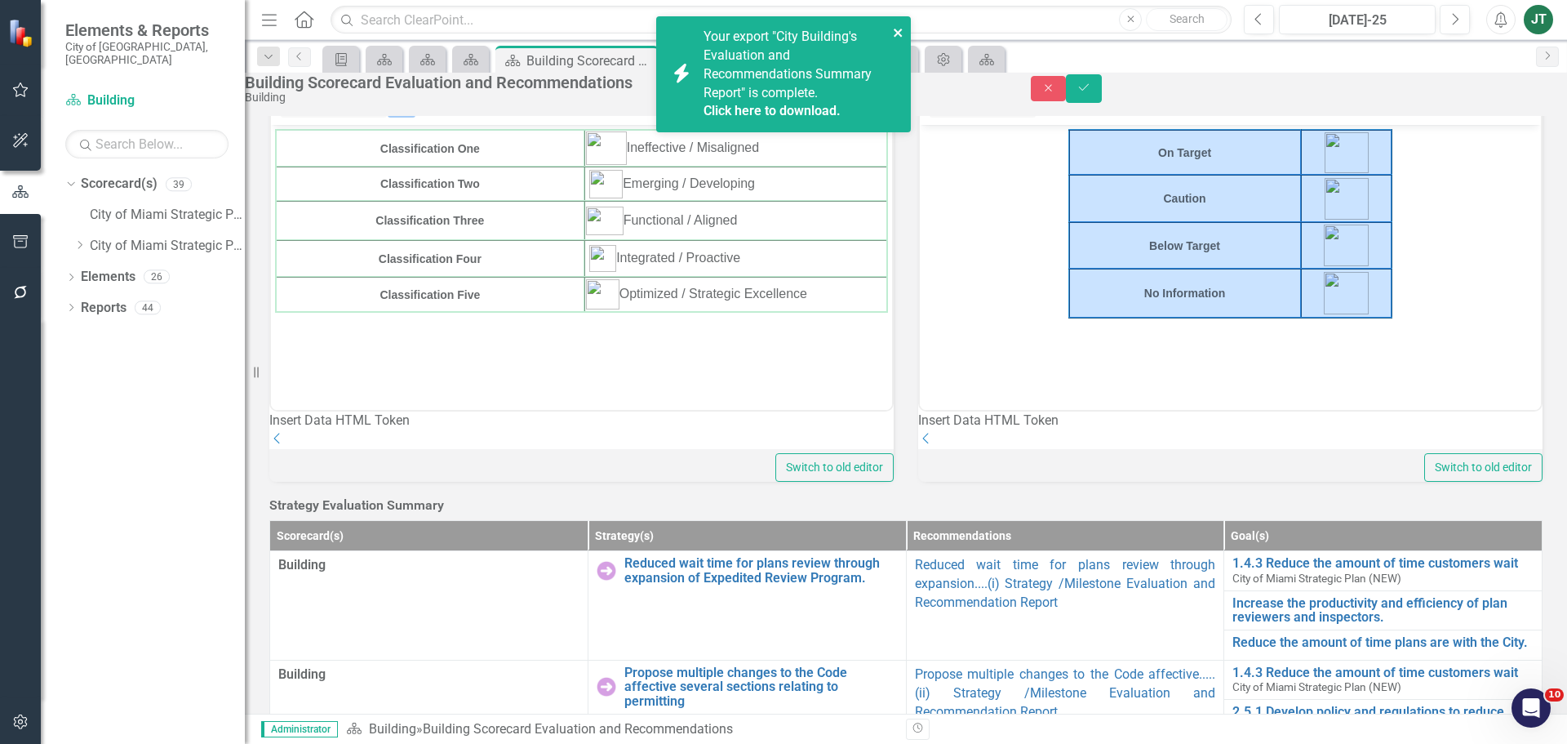
click at [898, 32] on icon "close" at bounding box center [898, 33] width 8 height 8
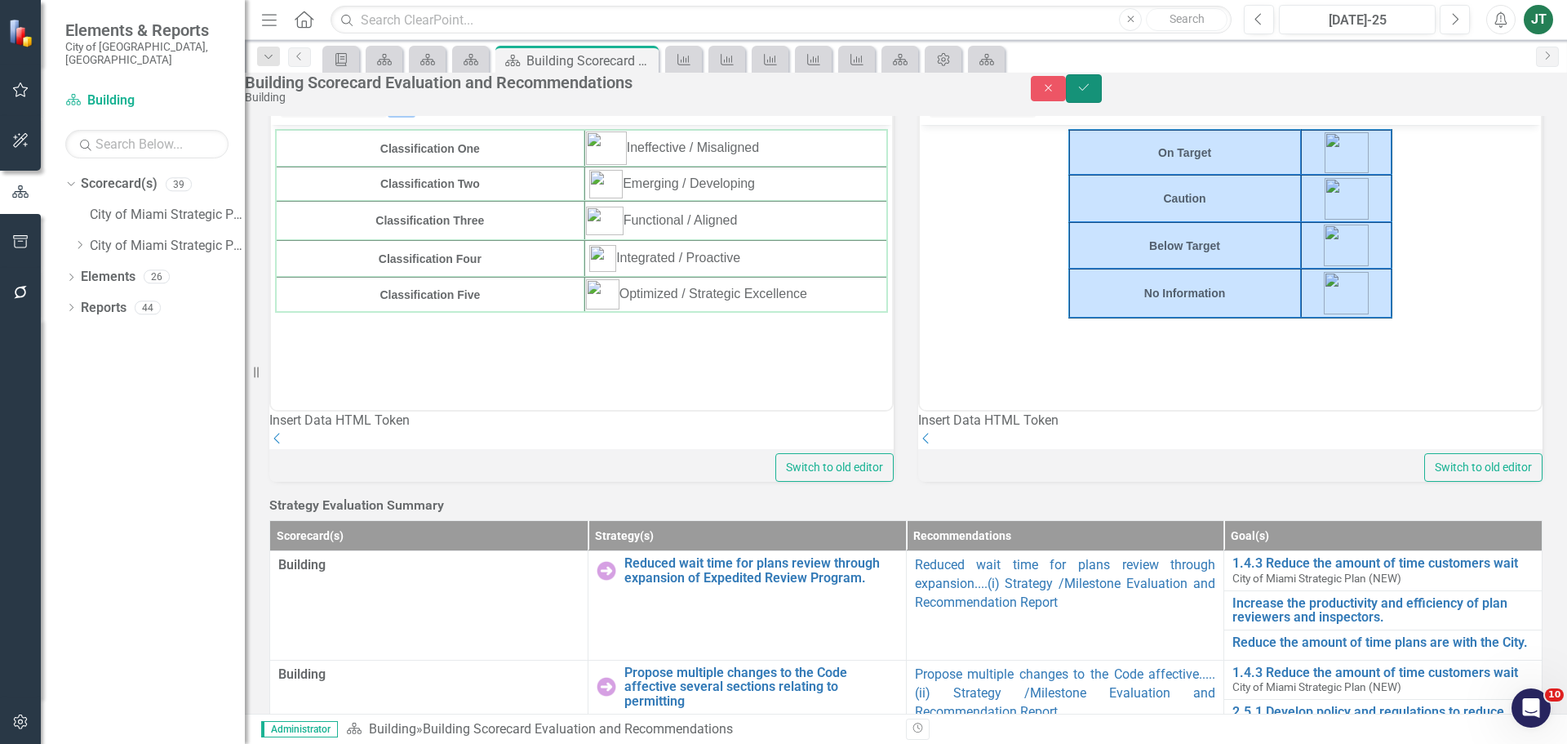
click at [1091, 93] on icon "Save" at bounding box center [1084, 87] width 15 height 11
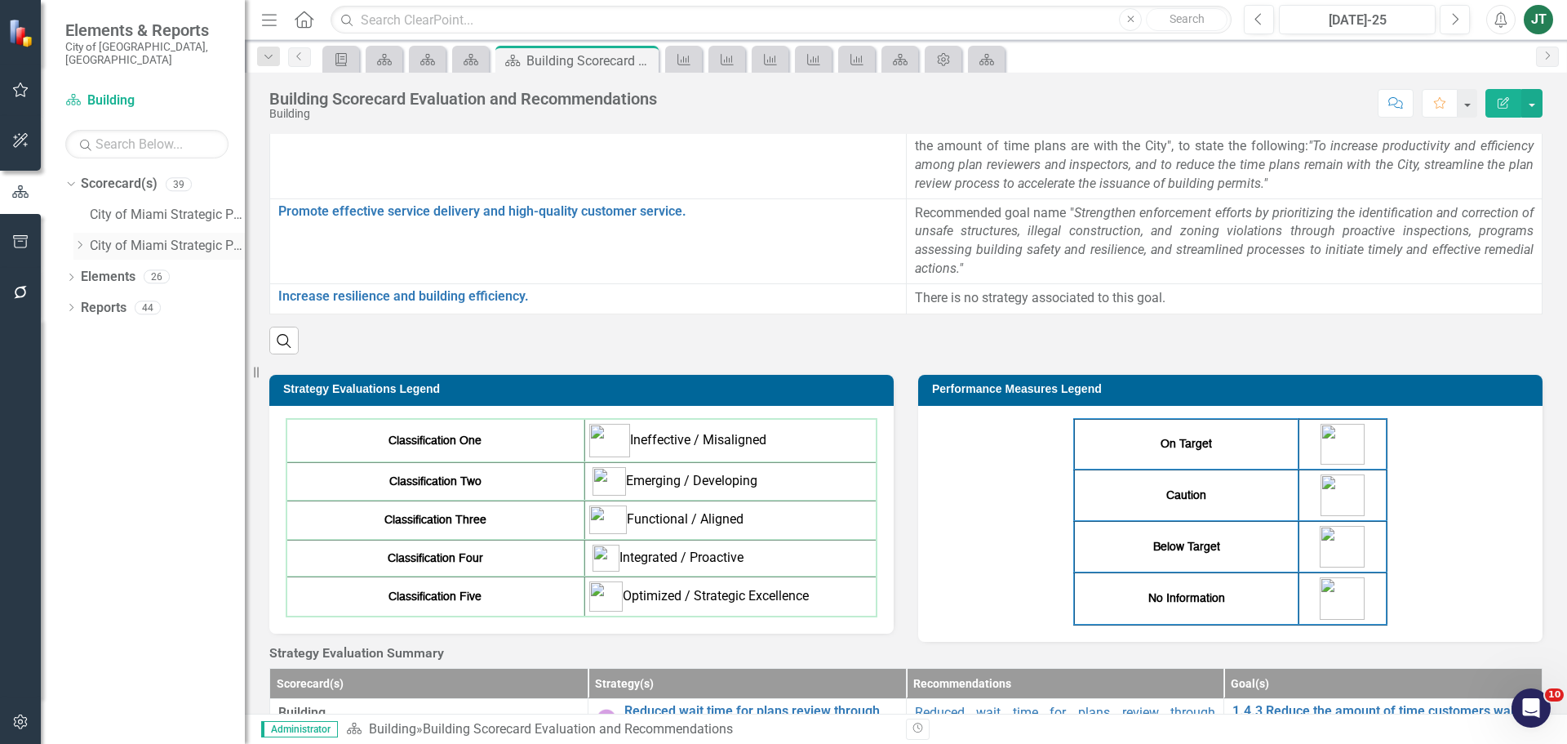
scroll to position [82, 0]
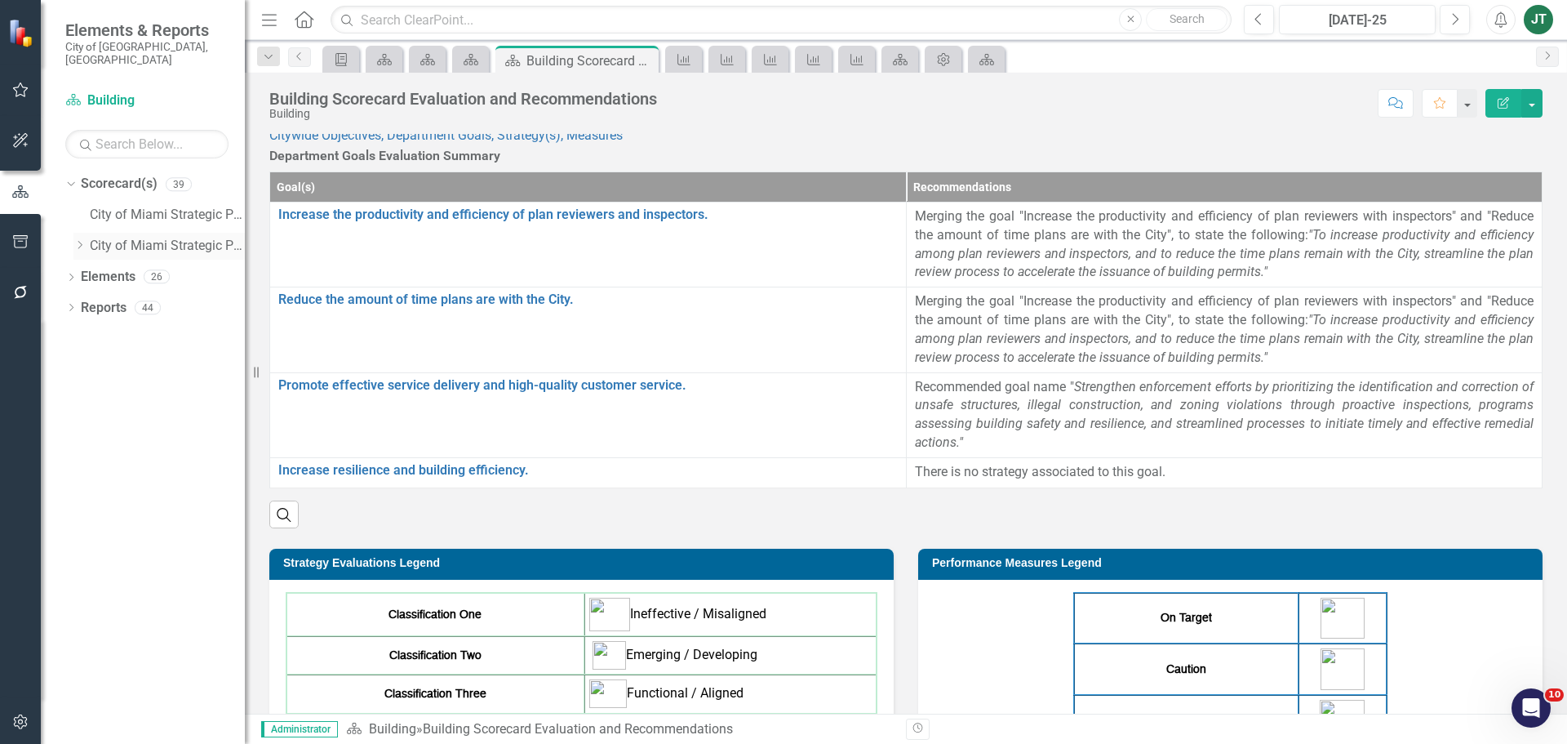
click at [81, 240] on icon "Dropdown" at bounding box center [79, 245] width 12 height 10
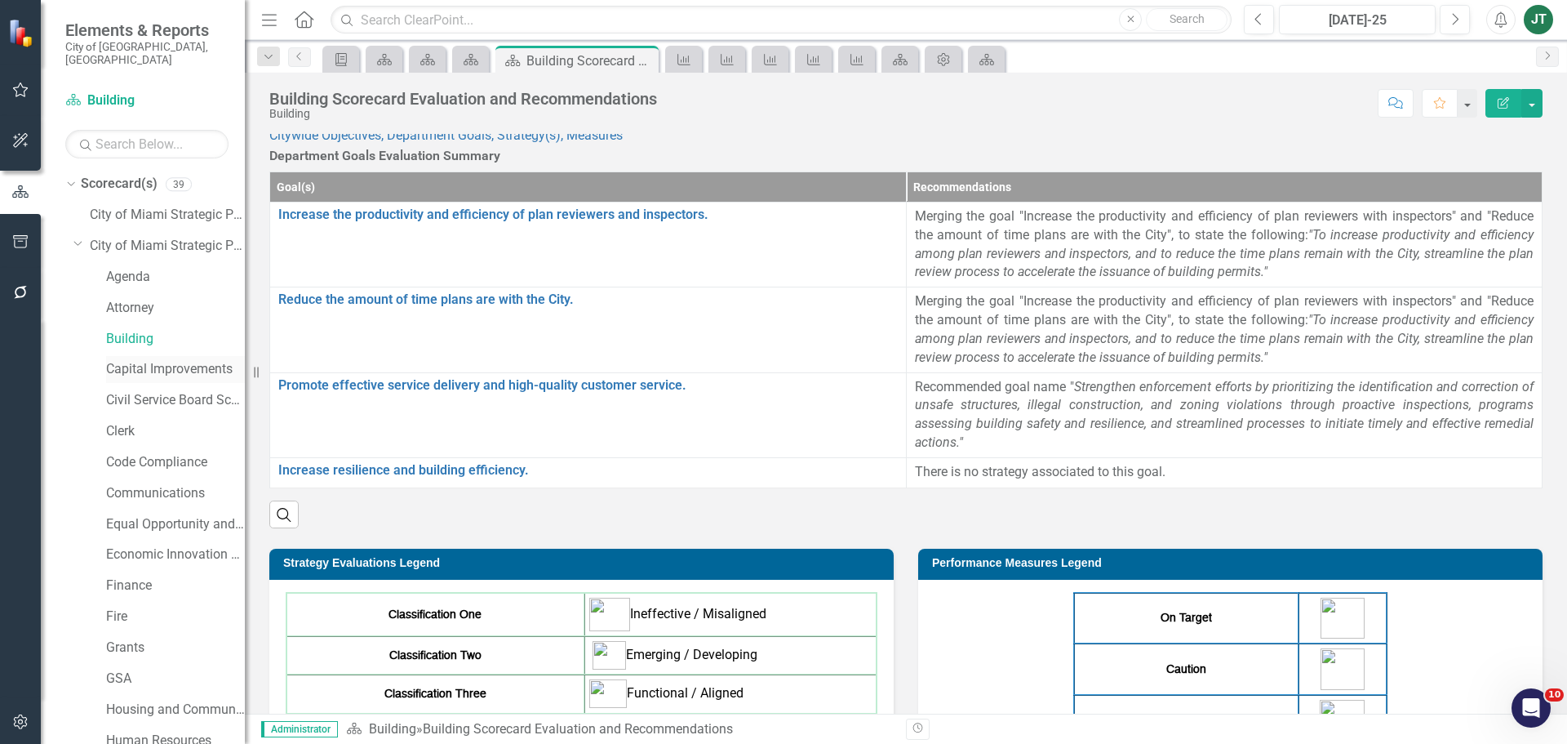
click at [131, 361] on link "Capital Improvements" at bounding box center [175, 369] width 139 height 19
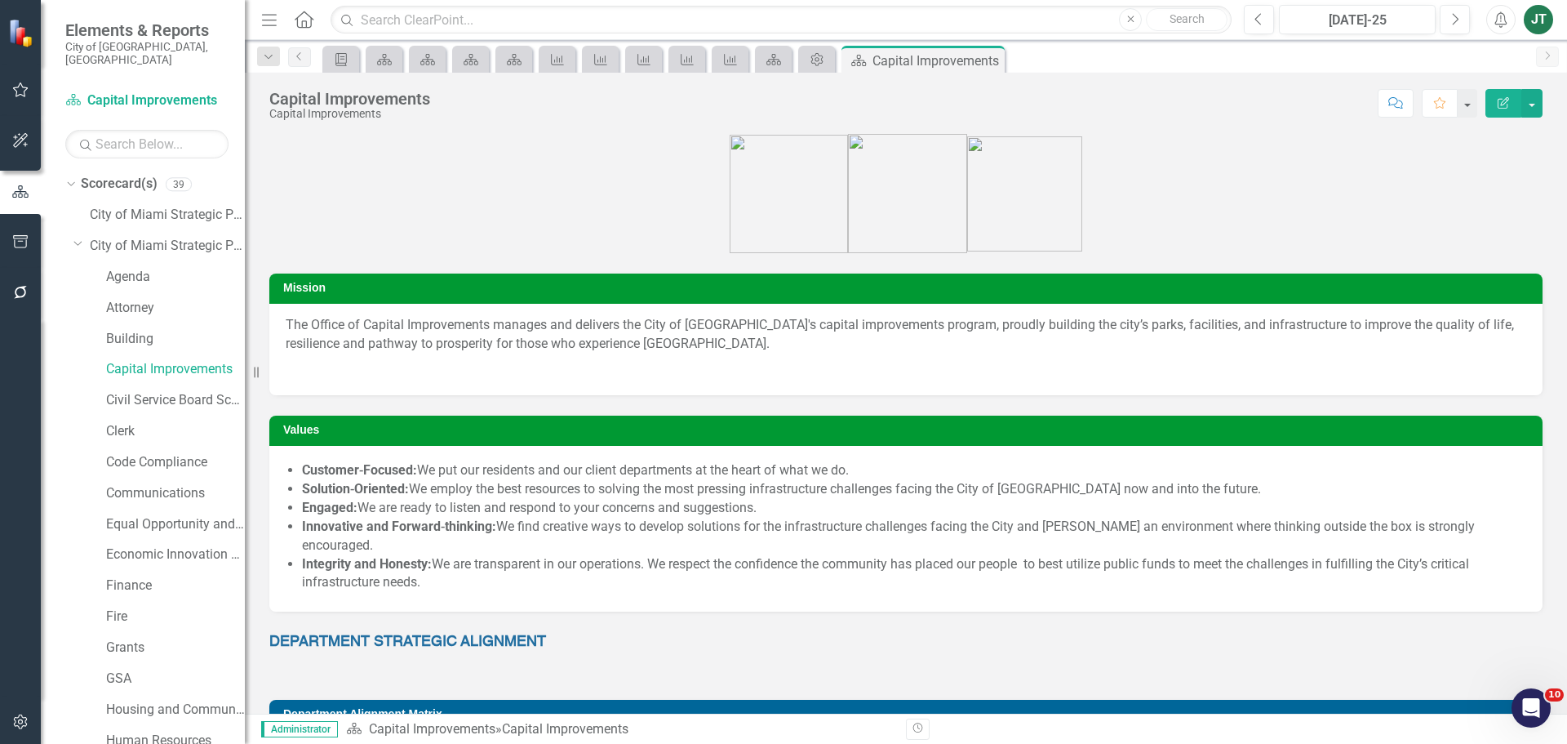
drag, startPoint x: 81, startPoint y: 229, endPoint x: 87, endPoint y: 248, distance: 20.4
click at [80, 237] on icon "Dropdown" at bounding box center [78, 243] width 10 height 12
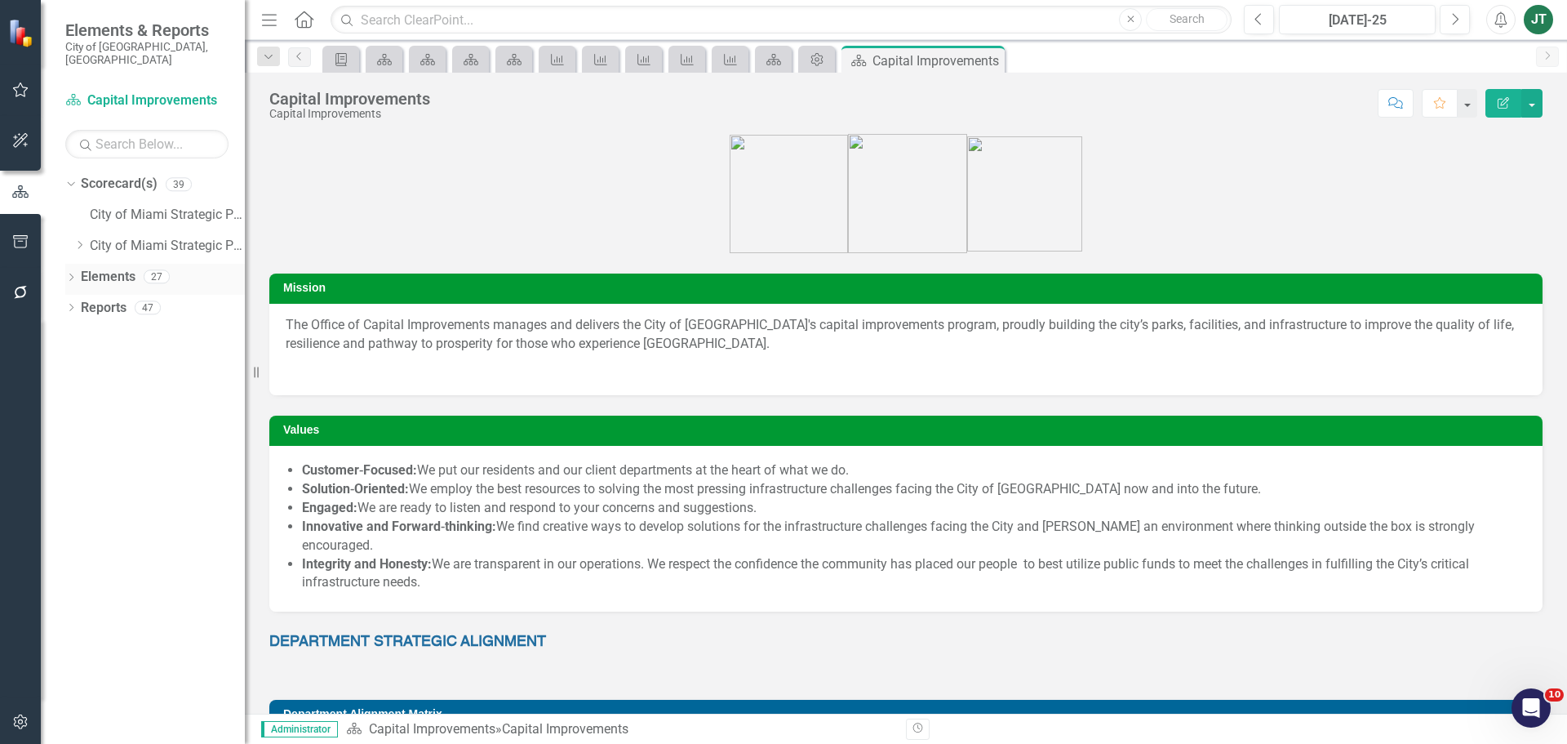
click at [97, 268] on link "Elements" at bounding box center [108, 277] width 55 height 19
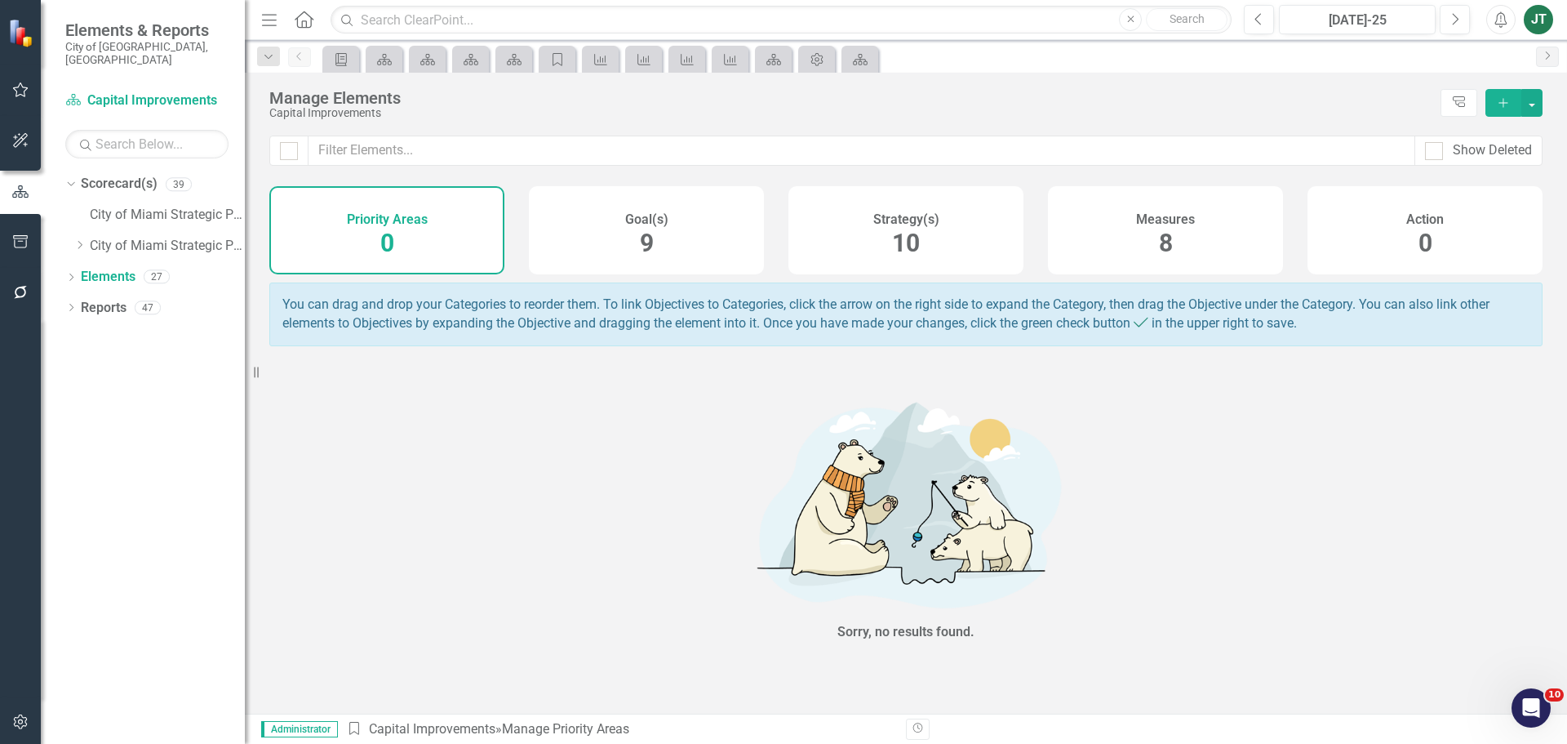
click at [925, 227] on div "Strategy(s) 10" at bounding box center [905, 230] width 235 height 88
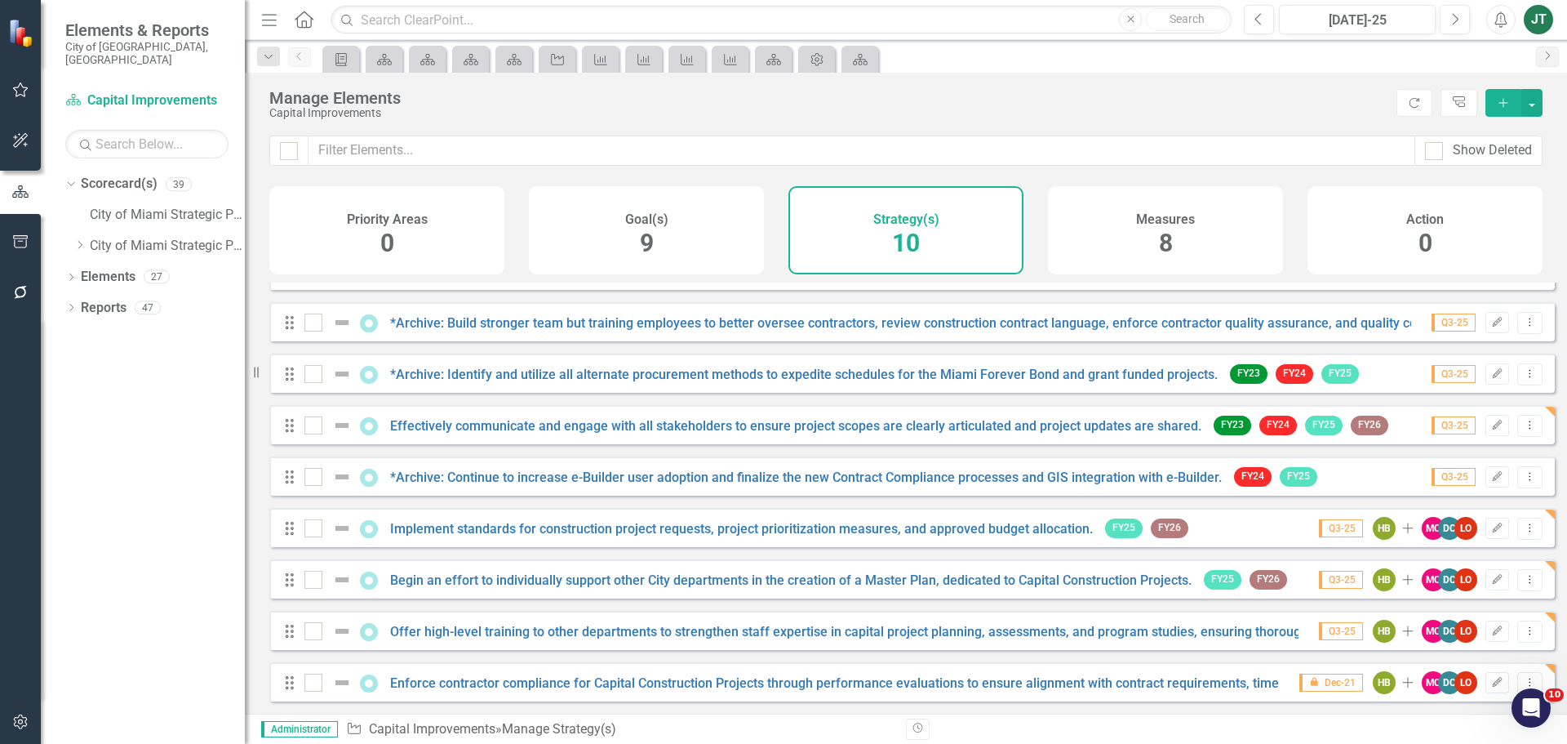
scroll to position [95, 0]
click at [26, 240] on icon "button" at bounding box center [20, 241] width 17 height 13
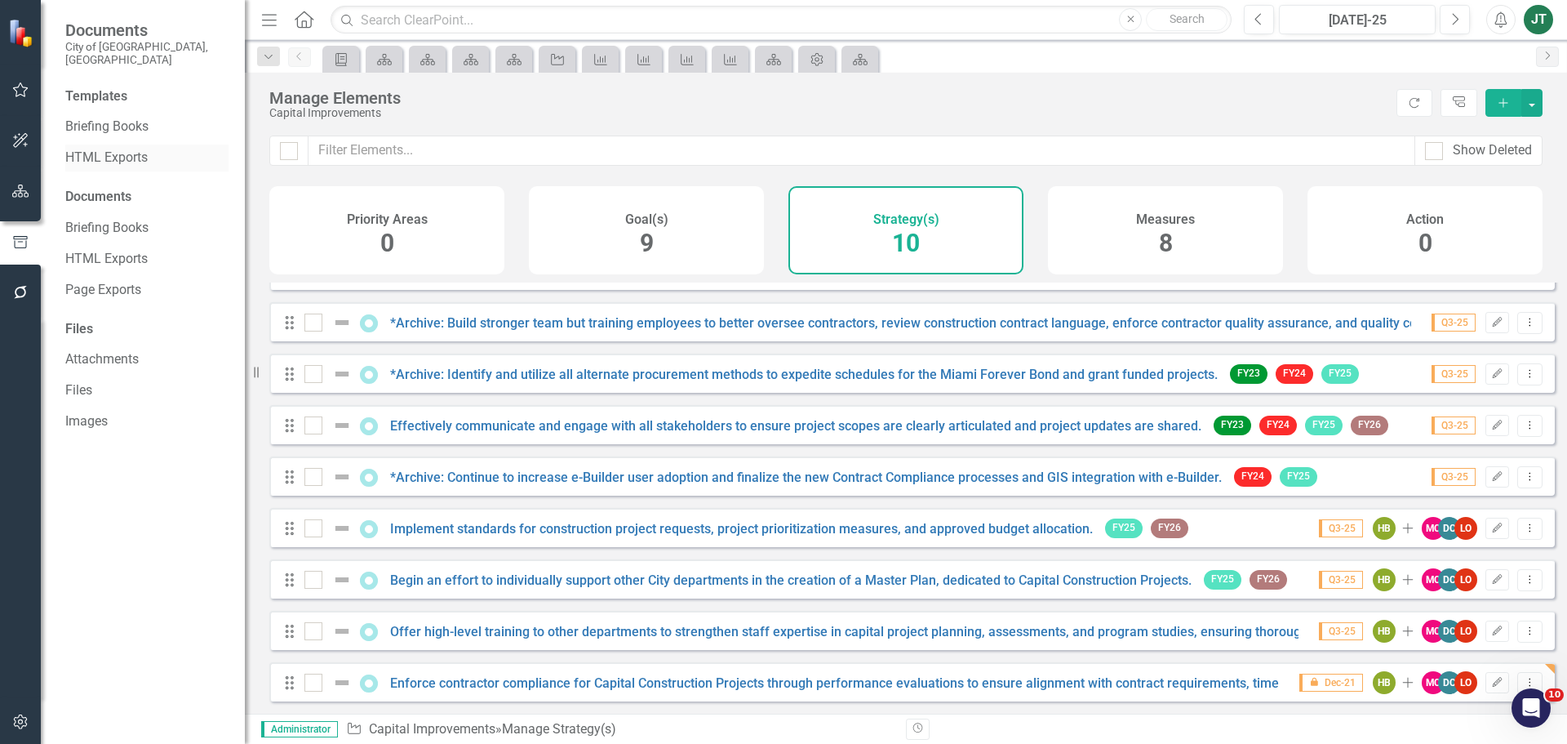
click at [100, 149] on link "HTML Exports" at bounding box center [146, 158] width 163 height 19
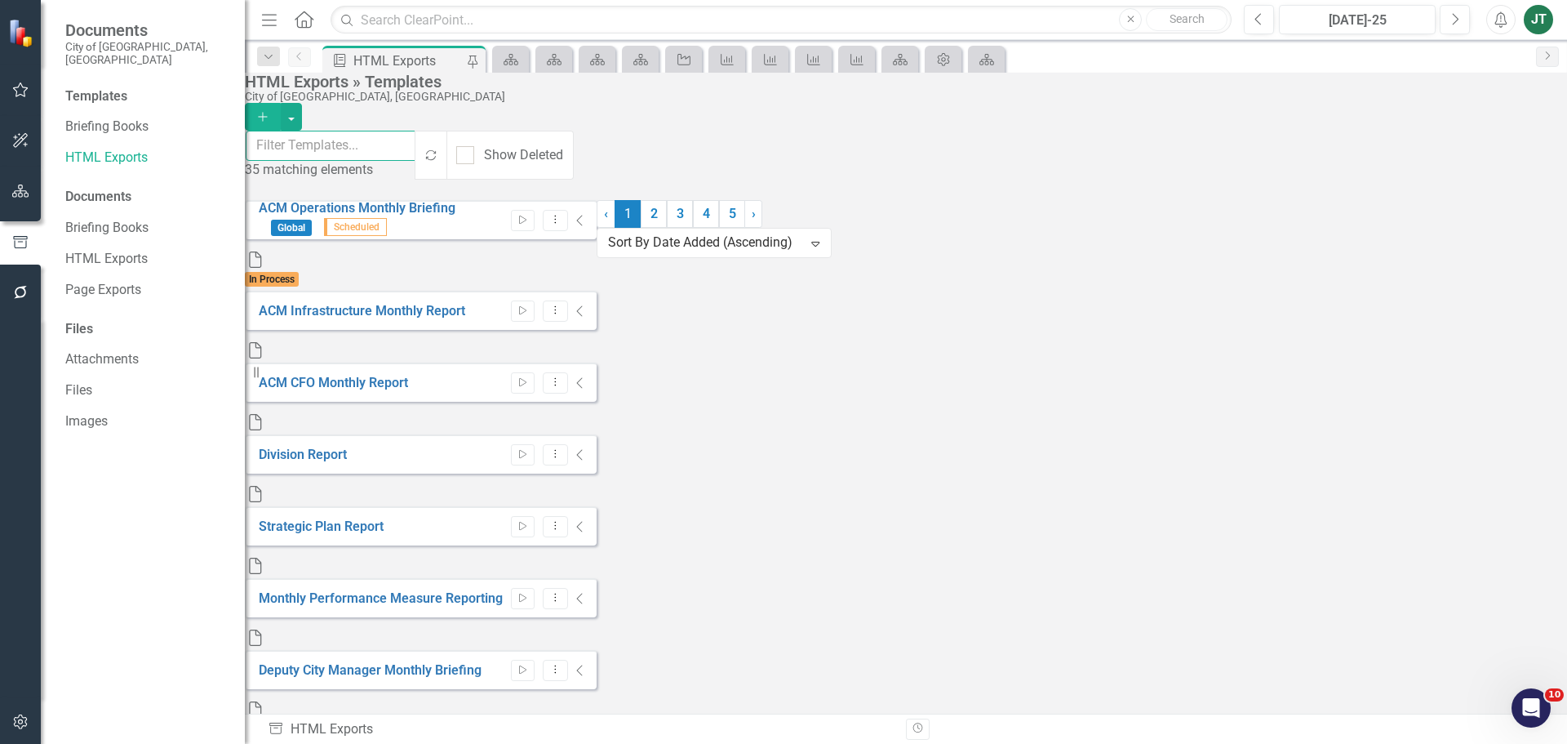
click at [387, 138] on input "text" at bounding box center [331, 146] width 171 height 30
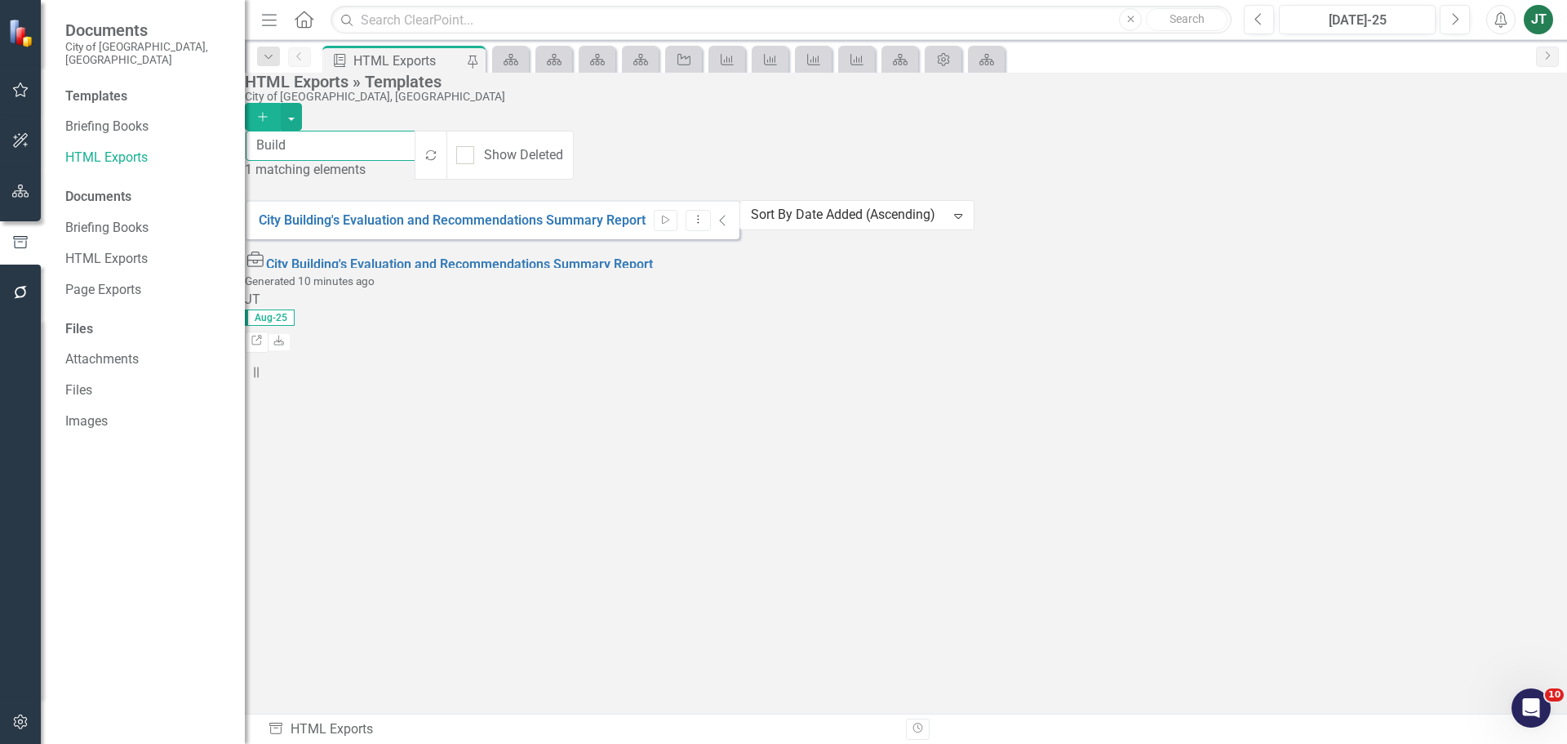
type input "Build"
click at [727, 214] on icon "Collapse" at bounding box center [723, 220] width 8 height 13
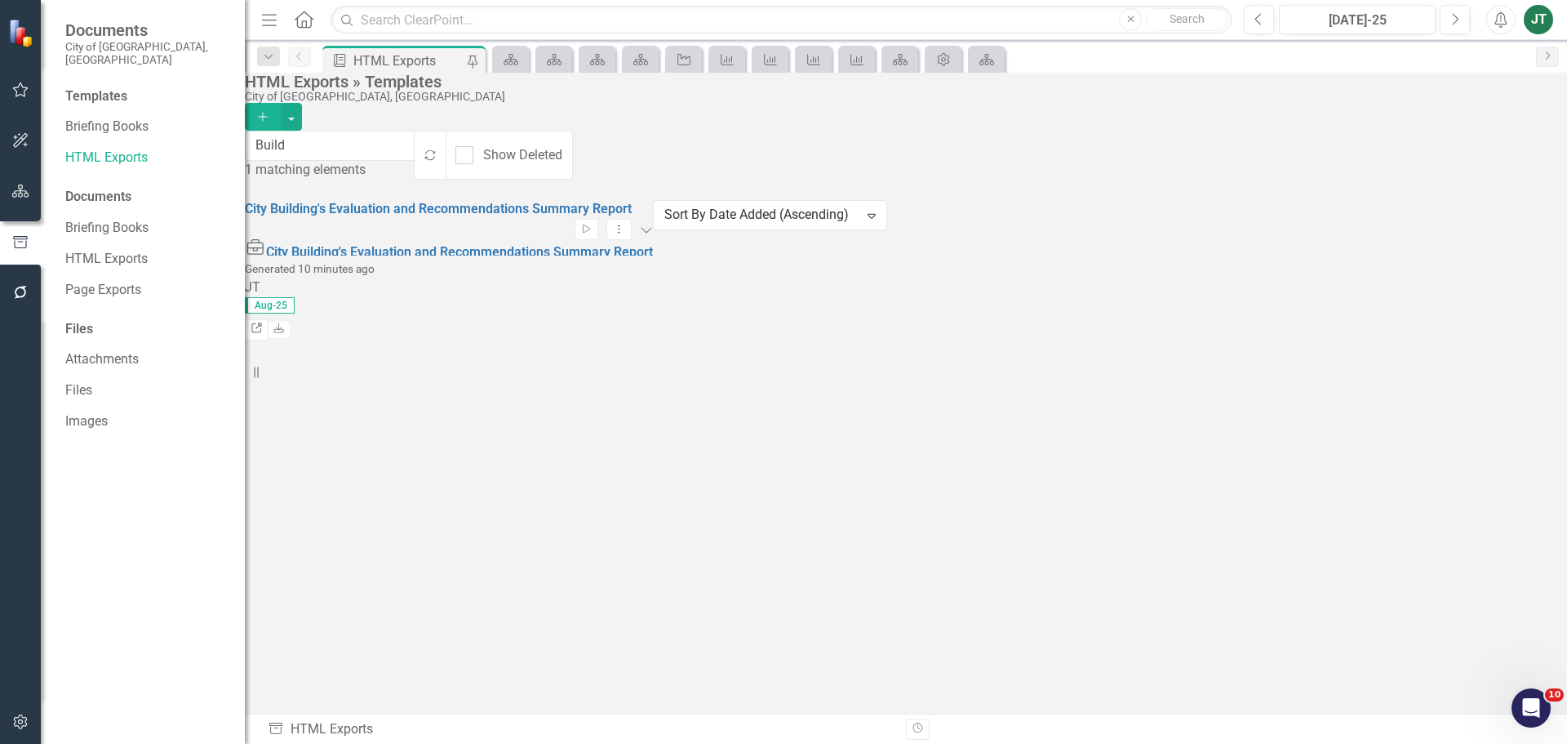
click at [263, 324] on icon "Link" at bounding box center [257, 329] width 12 height 10
click at [12, 190] on icon "button" at bounding box center [20, 190] width 17 height 13
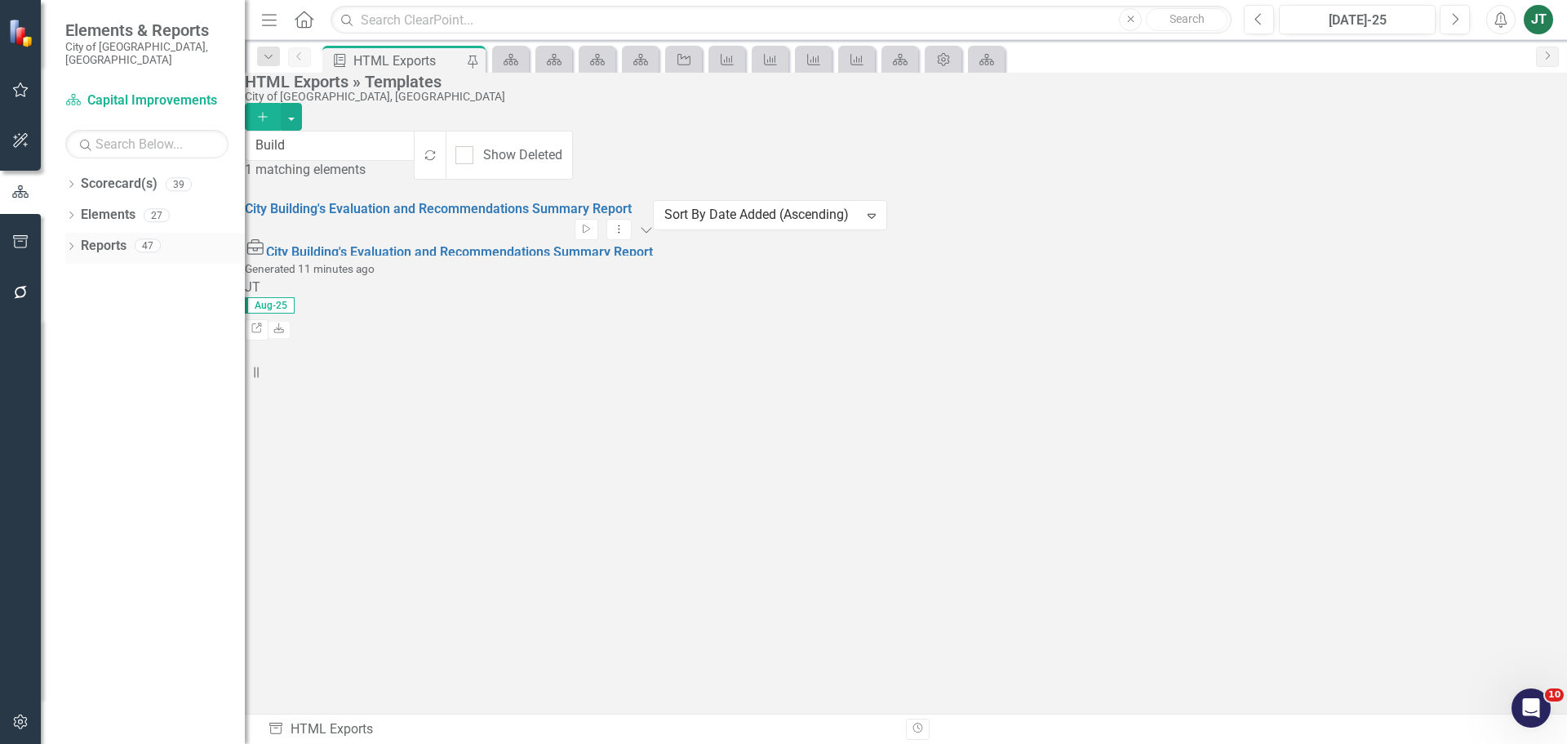
click at [70, 243] on icon "Dropdown" at bounding box center [70, 247] width 11 height 9
click at [66, 181] on icon "Dropdown" at bounding box center [70, 185] width 11 height 9
click at [78, 240] on icon "Dropdown" at bounding box center [79, 245] width 12 height 10
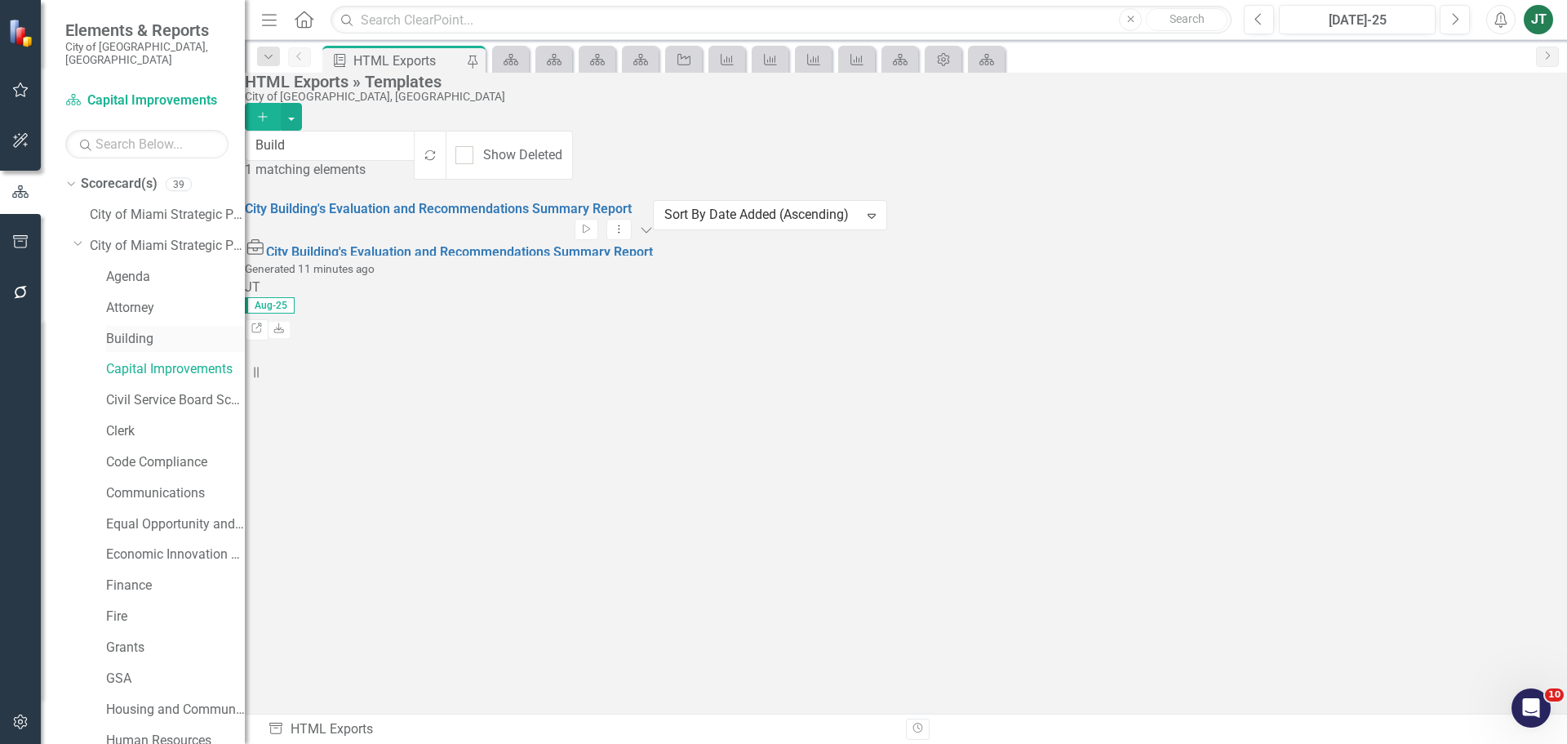
click at [123, 326] on div "Building" at bounding box center [175, 339] width 139 height 27
click at [125, 330] on link "Building" at bounding box center [175, 339] width 139 height 19
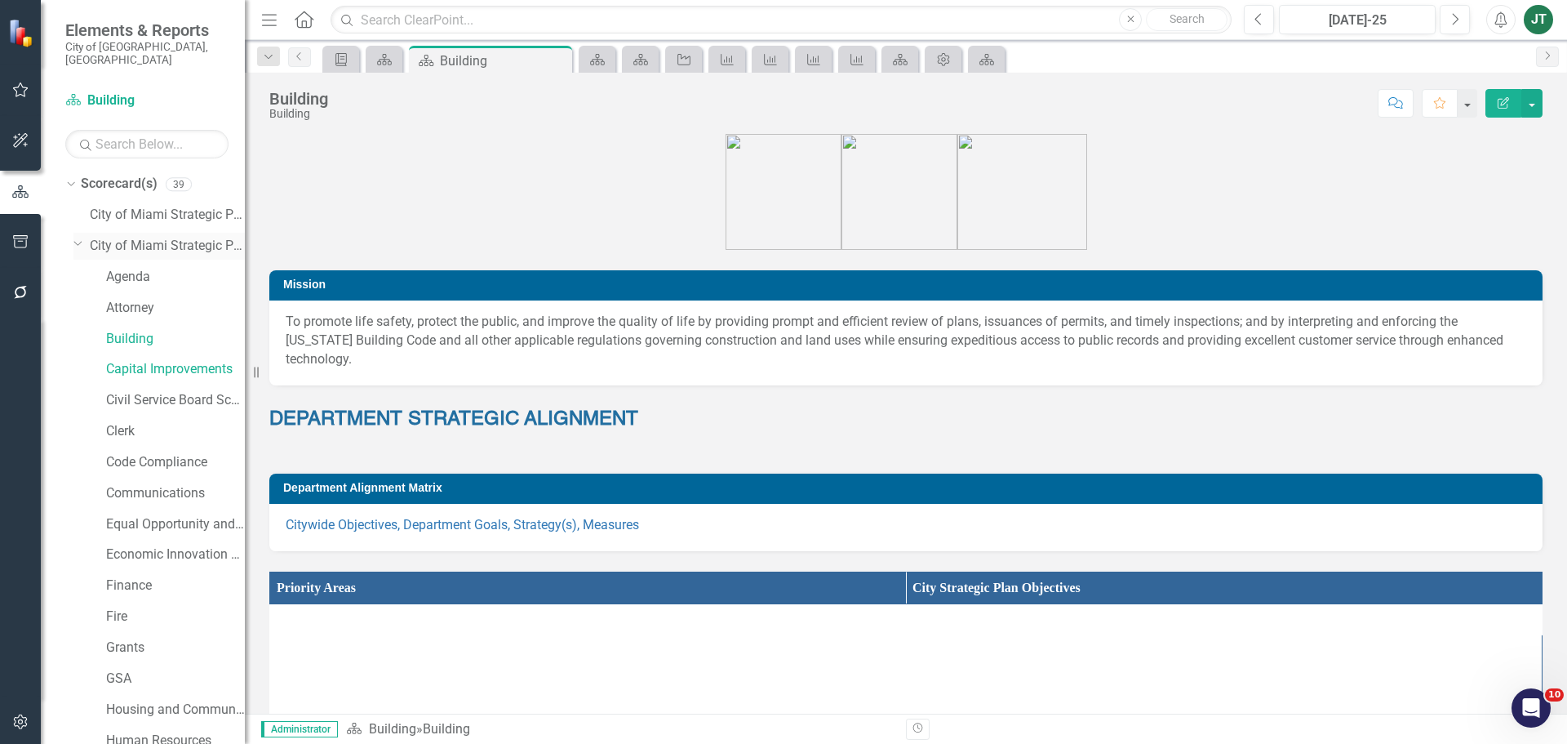
click at [74, 237] on icon "Dropdown" at bounding box center [78, 243] width 10 height 12
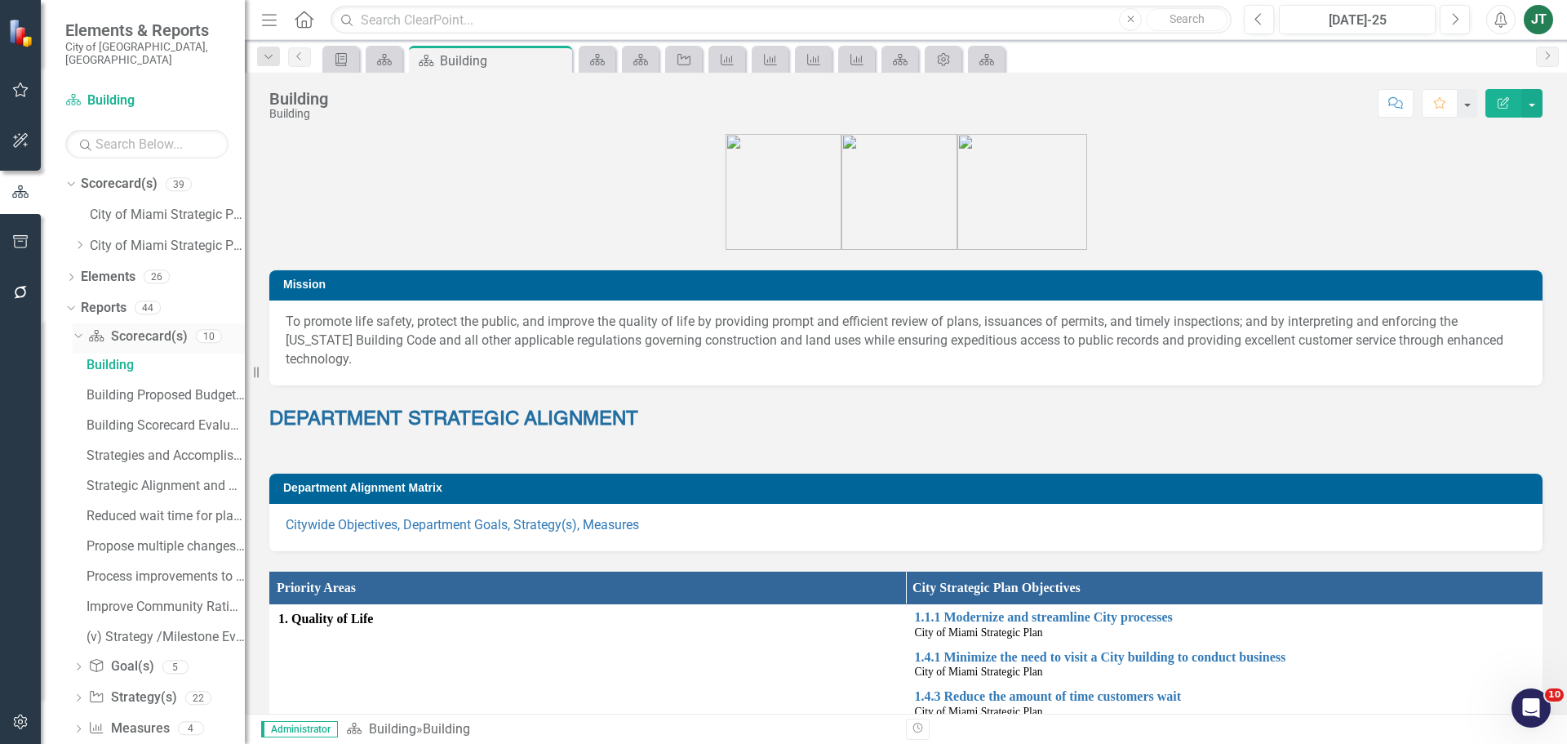
click at [76, 330] on icon "Dropdown" at bounding box center [76, 335] width 9 height 11
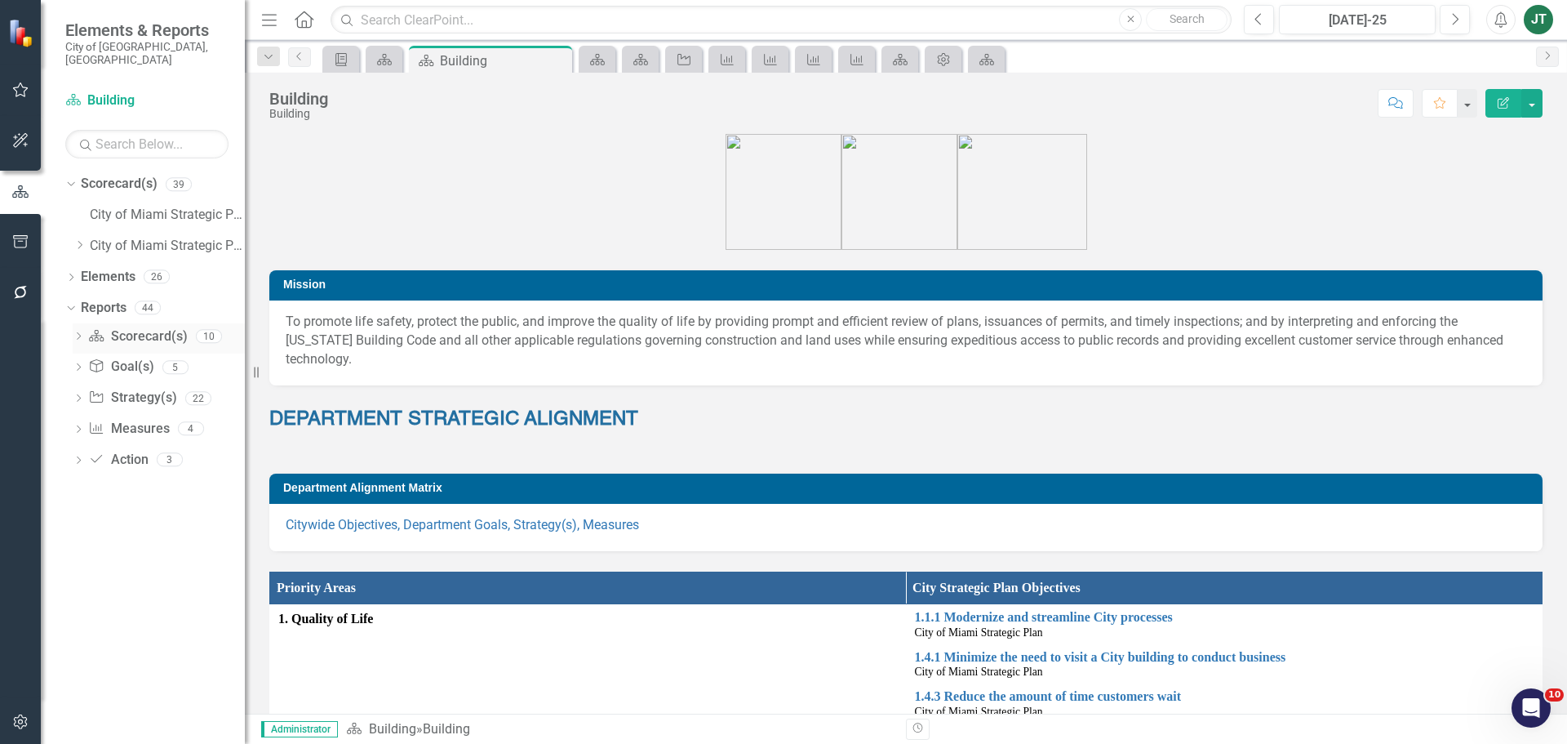
click at [79, 333] on icon "Dropdown" at bounding box center [78, 337] width 11 height 9
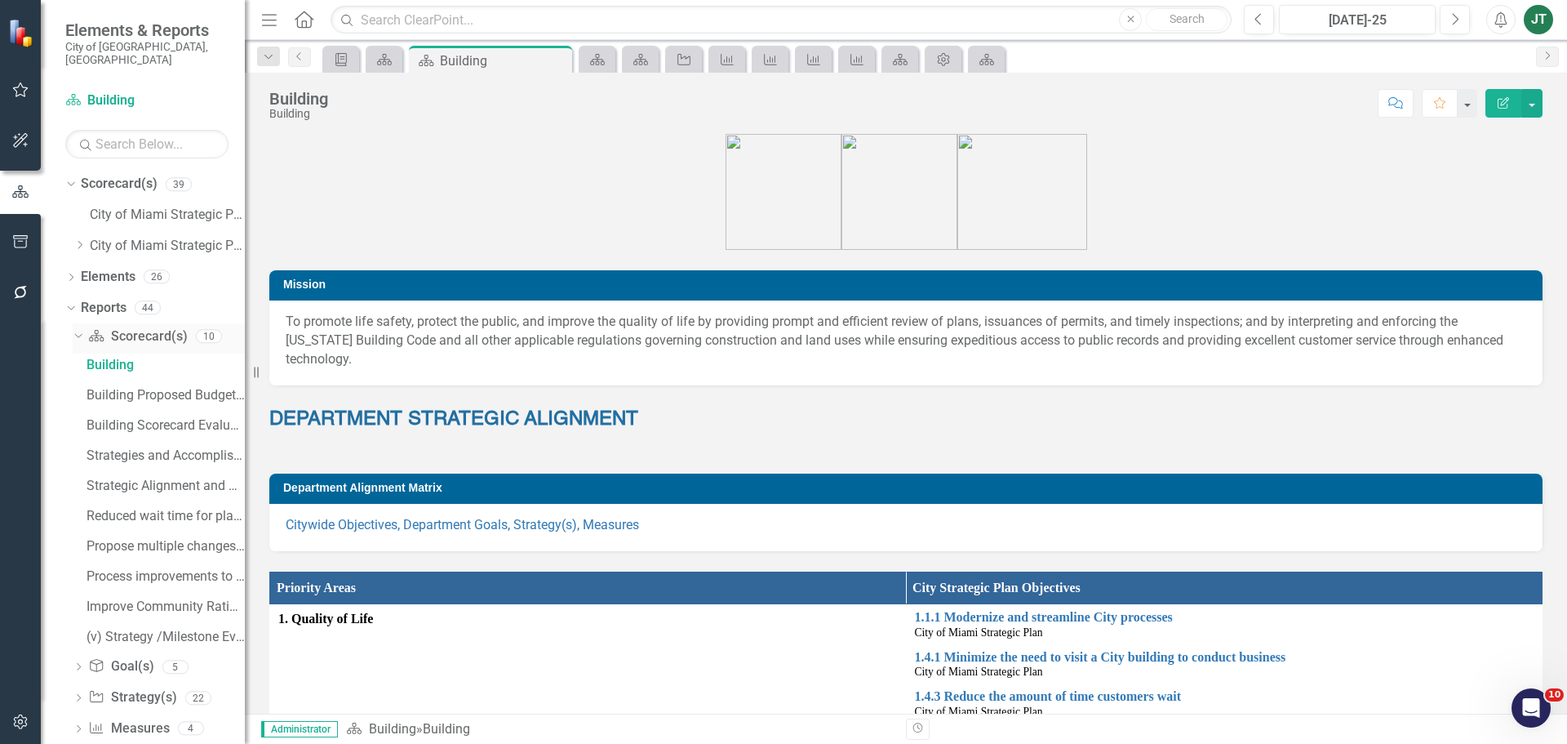
click at [78, 330] on icon "Dropdown" at bounding box center [76, 335] width 9 height 11
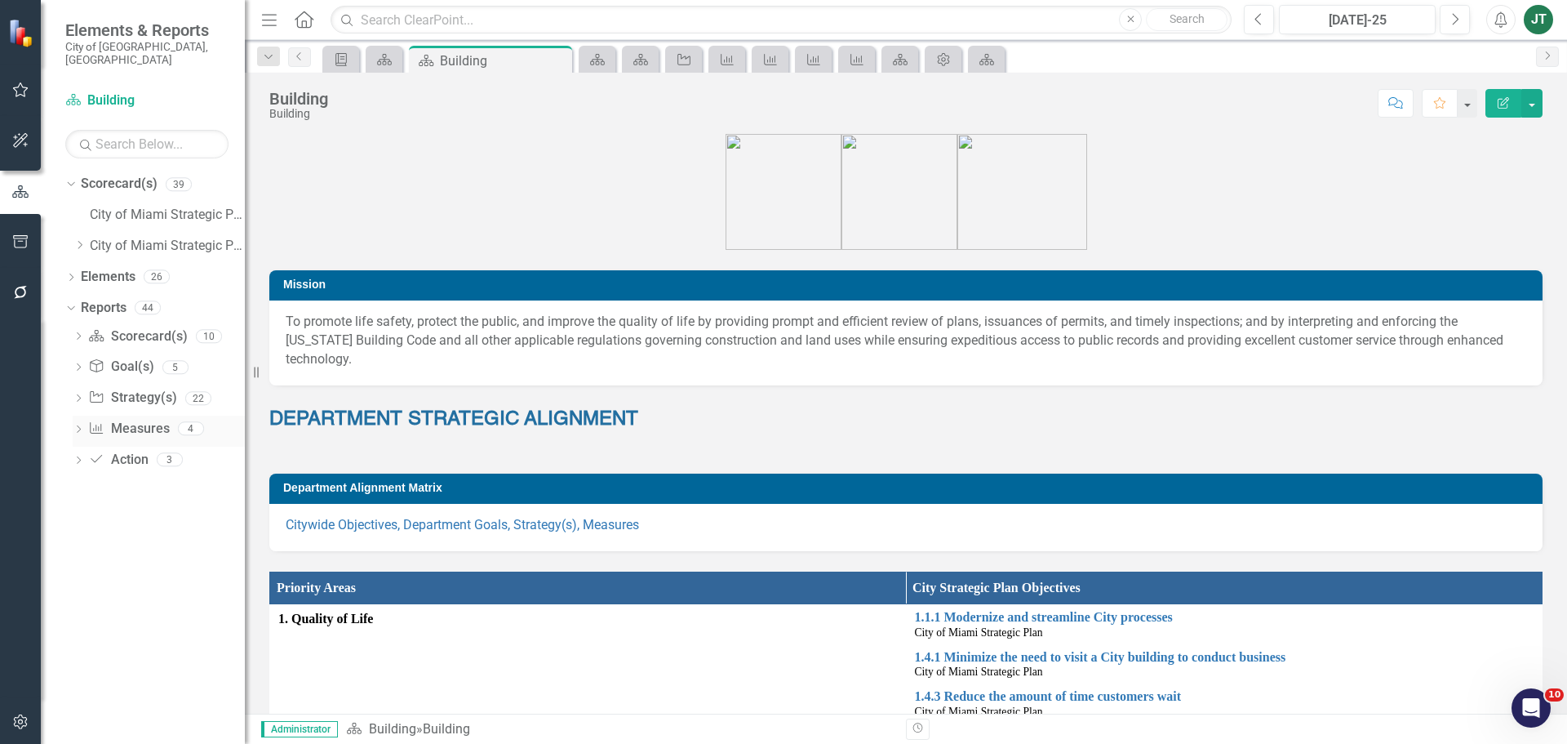
click at [128, 420] on link "Measure Measures" at bounding box center [128, 429] width 81 height 19
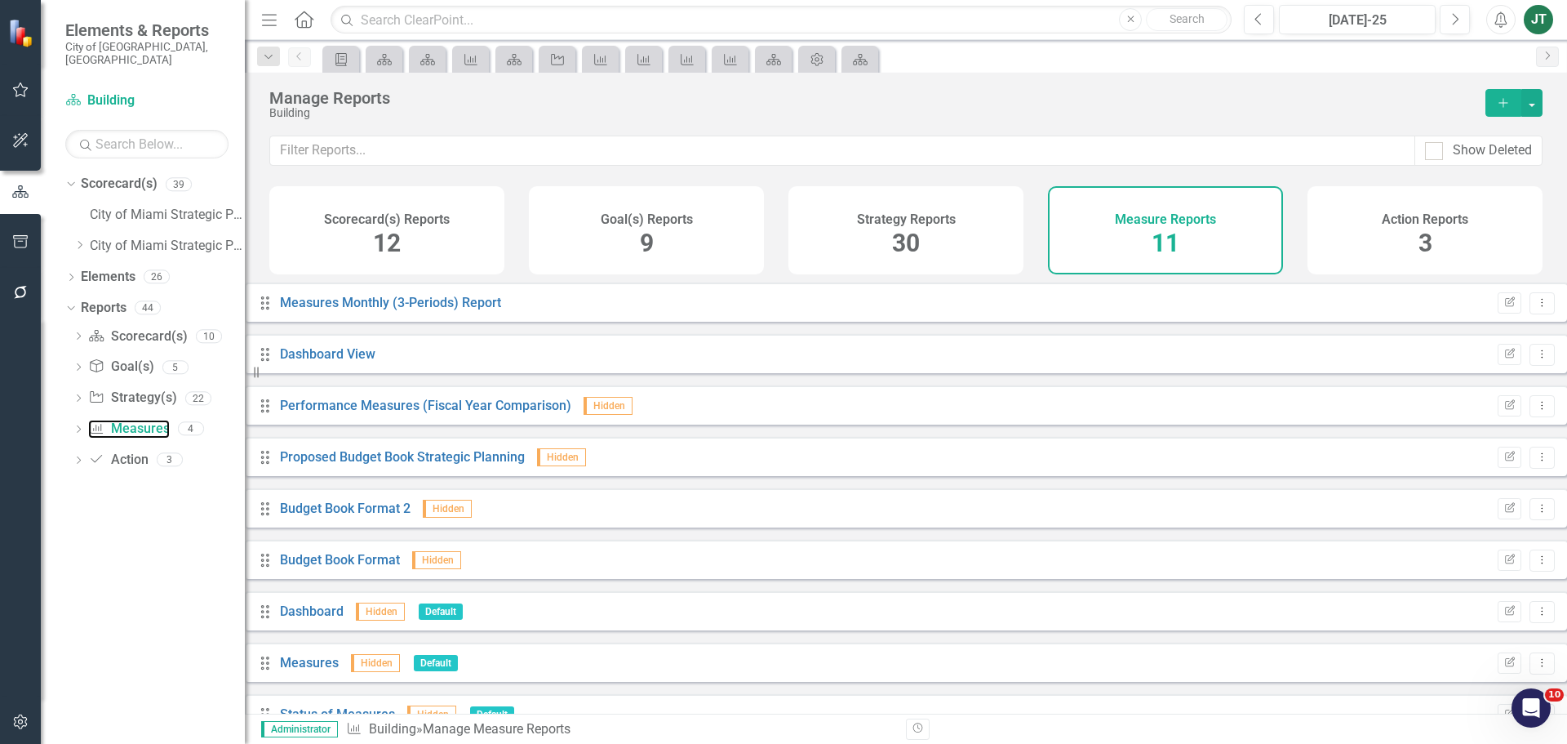
scroll to position [147, 0]
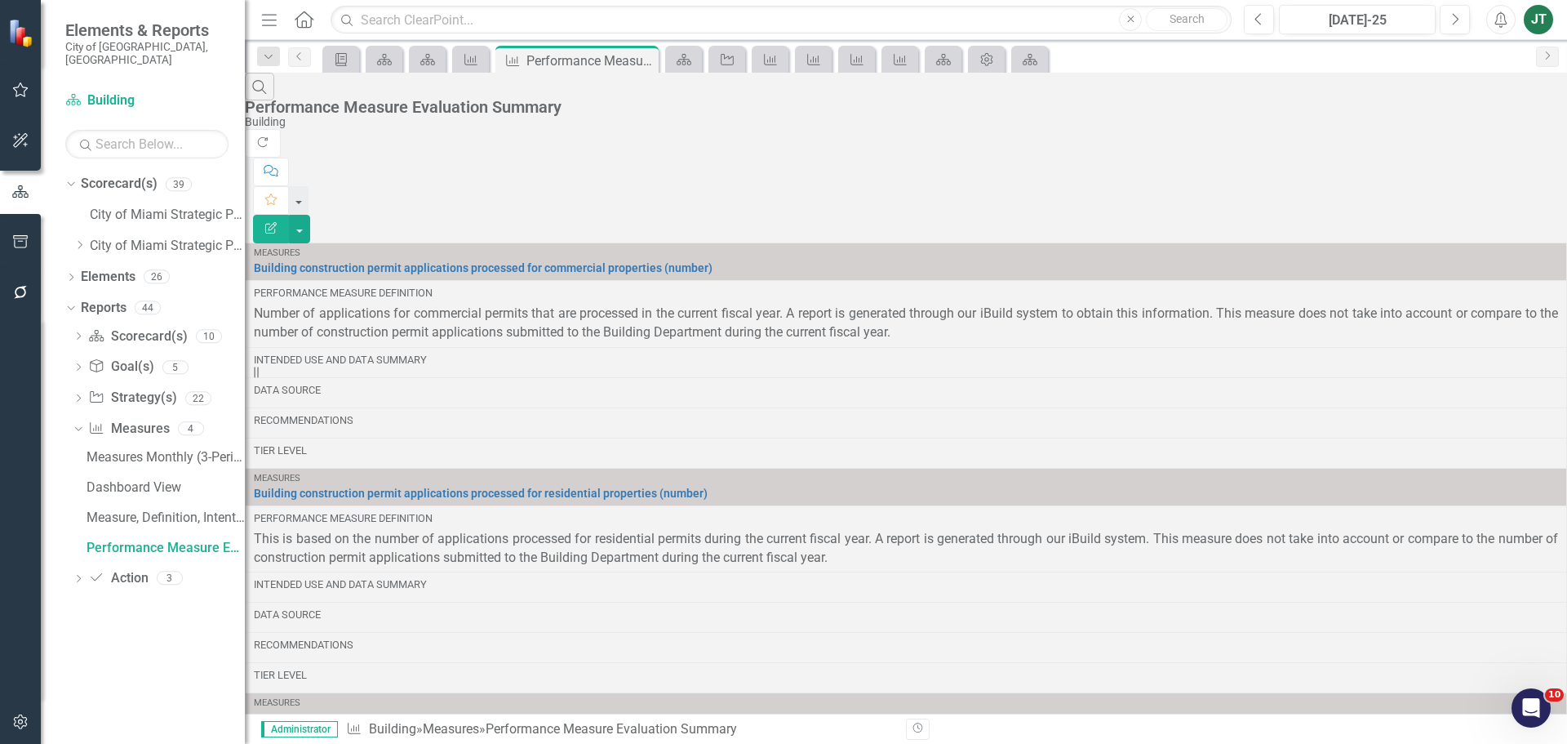
click at [278, 222] on icon "Edit Report" at bounding box center [271, 227] width 15 height 11
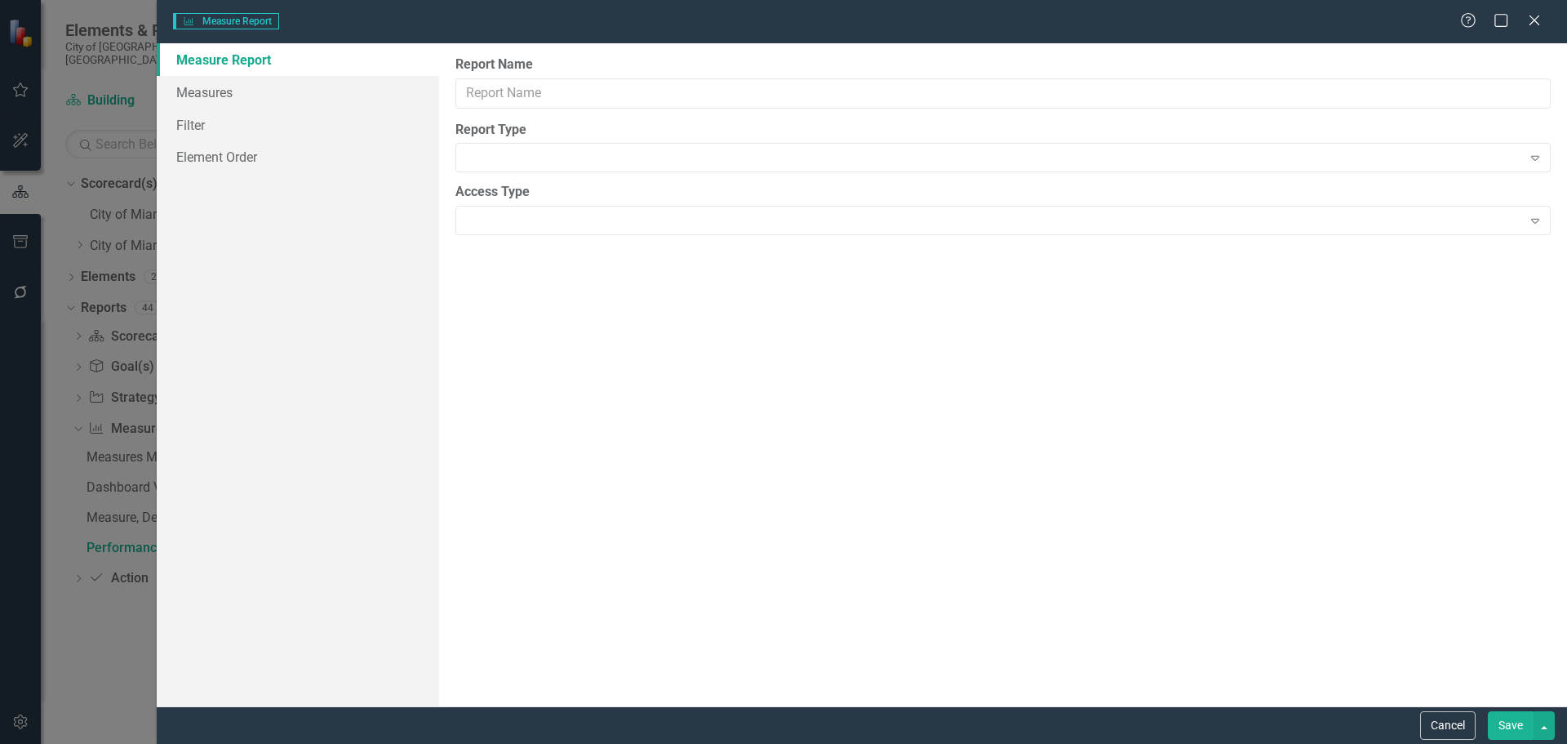
type input "Performance Measure Evaluation Summary"
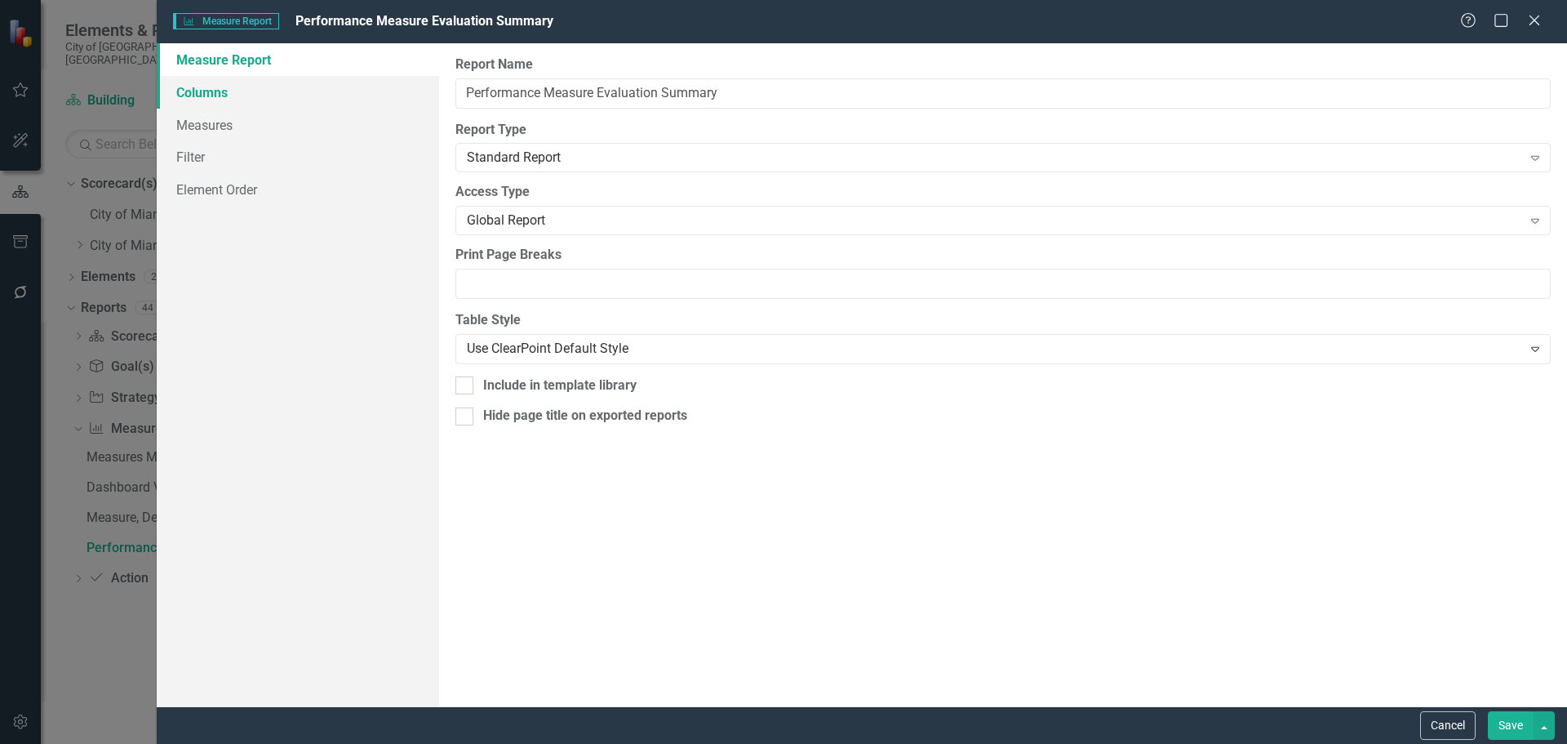
click at [223, 87] on link "Columns" at bounding box center [298, 92] width 282 height 33
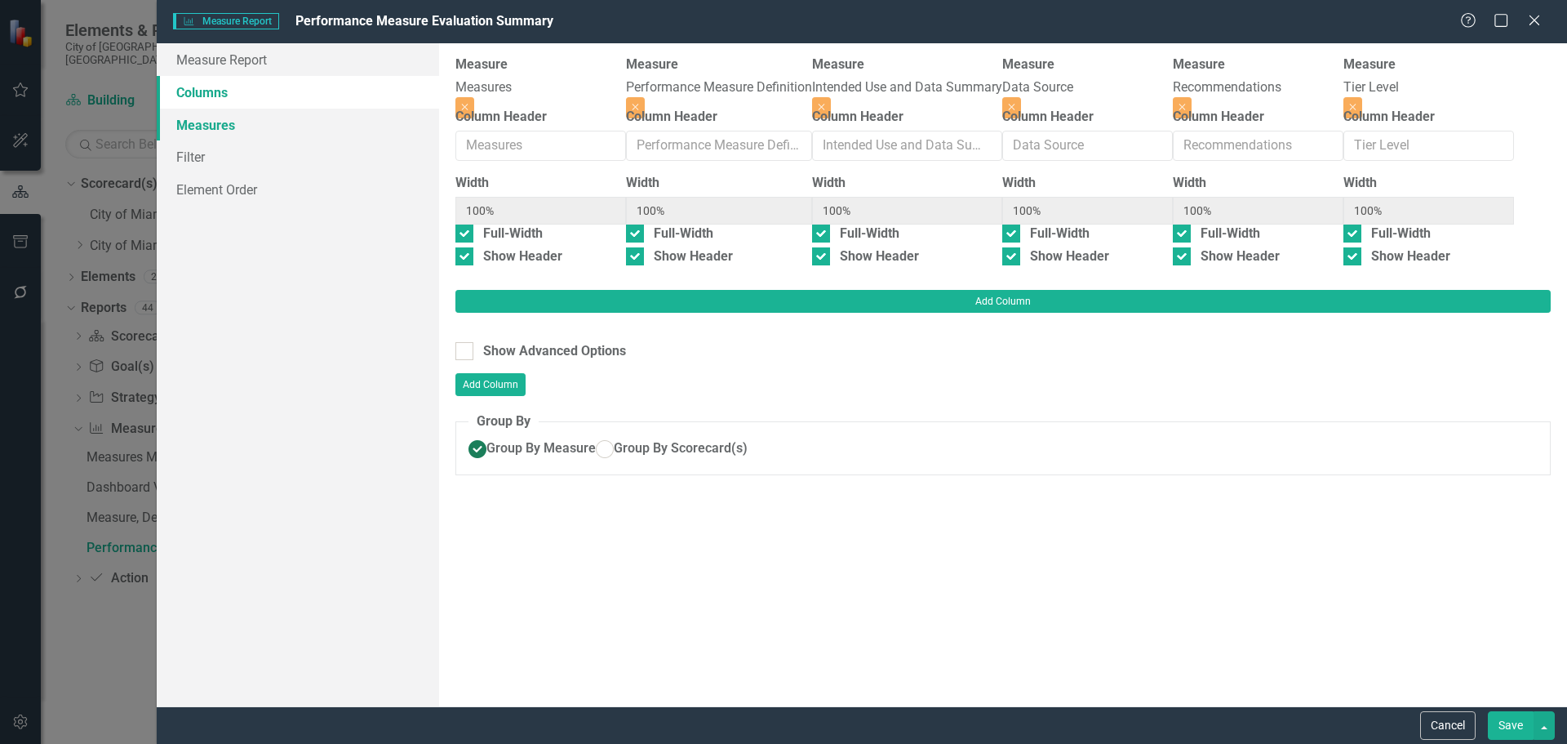
click at [249, 130] on link "Measures" at bounding box center [298, 125] width 282 height 33
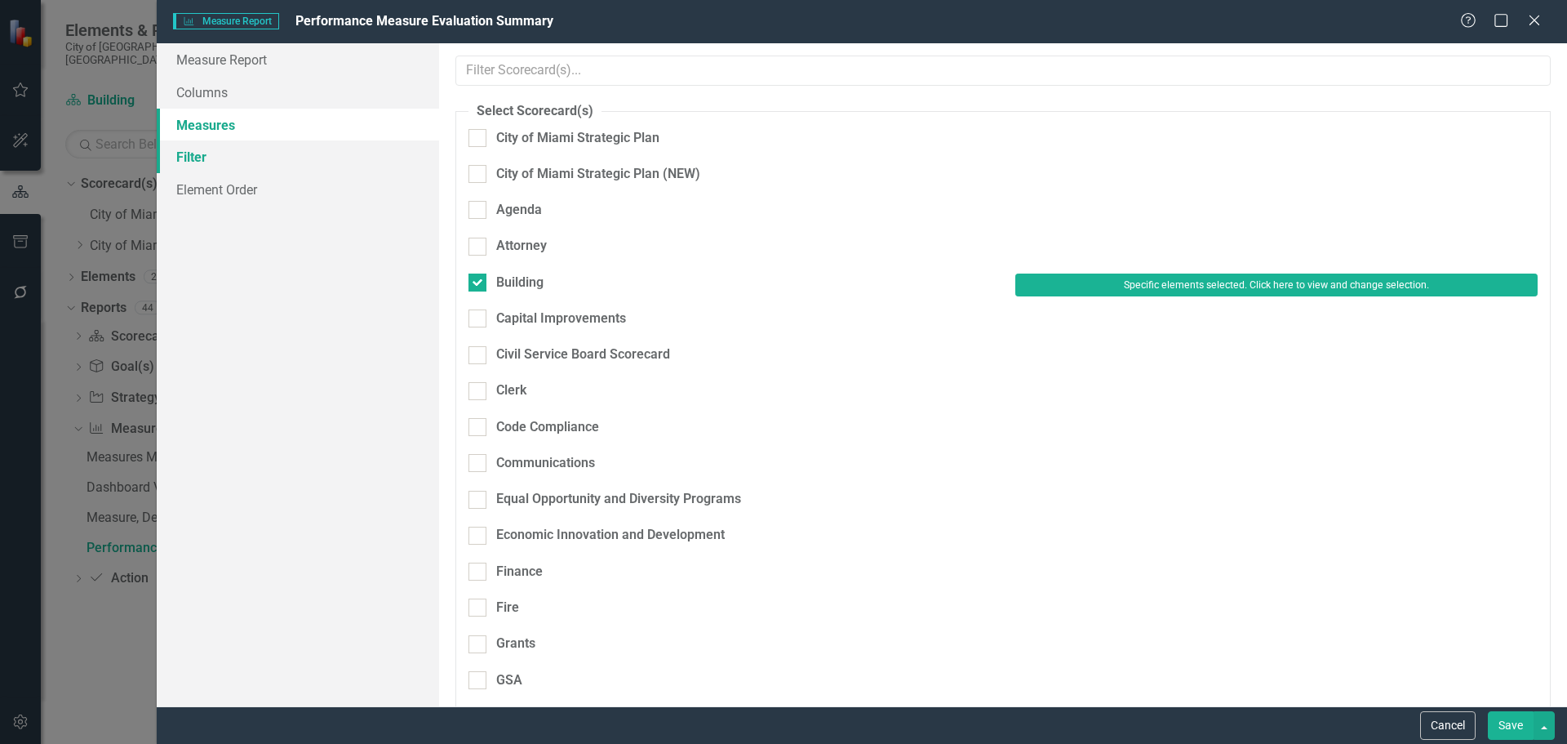
click at [194, 153] on link "Filter" at bounding box center [298, 156] width 282 height 33
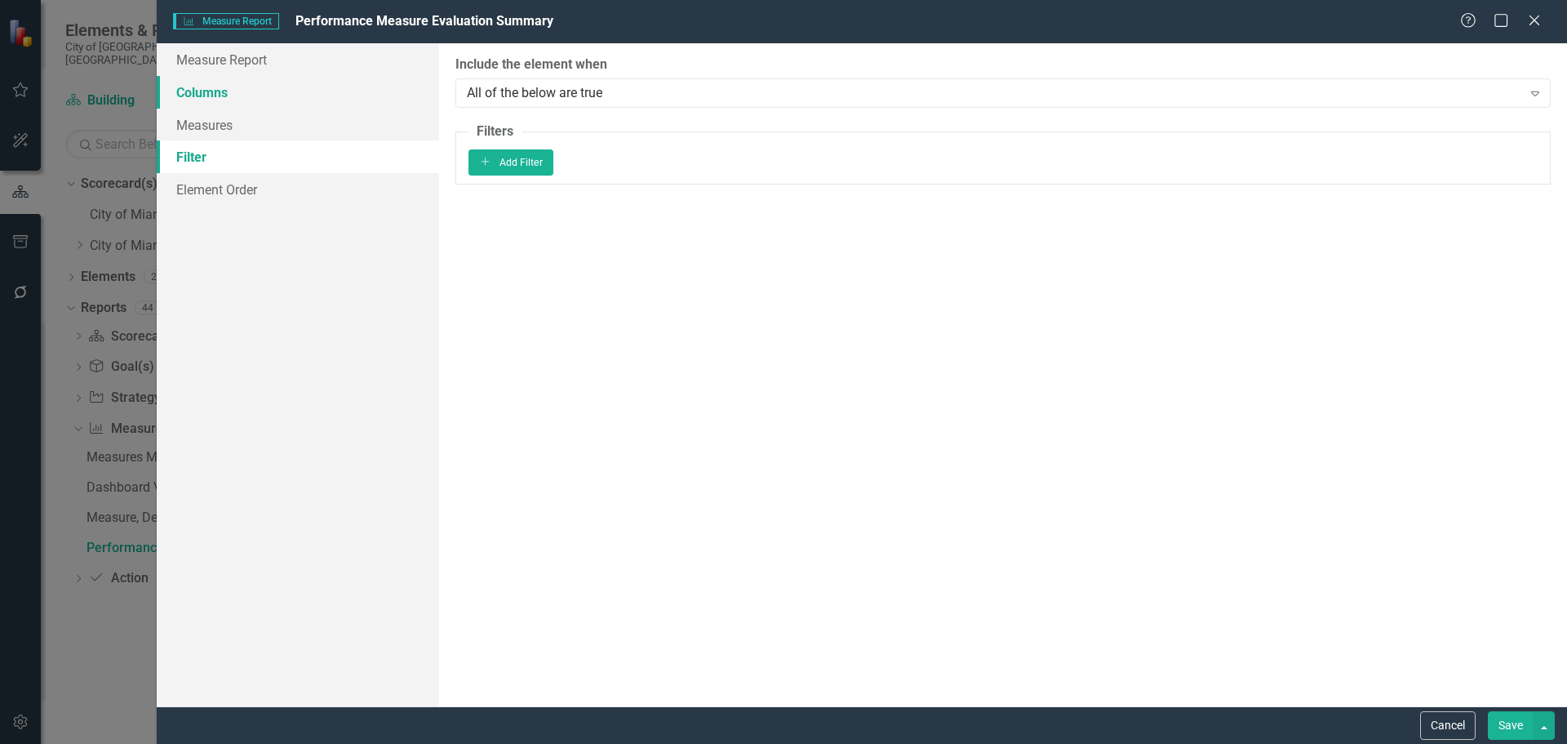
click at [226, 93] on link "Columns" at bounding box center [298, 92] width 282 height 33
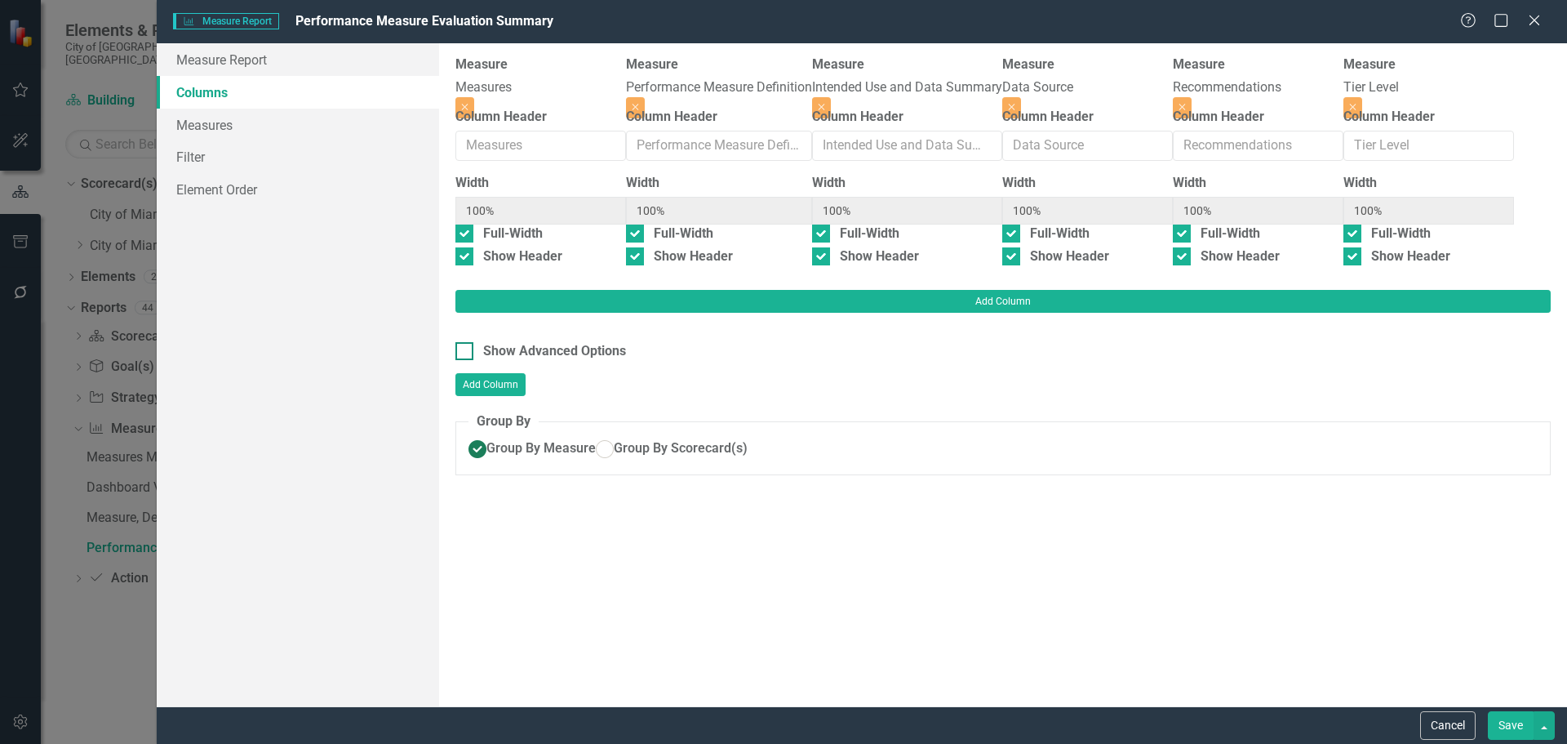
click at [508, 342] on div "Show Advanced Options" at bounding box center [554, 351] width 143 height 19
click at [466, 342] on input "Show Advanced Options" at bounding box center [460, 347] width 11 height 11
checkbox input "true"
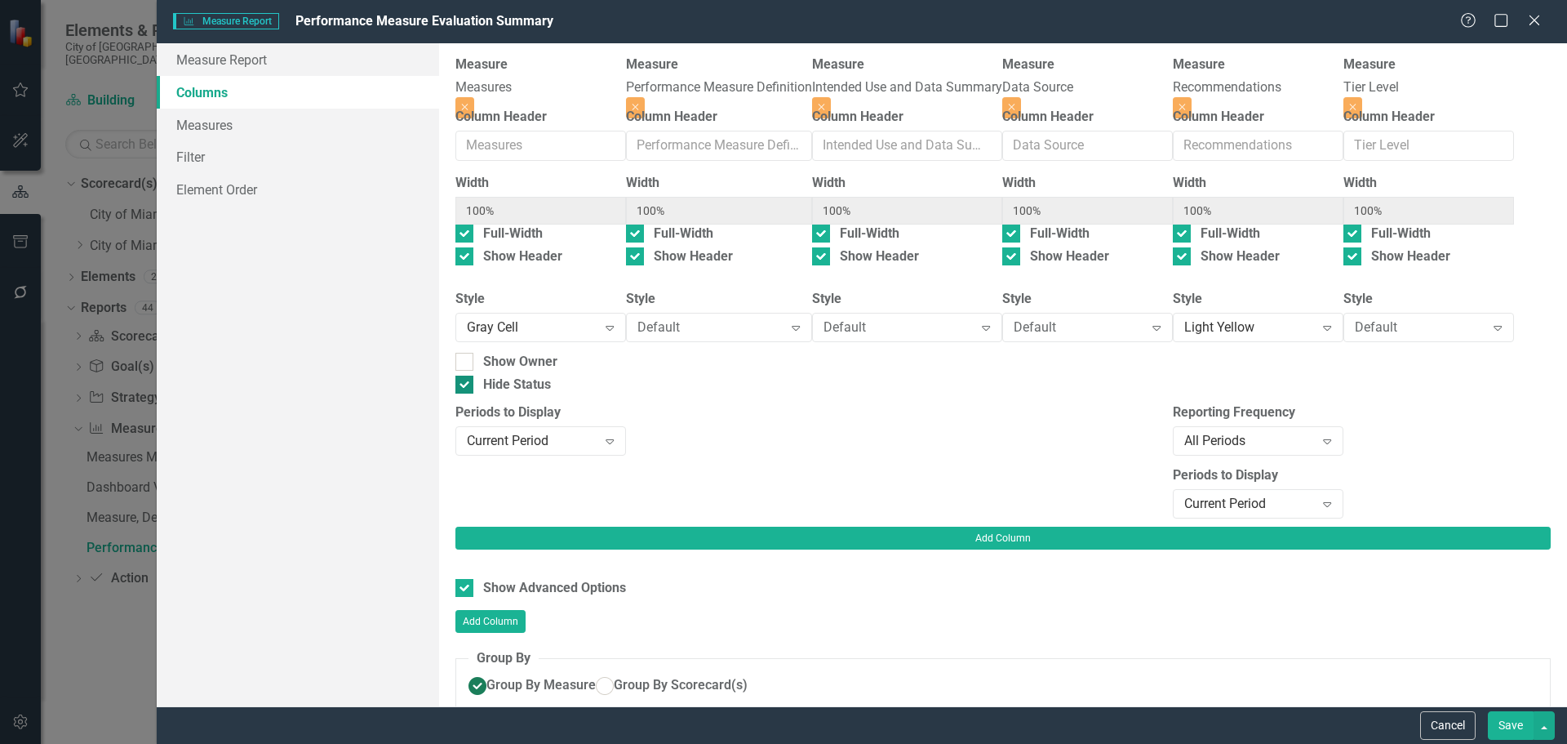
click at [466, 386] on input "Hide Status" at bounding box center [460, 380] width 11 height 11
checkbox input "false"
click at [1505, 722] on button "Save" at bounding box center [1511, 725] width 46 height 29
checkbox input "false"
radio input "true"
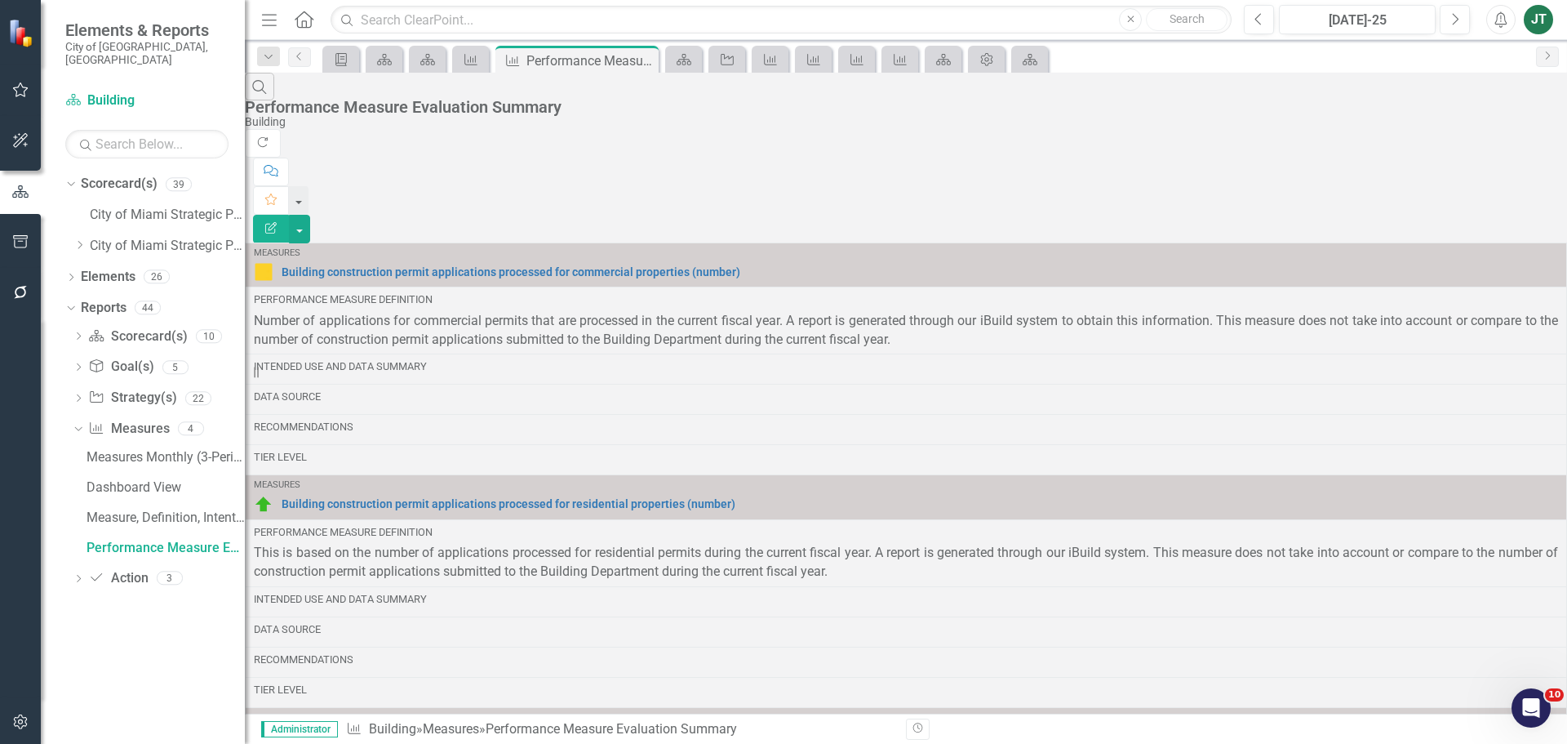
scroll to position [1348, 0]
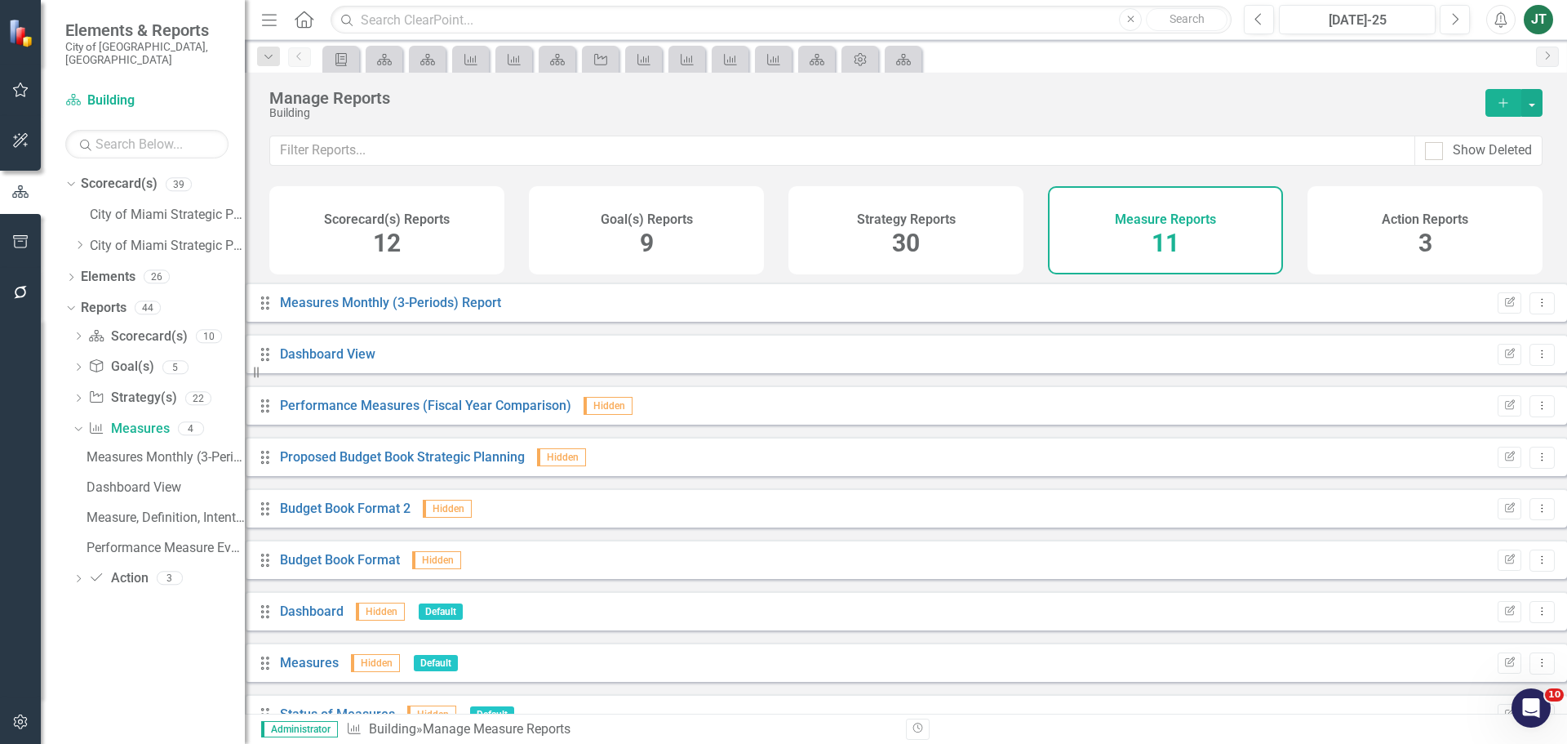
scroll to position [147, 0]
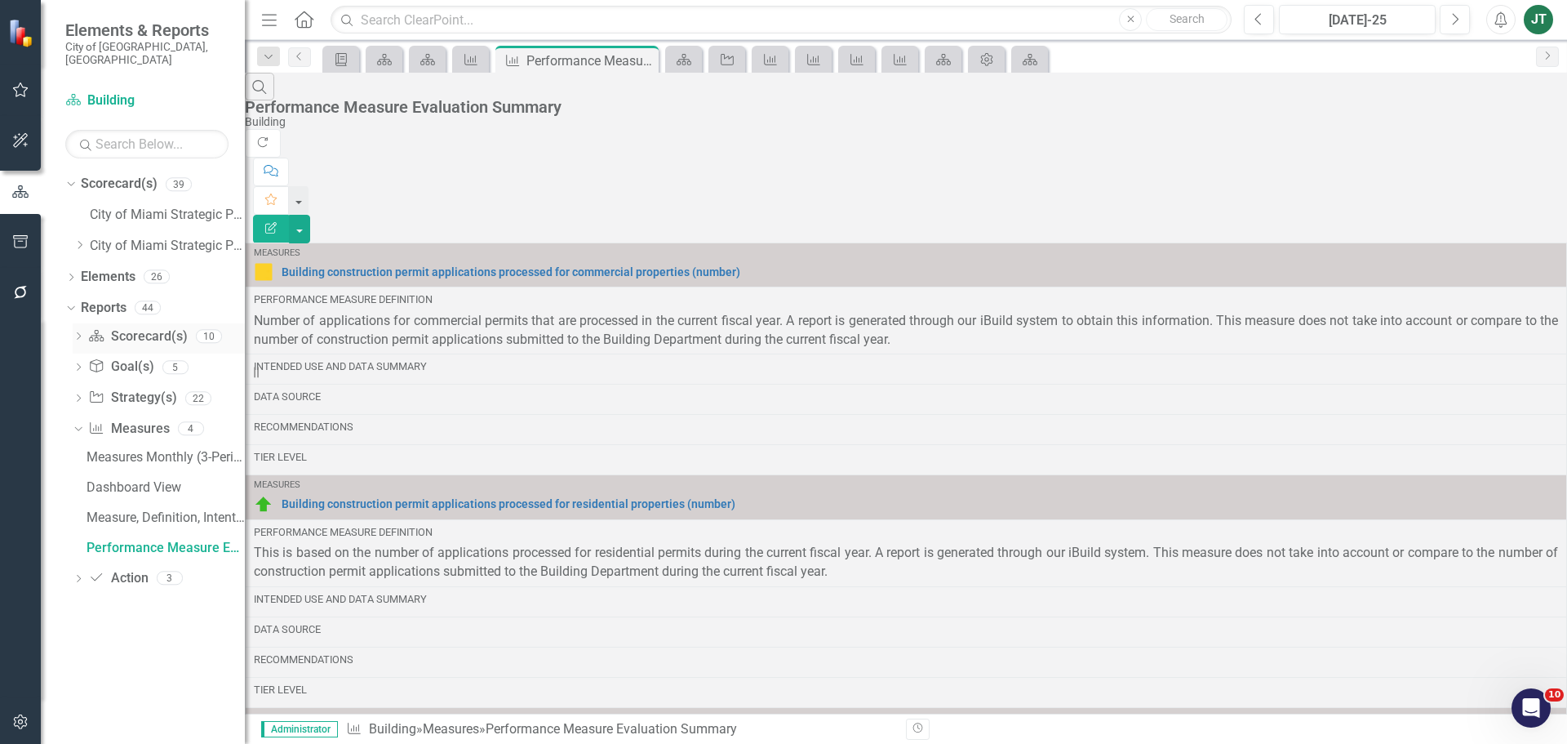
click at [78, 331] on div "Dropdown" at bounding box center [78, 338] width 11 height 14
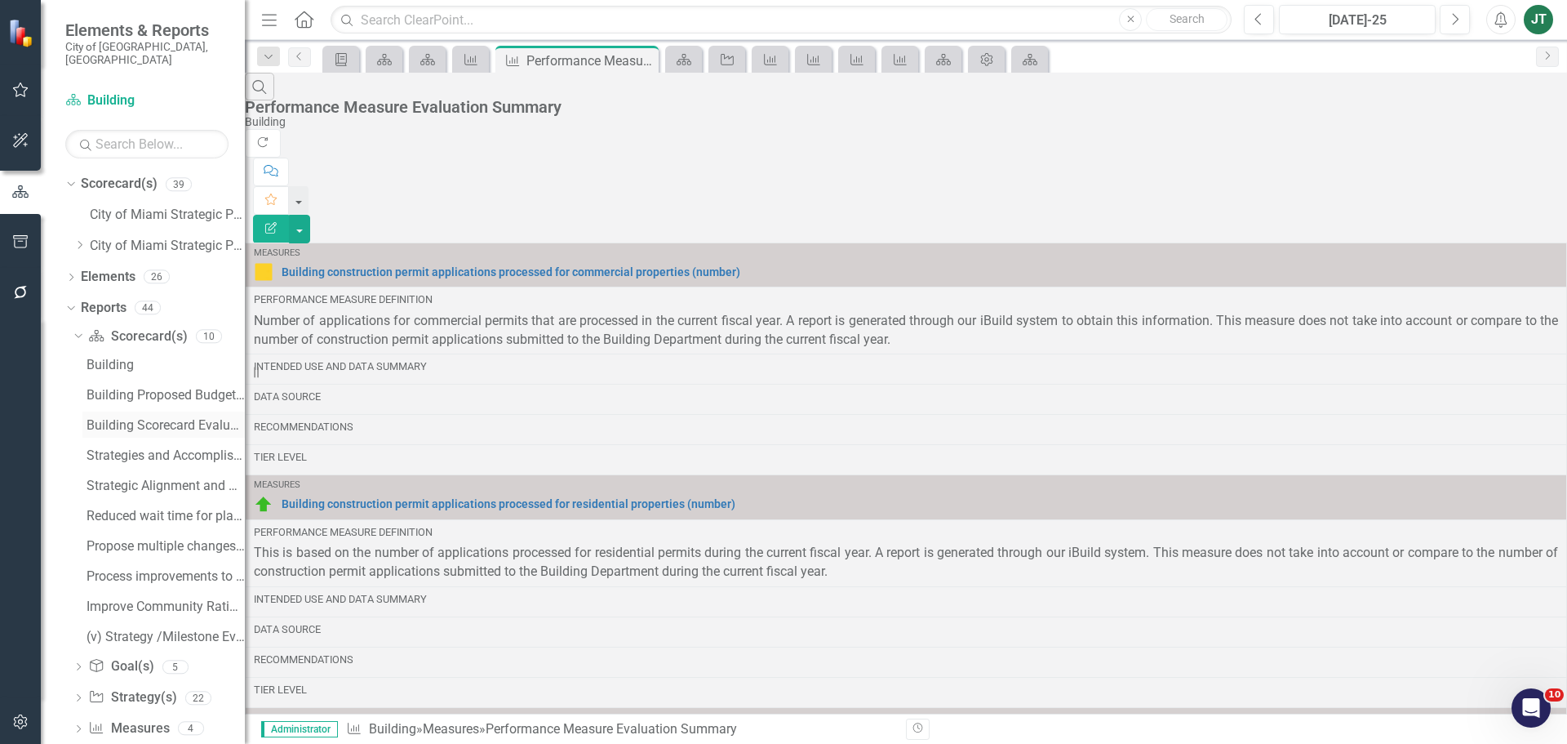
click at [143, 418] on div "Building Scorecard Evaluation and Recommendations" at bounding box center [166, 425] width 158 height 15
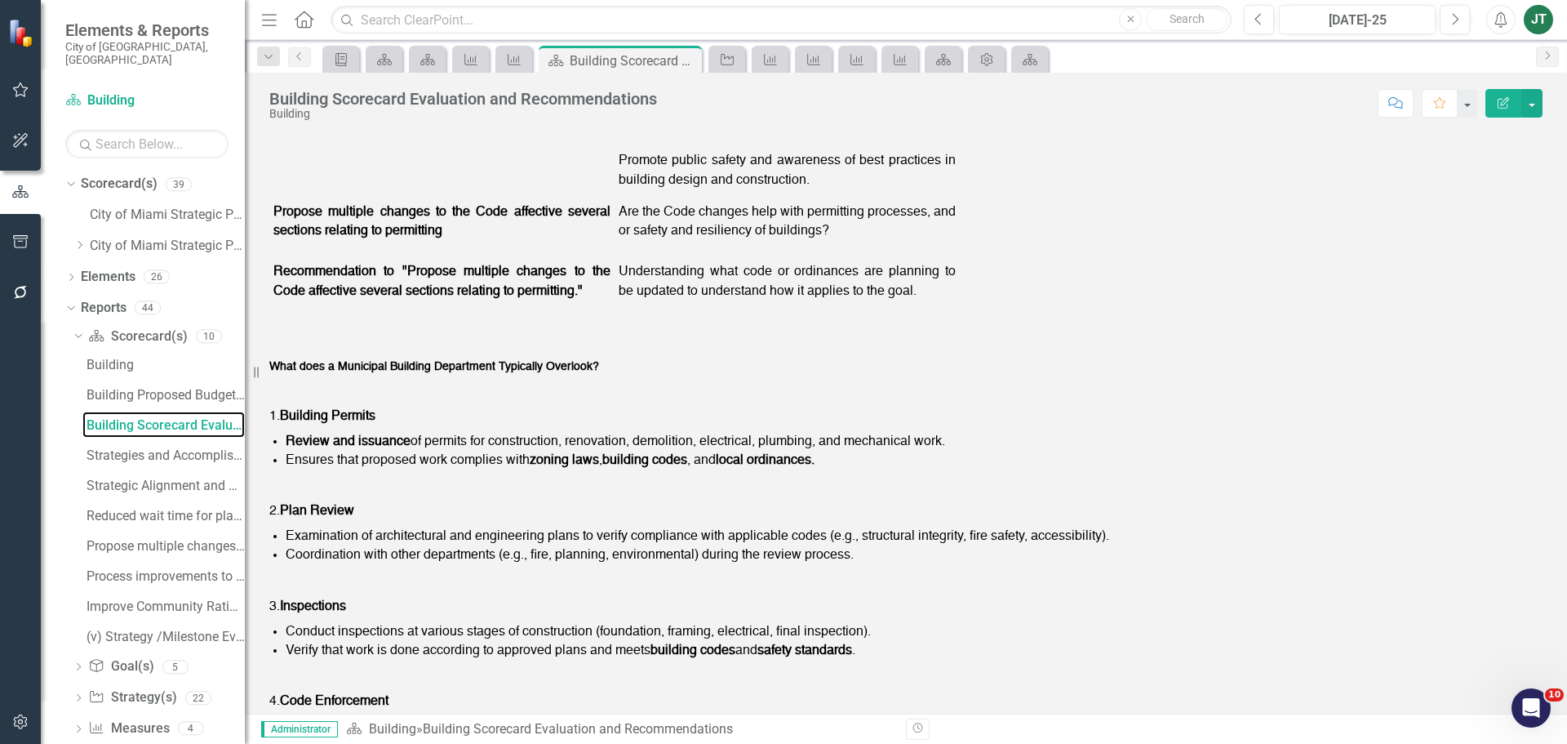
scroll to position [2203, 0]
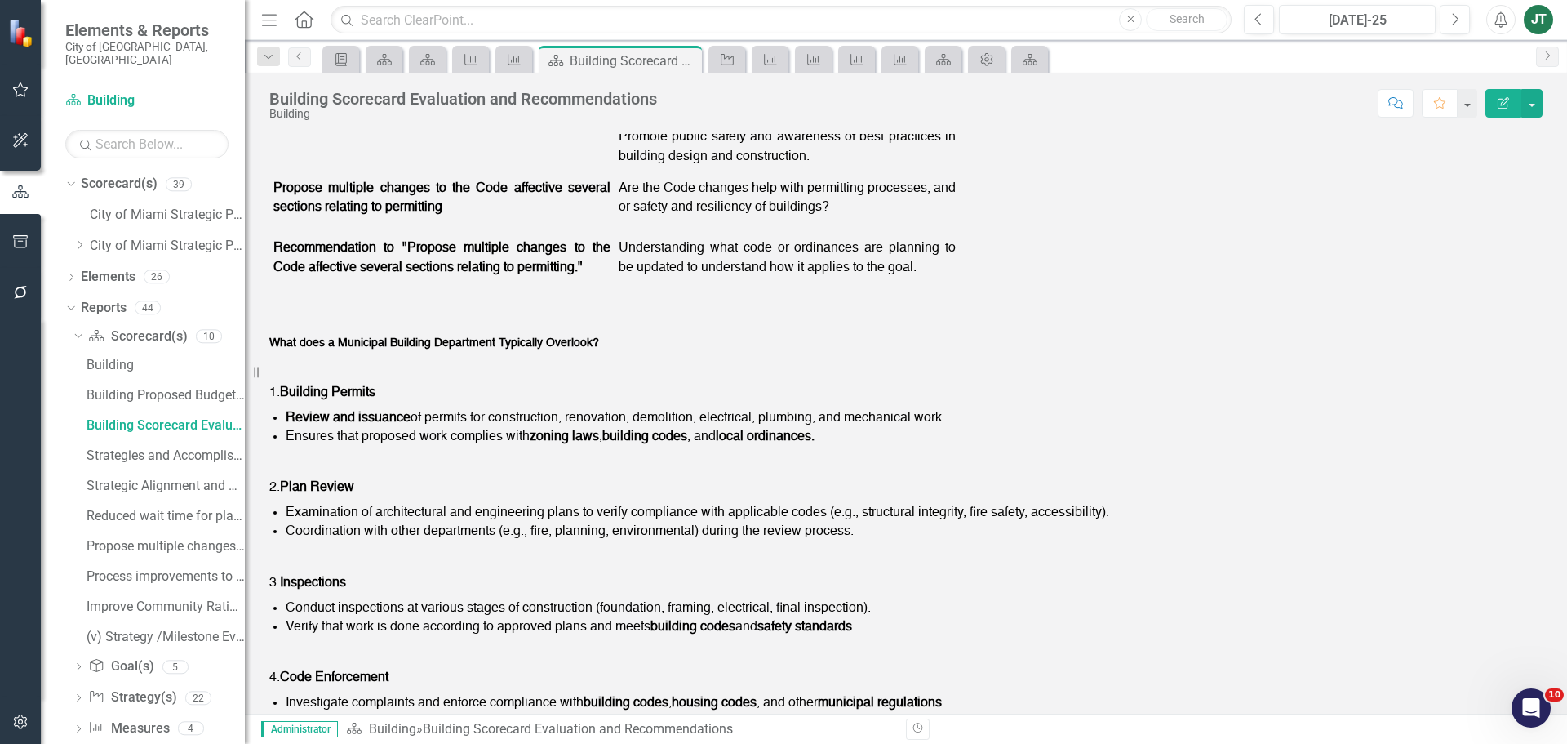
click at [603, 226] on td "Propose multiple changes to the Code affective several sections relating to per…" at bounding box center [441, 198] width 345 height 55
click at [643, 226] on td "Are the Code changes help with permitting processes, and or safety and resilien…" at bounding box center [787, 198] width 345 height 55
click at [606, 226] on td "Propose multiple changes to the Code affective several sections relating to per…" at bounding box center [441, 198] width 345 height 55
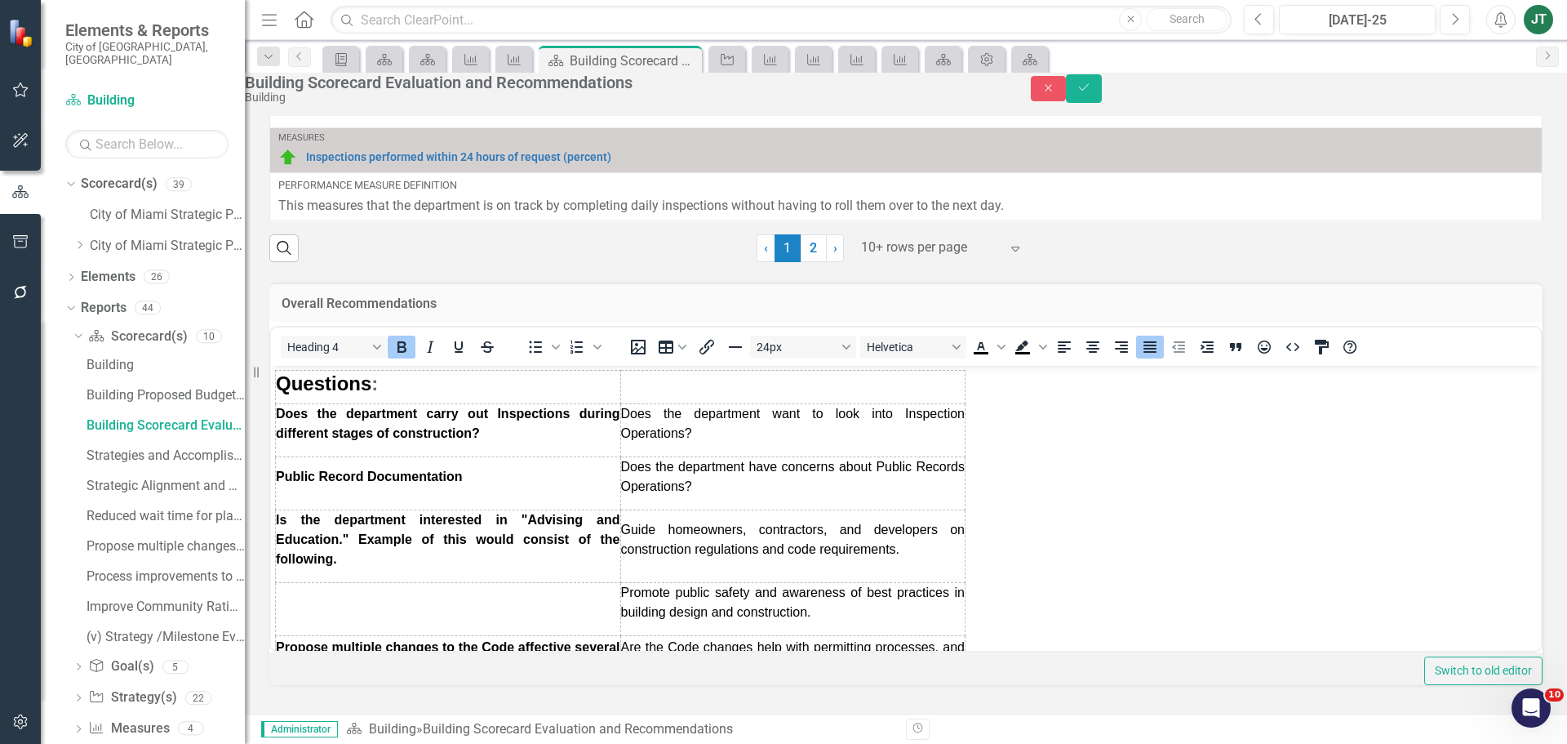
scroll to position [2057, 0]
click at [581, 523] on span "Is the department interested in "Advising and Education." Example of this would…" at bounding box center [448, 539] width 344 height 53
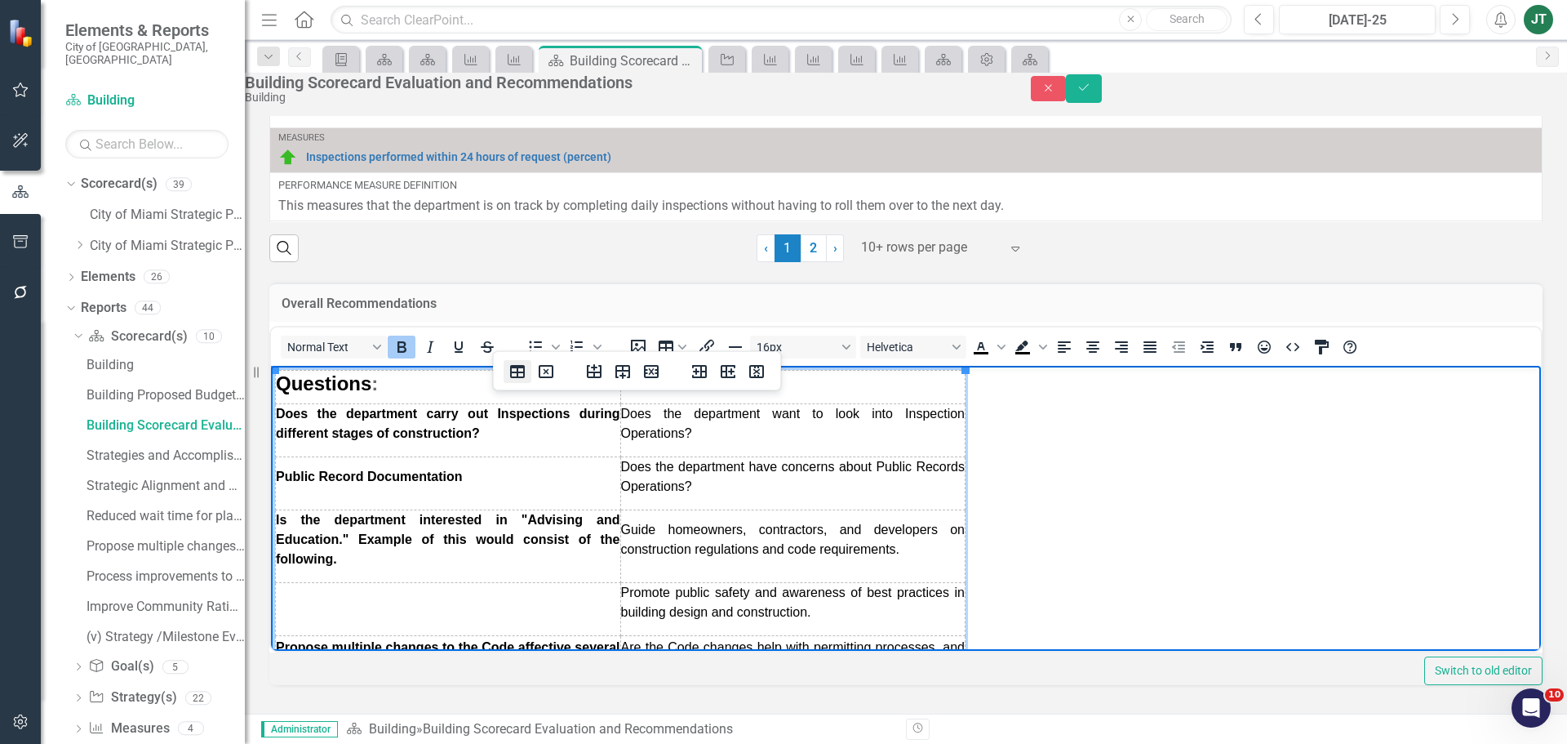
click at [517, 375] on icon "Table properties" at bounding box center [517, 371] width 15 height 13
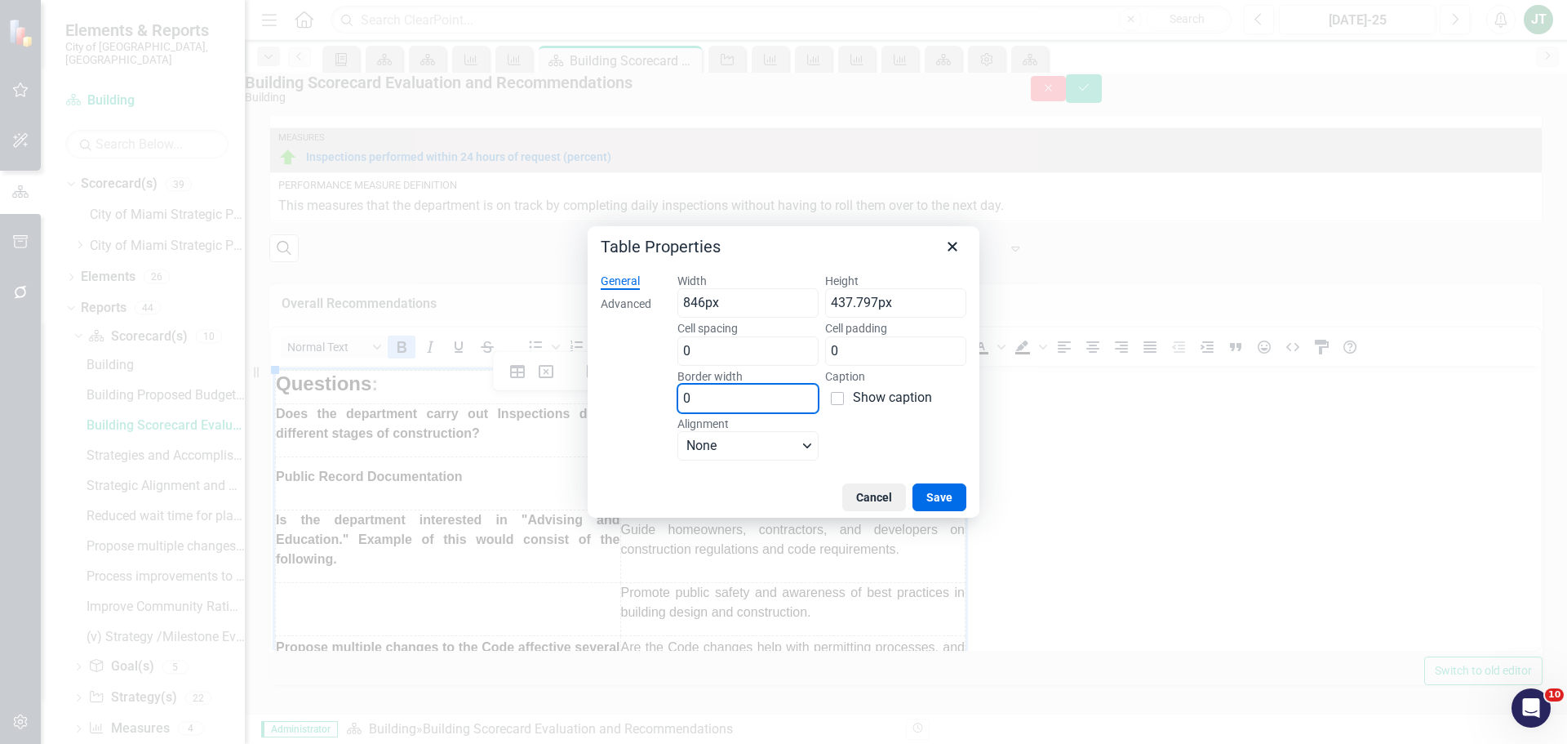
click at [708, 398] on input "0" at bounding box center [747, 398] width 141 height 29
type input "1"
click at [934, 495] on button "Save" at bounding box center [939, 497] width 54 height 28
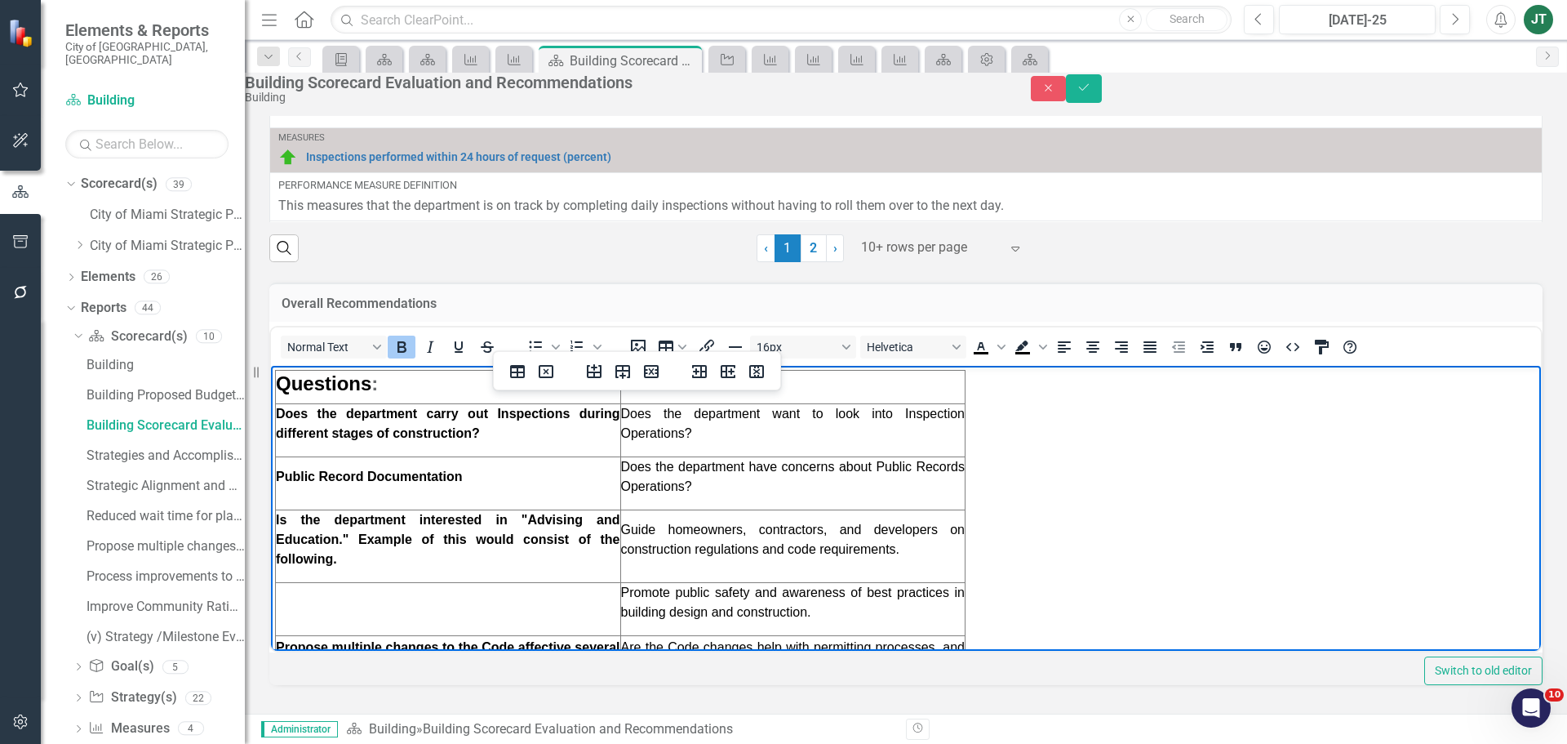
click at [1091, 91] on icon "Save" at bounding box center [1084, 87] width 15 height 11
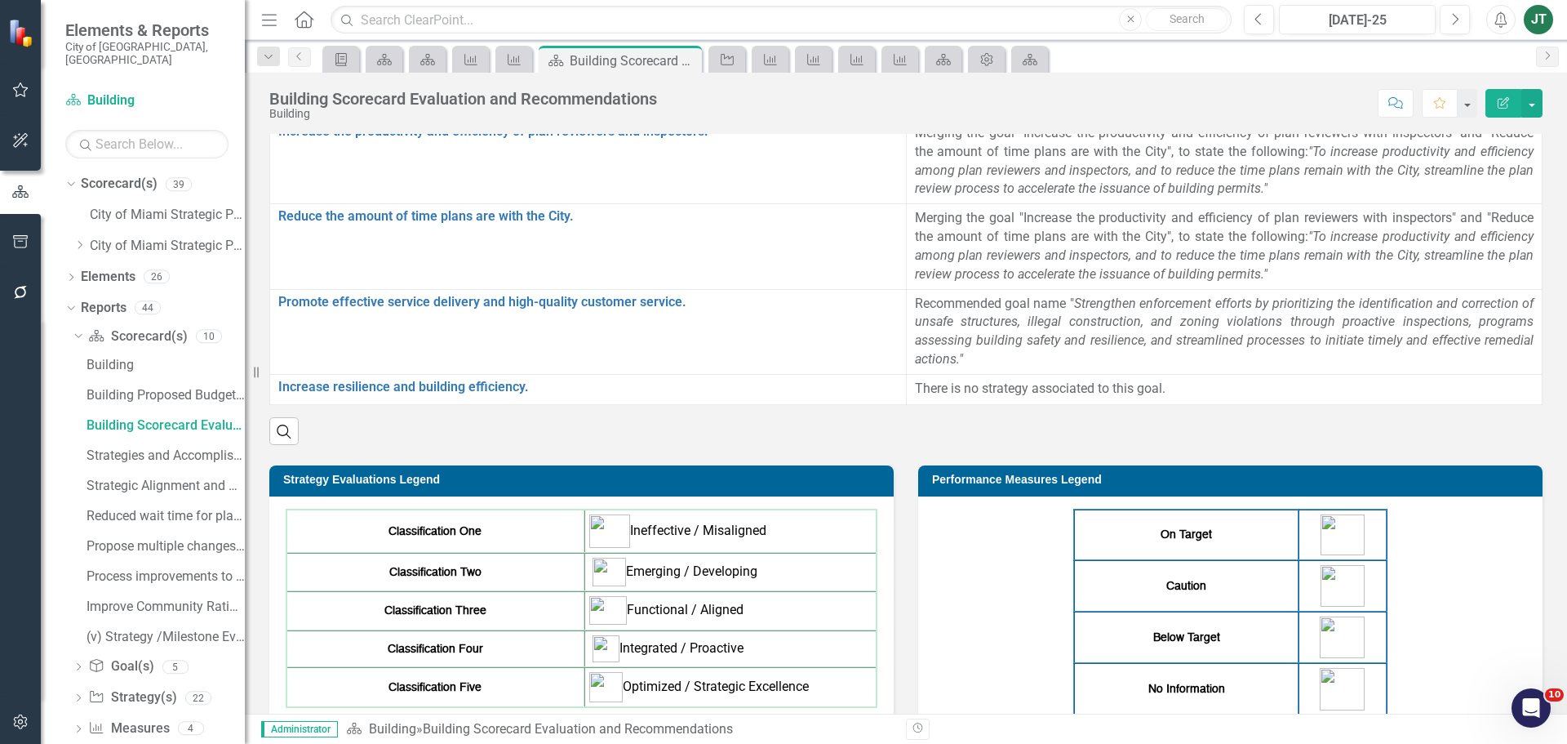
scroll to position [0, 0]
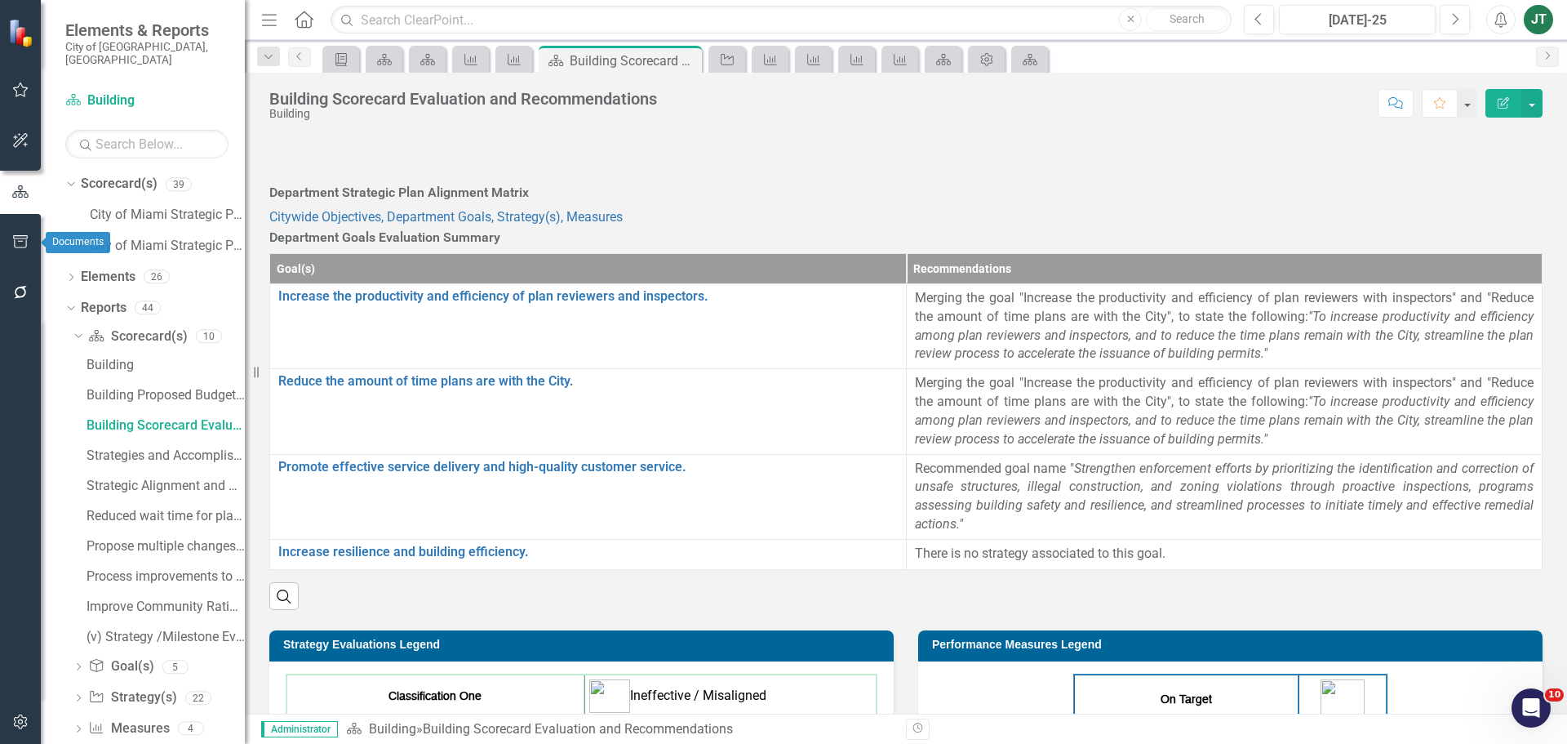
click at [23, 233] on button "button" at bounding box center [20, 242] width 37 height 34
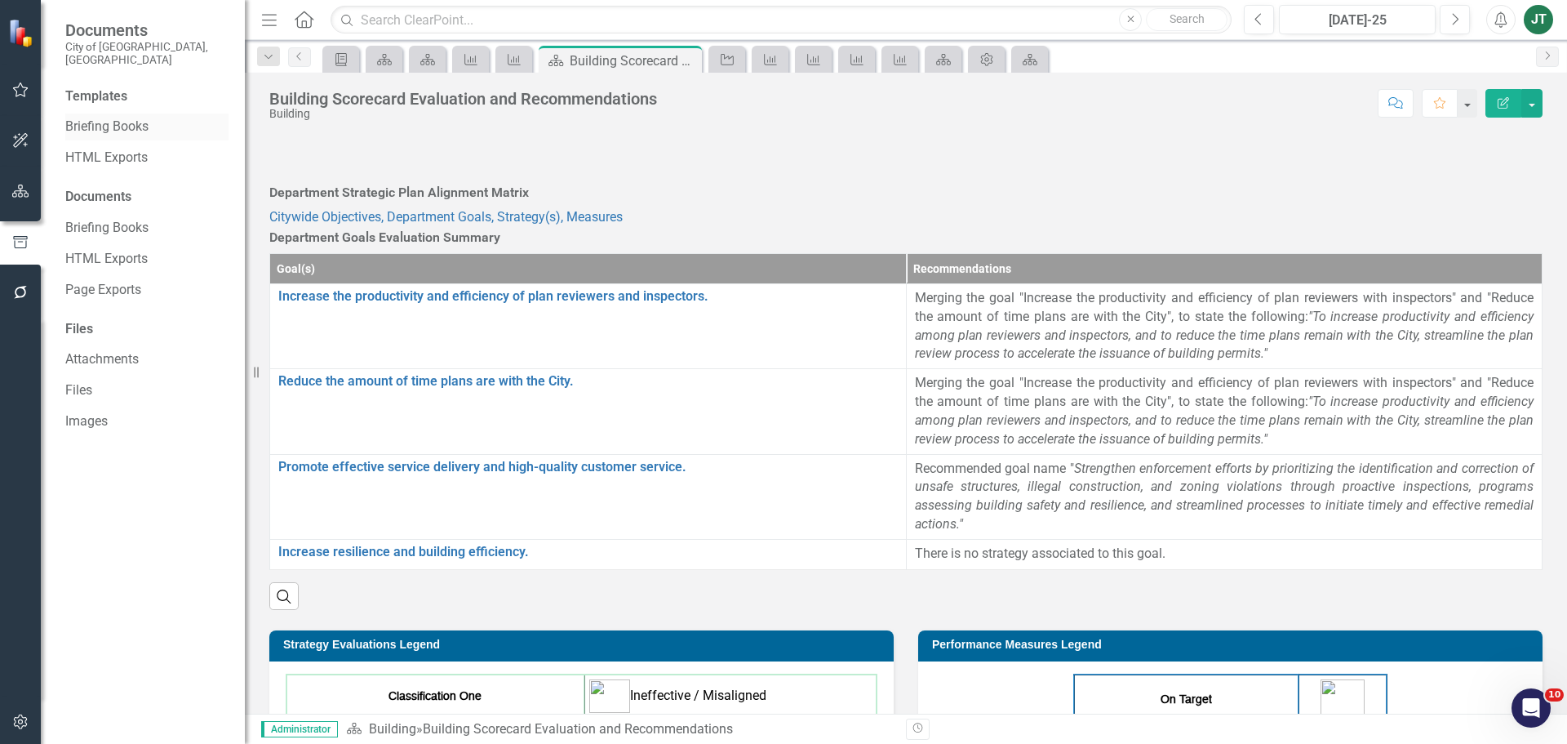
click at [121, 121] on link "Briefing Books" at bounding box center [146, 127] width 163 height 19
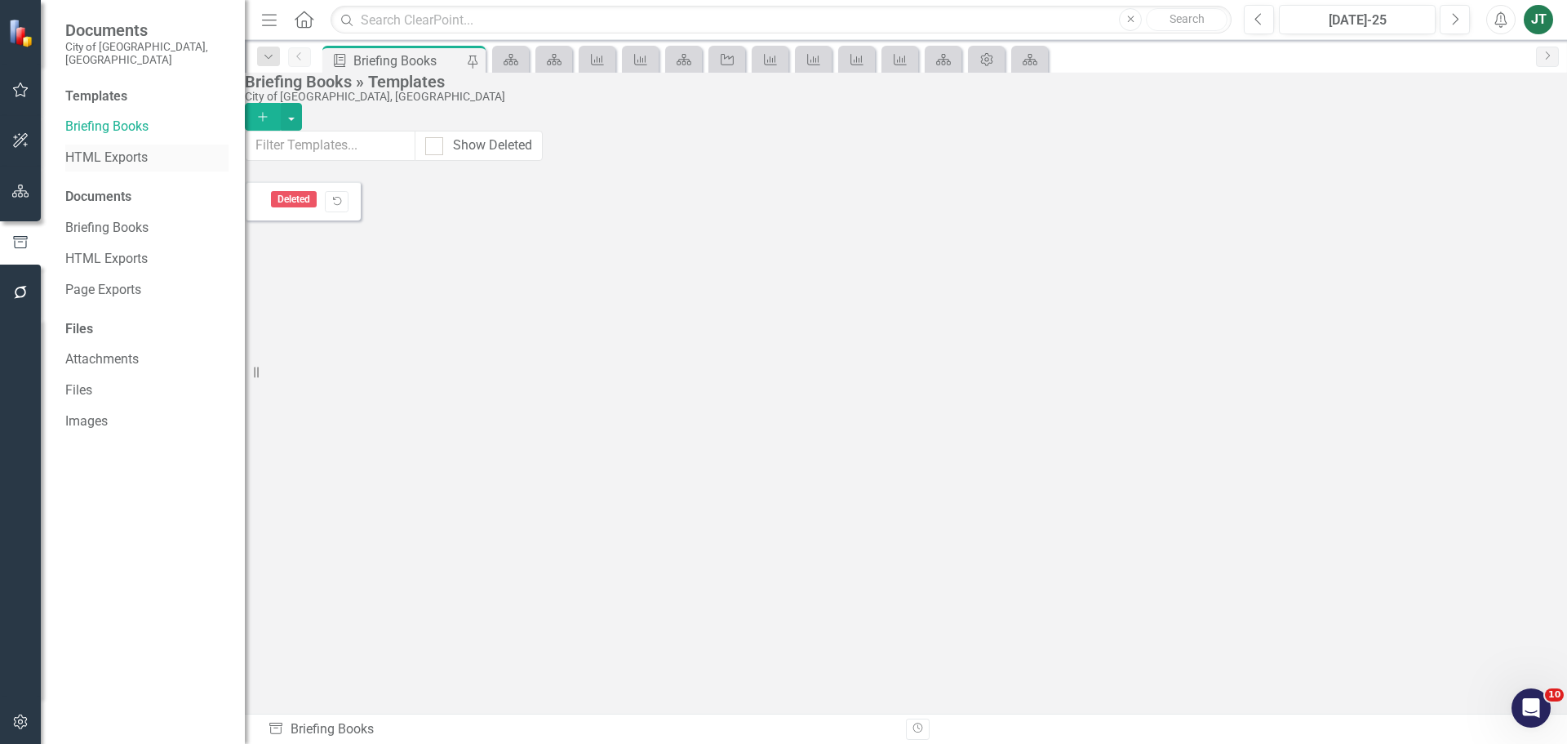
click at [118, 149] on link "HTML Exports" at bounding box center [146, 158] width 163 height 19
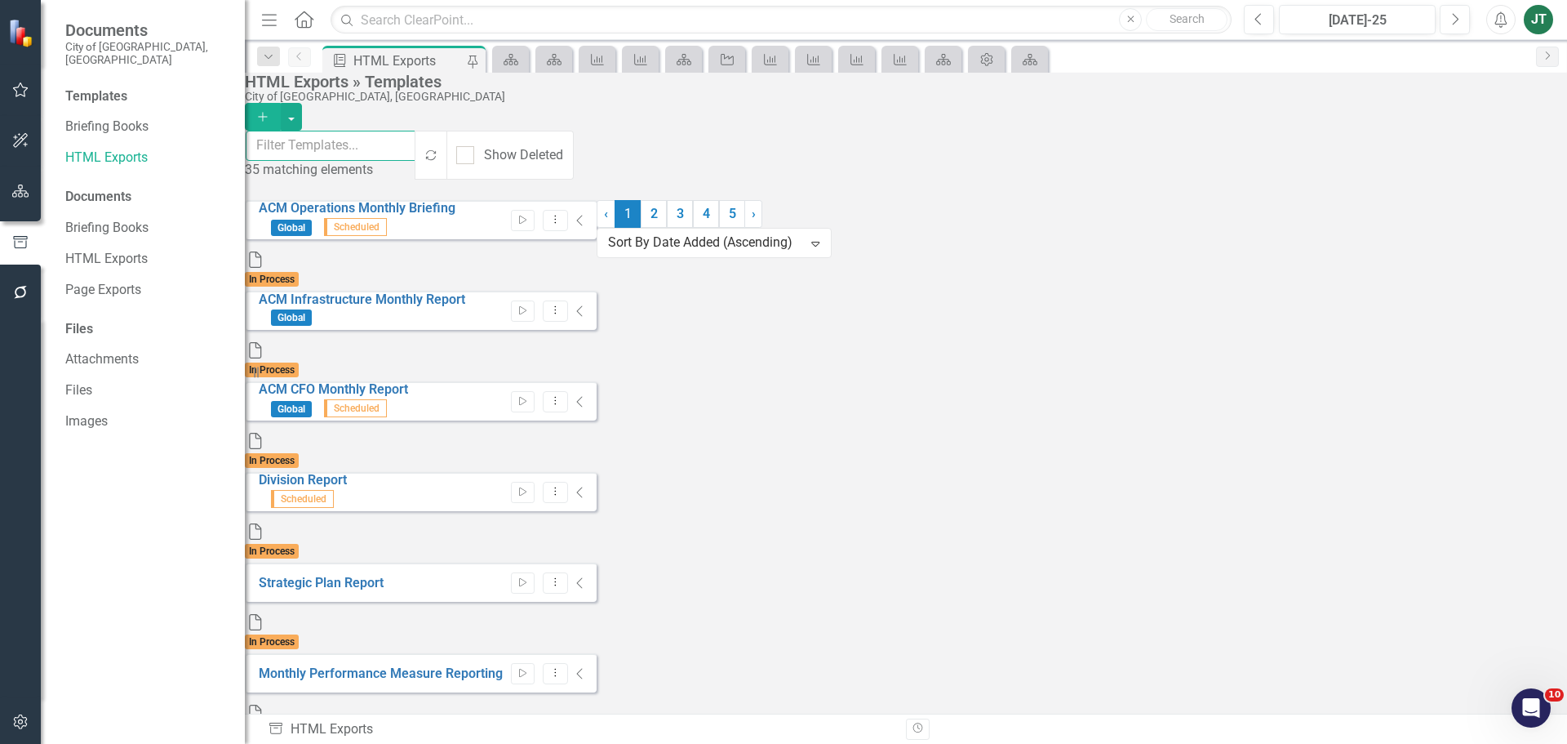
click at [355, 148] on input "text" at bounding box center [331, 146] width 171 height 30
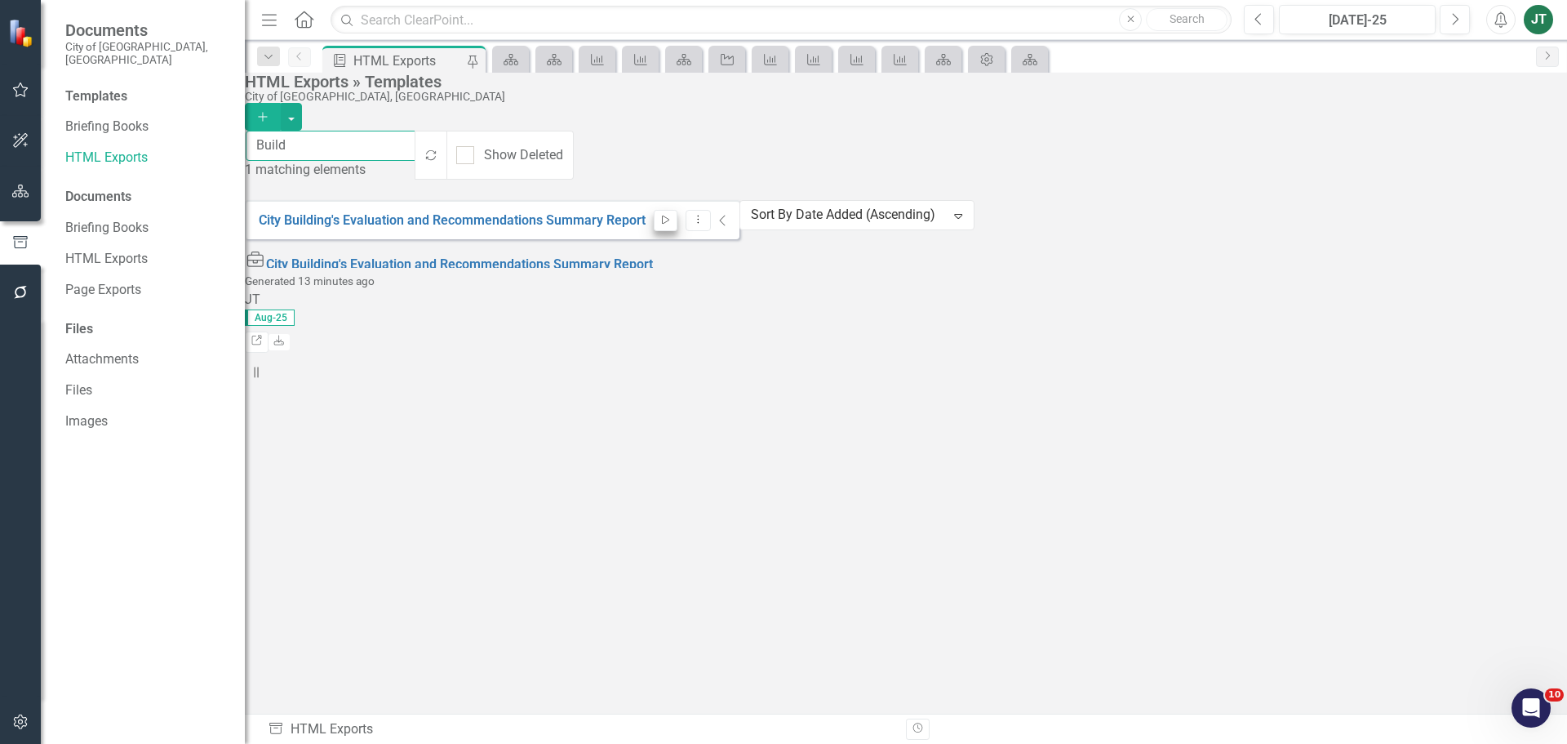
type input "Build"
click at [672, 215] on icon "Start" at bounding box center [665, 220] width 12 height 10
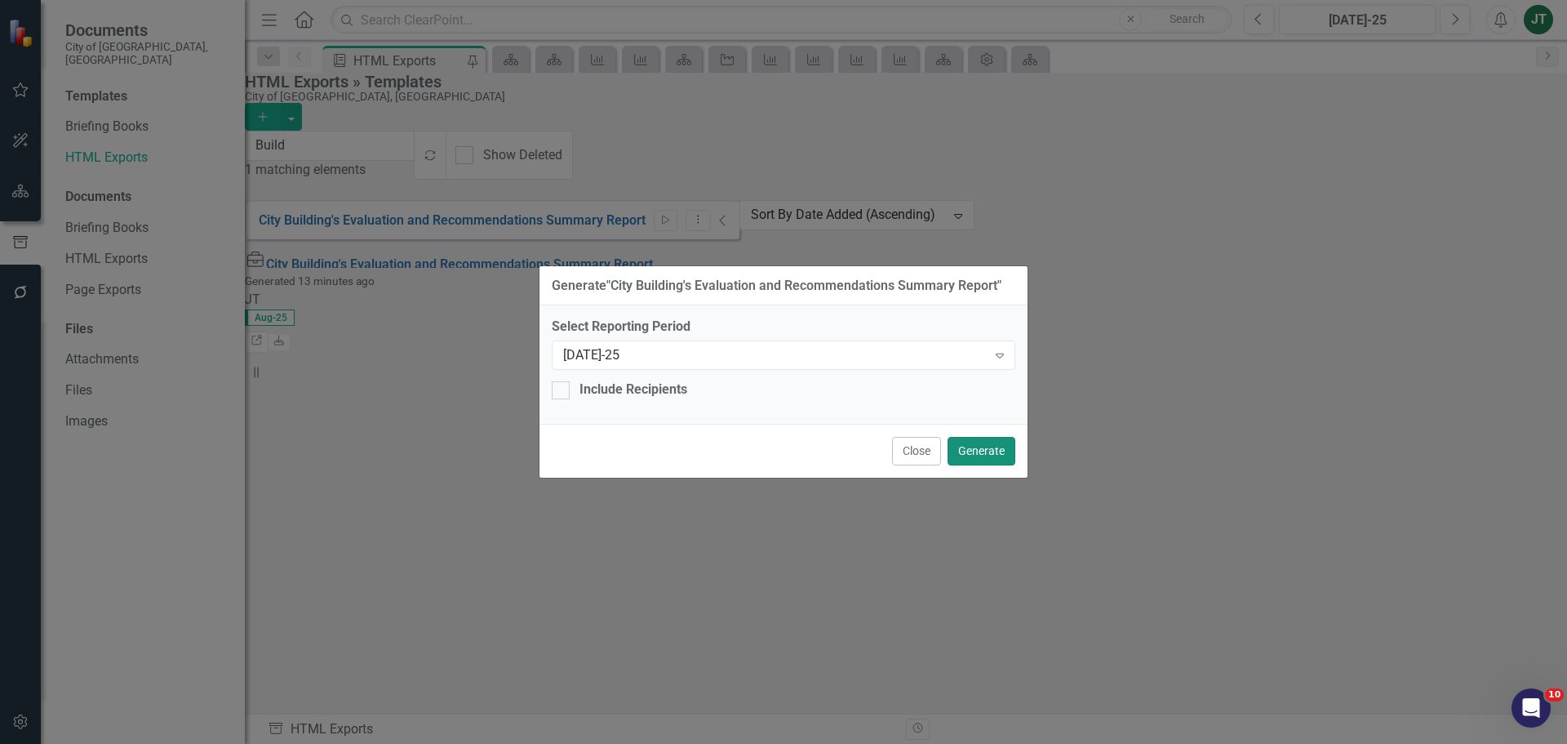
click at [1007, 447] on button "Generate" at bounding box center [982, 451] width 68 height 29
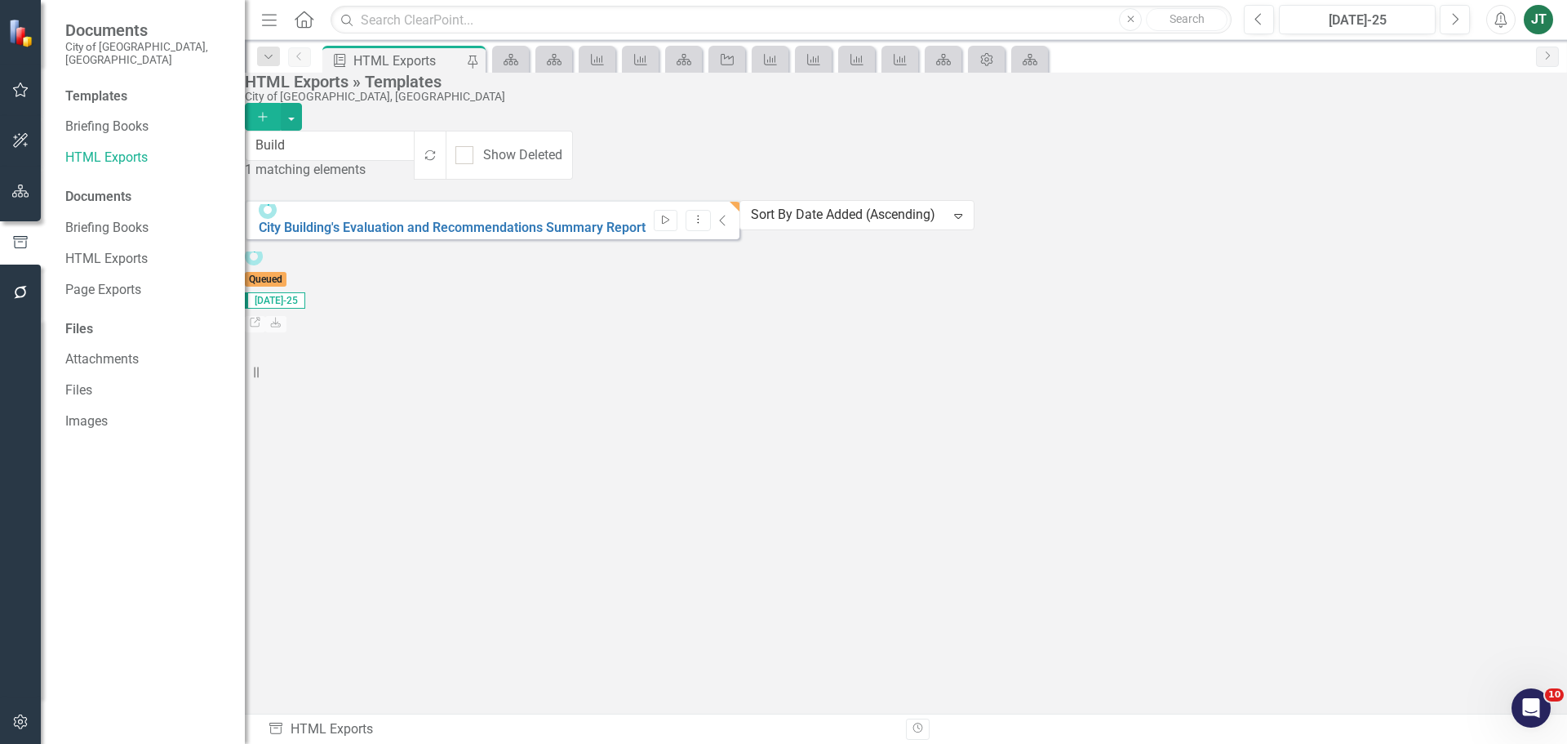
click at [677, 210] on button "Start" at bounding box center [666, 220] width 24 height 21
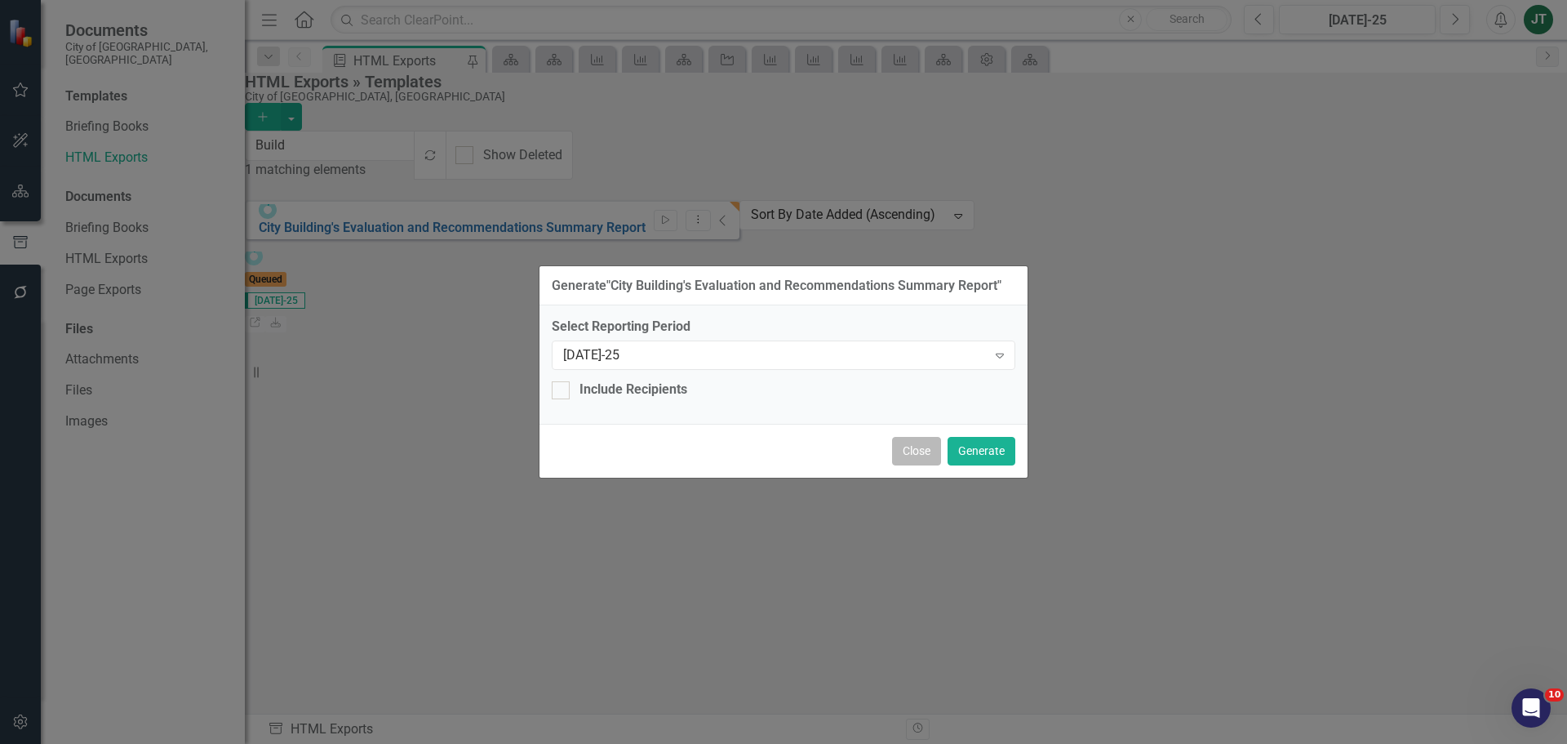
click at [915, 441] on button "Close" at bounding box center [916, 451] width 49 height 29
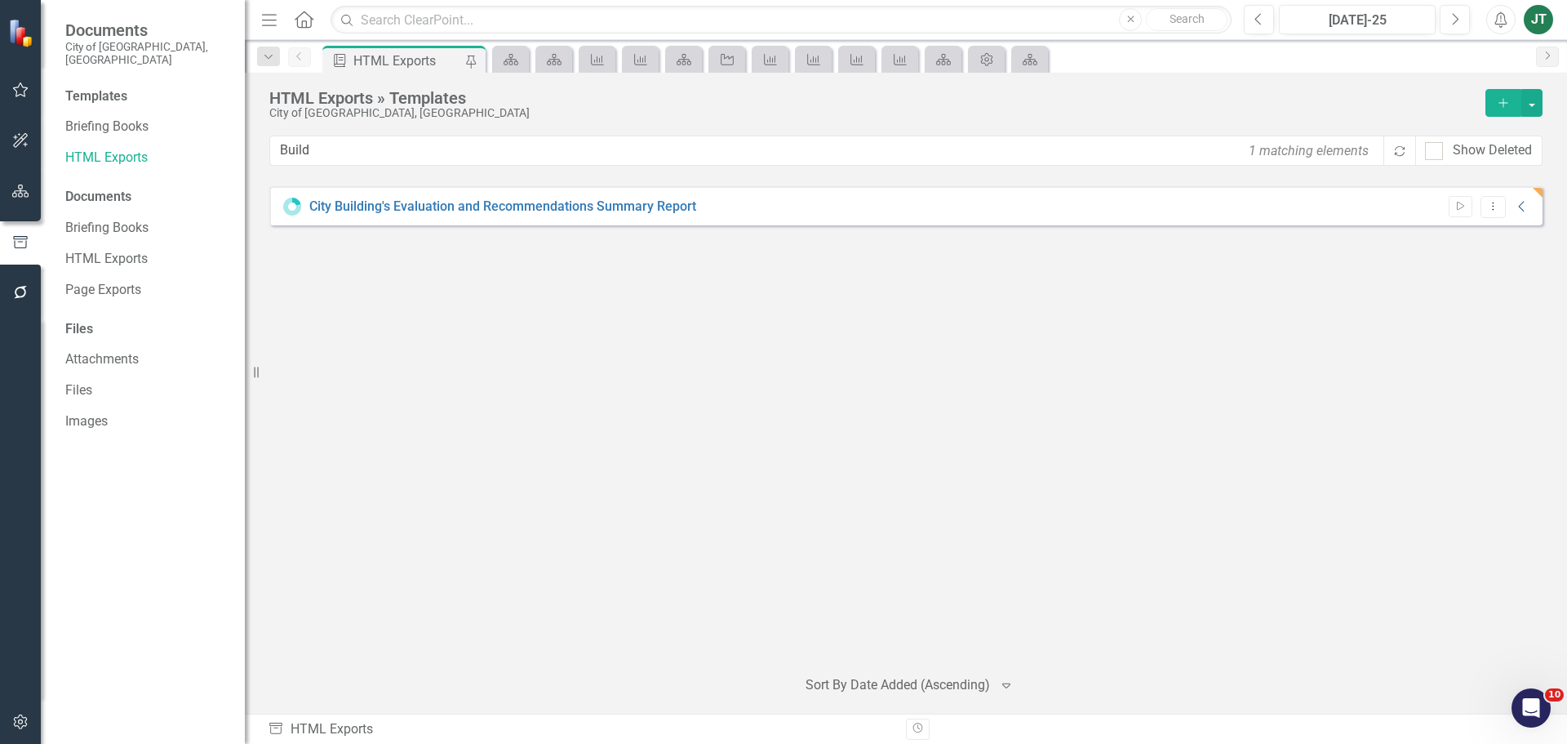
click at [1518, 202] on icon "Collapse" at bounding box center [1522, 206] width 16 height 13
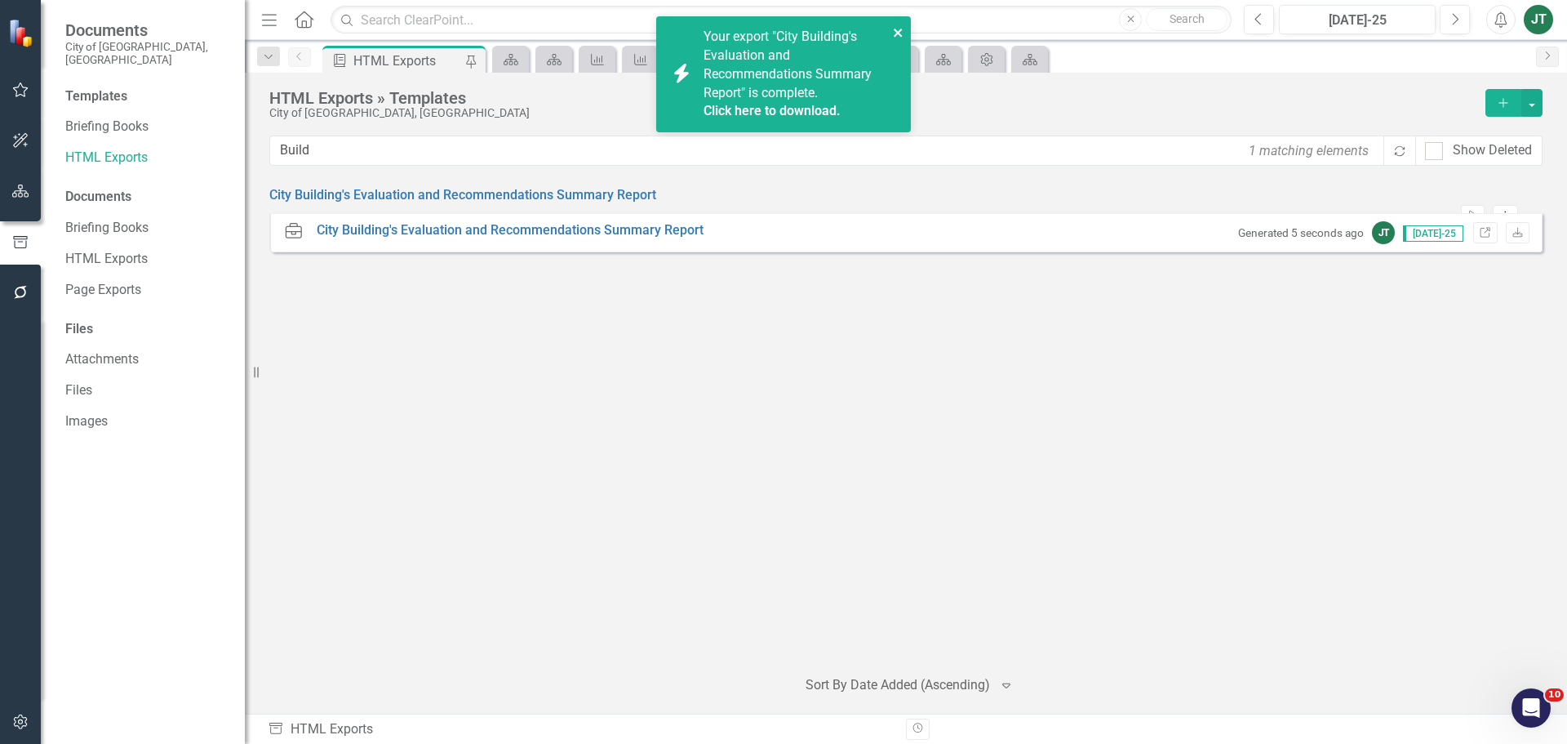
click at [899, 30] on icon "close" at bounding box center [898, 33] width 8 height 8
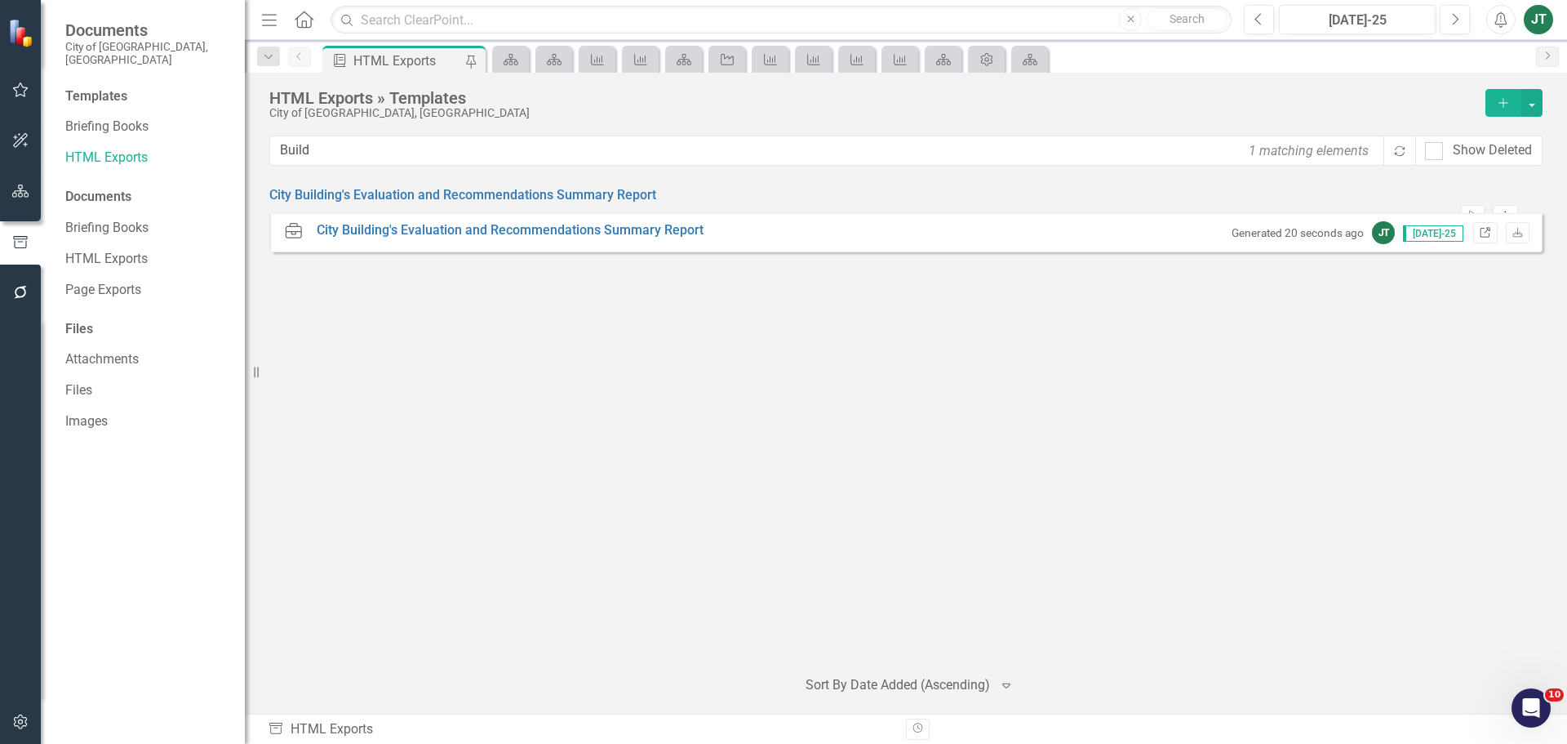
click at [1489, 237] on link "Link" at bounding box center [1485, 232] width 24 height 21
click at [384, 168] on div "Build 1 matching elements Recalculate Show Deleted" at bounding box center [905, 156] width 1273 height 42
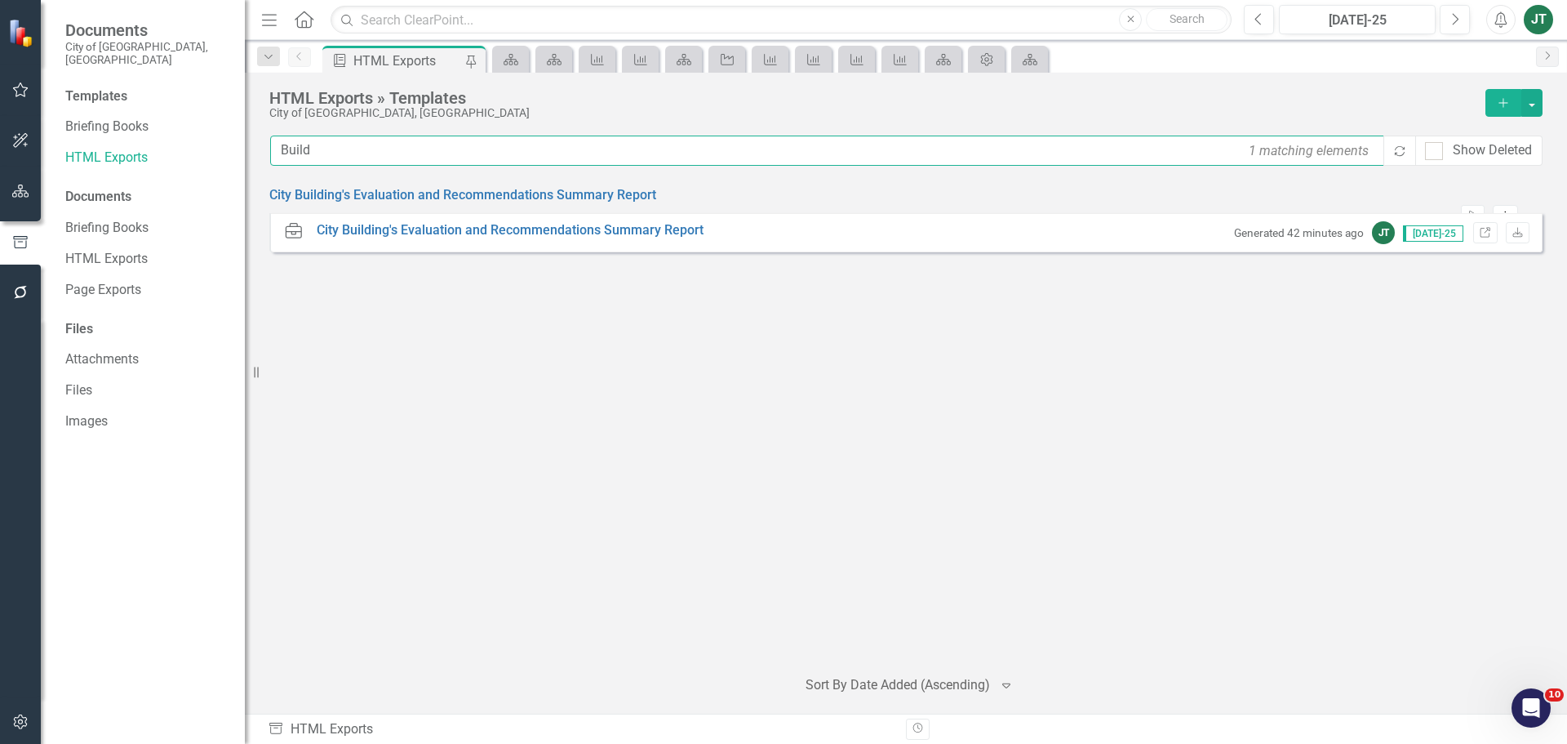
drag, startPoint x: 389, startPoint y: 154, endPoint x: 111, endPoint y: 171, distance: 278.8
click at [111, 171] on div "Documents City of Miami, FL Templates Briefing Books HTML Exports Documents Bri…" at bounding box center [783, 372] width 1567 height 744
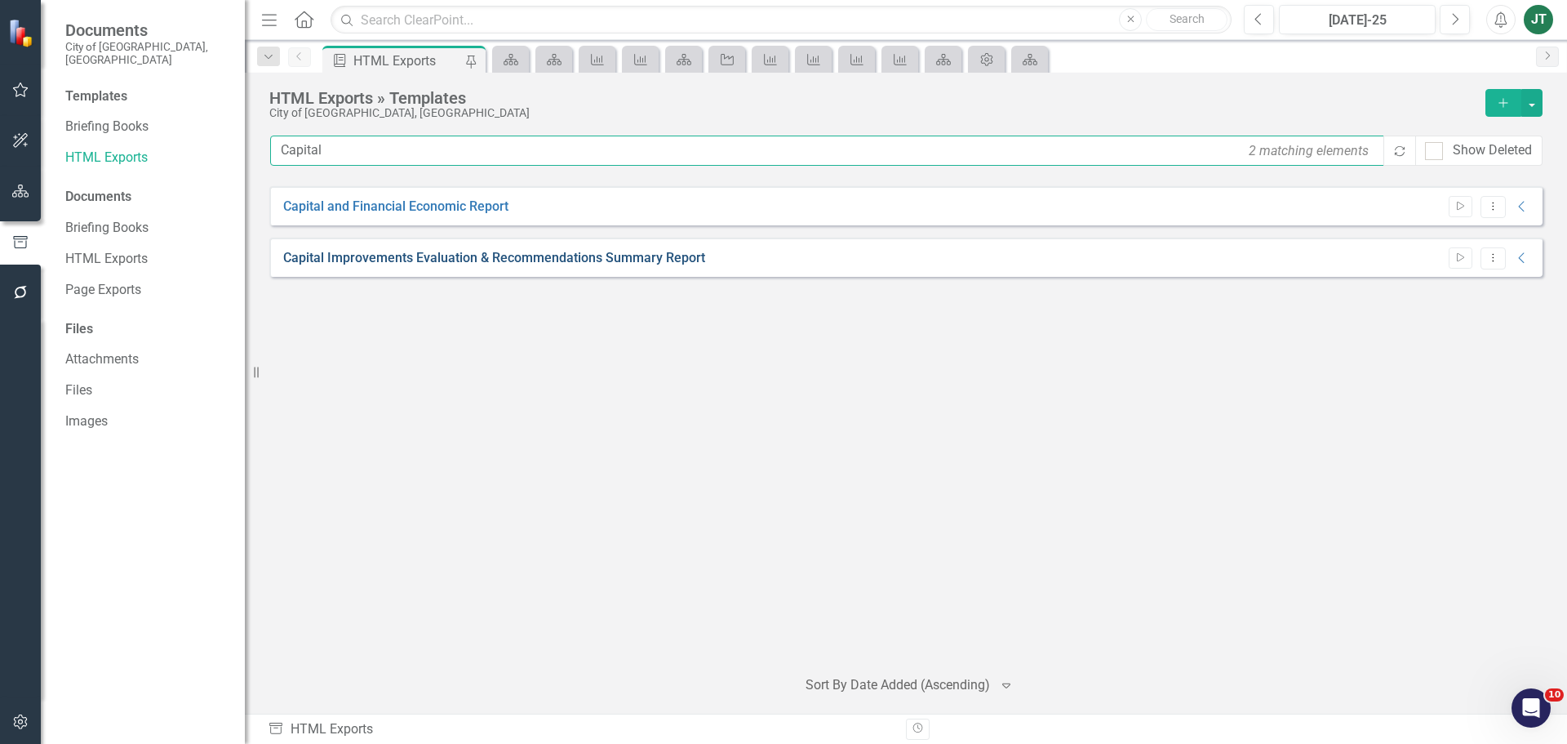
type input "Capital"
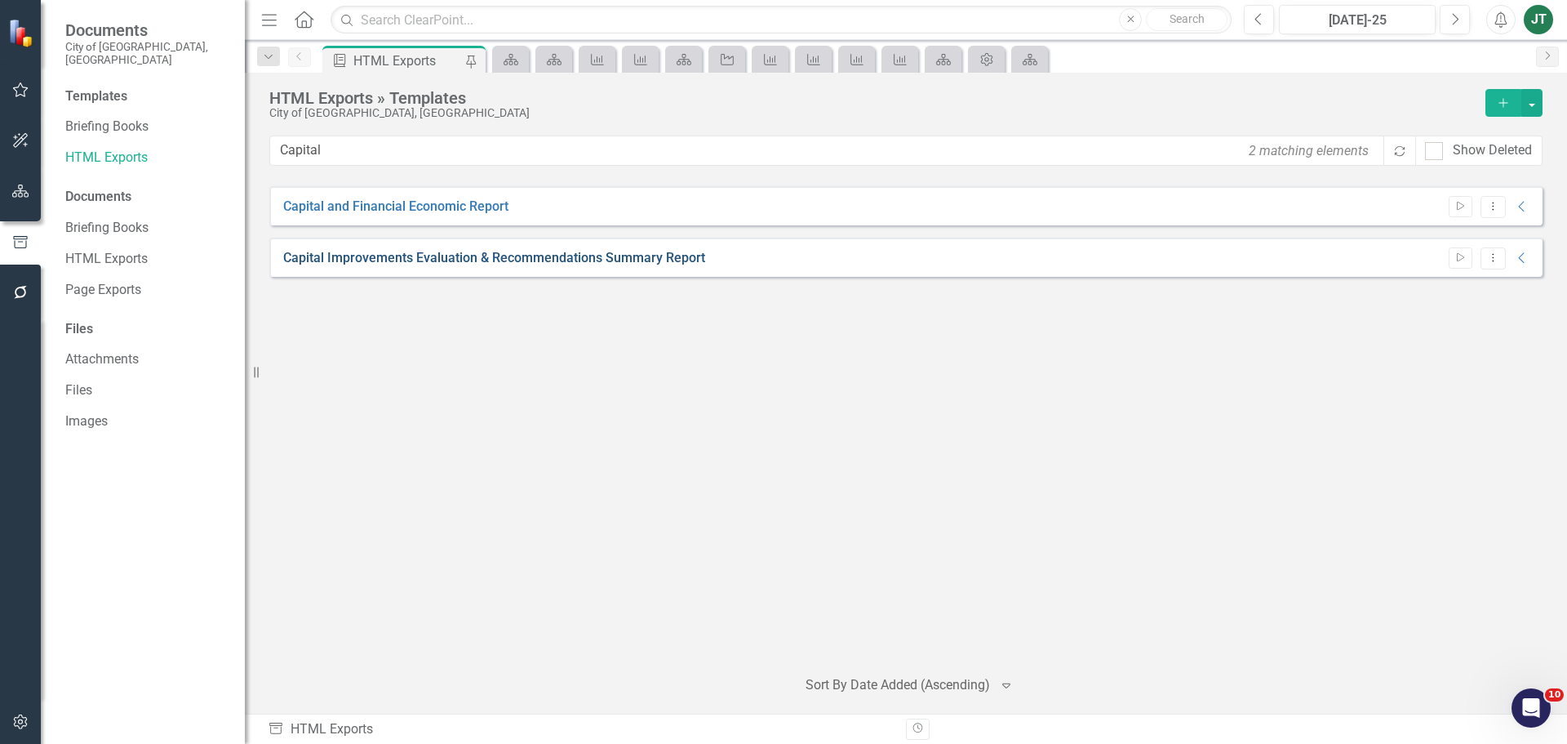
click at [671, 251] on link "Capital Improvements Evaluation & Recommendations Summary Report" at bounding box center [494, 258] width 422 height 19
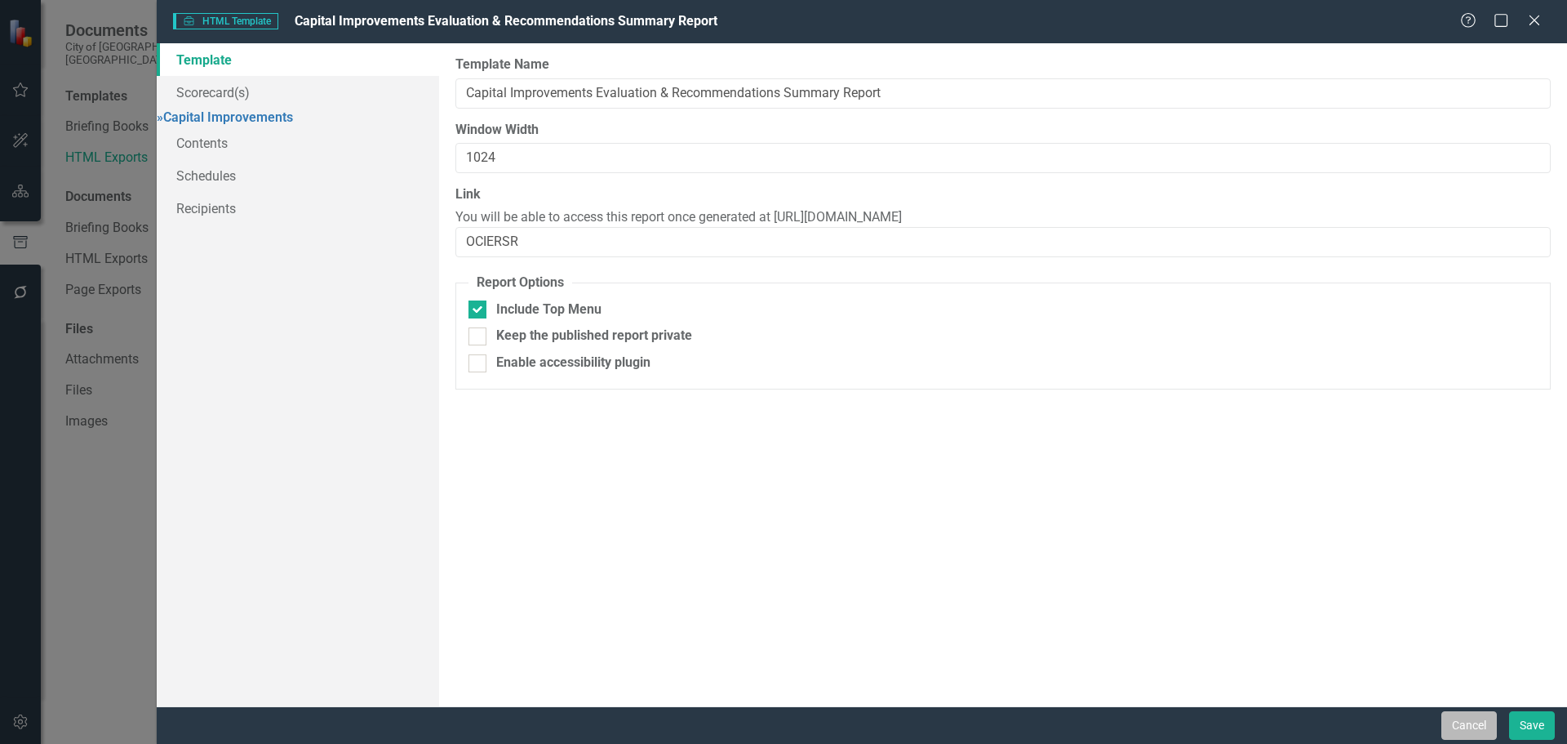
click at [1474, 725] on button "Cancel" at bounding box center [1468, 725] width 55 height 29
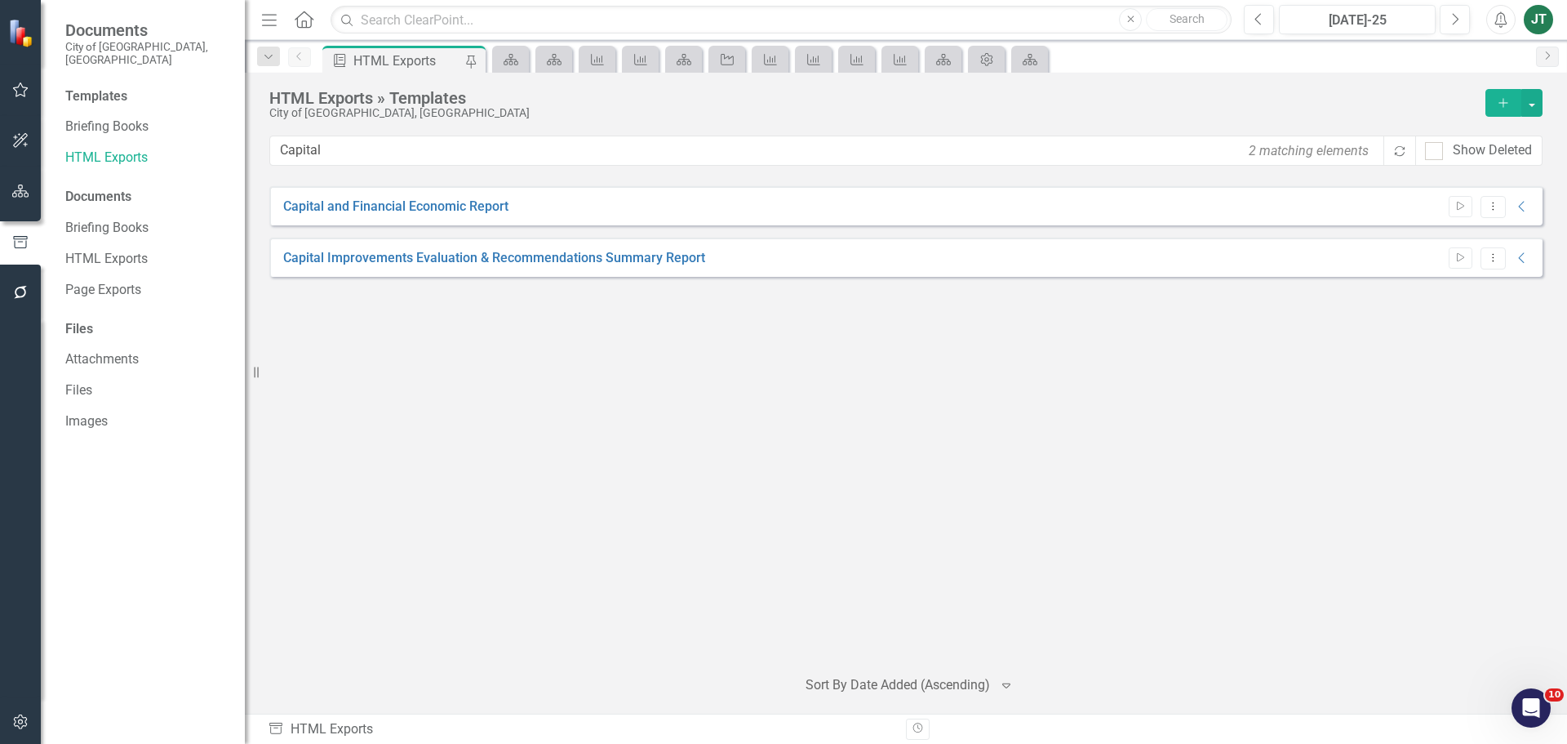
click at [4, 189] on button "button" at bounding box center [20, 192] width 37 height 34
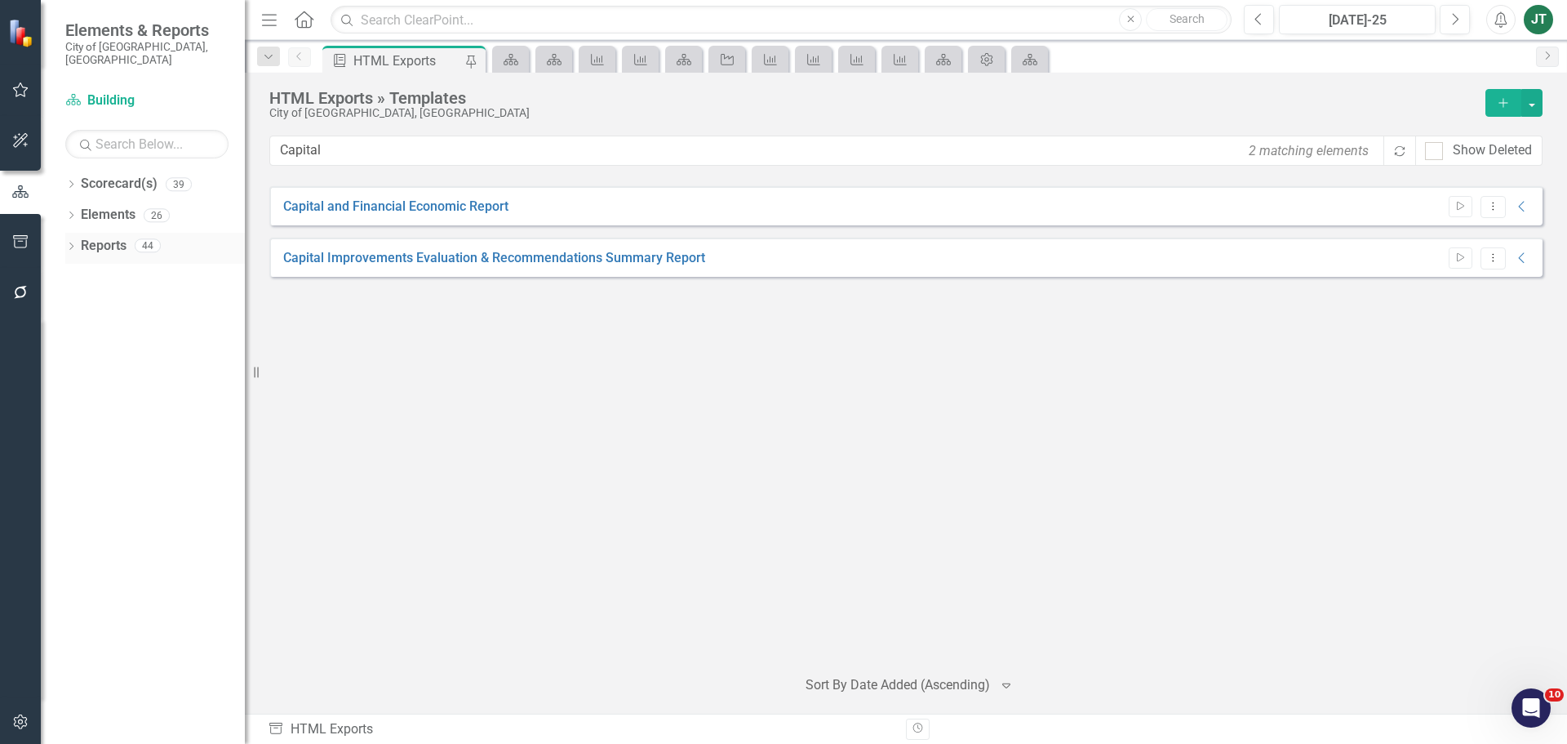
click at [71, 243] on icon "Dropdown" at bounding box center [70, 247] width 11 height 9
click at [73, 181] on icon "Dropdown" at bounding box center [70, 185] width 11 height 9
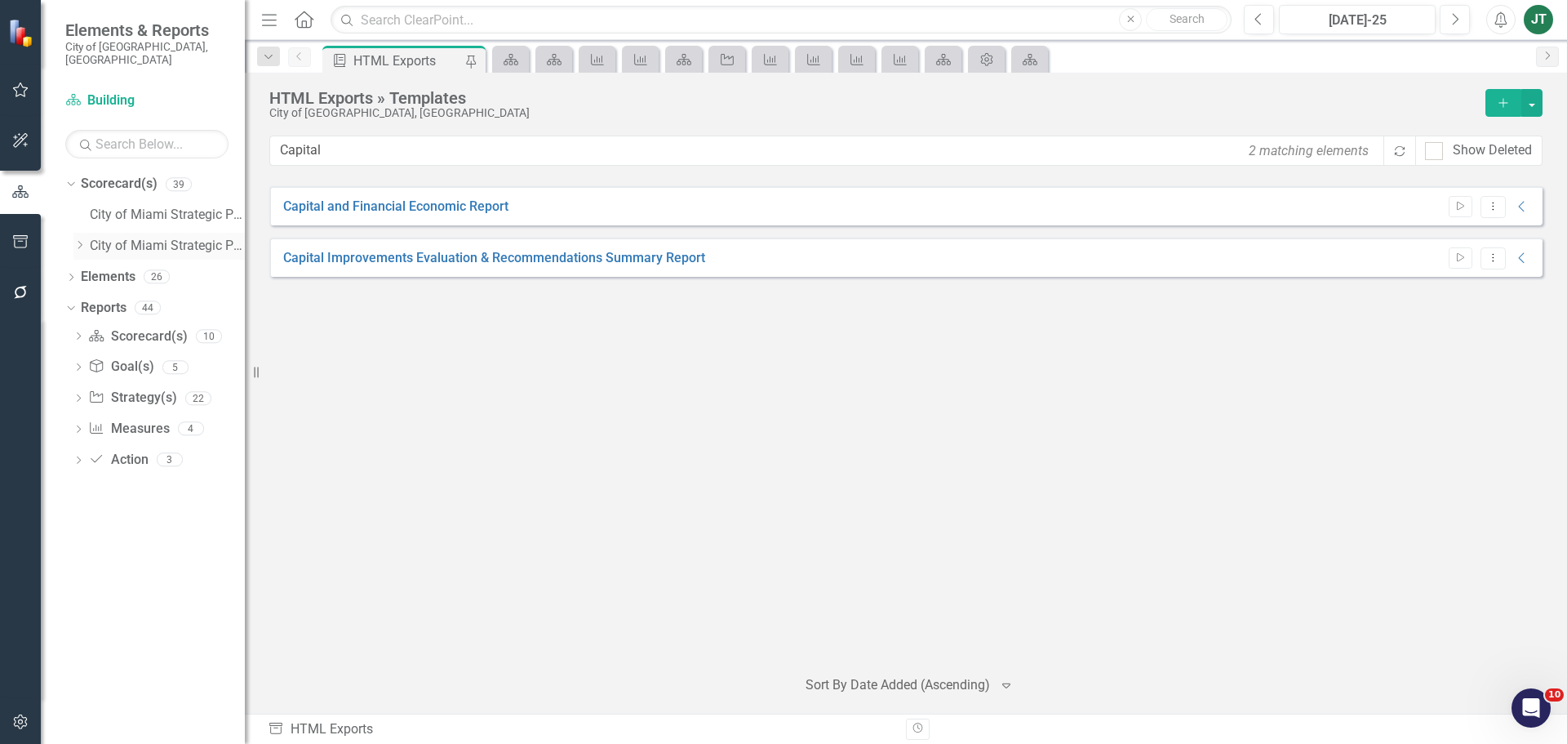
click at [78, 240] on icon "Dropdown" at bounding box center [79, 245] width 12 height 10
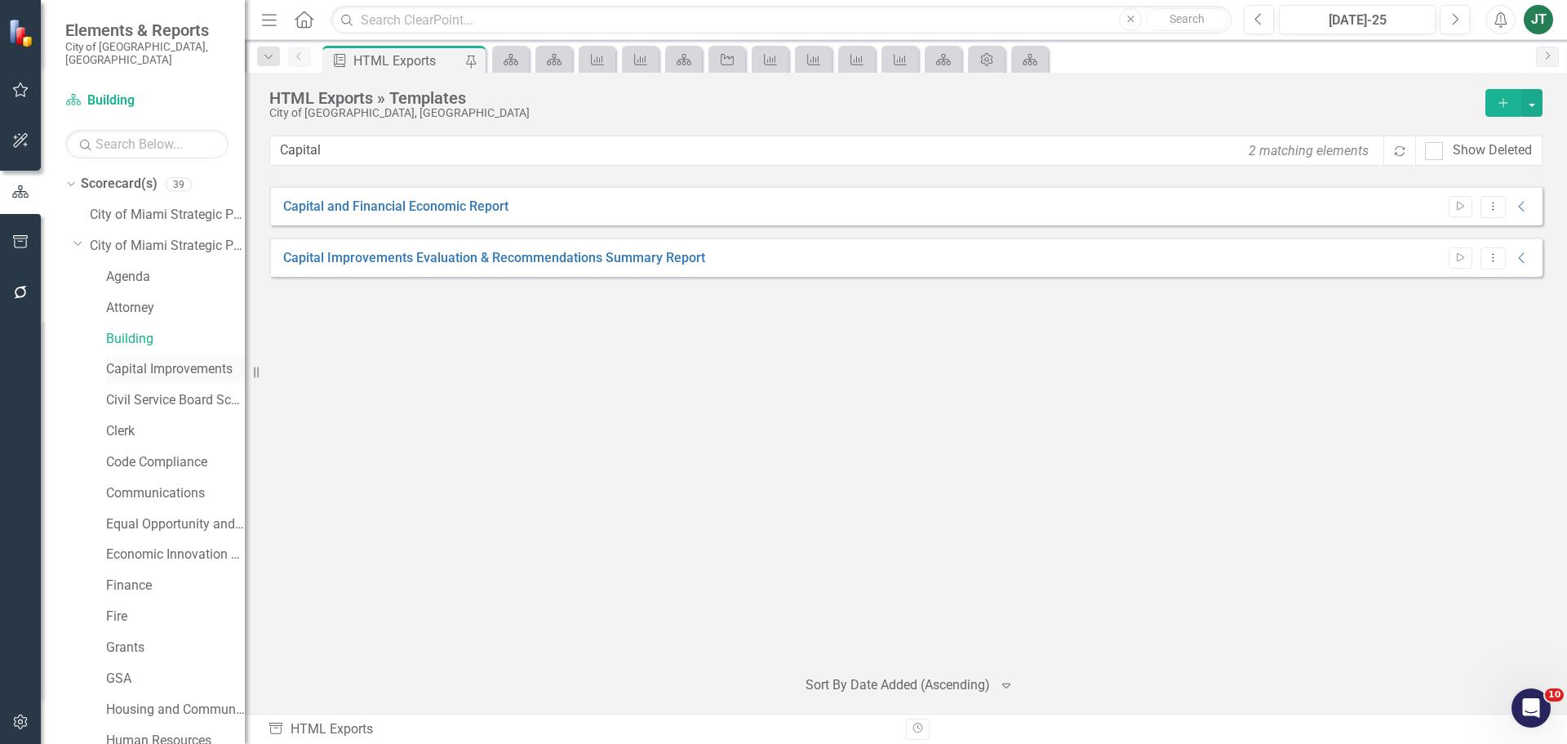
click at [113, 360] on link "Capital Improvements" at bounding box center [175, 369] width 139 height 19
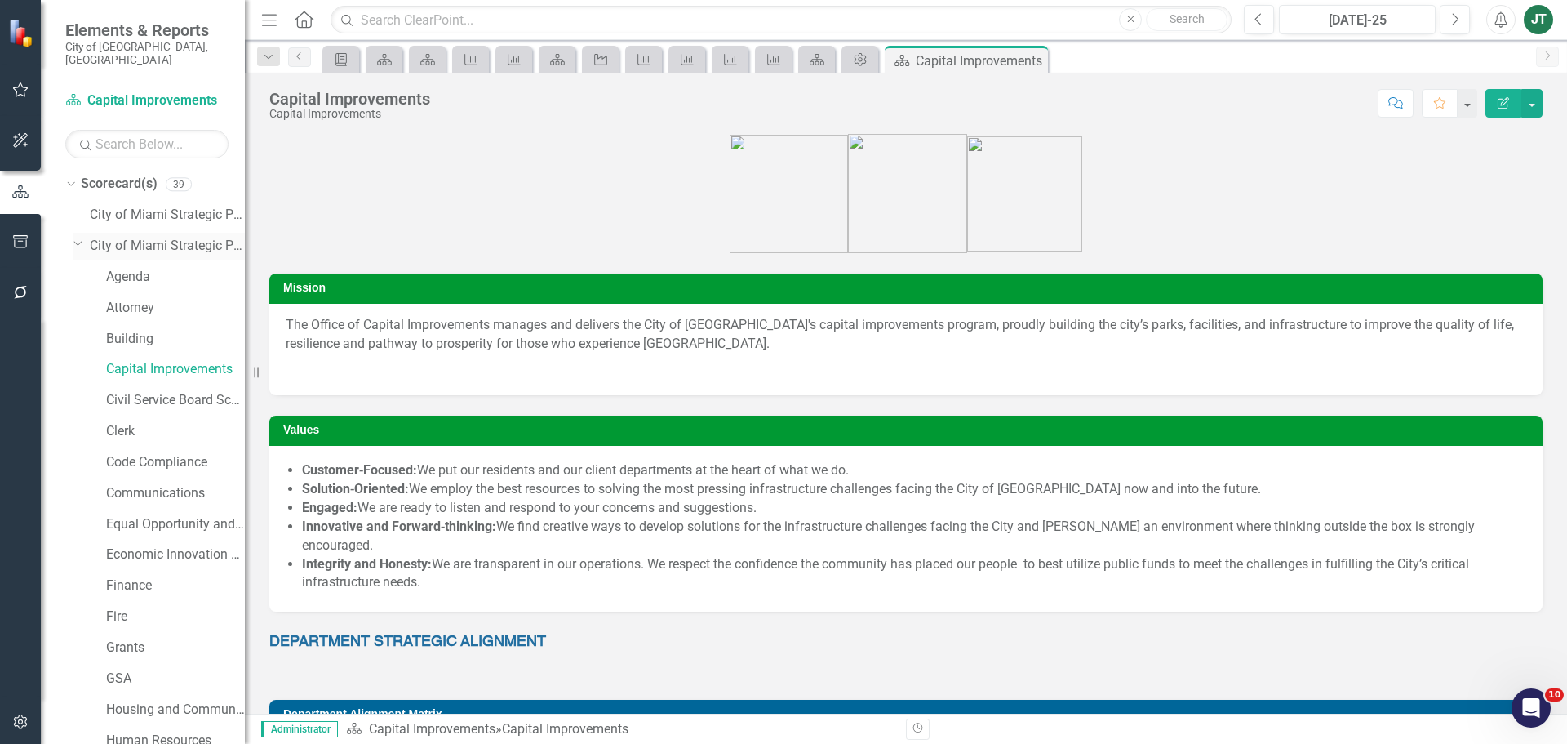
click at [73, 237] on icon "Dropdown" at bounding box center [78, 243] width 10 height 12
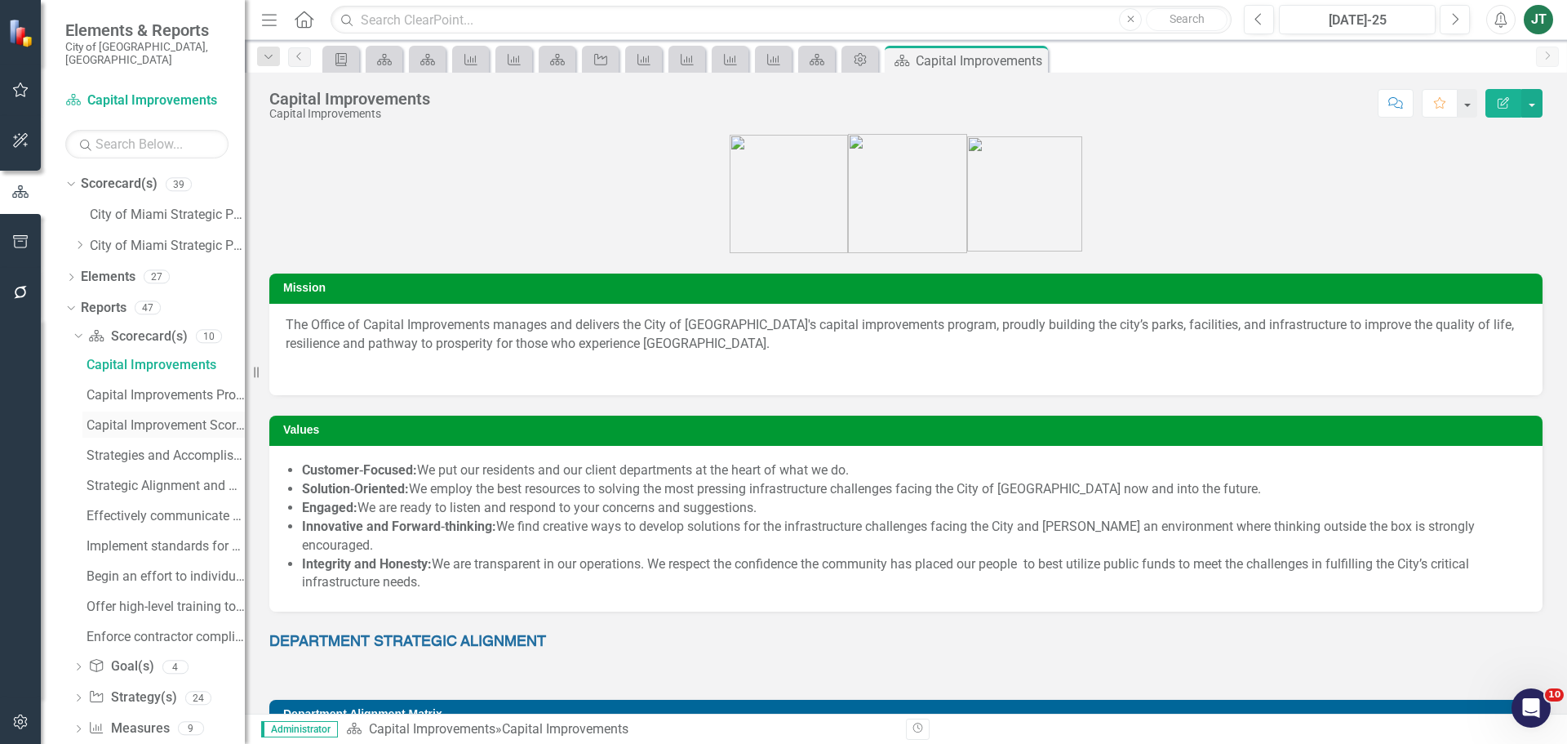
click at [141, 418] on div "Capital Improvement Scorecard Evaluation and Recommendations" at bounding box center [166, 425] width 158 height 15
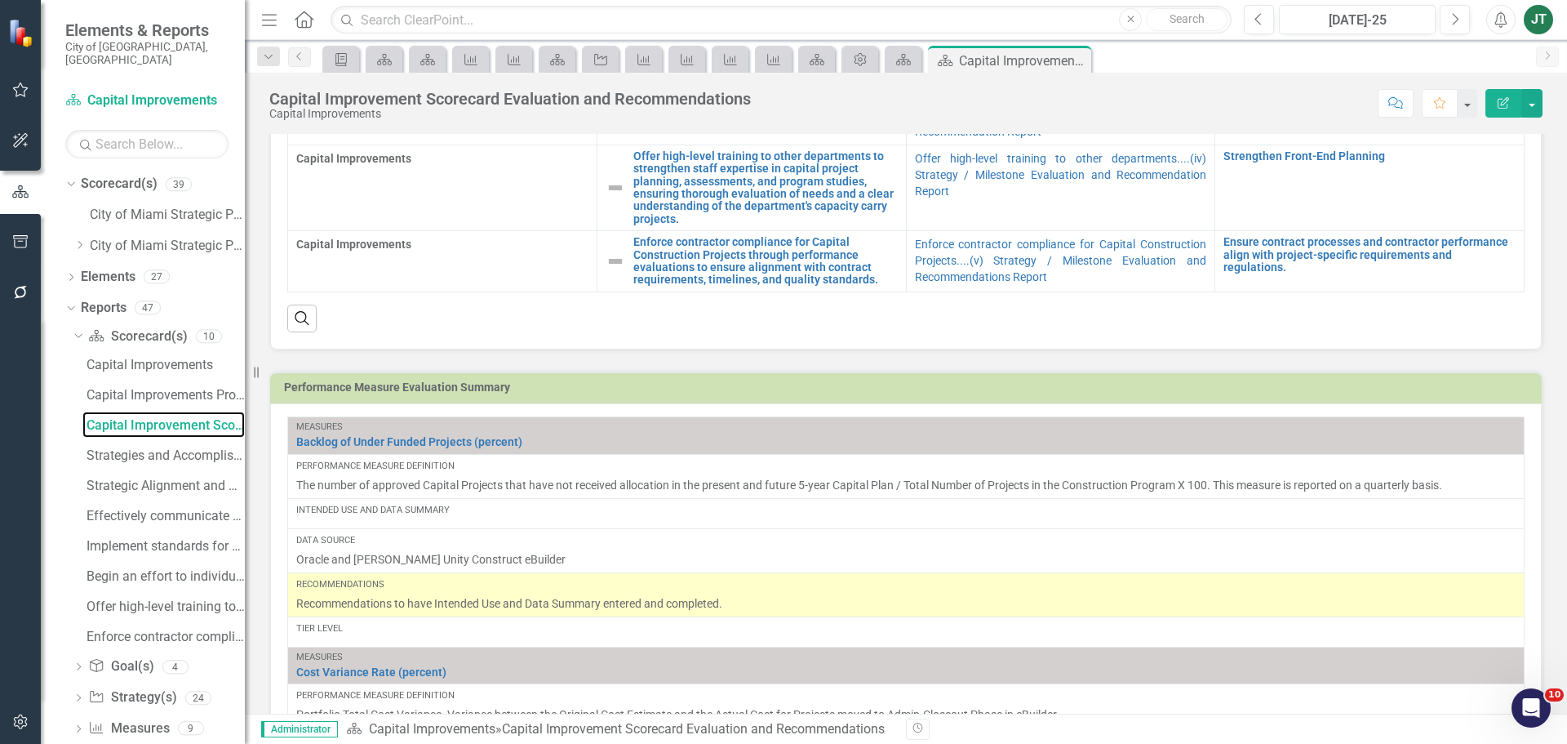
scroll to position [1061, 0]
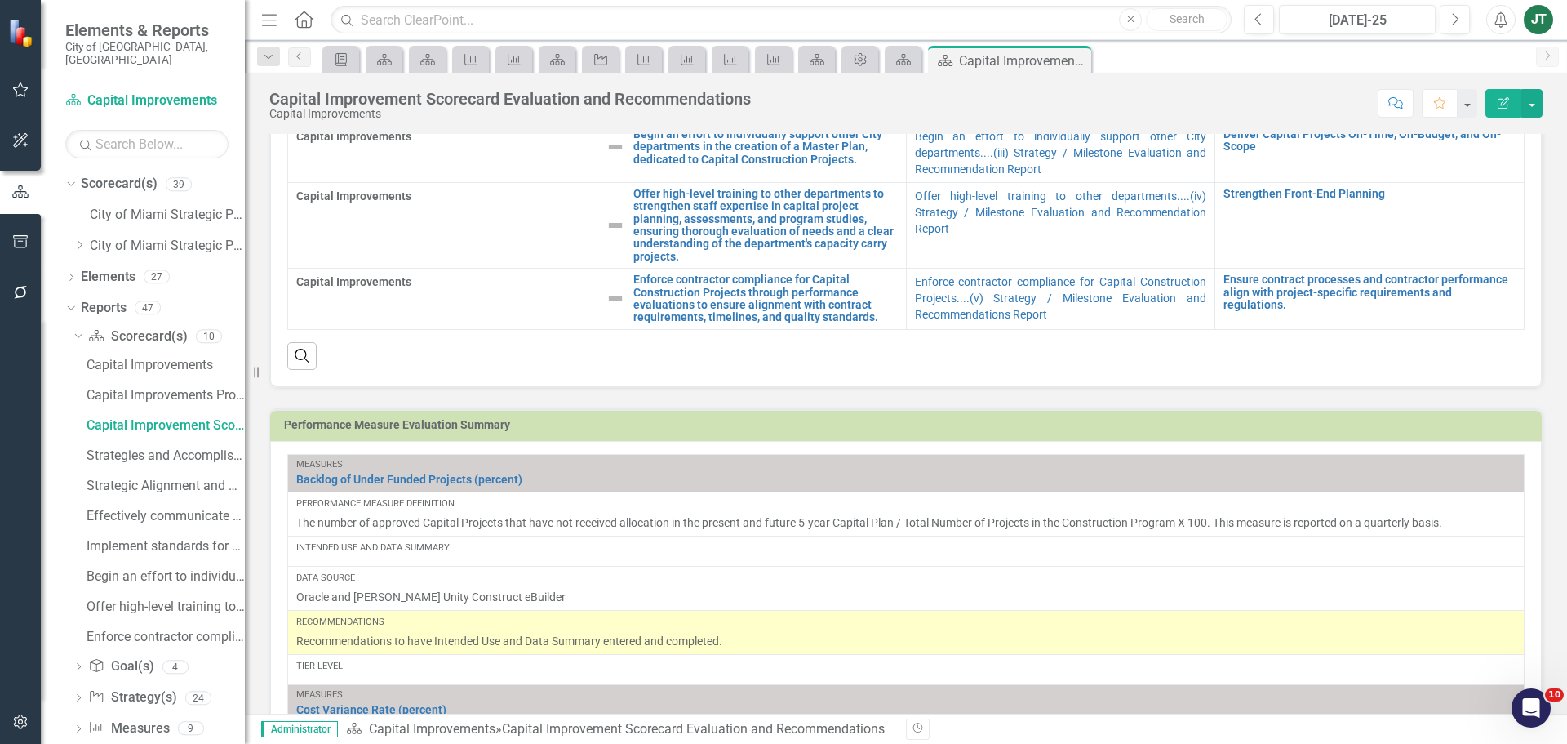
click at [1267, 435] on td "Performance Measure Evaluation Summary" at bounding box center [909, 427] width 1250 height 24
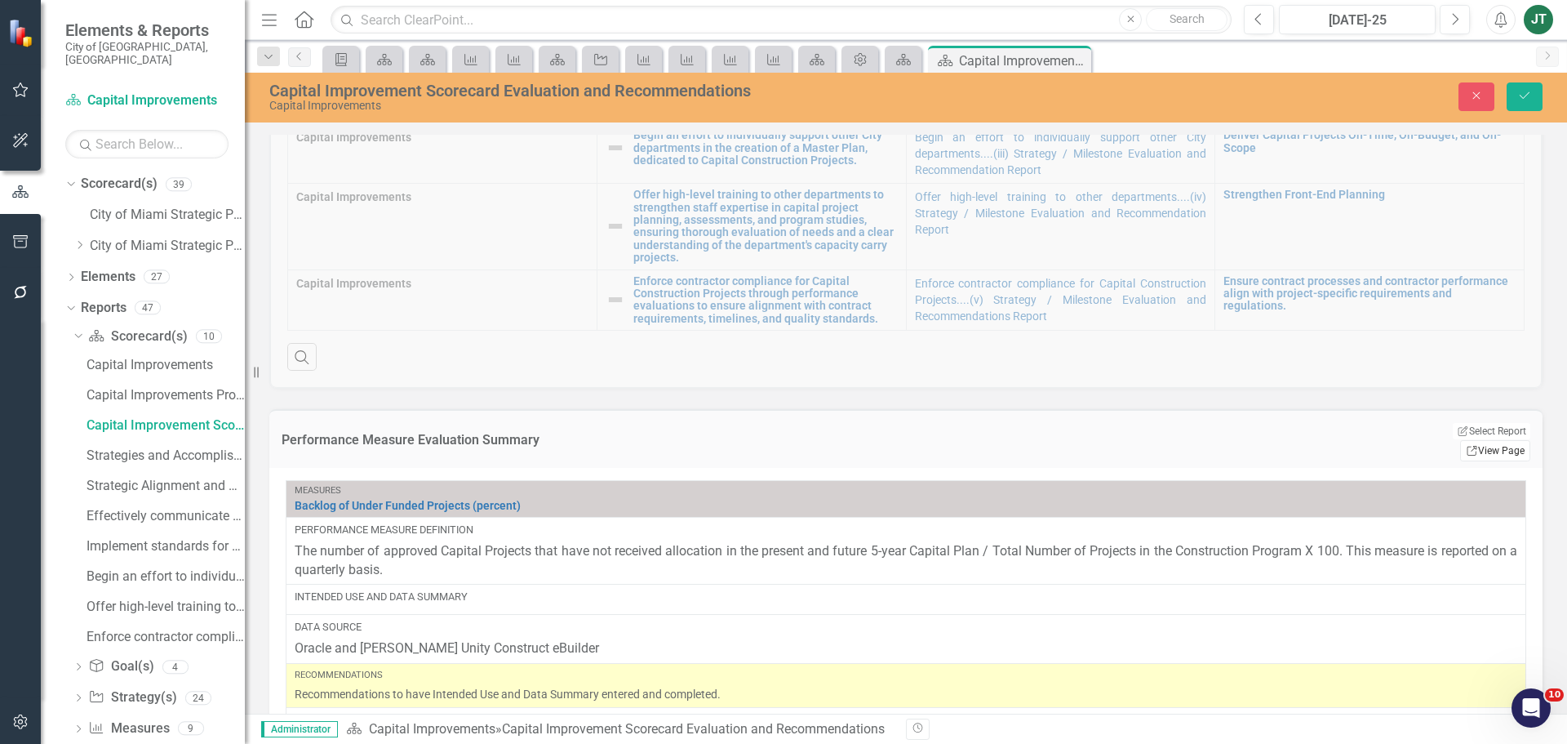
click at [1498, 440] on link "Link View Page" at bounding box center [1495, 450] width 70 height 21
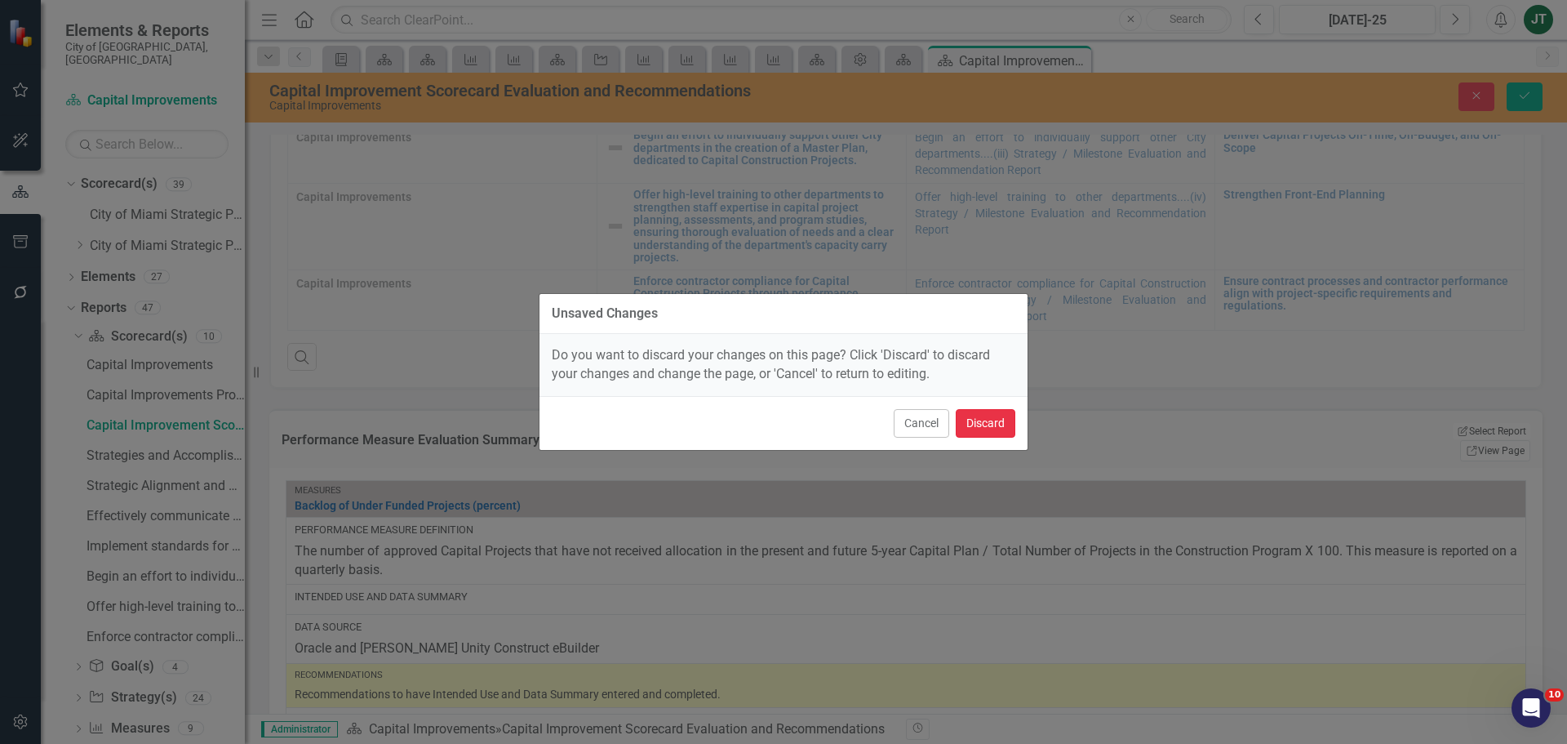
click at [987, 417] on button "Discard" at bounding box center [986, 423] width 60 height 29
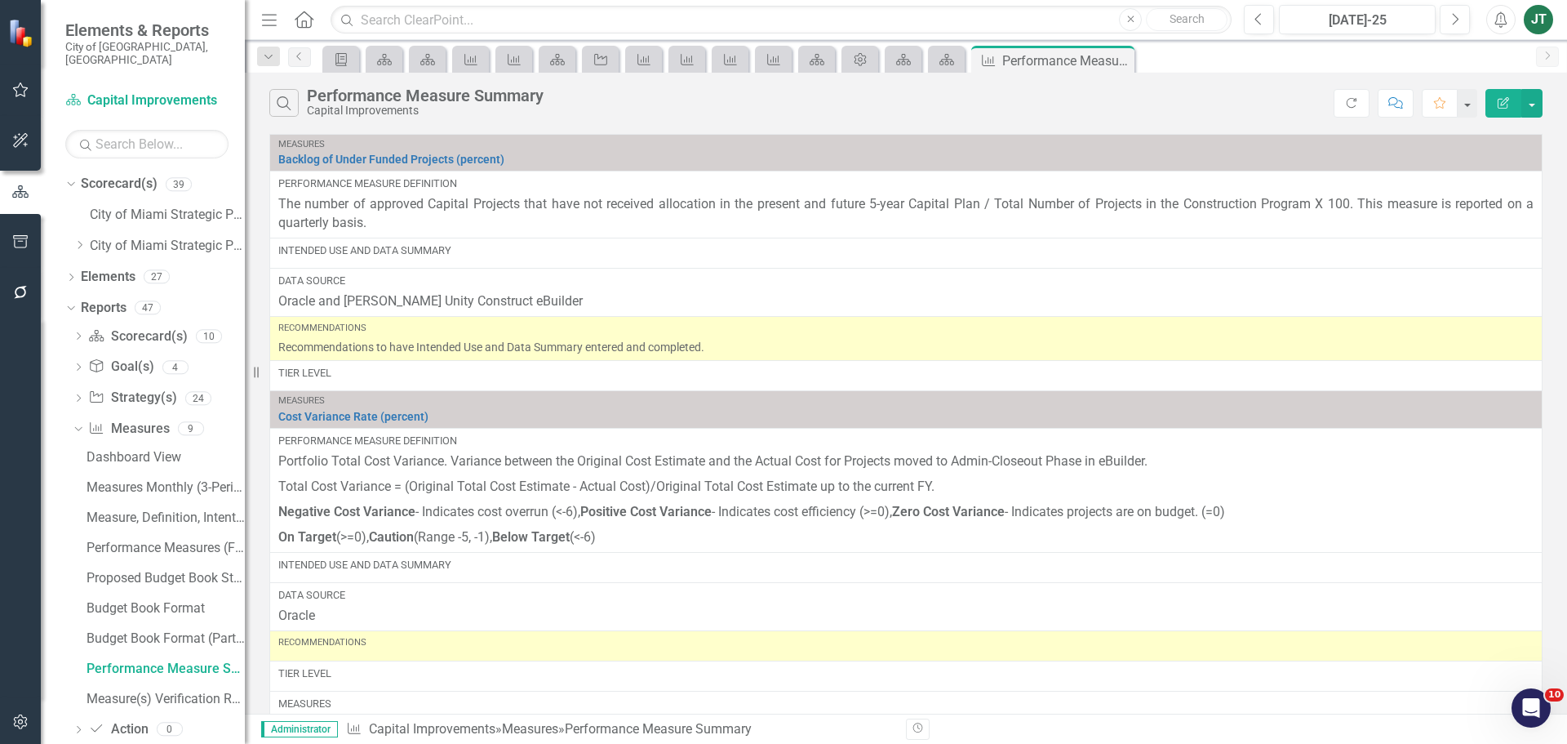
click at [1511, 100] on button "Edit Report" at bounding box center [1503, 103] width 36 height 29
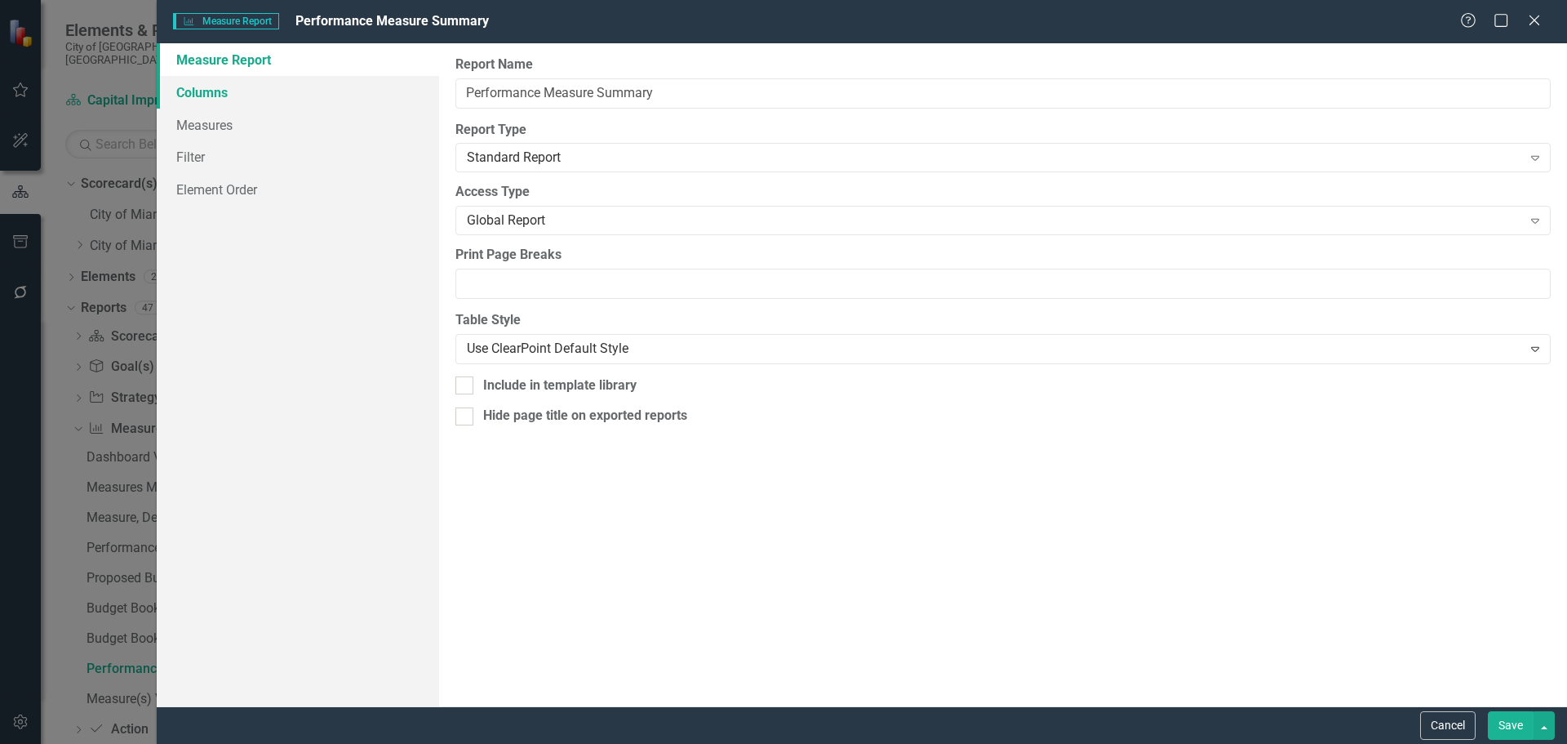
click at [186, 92] on link "Columns" at bounding box center [298, 92] width 282 height 33
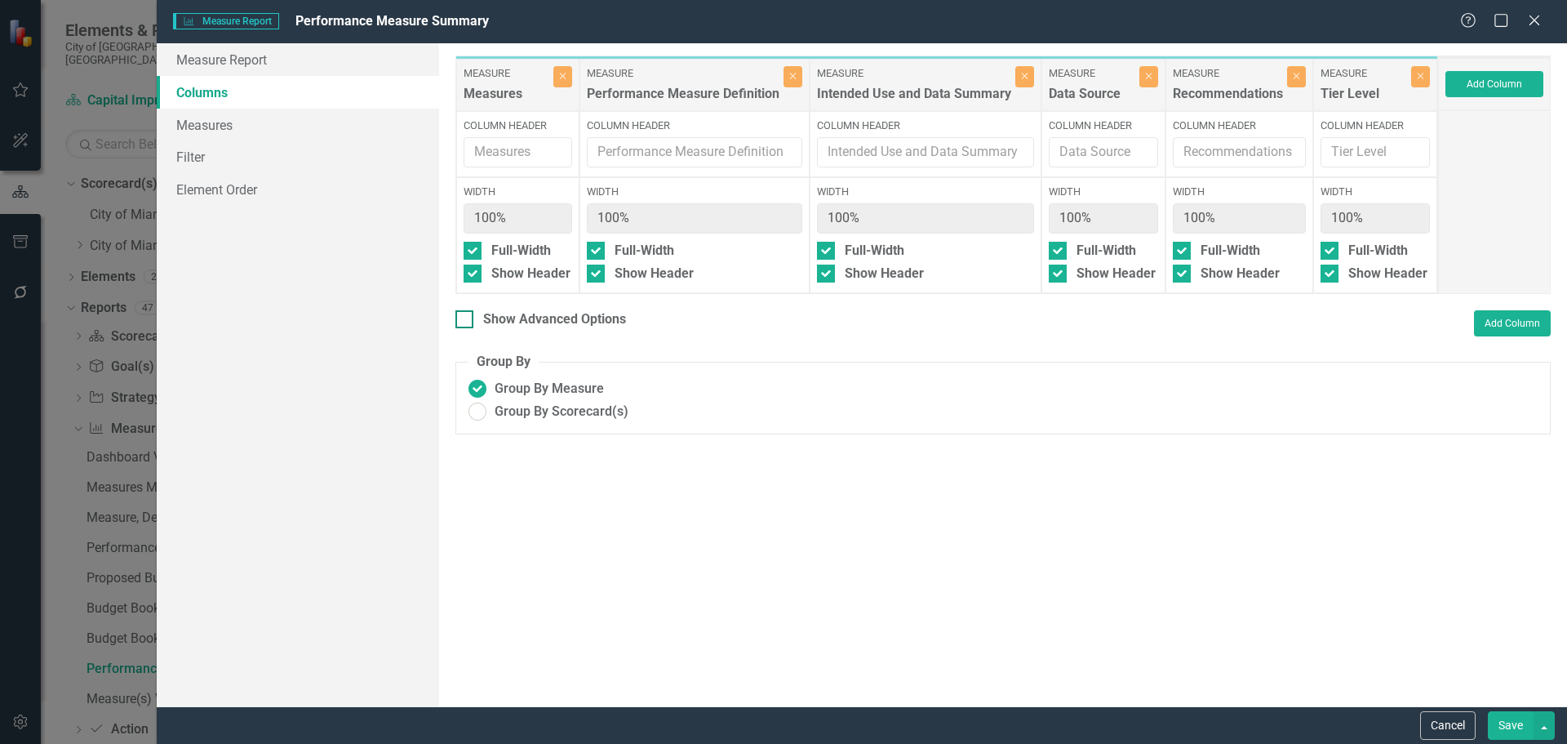
click at [526, 315] on div "Show Advanced Options" at bounding box center [554, 319] width 143 height 19
click at [466, 315] on input "Show Advanced Options" at bounding box center [460, 315] width 11 height 11
checkbox input "true"
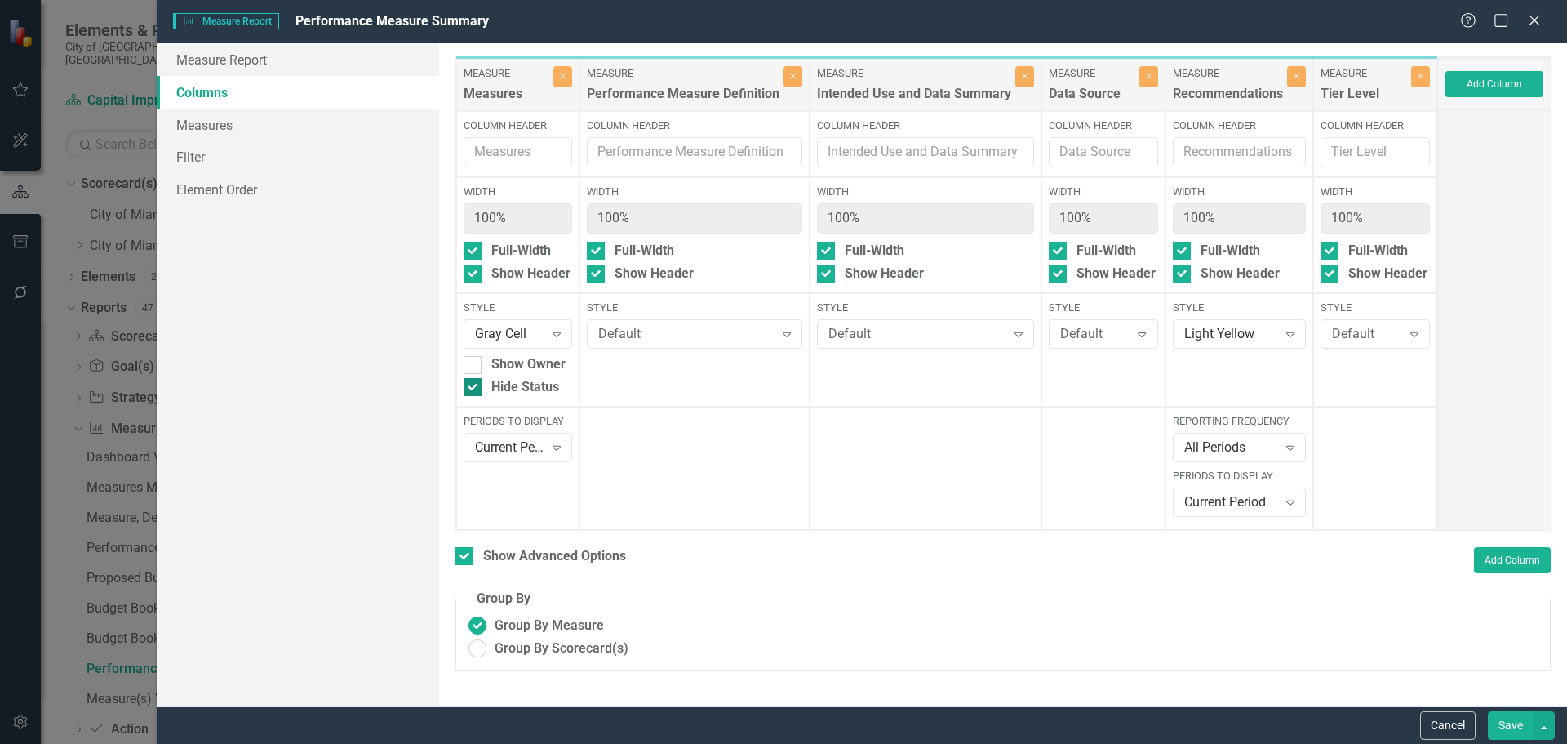
click at [513, 384] on div "Hide Status" at bounding box center [525, 387] width 68 height 19
click at [474, 384] on input "Hide Status" at bounding box center [469, 383] width 11 height 11
checkbox input "false"
click at [1514, 712] on div "Cancel Save" at bounding box center [862, 725] width 1410 height 38
click at [1512, 726] on button "Save" at bounding box center [1511, 725] width 46 height 29
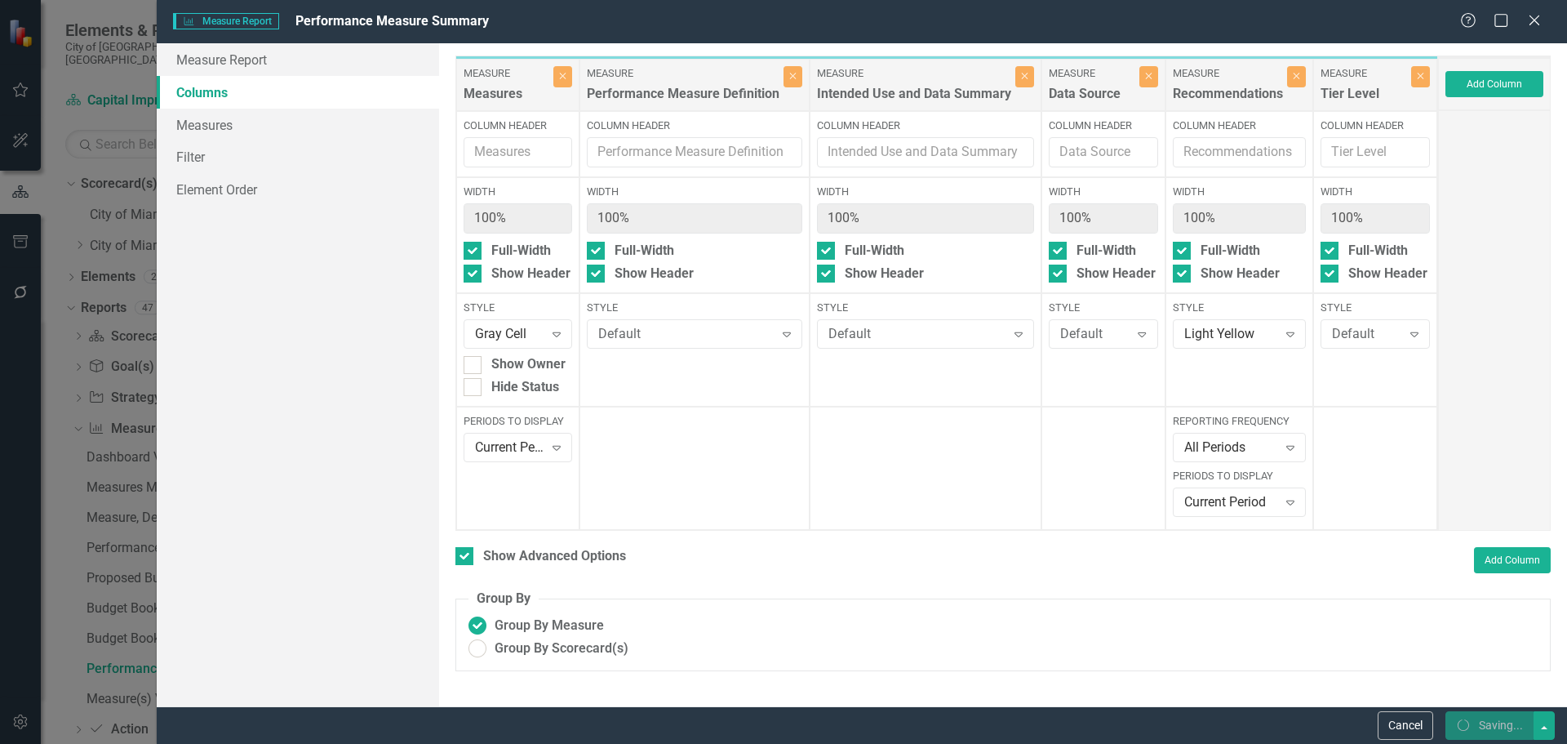
checkbox input "false"
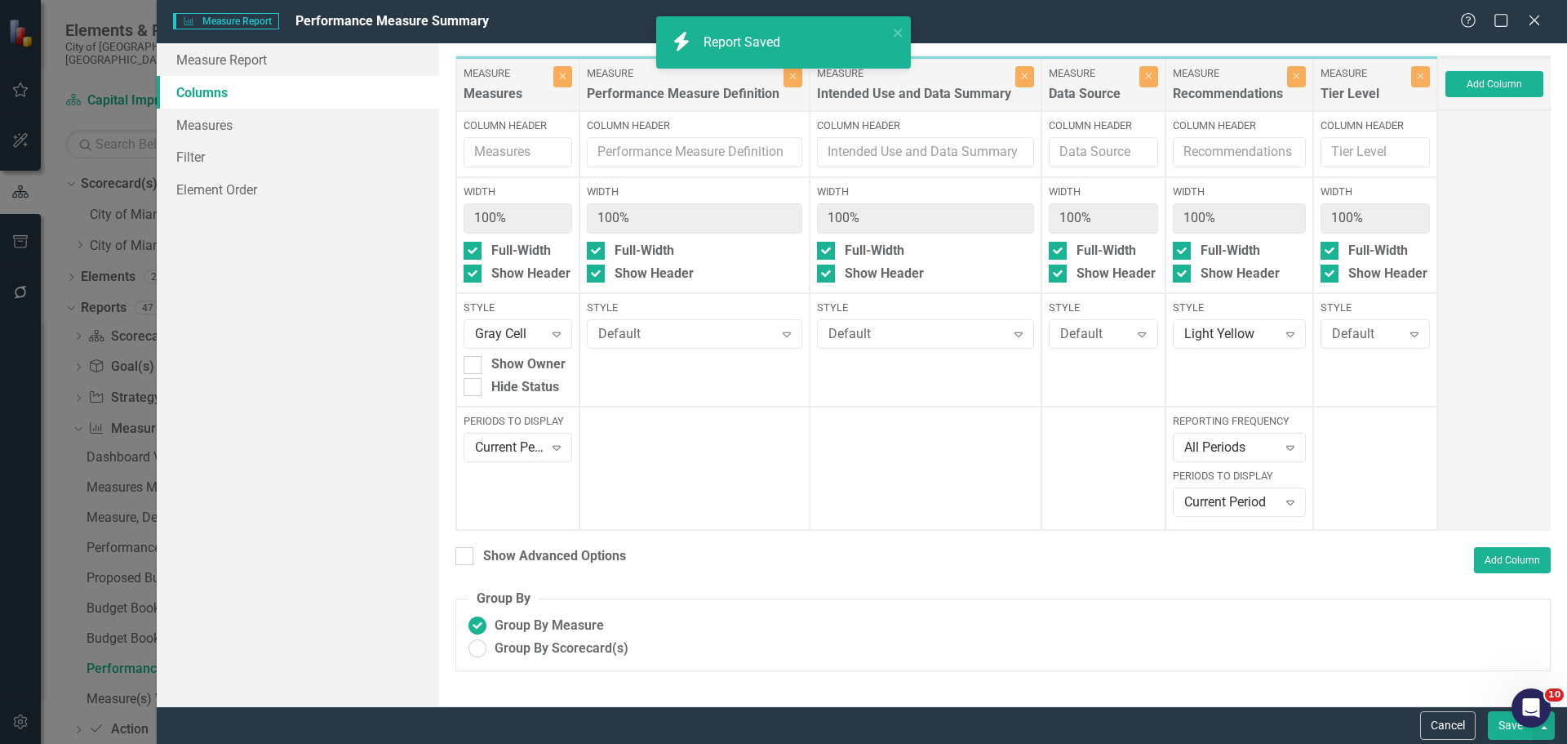
radio input "true"
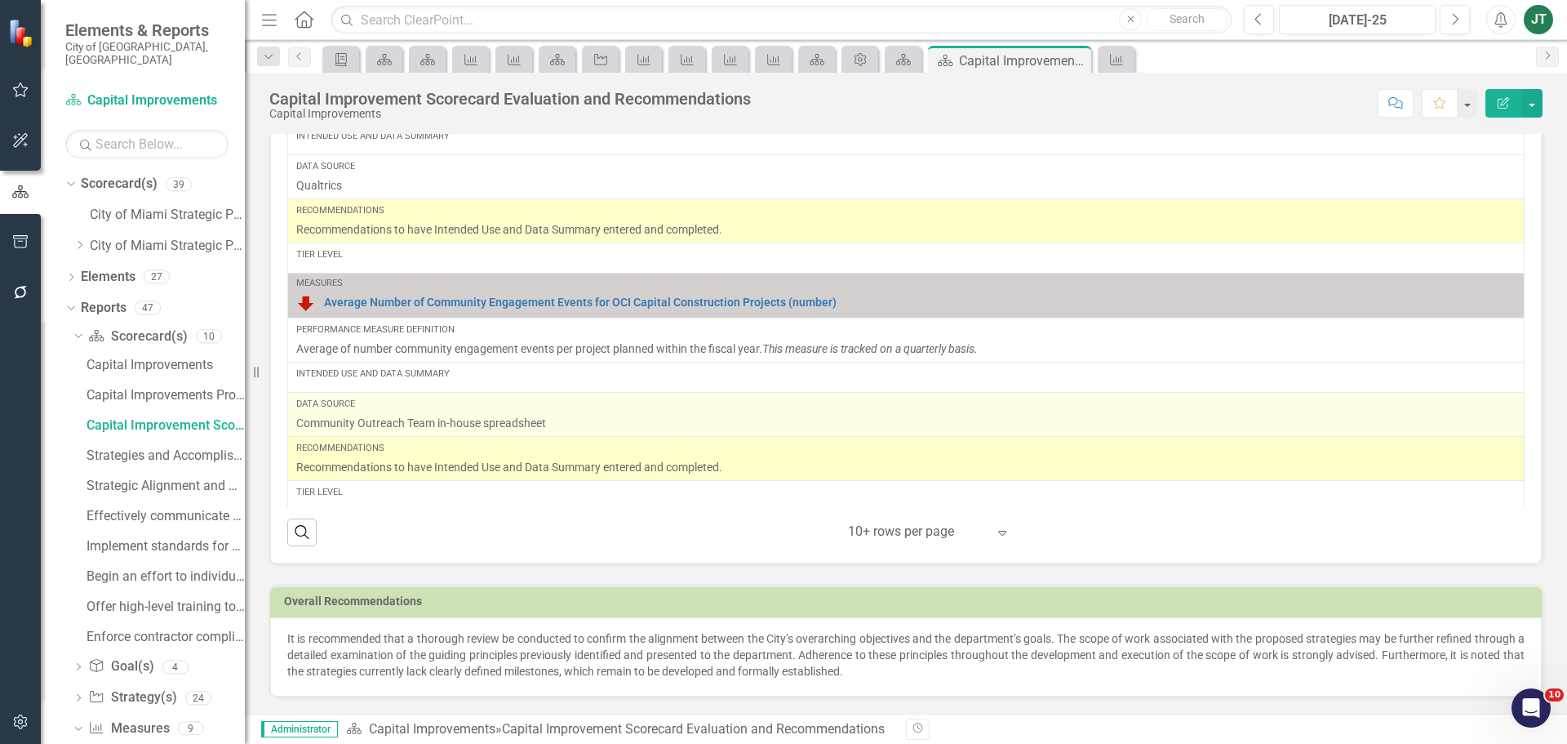
scroll to position [1296, 0]
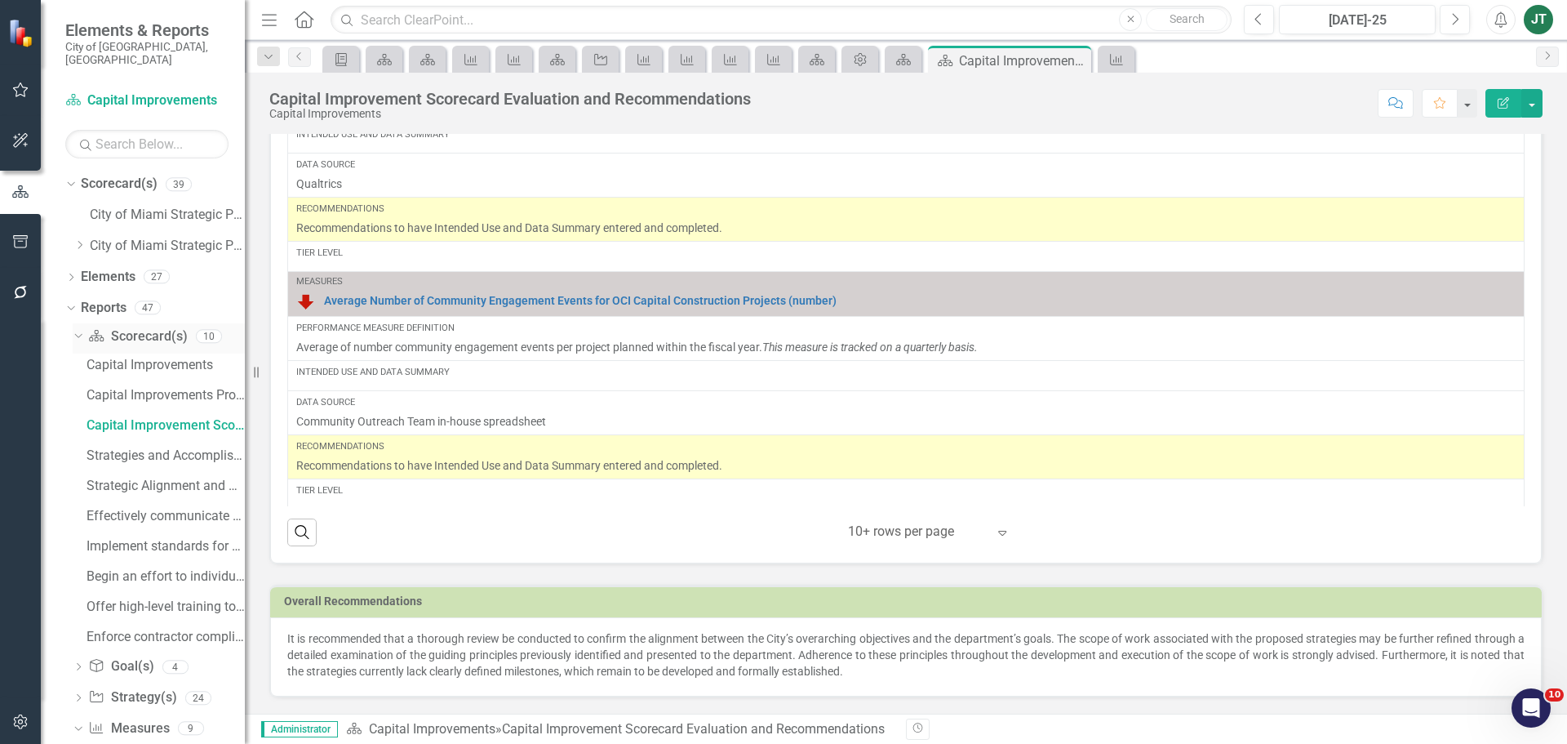
click at [74, 330] on icon "Dropdown" at bounding box center [76, 335] width 9 height 11
click at [72, 301] on icon "Dropdown" at bounding box center [68, 306] width 9 height 11
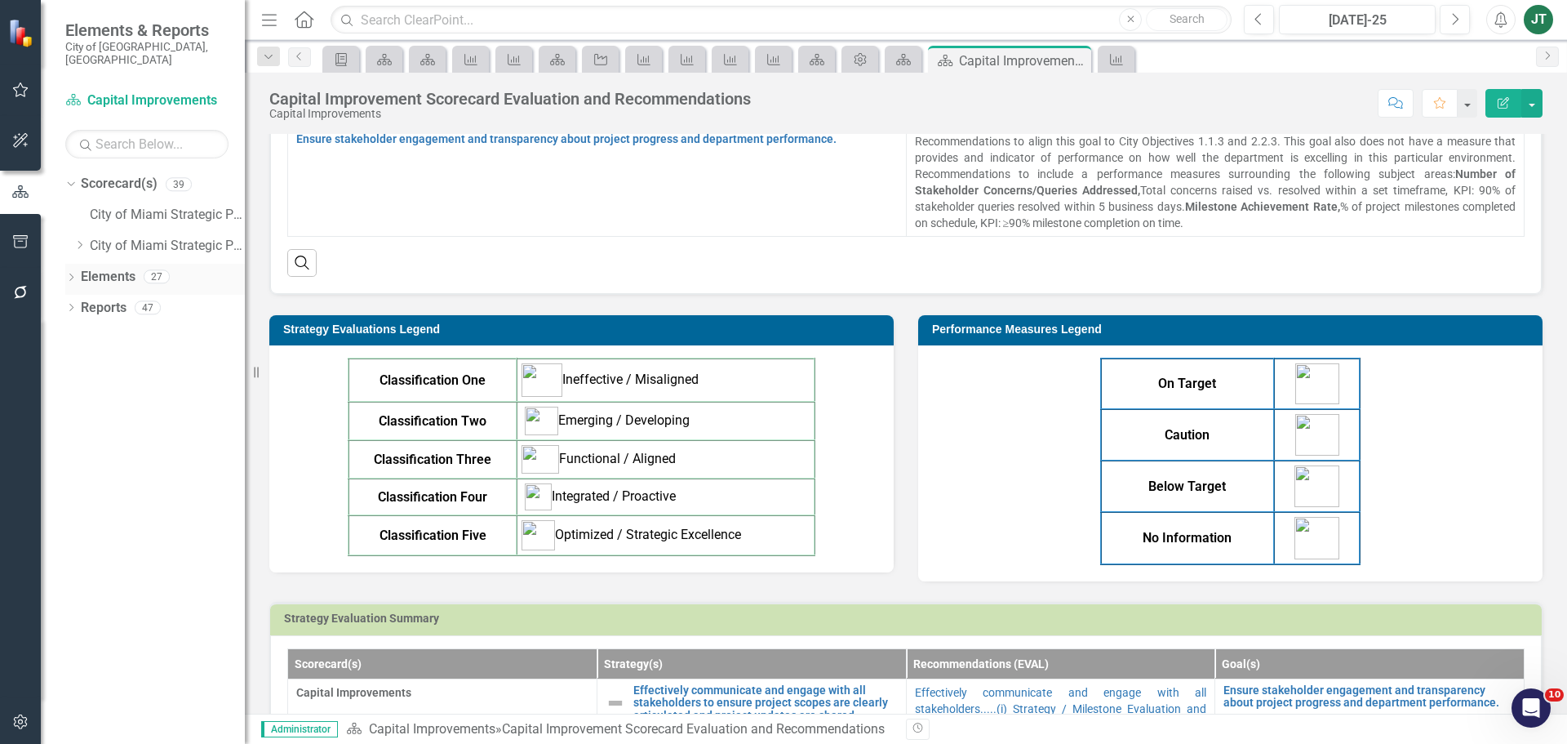
scroll to position [180, 0]
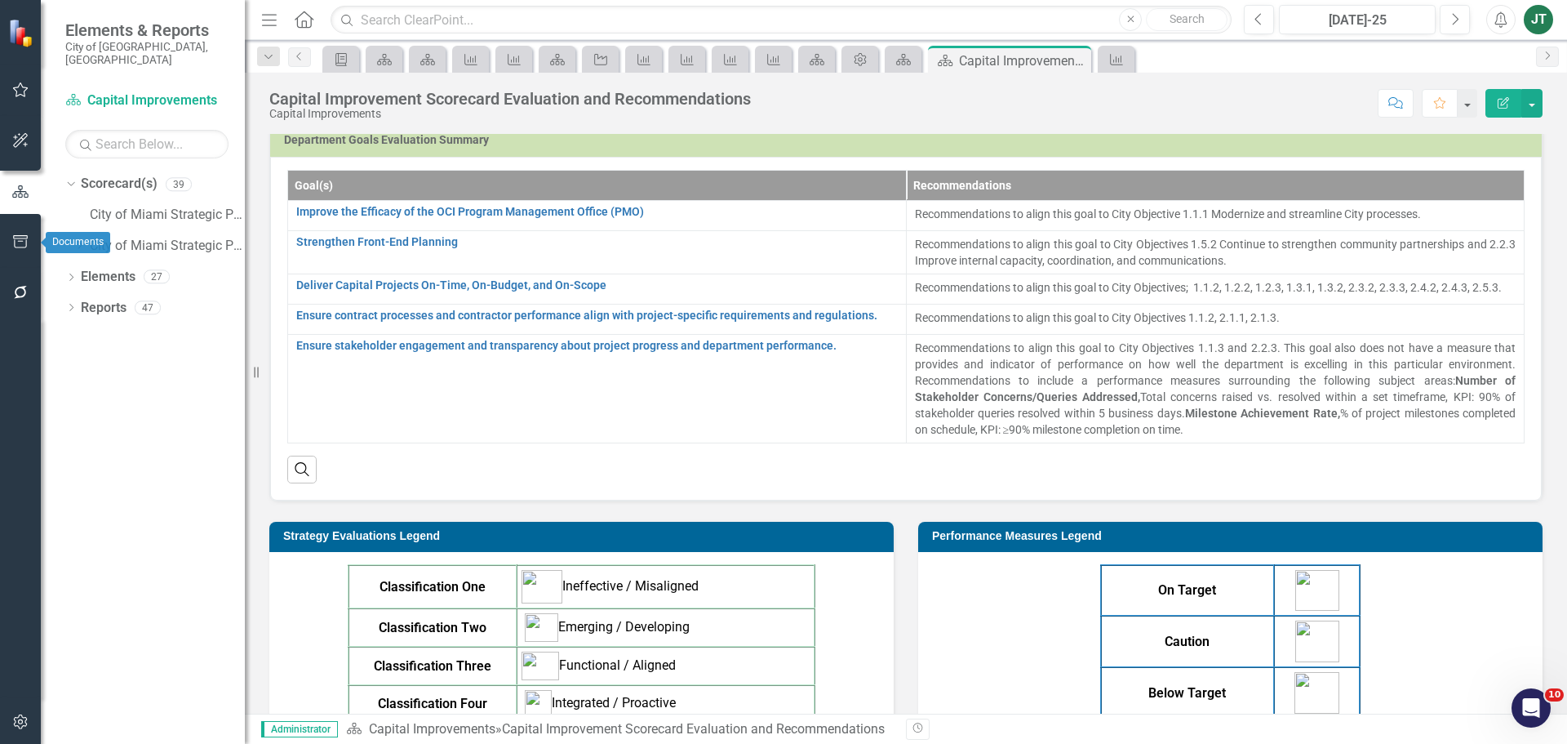
click at [24, 243] on icon "button" at bounding box center [20, 241] width 17 height 13
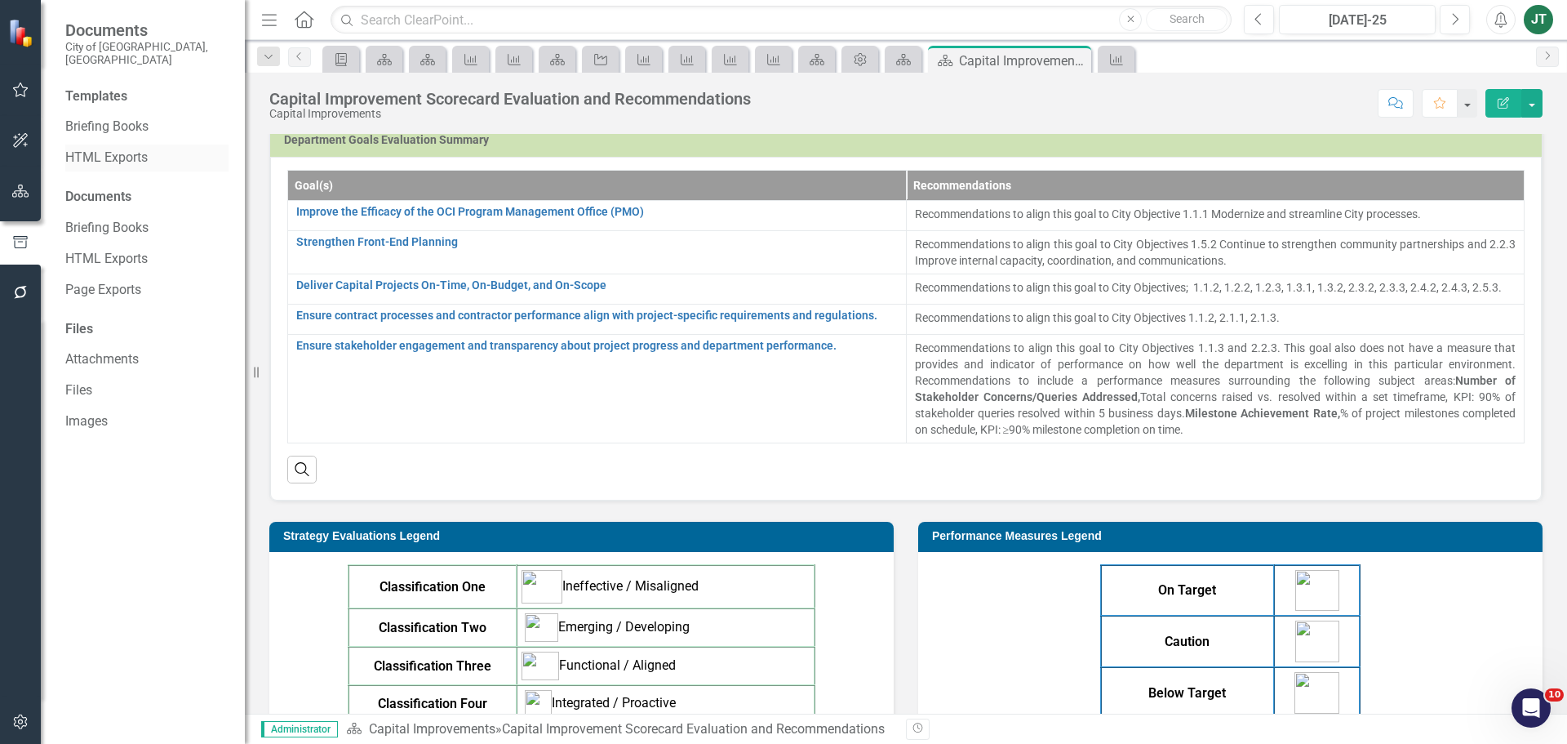
click at [98, 149] on link "HTML Exports" at bounding box center [146, 158] width 163 height 19
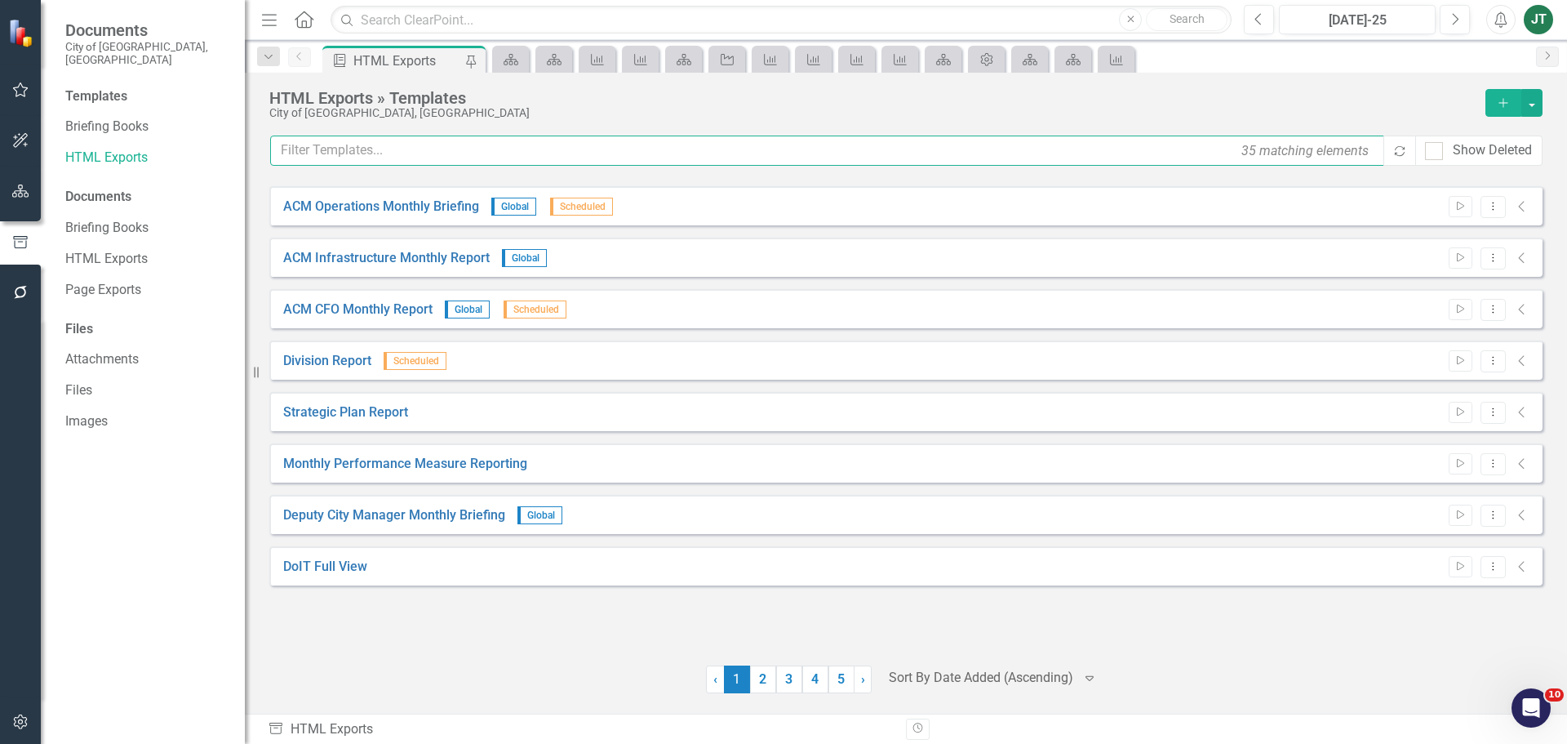
click at [366, 152] on input "text" at bounding box center [828, 150] width 1116 height 30
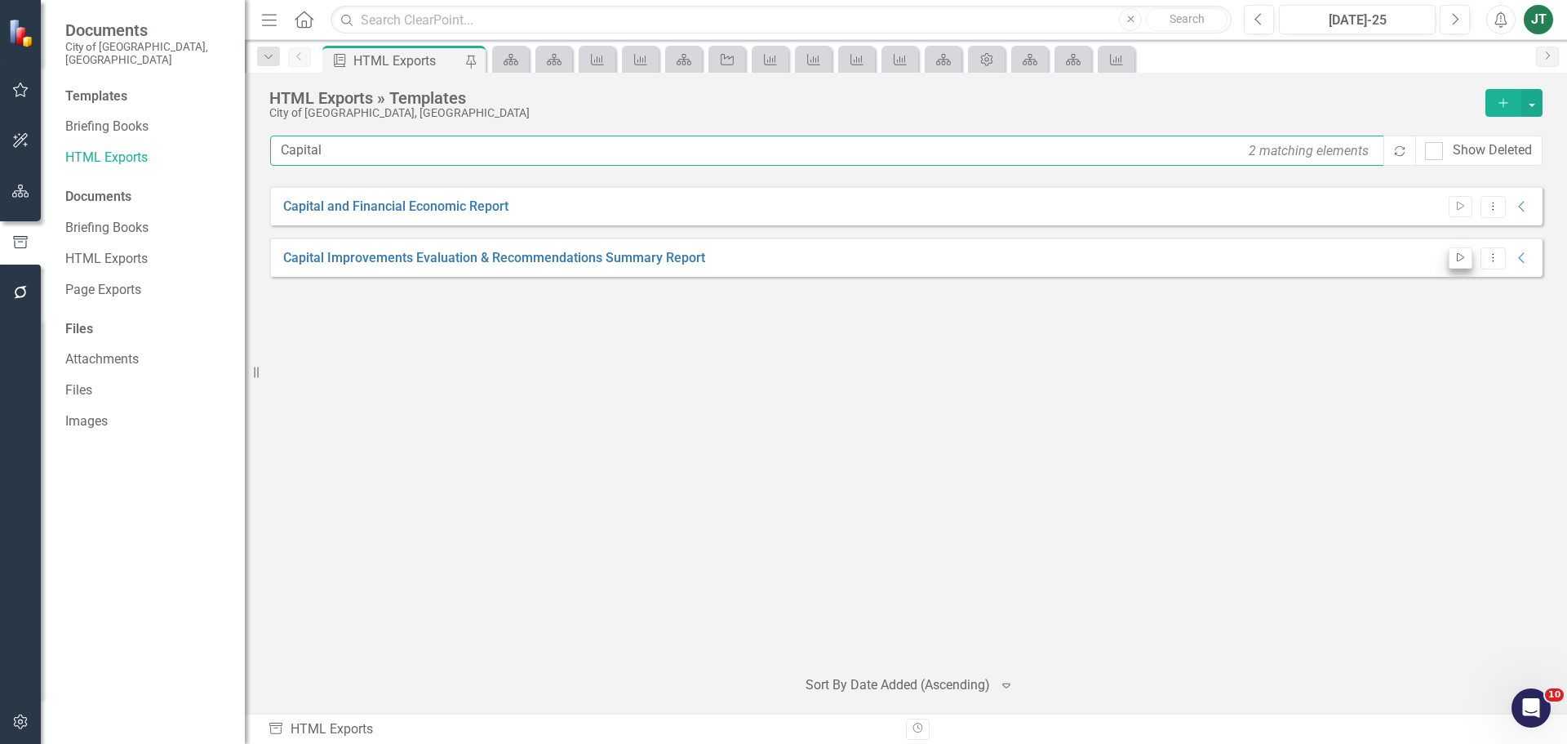
type input "Capital"
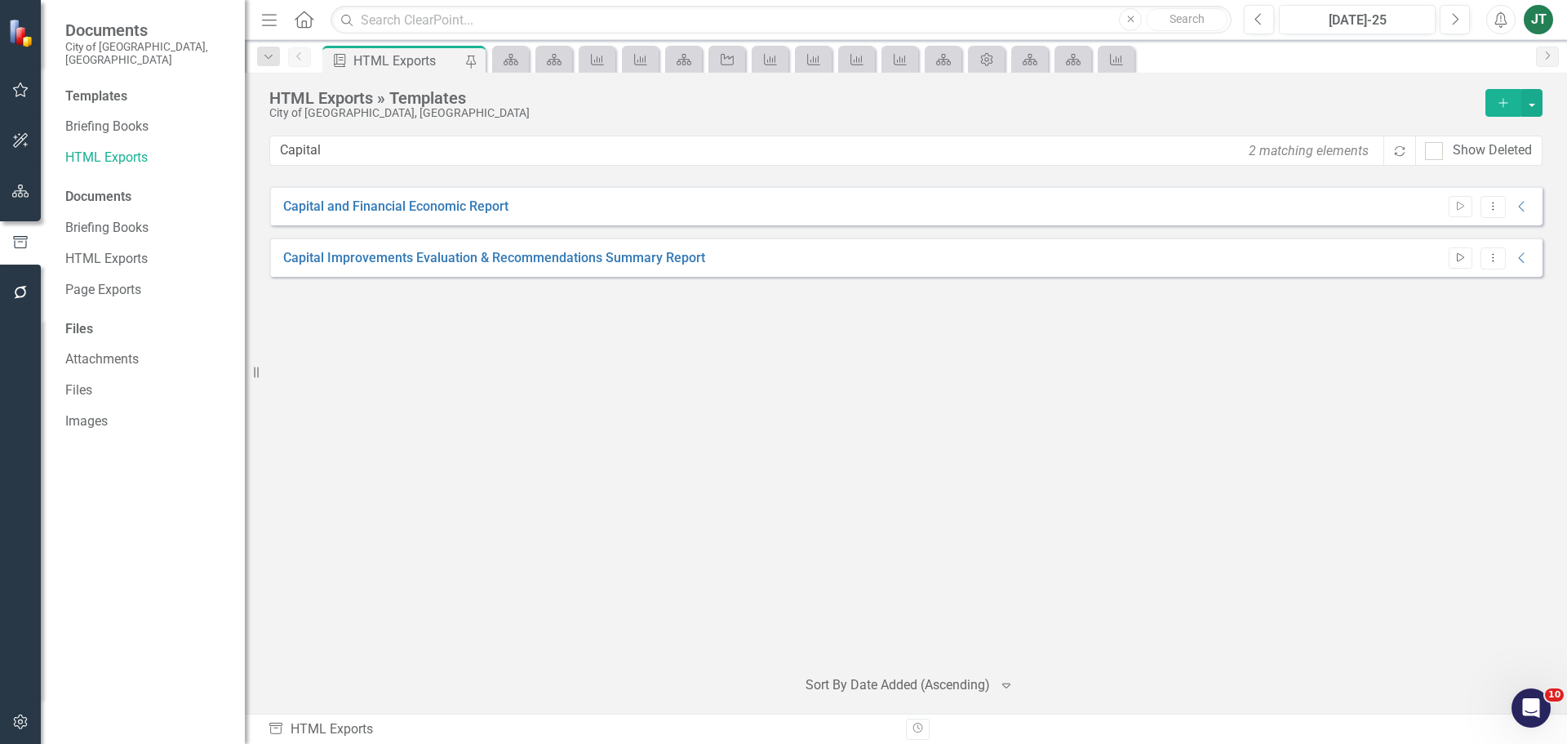
click at [1459, 251] on button "Start" at bounding box center [1461, 257] width 24 height 21
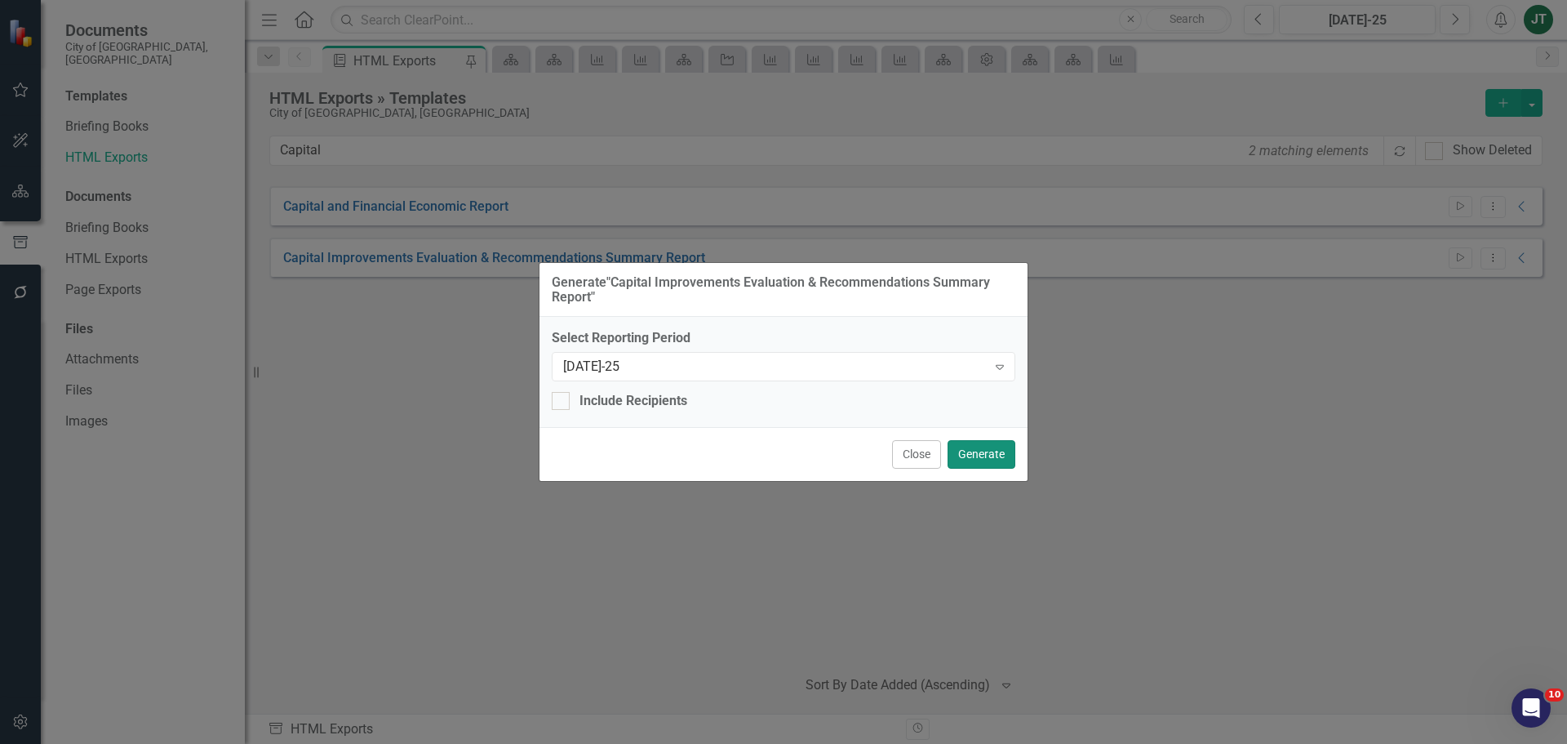
click at [976, 458] on button "Generate" at bounding box center [982, 454] width 68 height 29
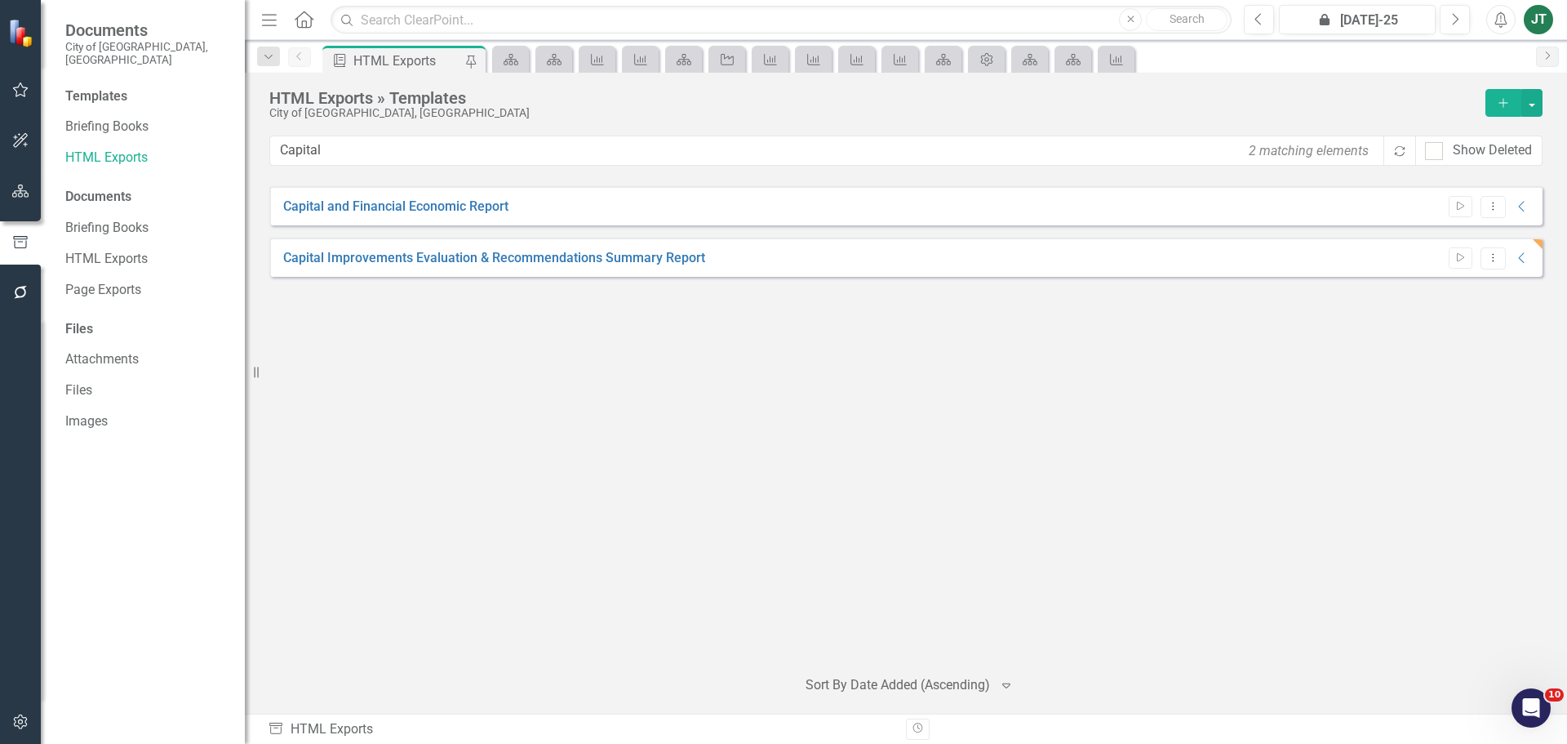
click at [388, 409] on div "Capital and Financial Economic Report Start Dropdown Menu Collapse HTML Capital…" at bounding box center [905, 419] width 1273 height 466
